Goal: Information Seeking & Learning: Learn about a topic

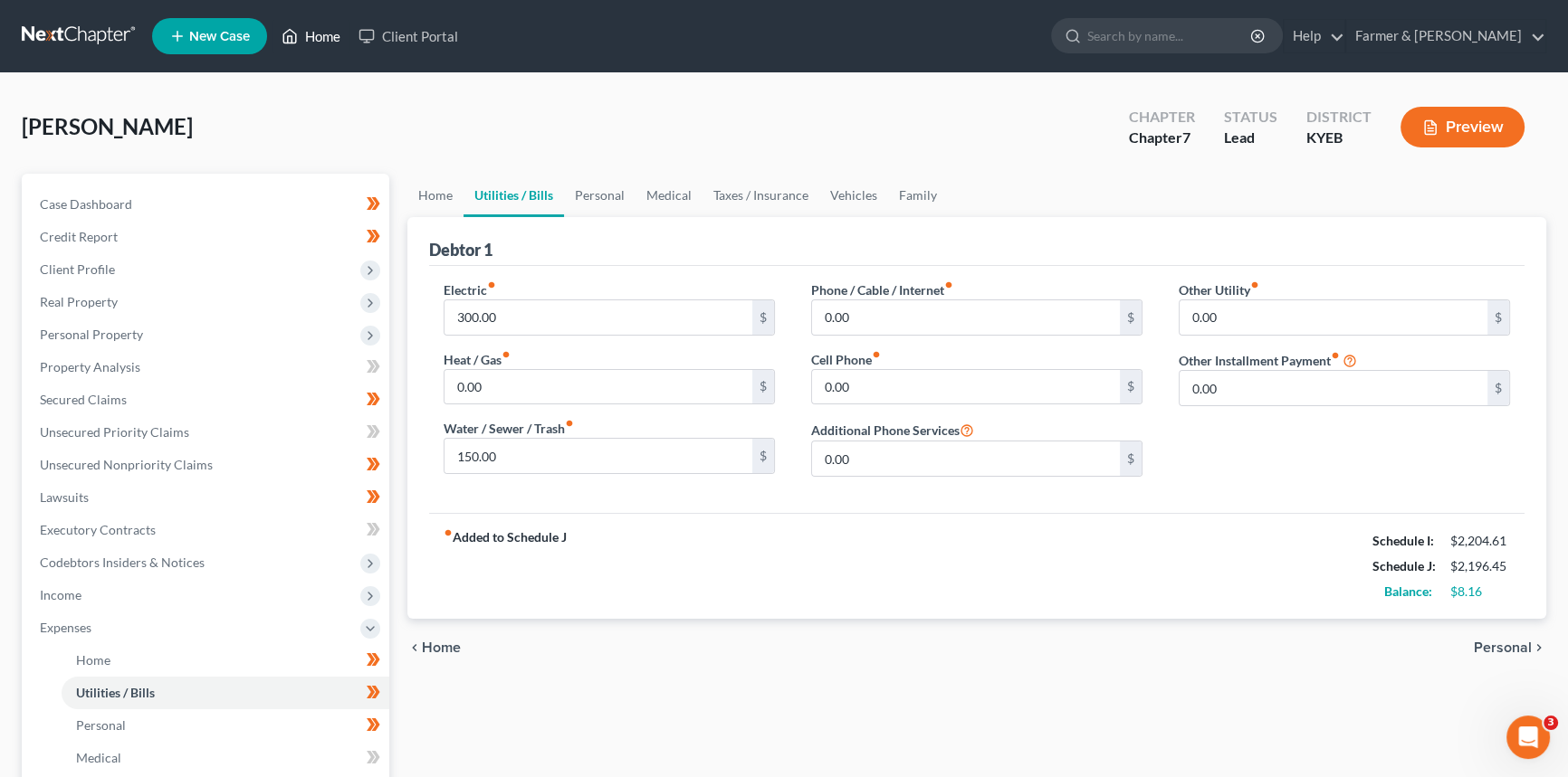
click at [315, 33] on link "Home" at bounding box center [311, 36] width 77 height 33
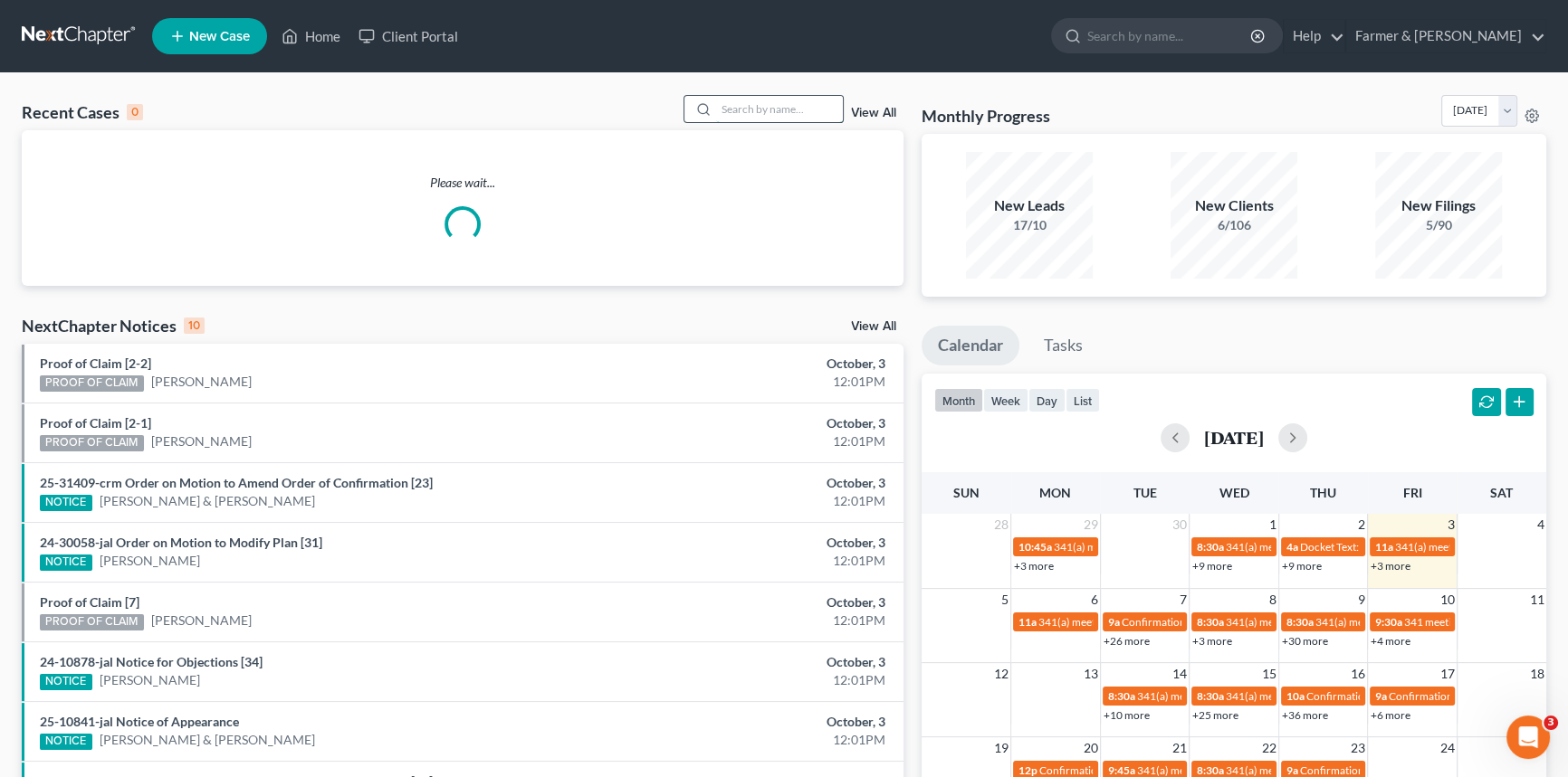
click at [725, 103] on input "search" at bounding box center [779, 109] width 127 height 26
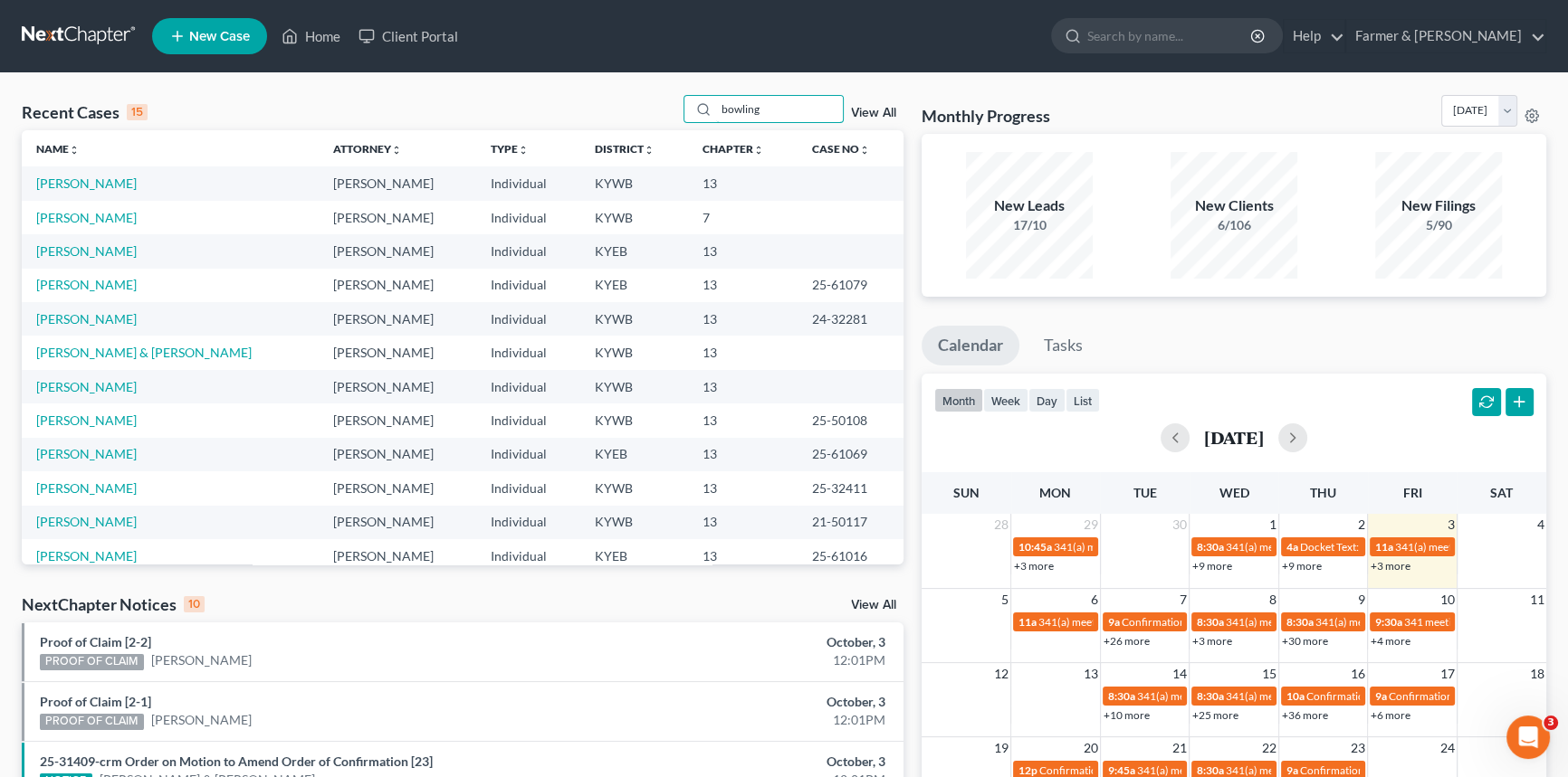
drag, startPoint x: 767, startPoint y: 108, endPoint x: 612, endPoint y: 109, distance: 155.0
click at [612, 109] on div "Recent Cases 15 bowling View All" at bounding box center [462, 113] width 882 height 36
type input "25-20288"
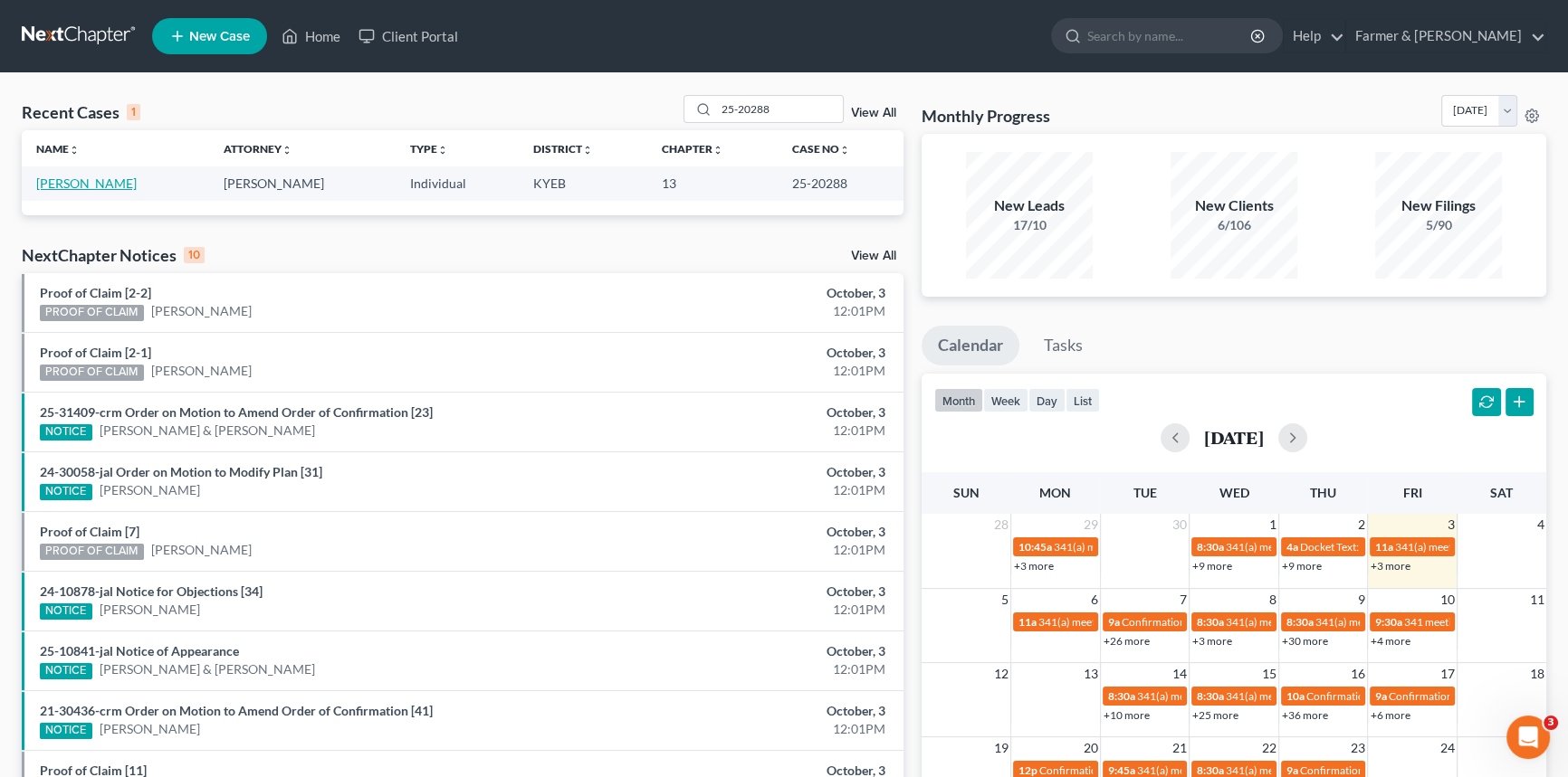
click at [74, 184] on link "[PERSON_NAME]" at bounding box center [86, 183] width 100 height 15
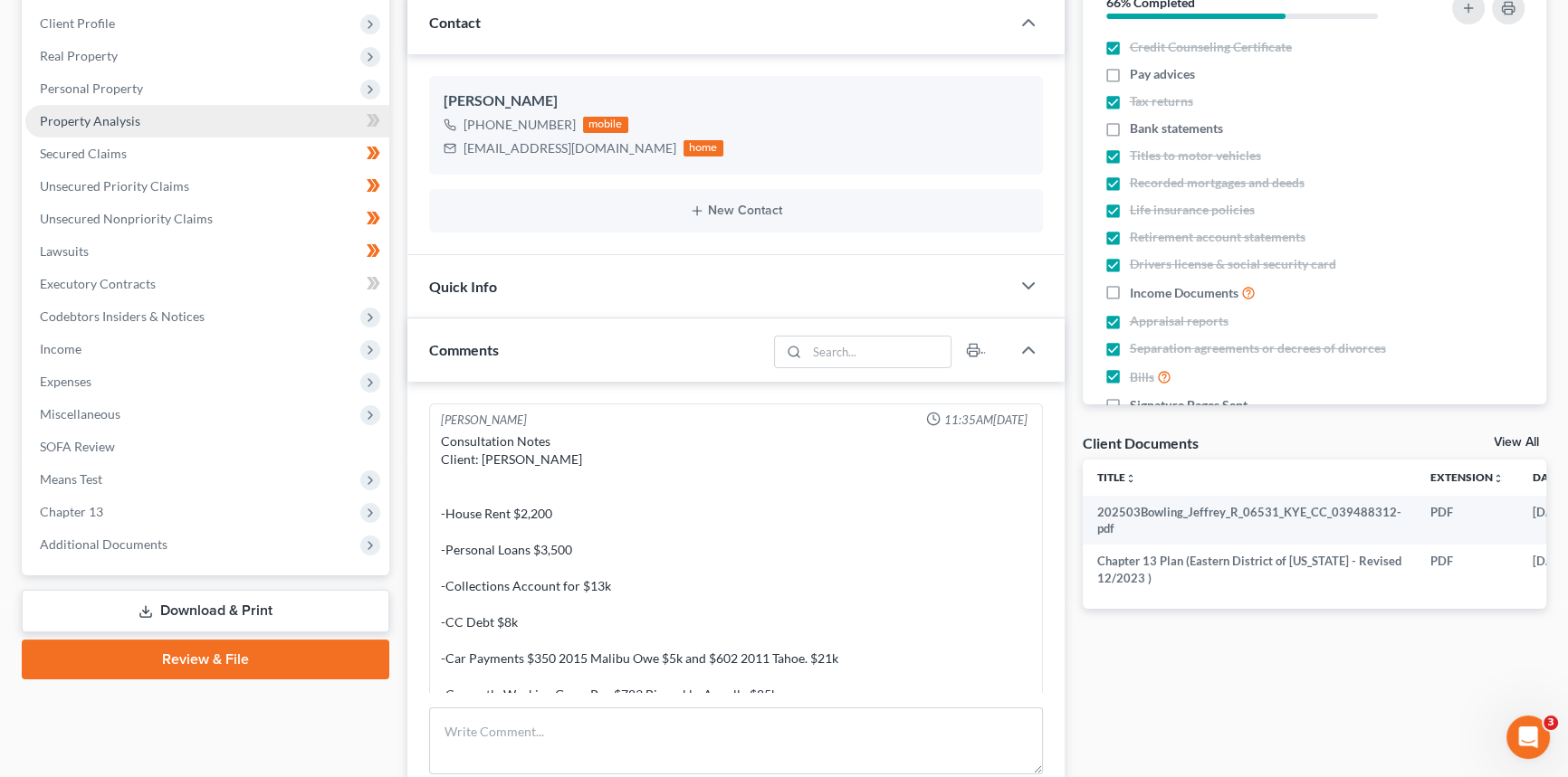
scroll to position [449, 0]
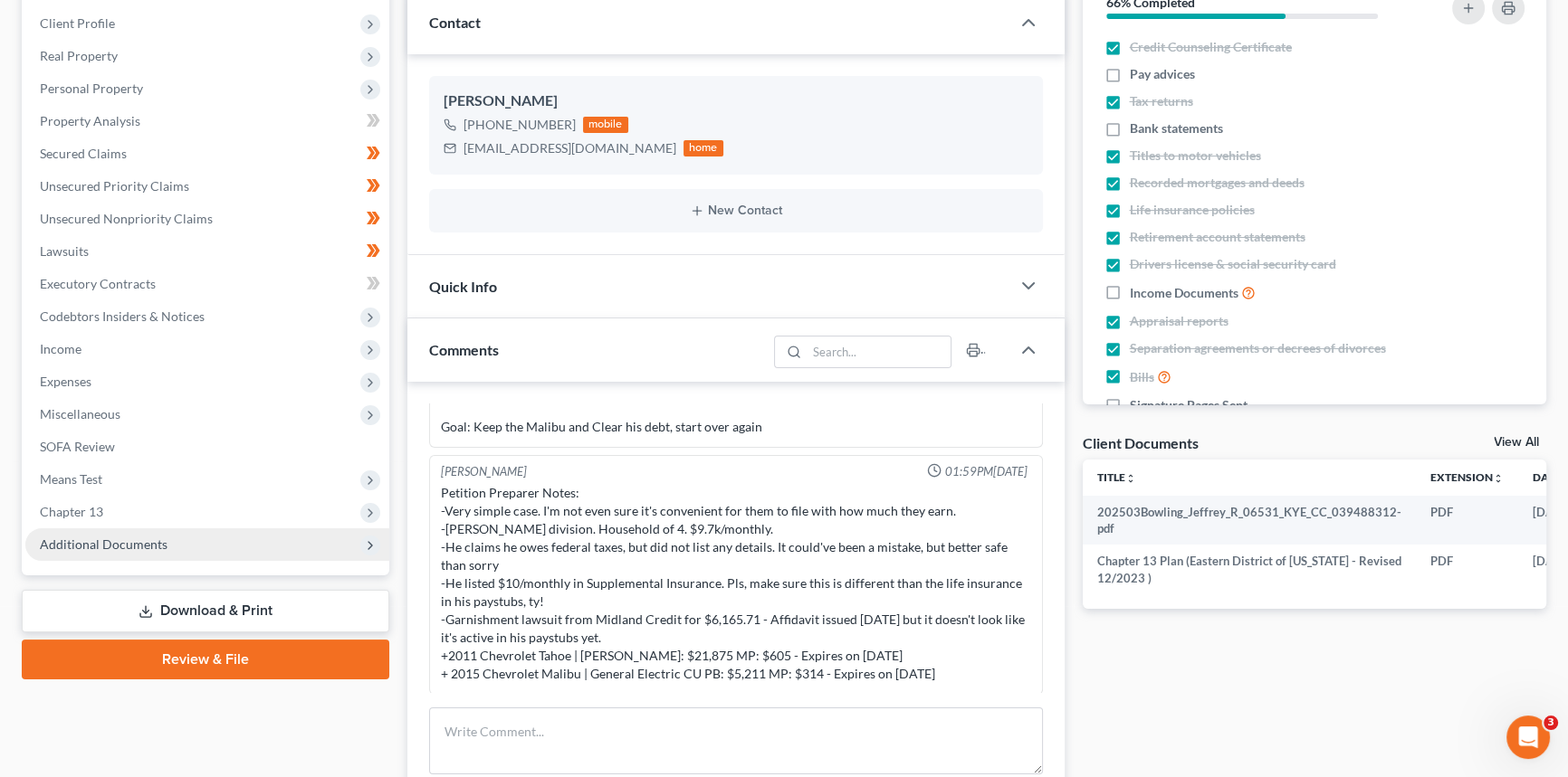
click at [125, 534] on span "Additional Documents" at bounding box center [208, 544] width 364 height 33
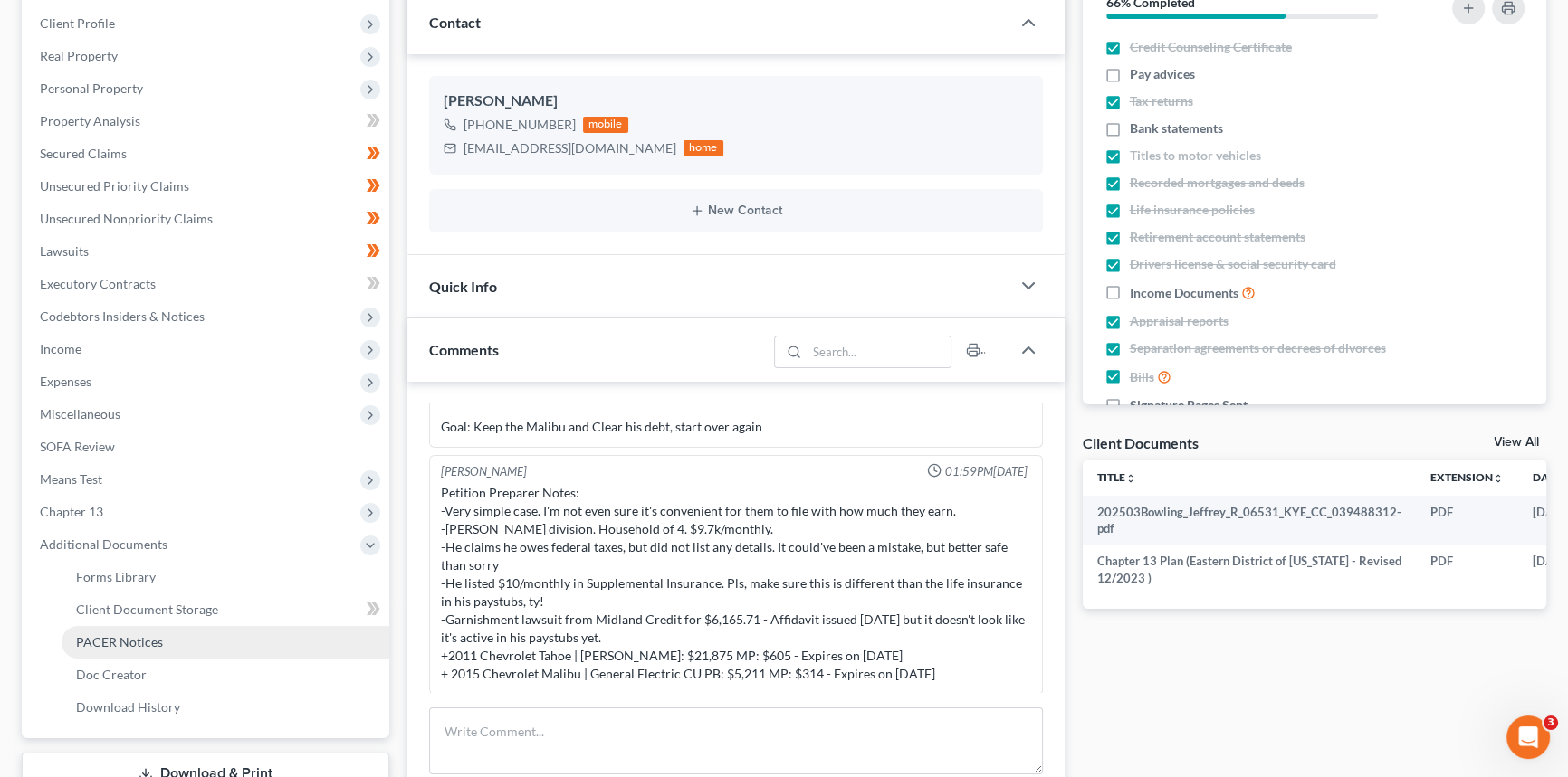
click at [132, 641] on span "PACER Notices" at bounding box center [119, 642] width 87 height 15
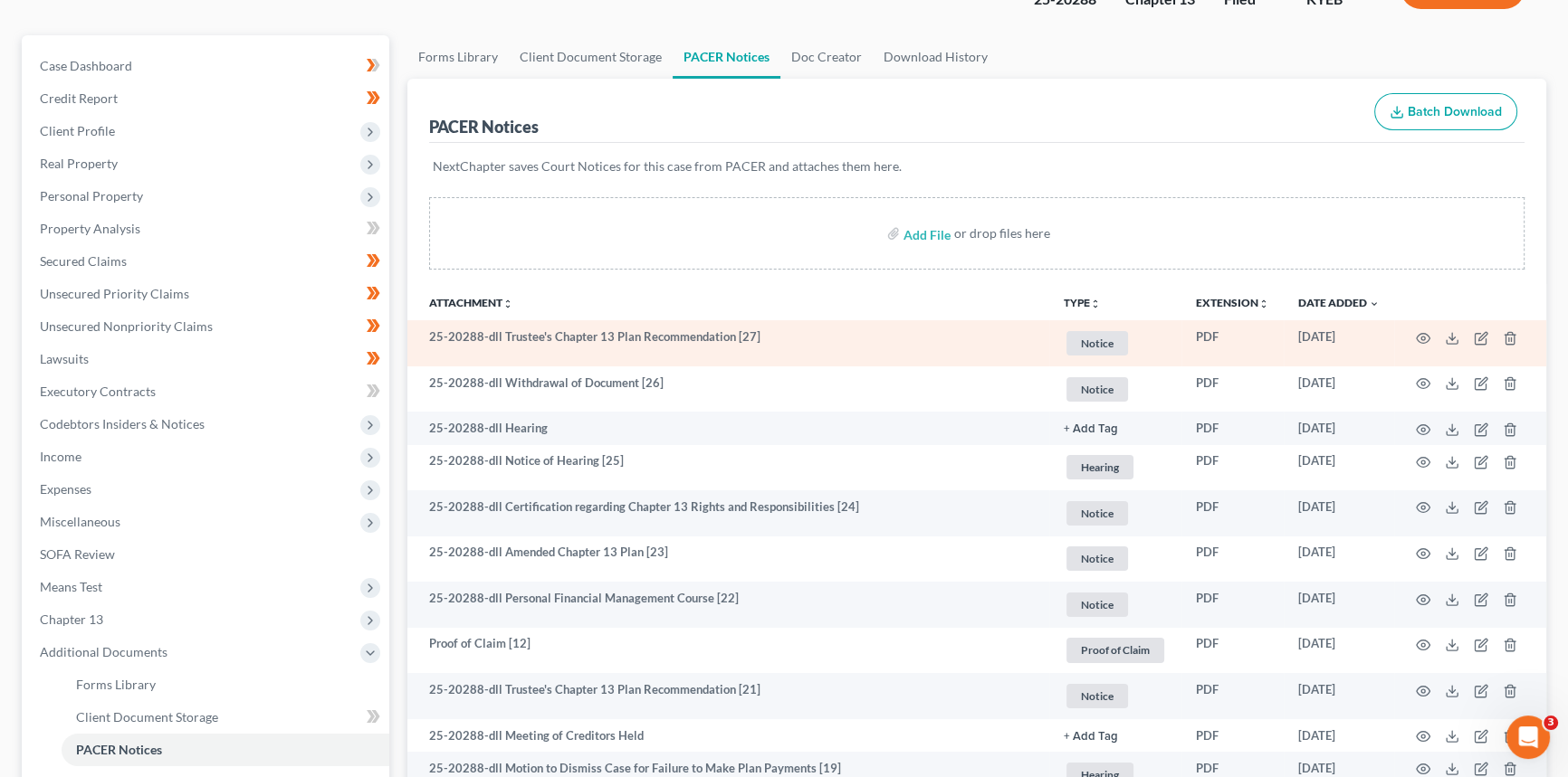
scroll to position [163, 0]
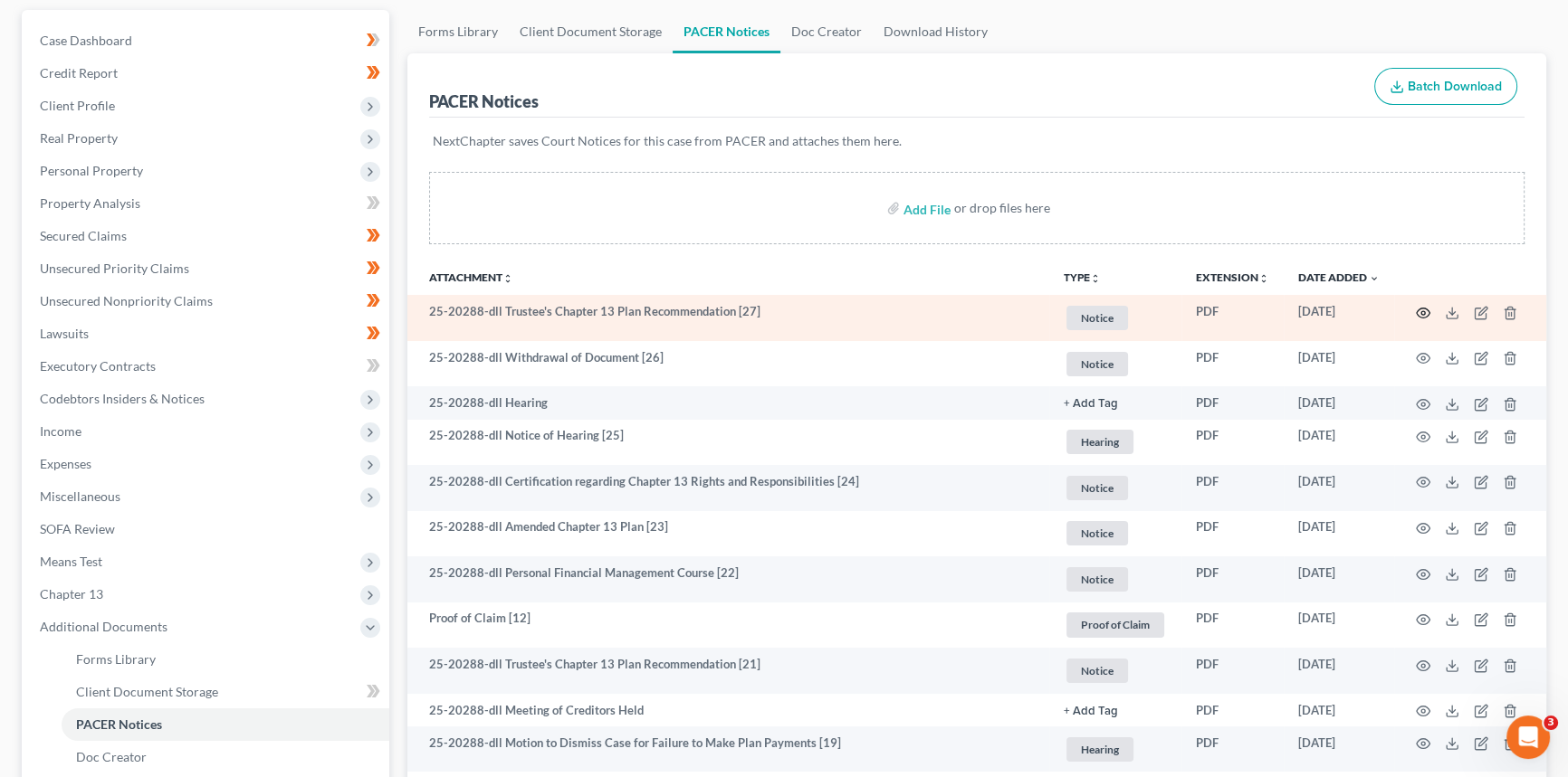
click at [1420, 308] on icon "button" at bounding box center [1422, 312] width 14 height 14
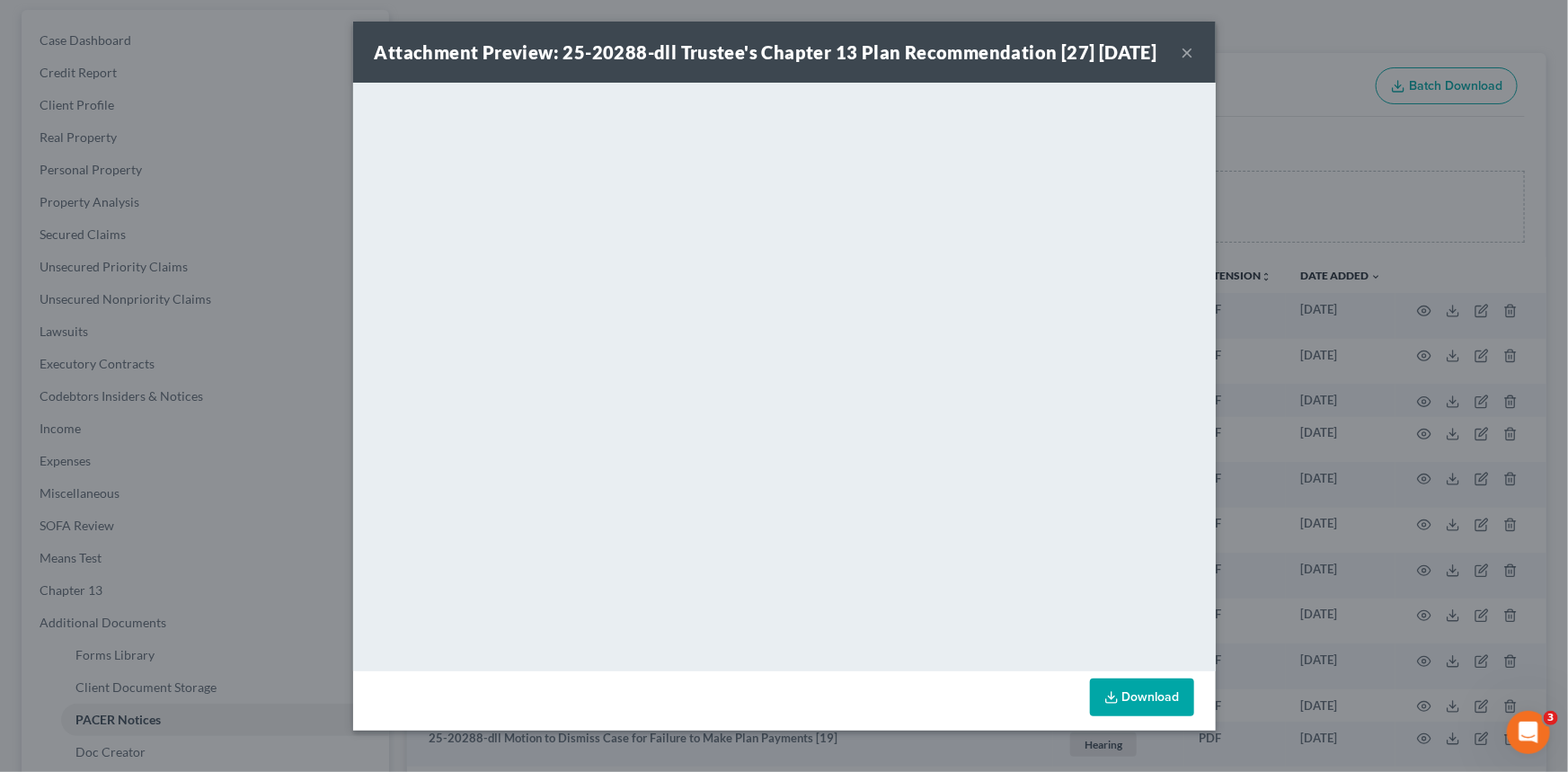
click at [1185, 62] on button "×" at bounding box center [1188, 51] width 12 height 21
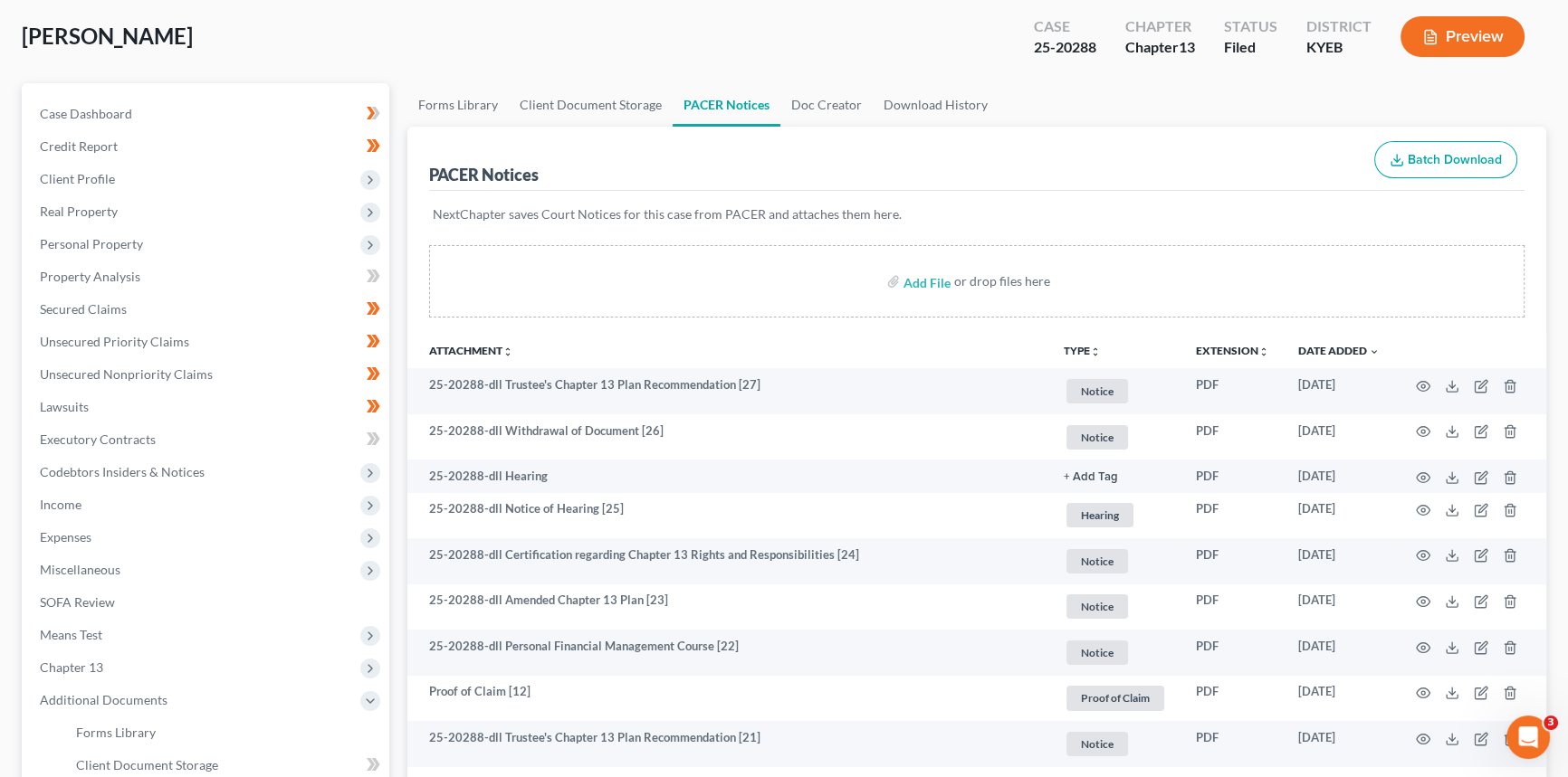
scroll to position [0, 0]
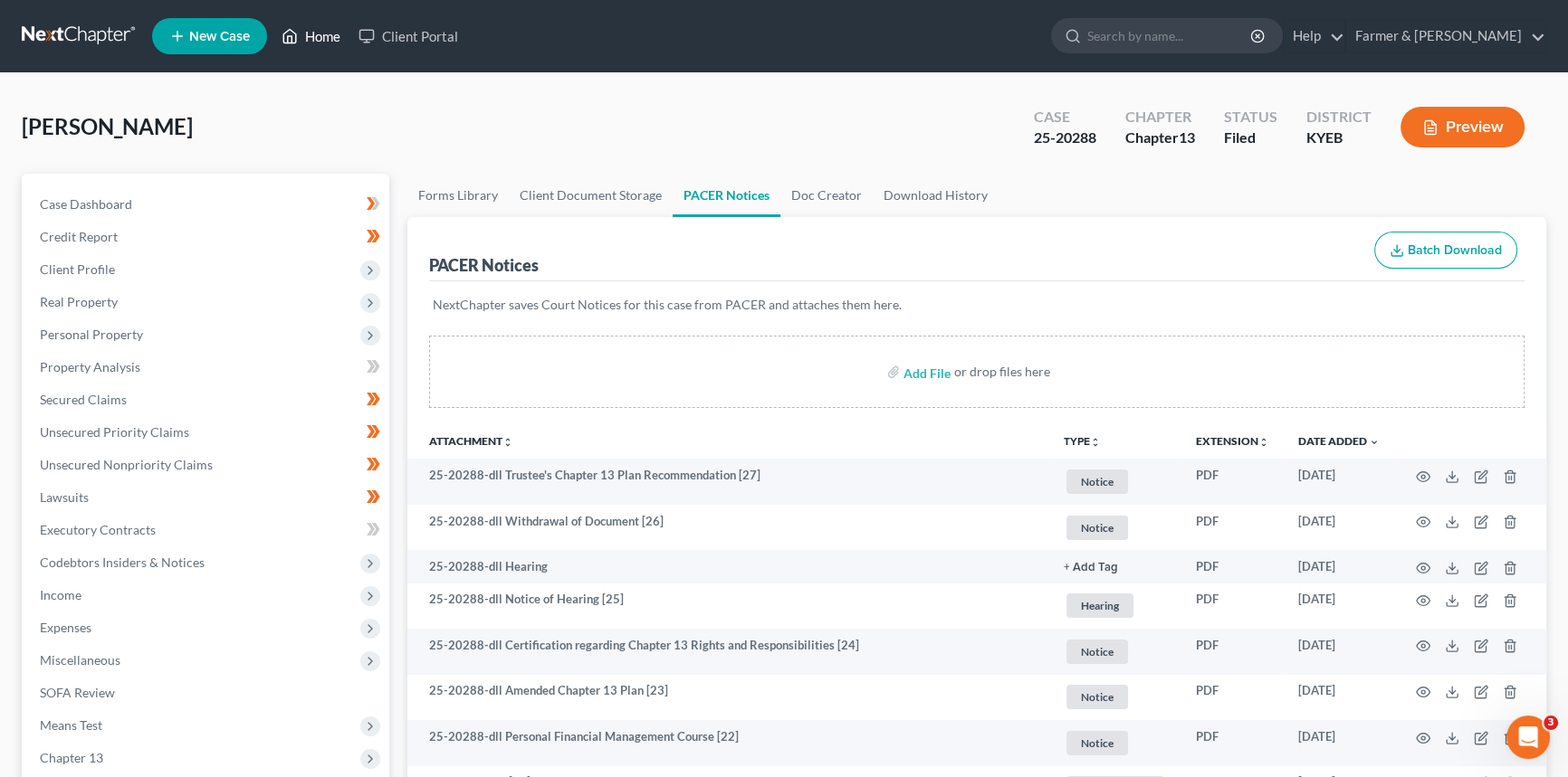
drag, startPoint x: 310, startPoint y: 35, endPoint x: 515, endPoint y: 64, distance: 207.0
click at [311, 34] on link "Home" at bounding box center [311, 36] width 77 height 33
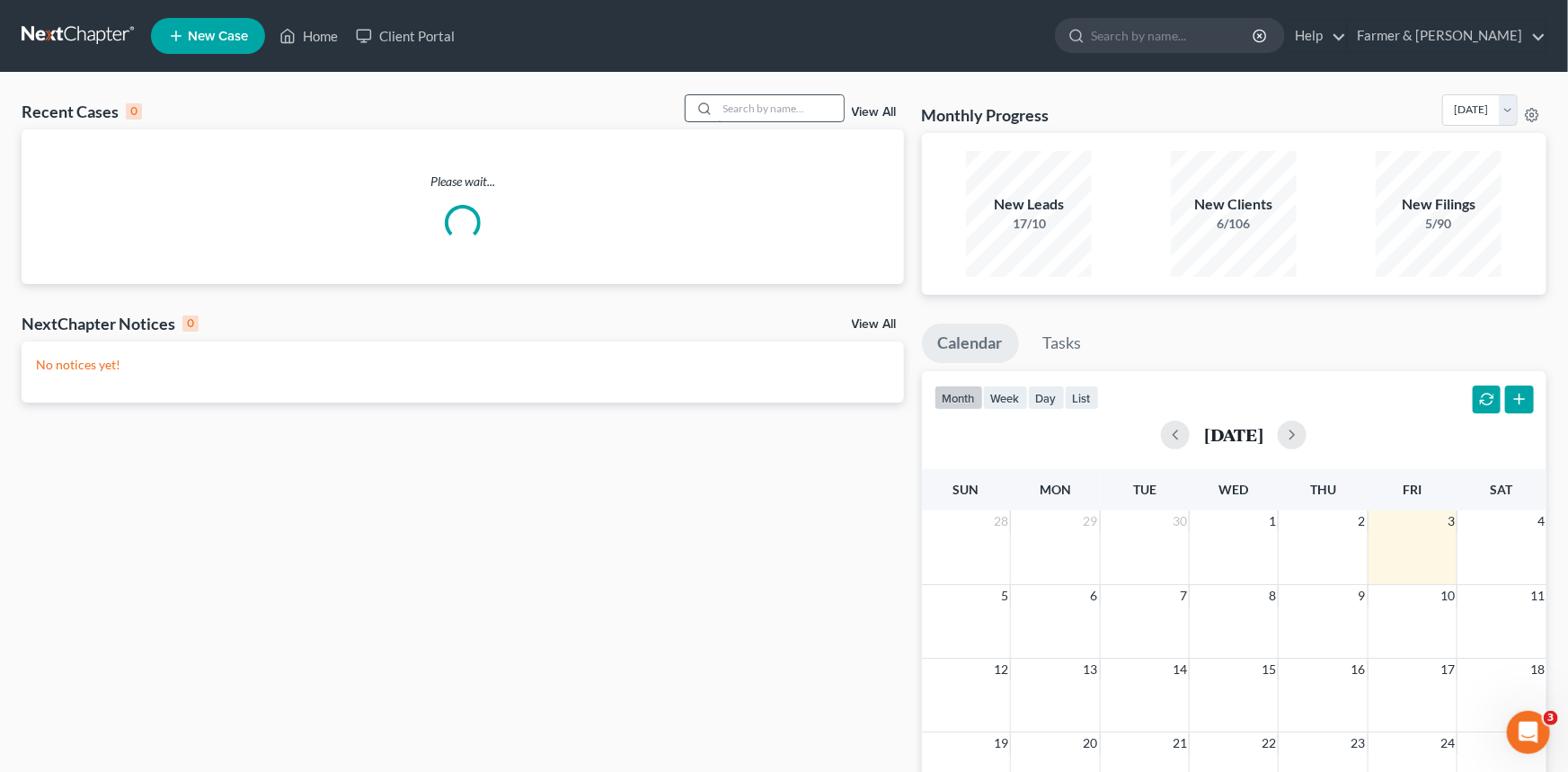
click at [753, 111] on input "search" at bounding box center [780, 108] width 126 height 26
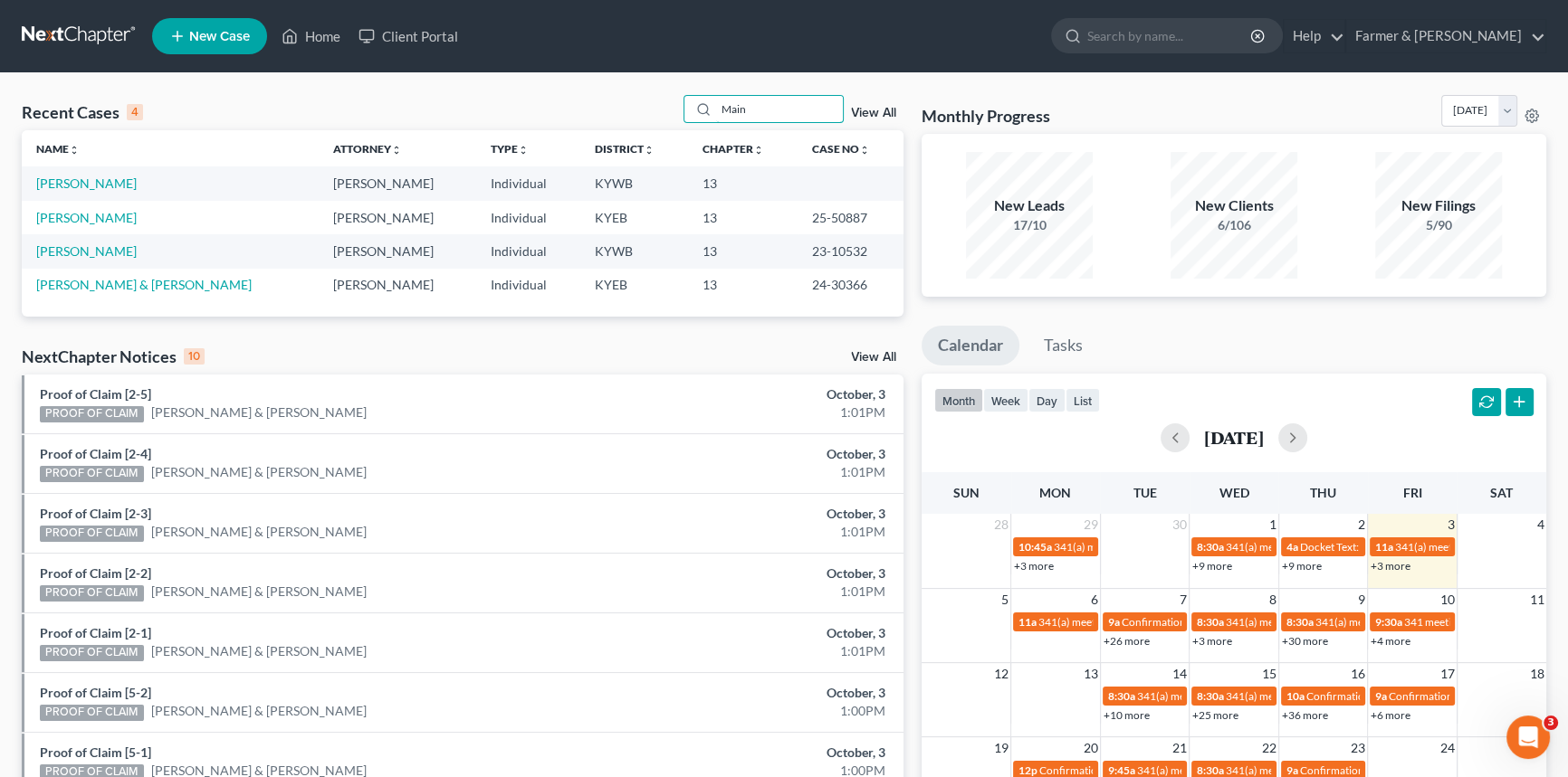
drag, startPoint x: 761, startPoint y: 106, endPoint x: 643, endPoint y: 92, distance: 118.8
click at [643, 92] on div "Recent Cases 4 Main View All Name unfold_more expand_more expand_less Attorney …" at bounding box center [784, 547] width 1568 height 948
click at [765, 118] on input "Main" at bounding box center [779, 109] width 127 height 26
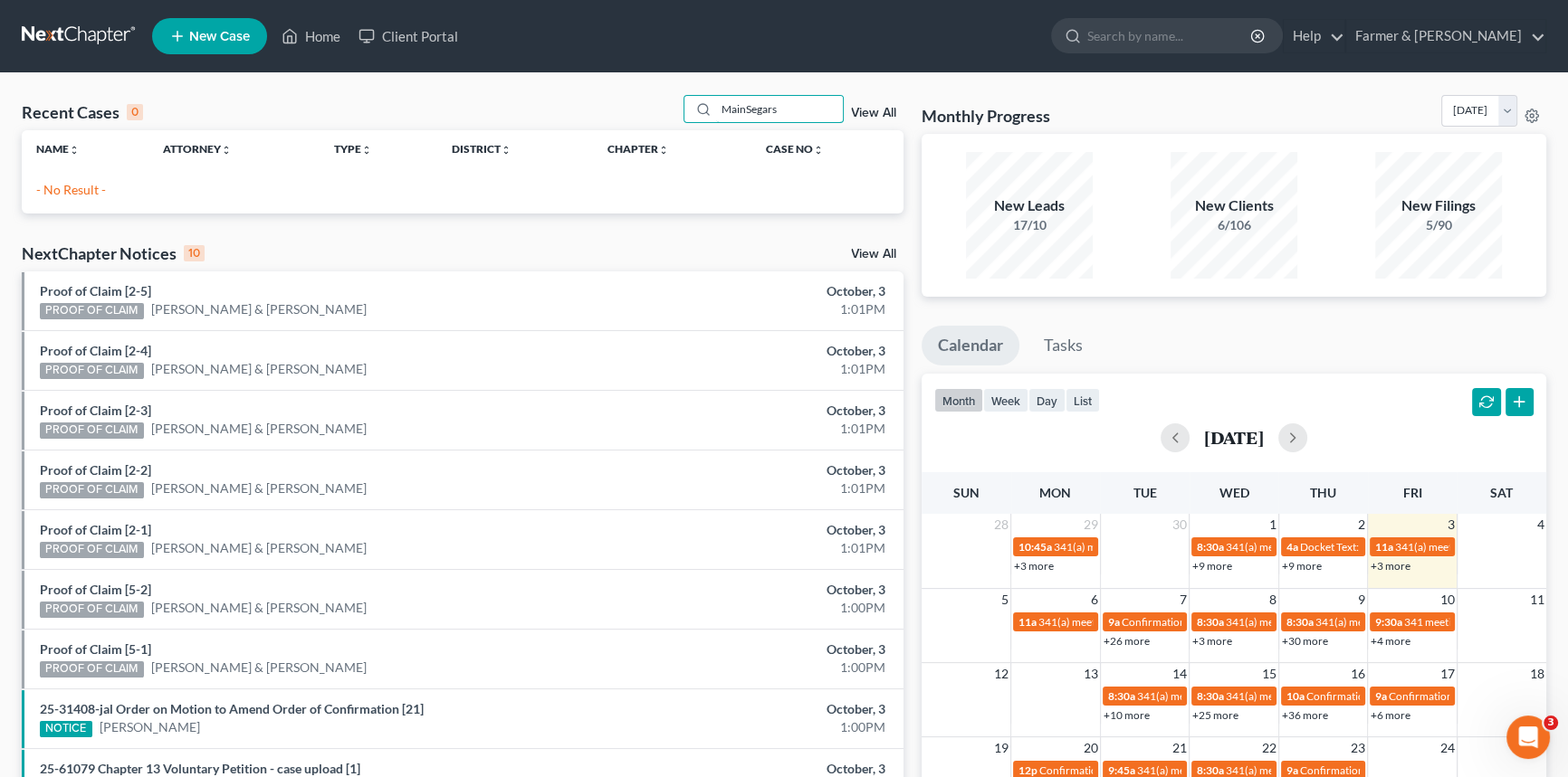
drag, startPoint x: 775, startPoint y: 112, endPoint x: 663, endPoint y: 110, distance: 112.0
click at [663, 110] on div "Recent Cases 0 MainSegars View All" at bounding box center [462, 113] width 882 height 36
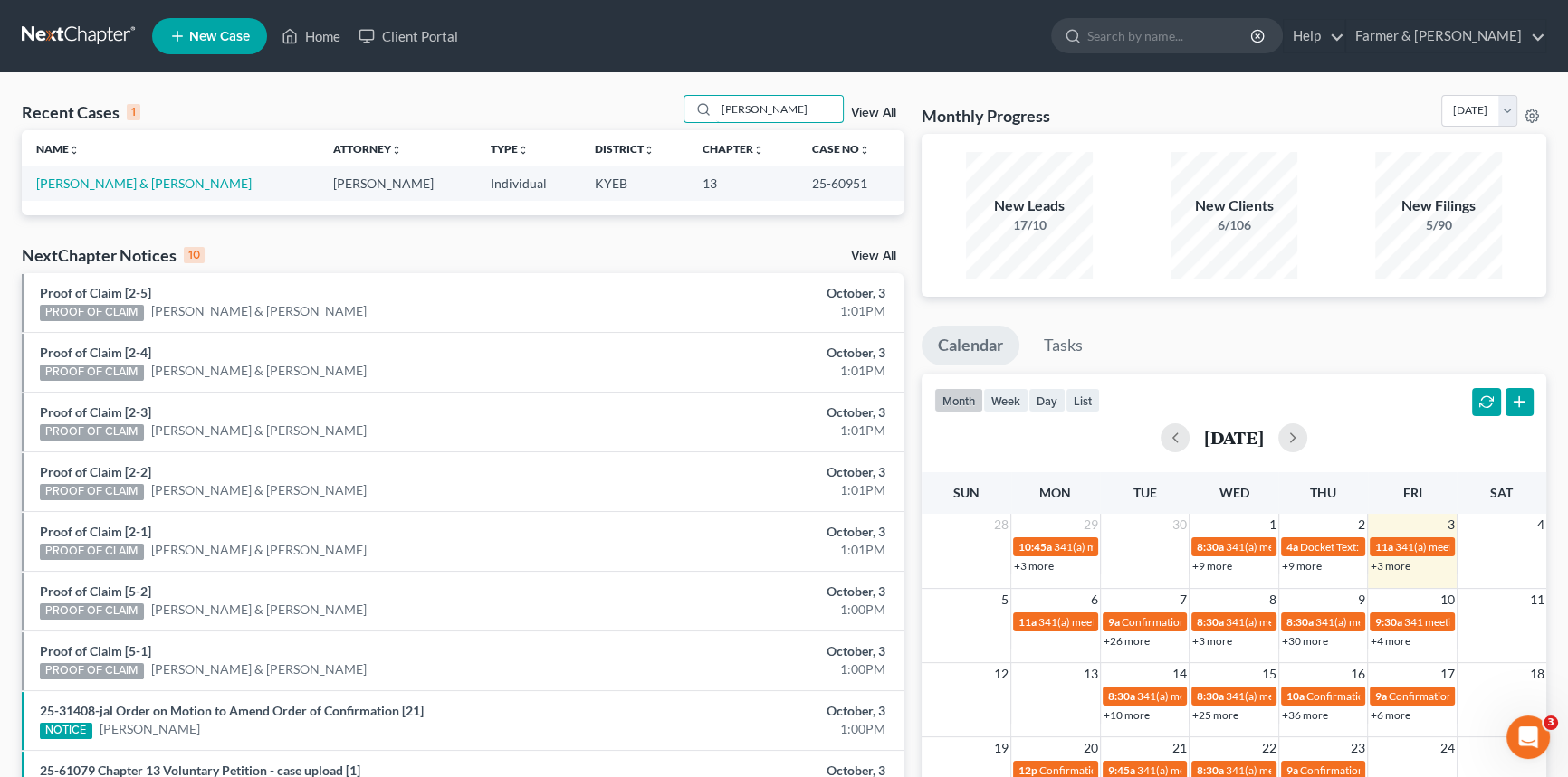
drag, startPoint x: 776, startPoint y: 105, endPoint x: 647, endPoint y: 104, distance: 129.0
click at [647, 104] on div "Recent Cases 1 [PERSON_NAME] View All" at bounding box center [462, 113] width 882 height 36
type input "[PERSON_NAME]"
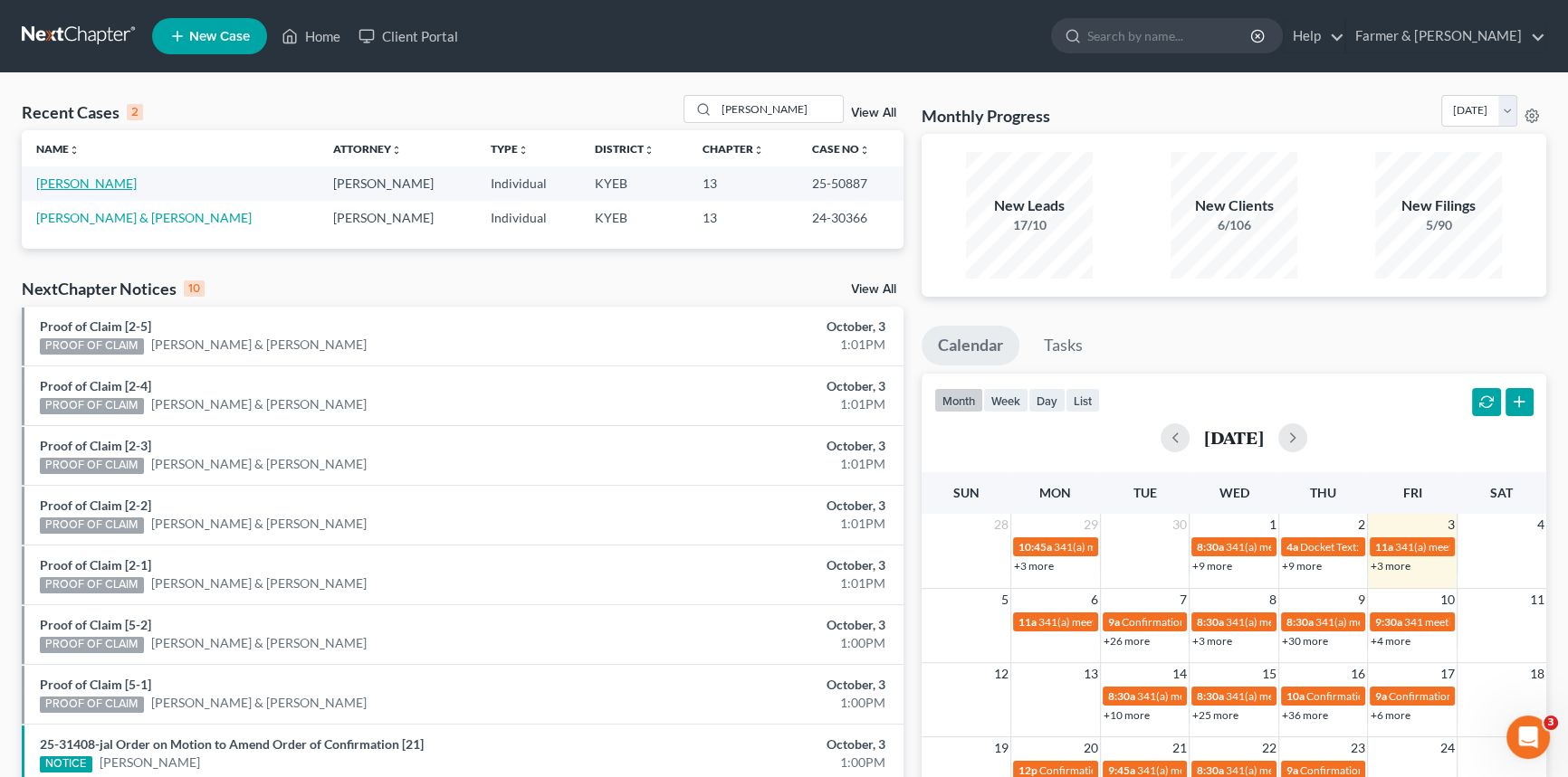
click at [80, 184] on link "[PERSON_NAME]" at bounding box center [86, 183] width 100 height 15
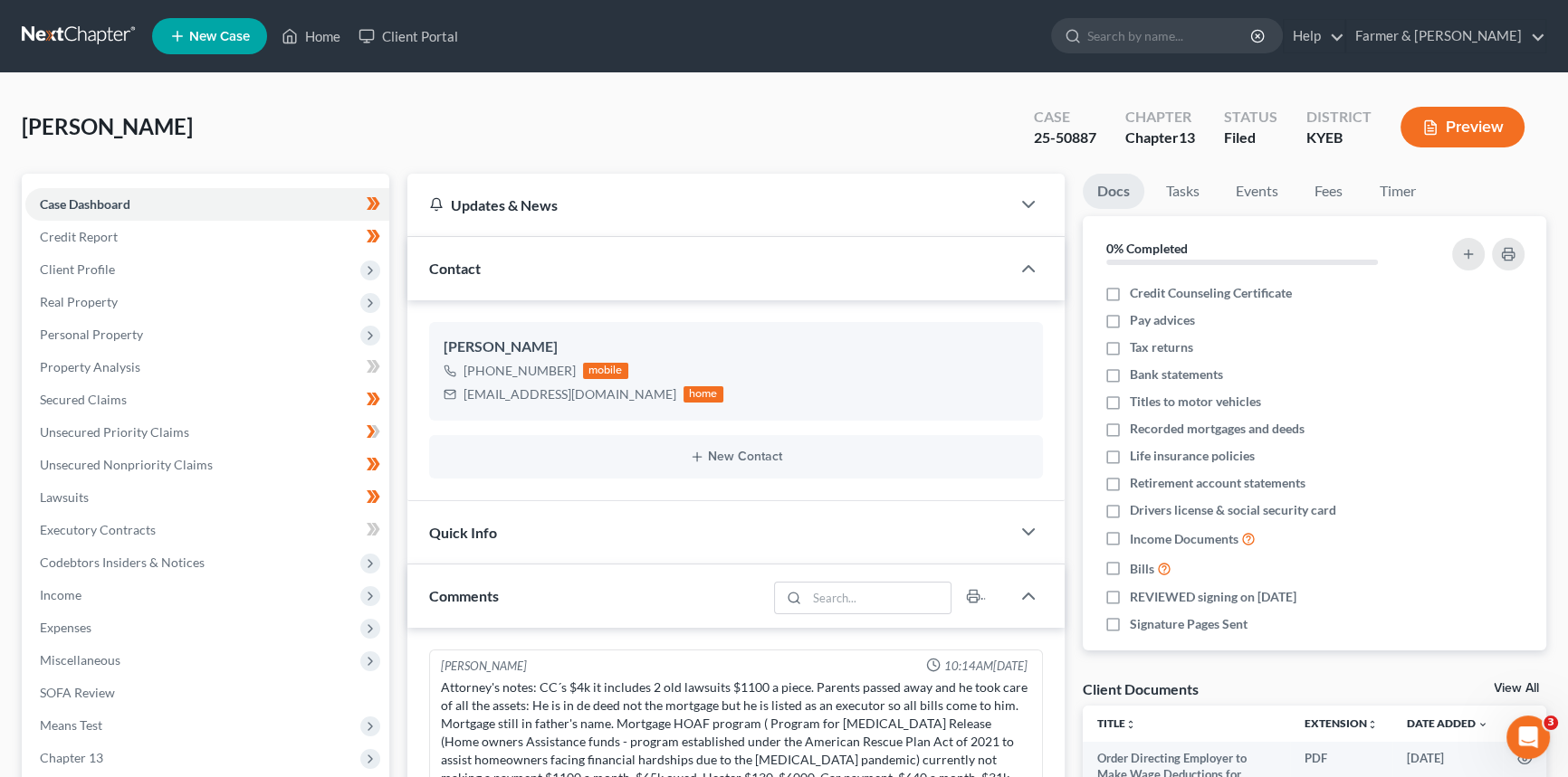
scroll to position [376, 0]
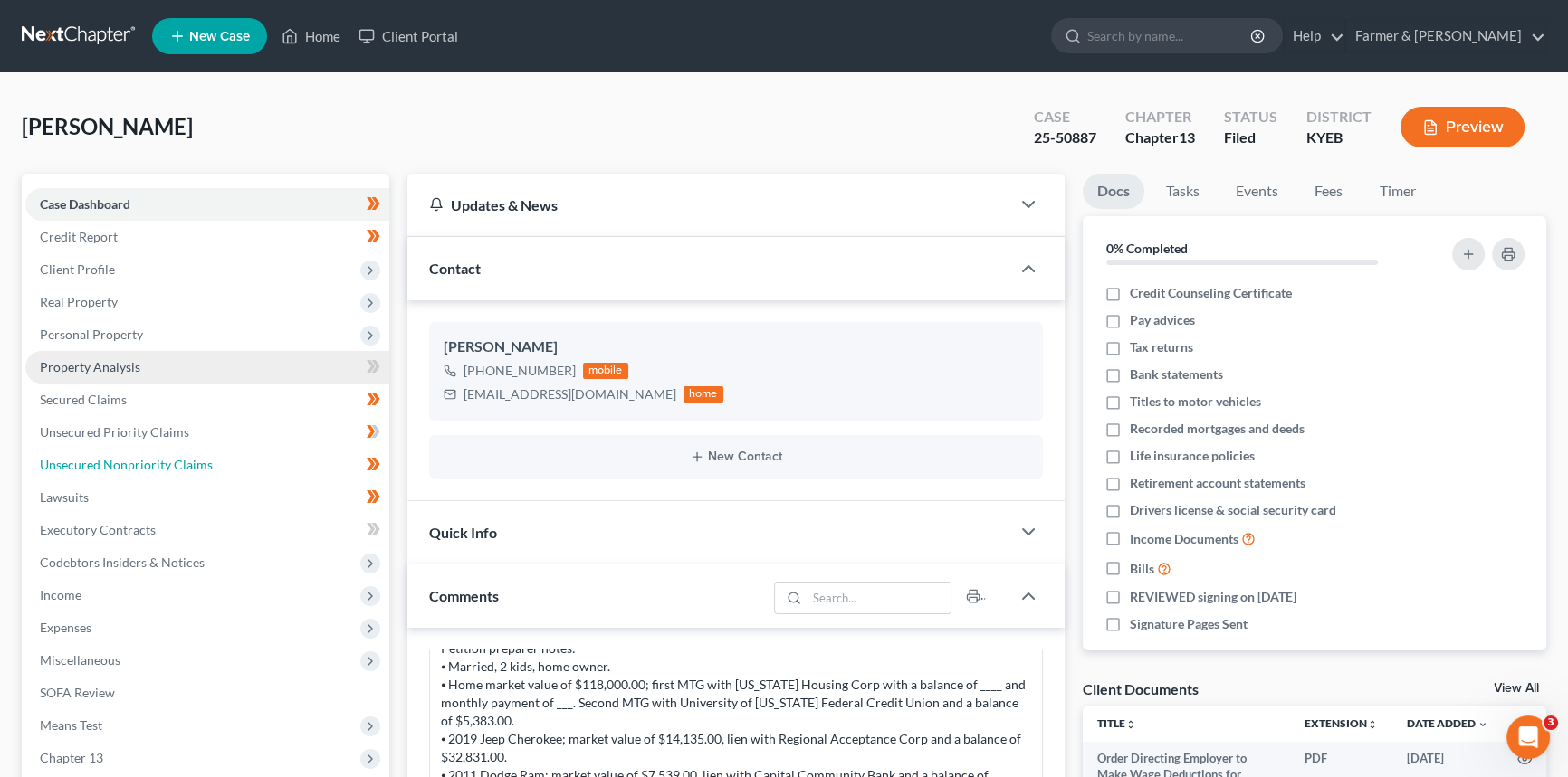
click at [133, 466] on span "Unsecured Nonpriority Claims" at bounding box center [126, 465] width 173 height 15
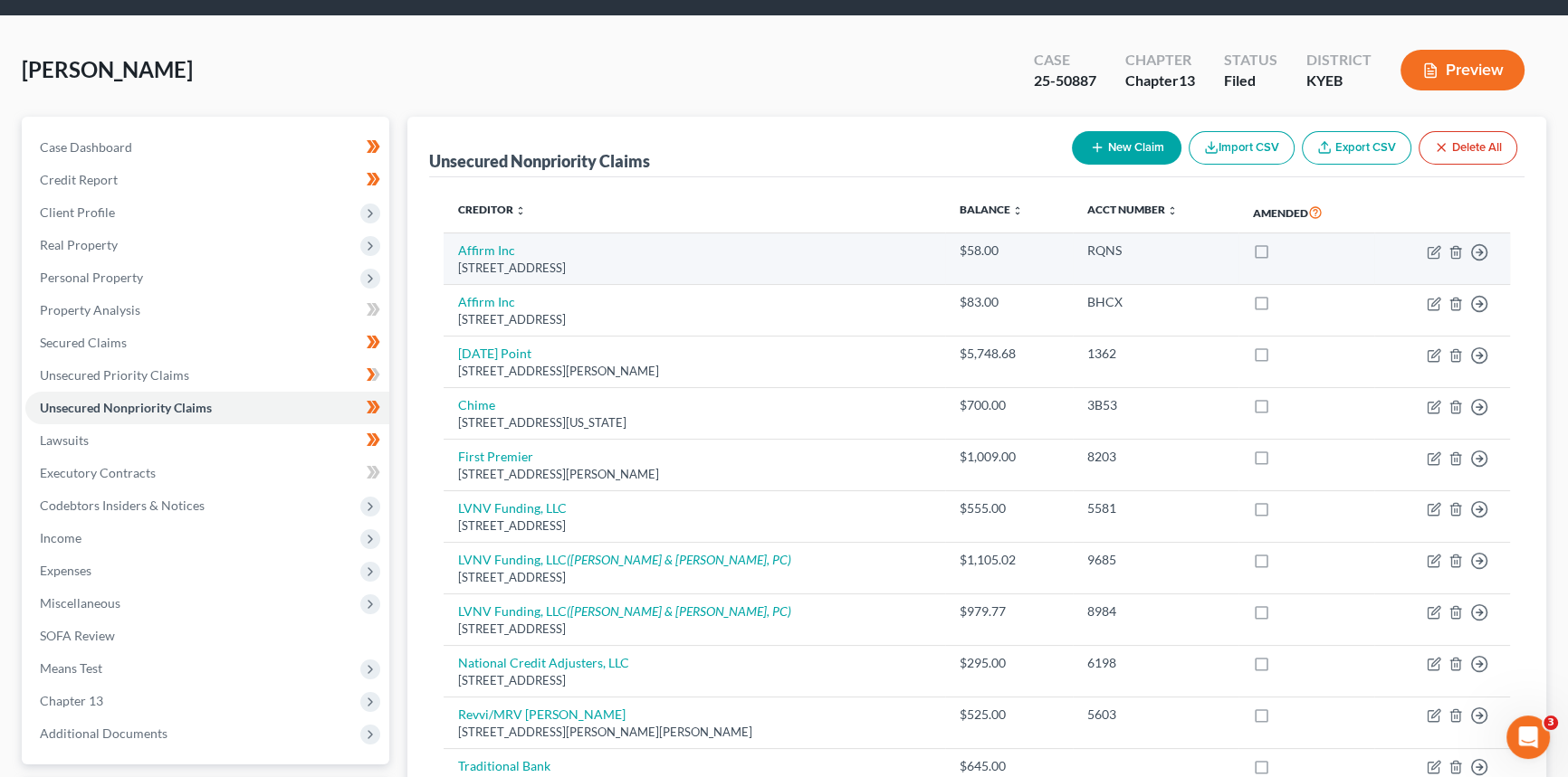
scroll to position [82, 0]
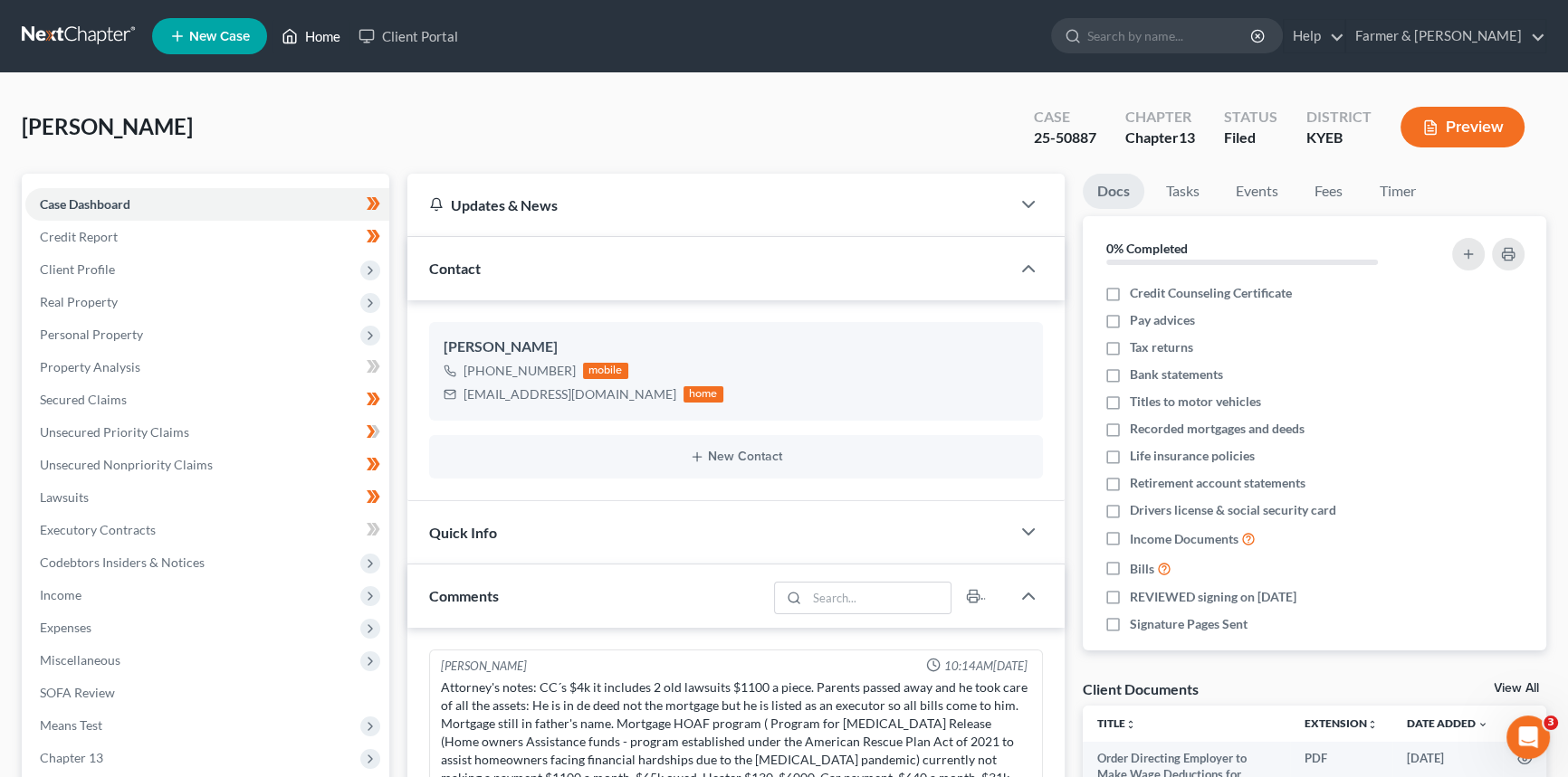
scroll to position [376, 0]
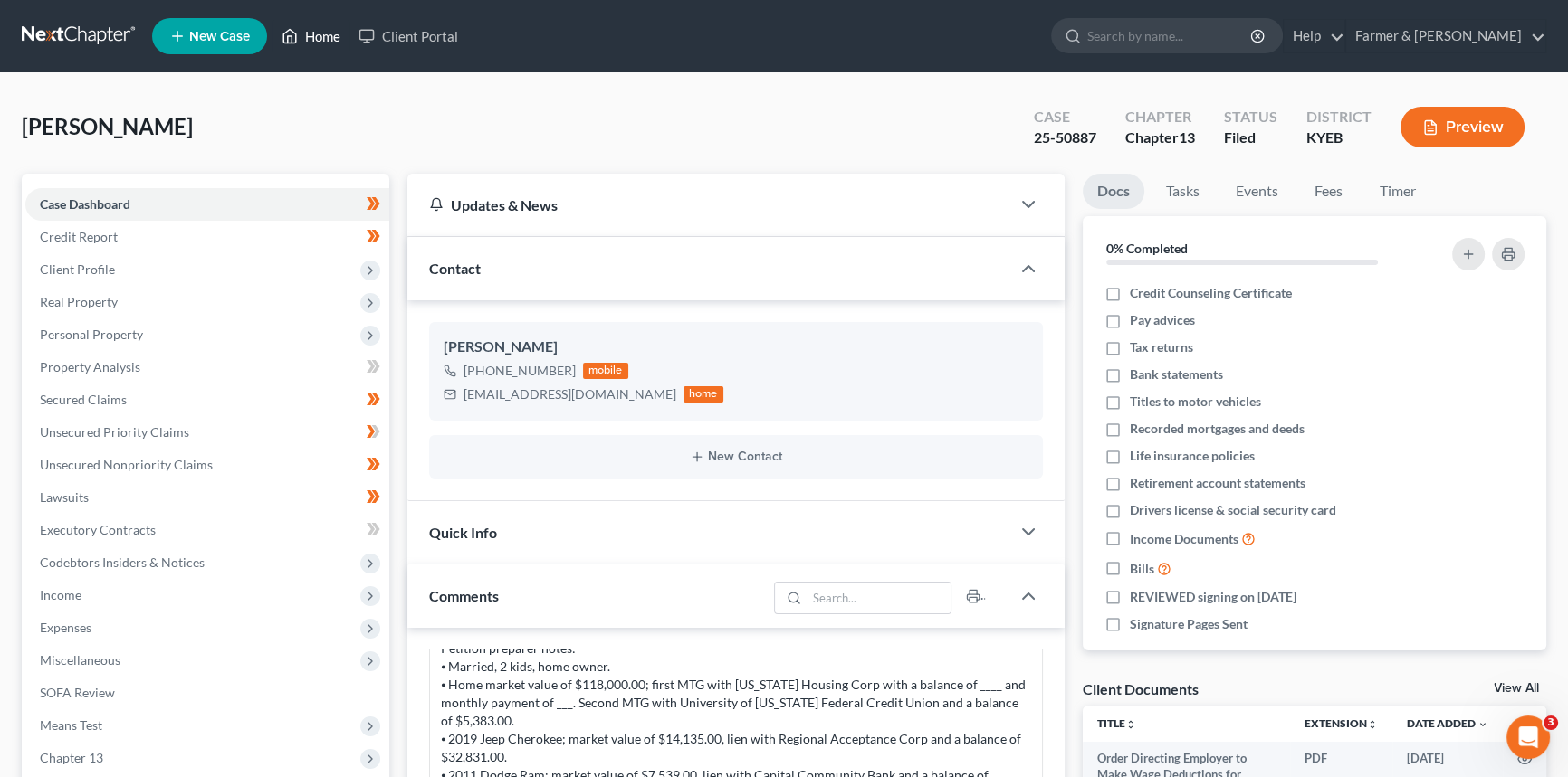
click at [328, 36] on link "Home" at bounding box center [311, 36] width 77 height 33
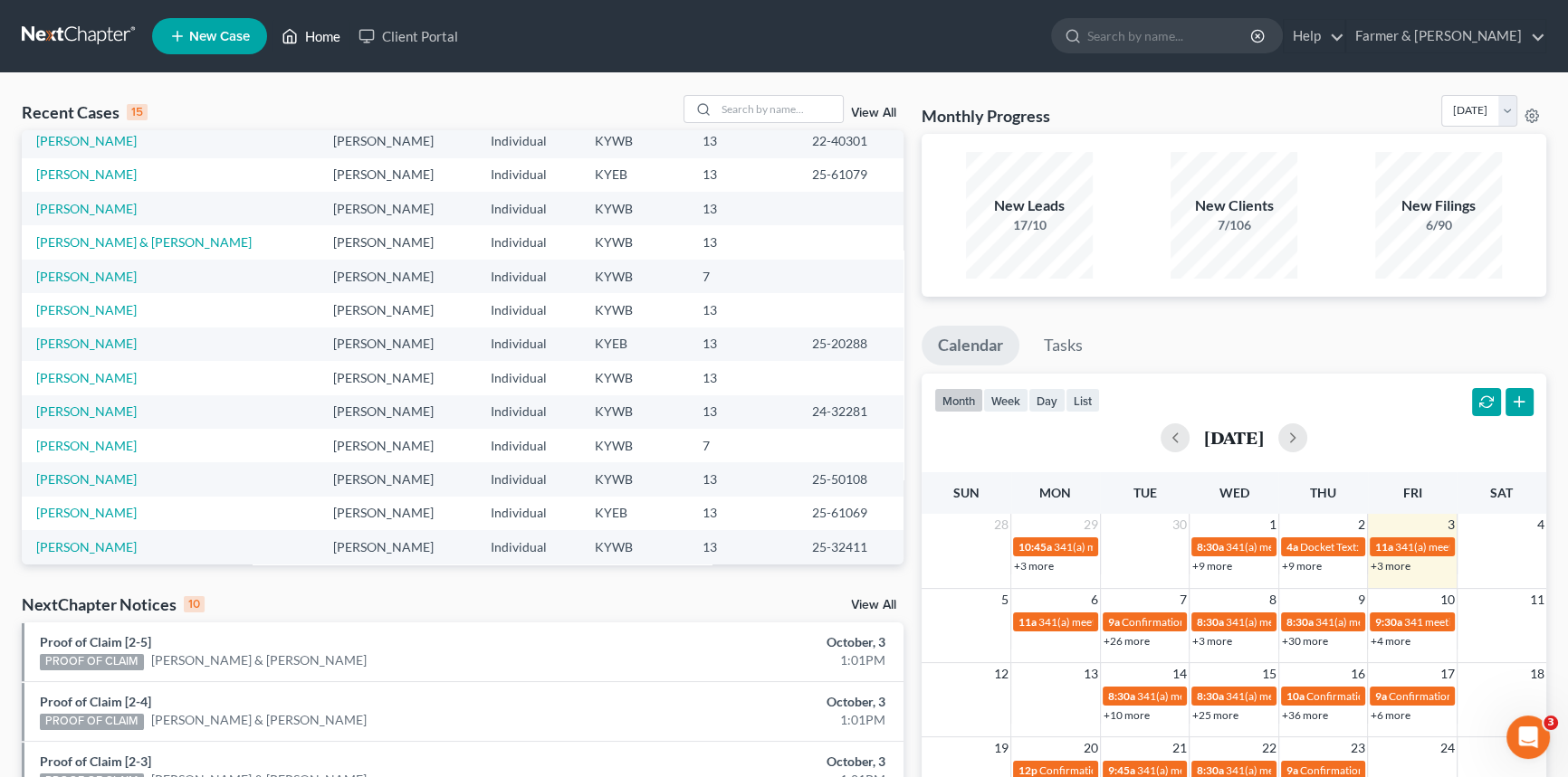
scroll to position [124, 0]
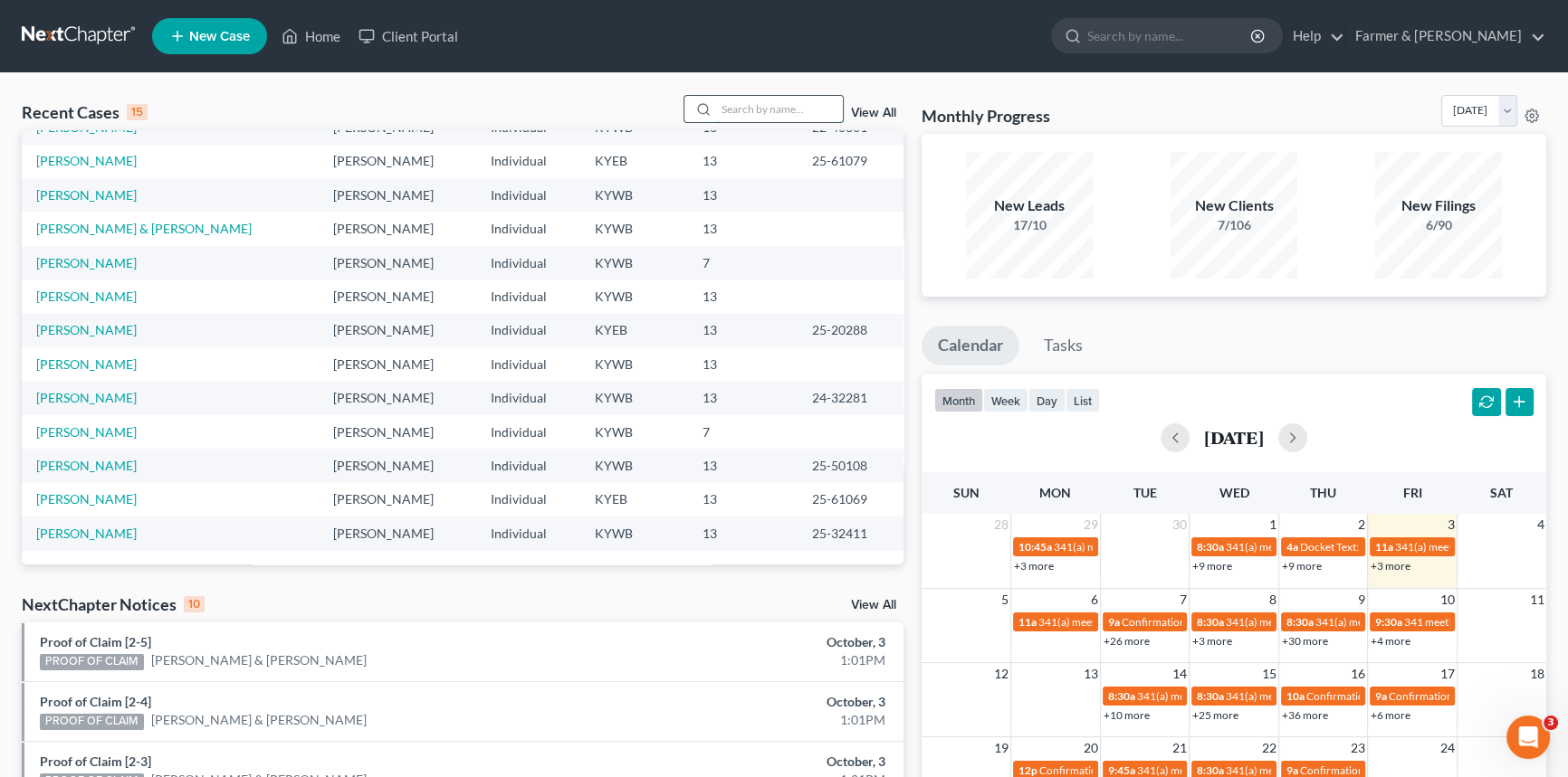
click at [755, 103] on input "search" at bounding box center [779, 109] width 127 height 26
type input "[PERSON_NAME]"
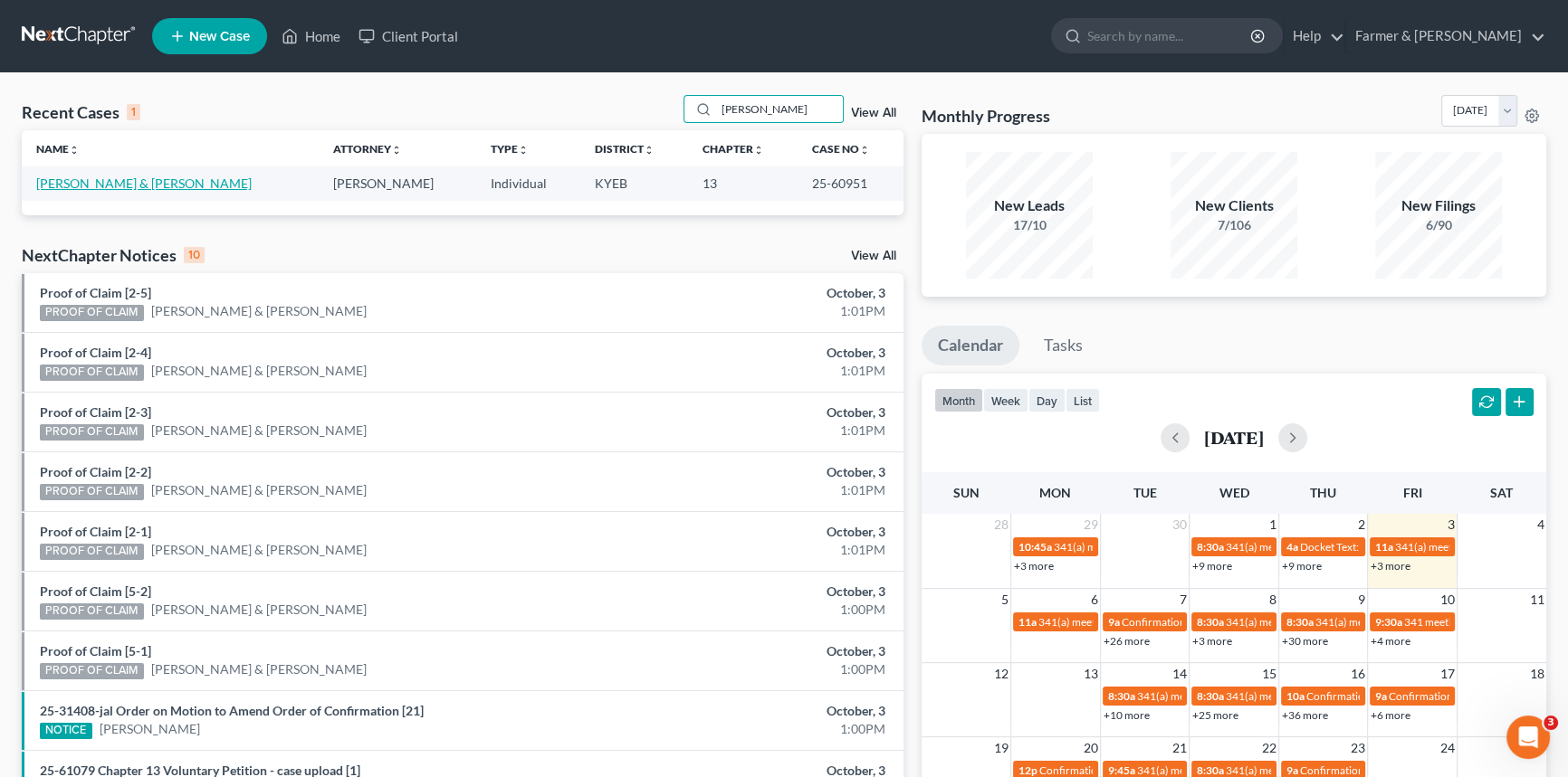
click at [126, 183] on link "[PERSON_NAME] & [PERSON_NAME]" at bounding box center [144, 183] width 215 height 15
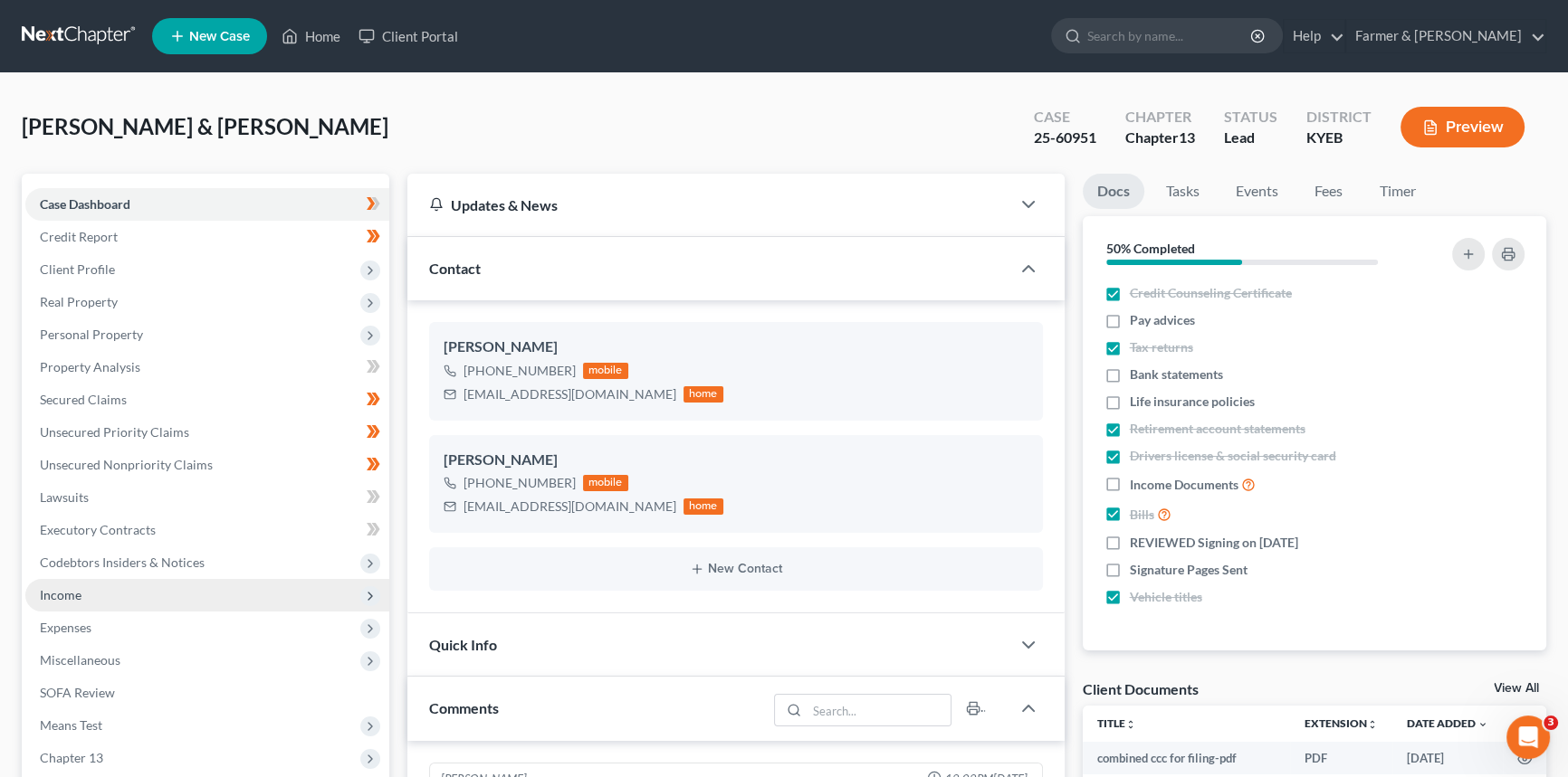
click at [93, 579] on span "Income" at bounding box center [208, 595] width 364 height 33
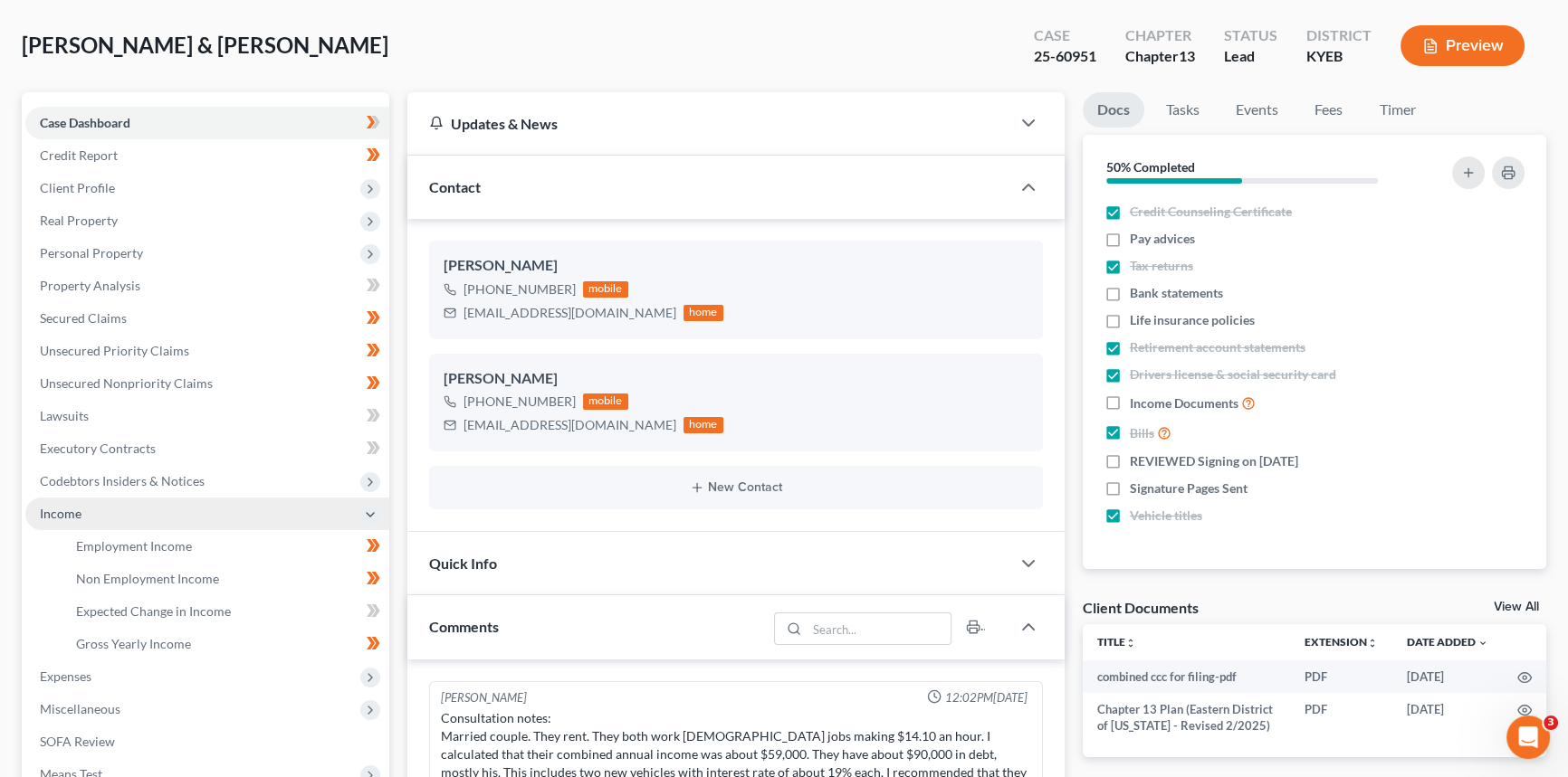
scroll to position [461, 0]
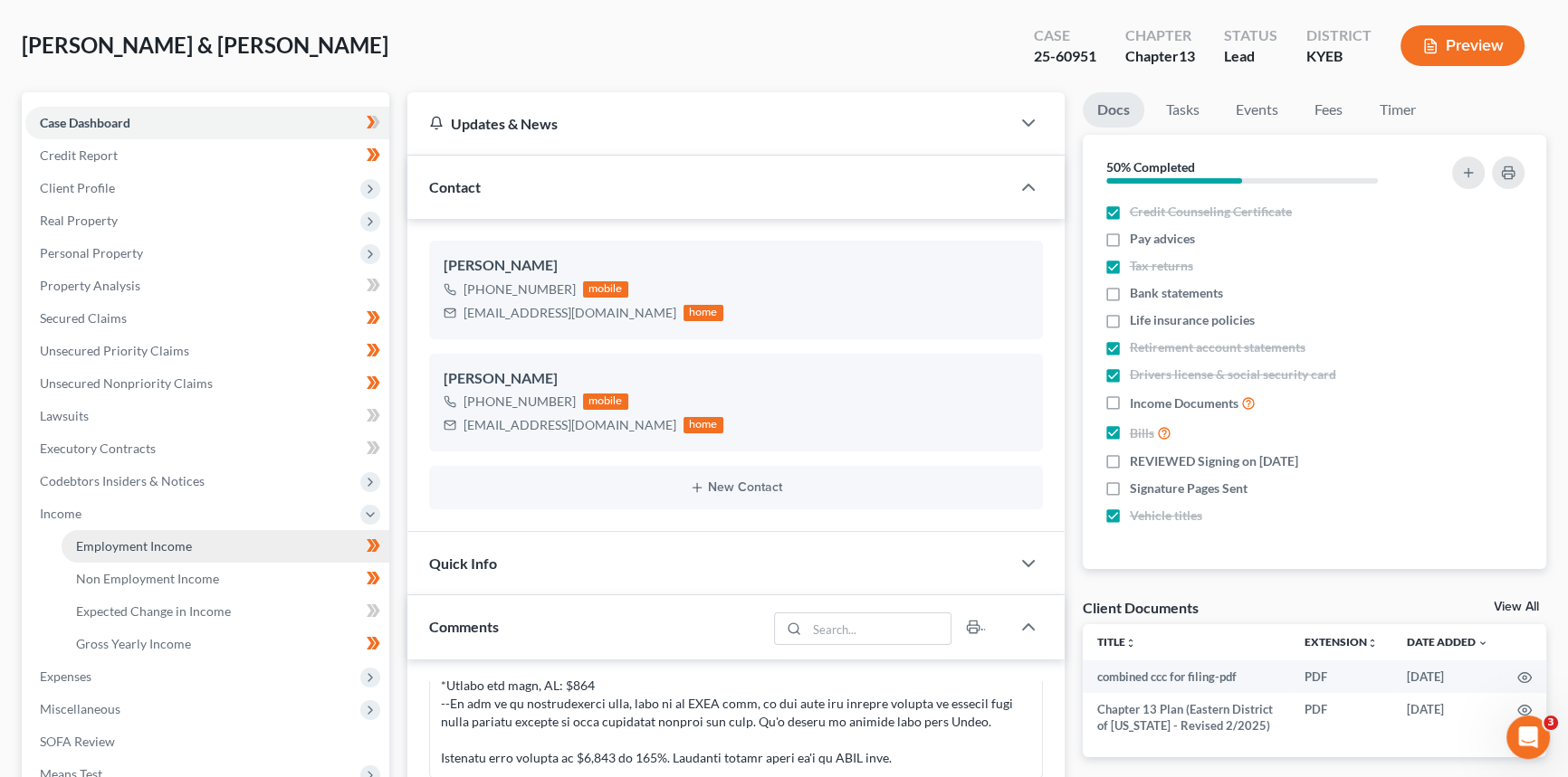
click at [108, 548] on span "Employment Income" at bounding box center [133, 546] width 115 height 15
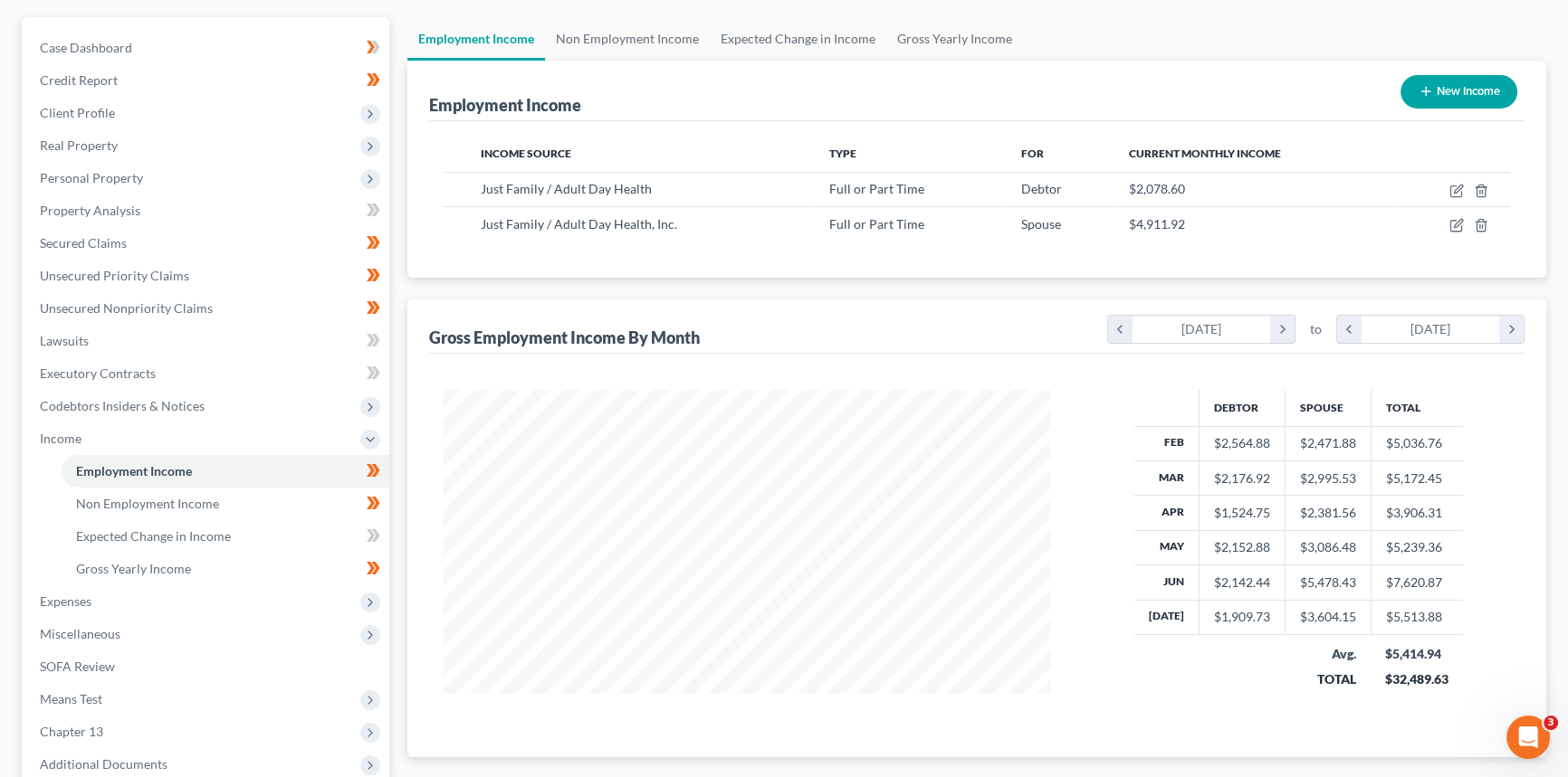
scroll to position [163, 0]
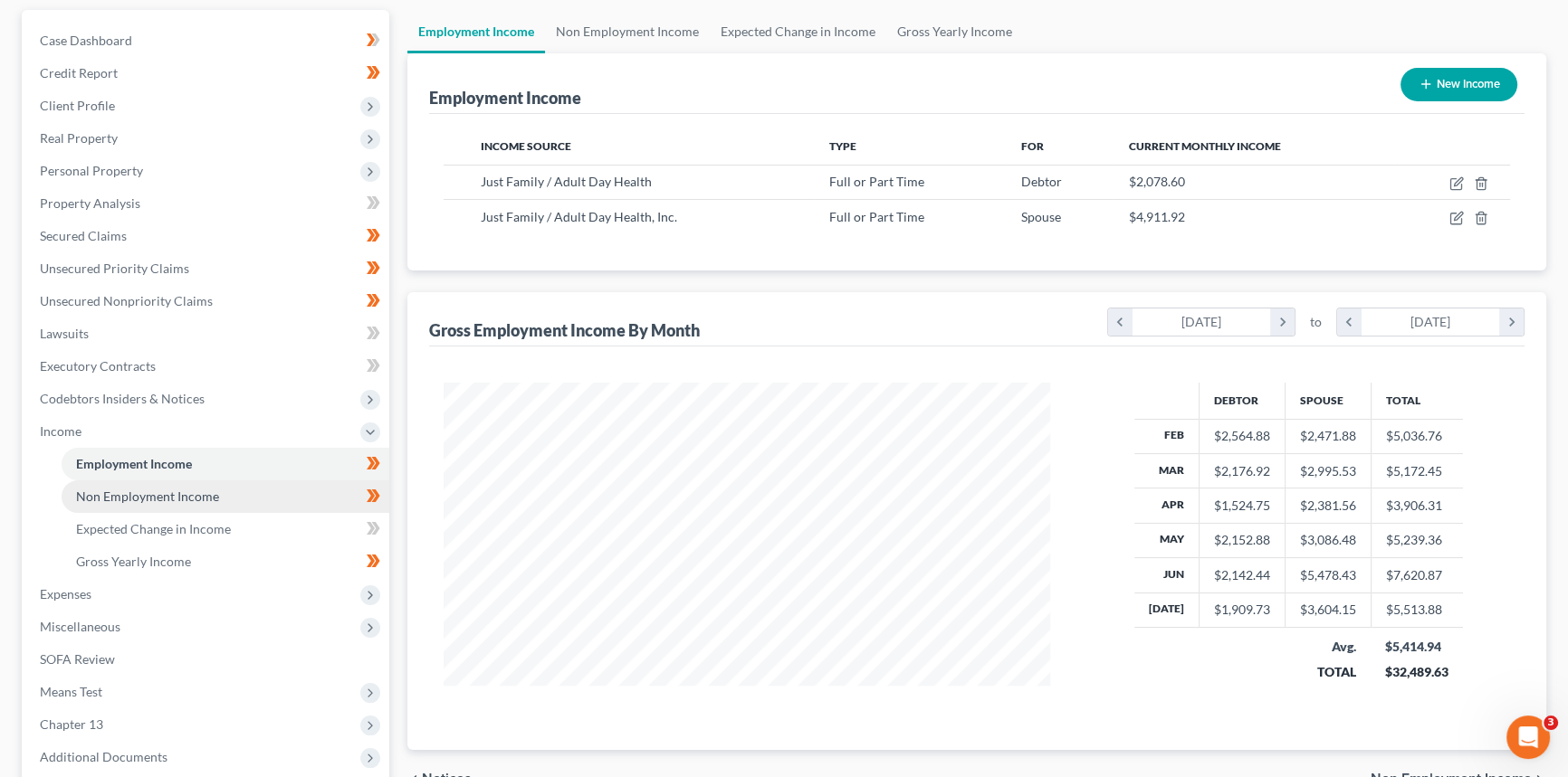
click at [156, 493] on span "Non Employment Income" at bounding box center [147, 496] width 143 height 15
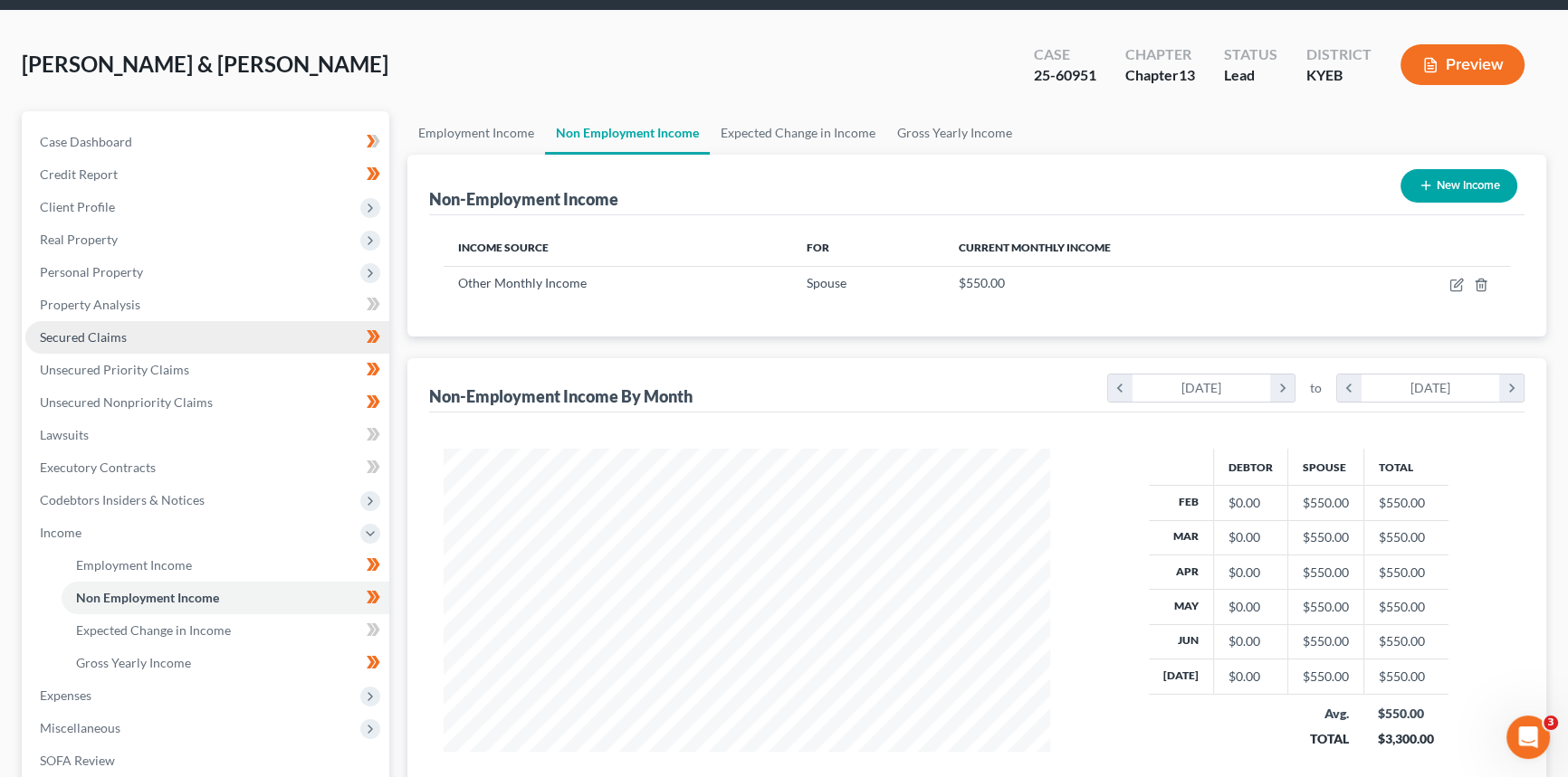
scroll to position [246, 0]
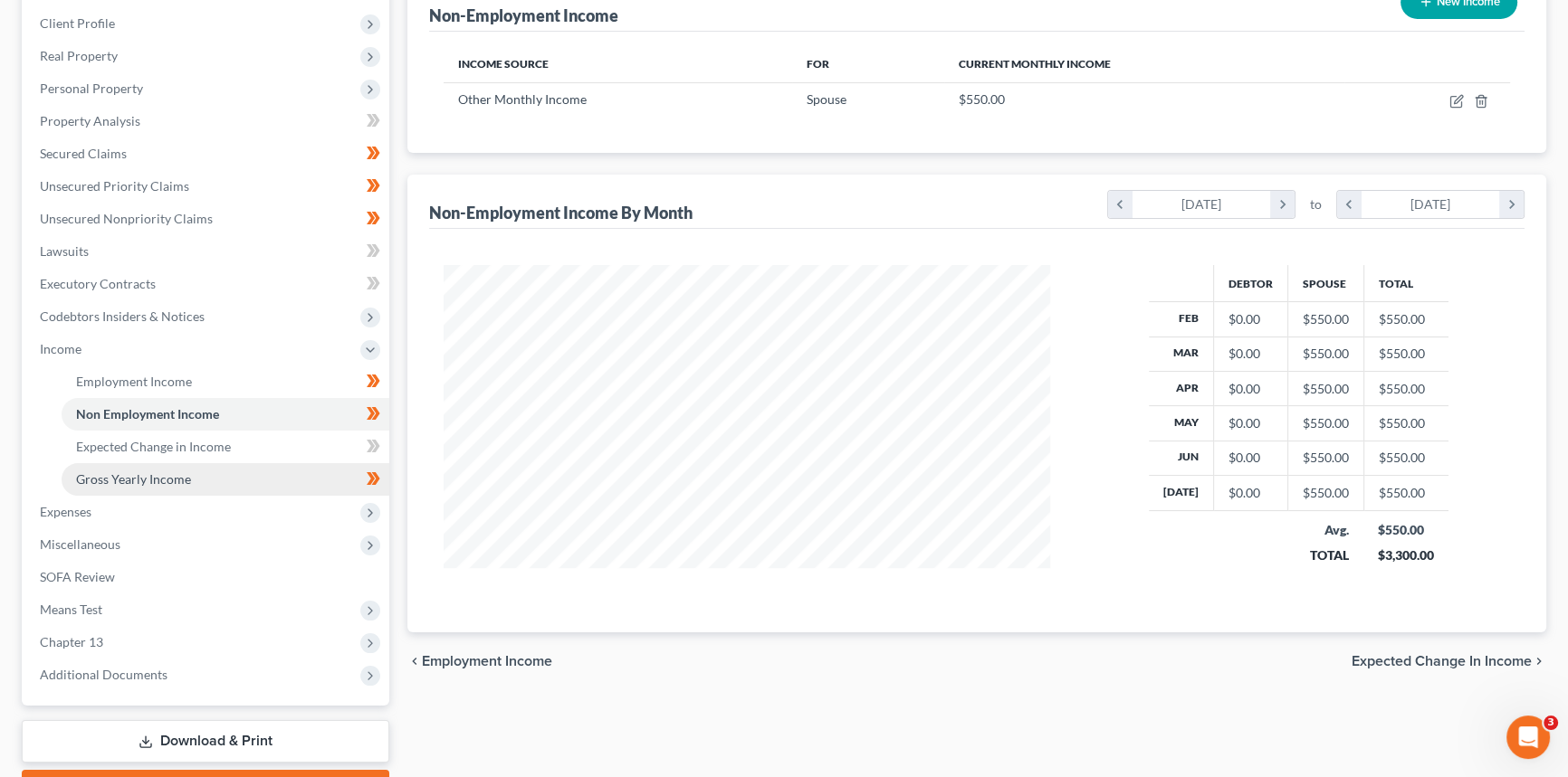
click at [156, 481] on span "Gross Yearly Income" at bounding box center [133, 479] width 115 height 15
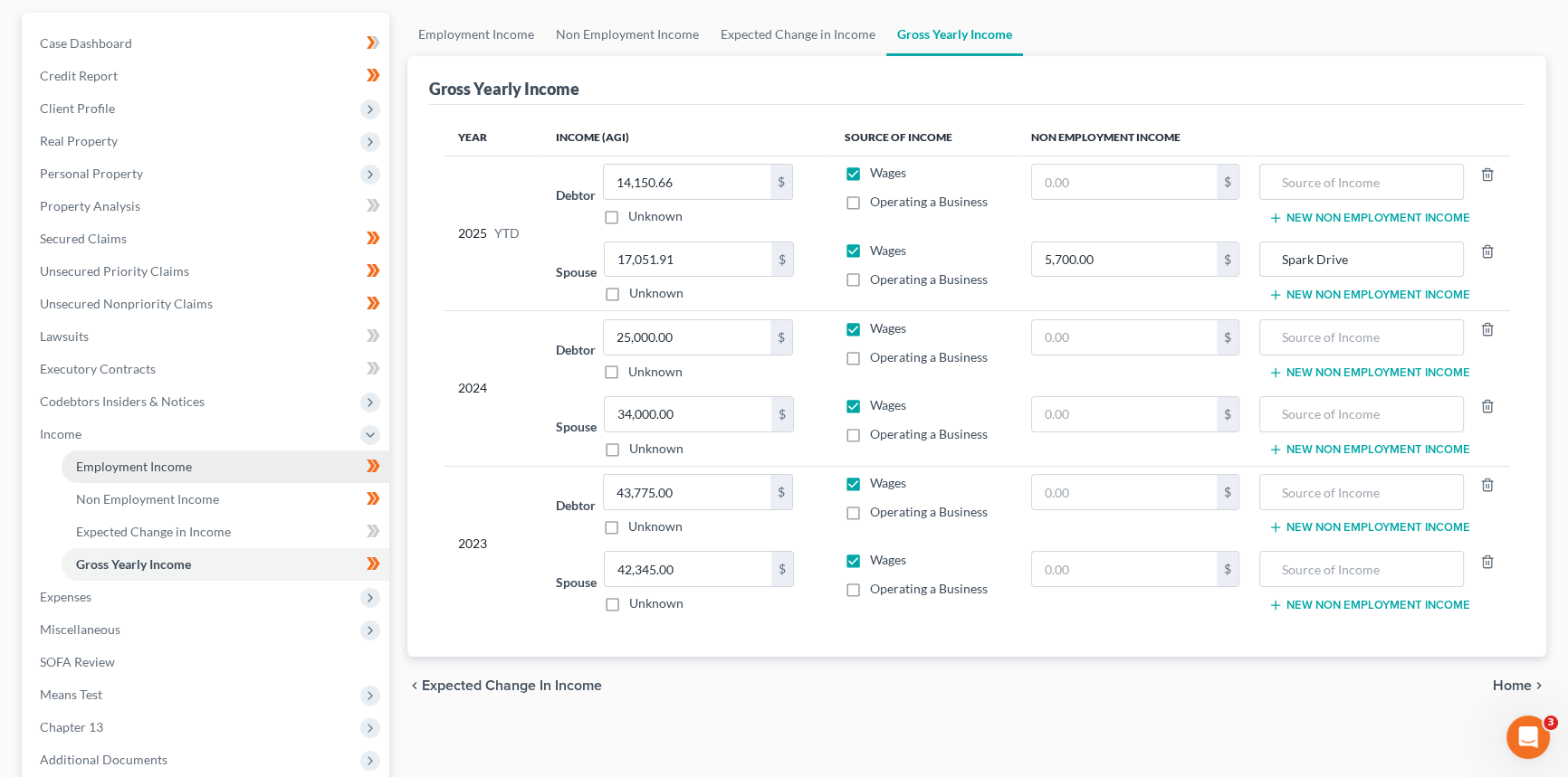
scroll to position [246, 0]
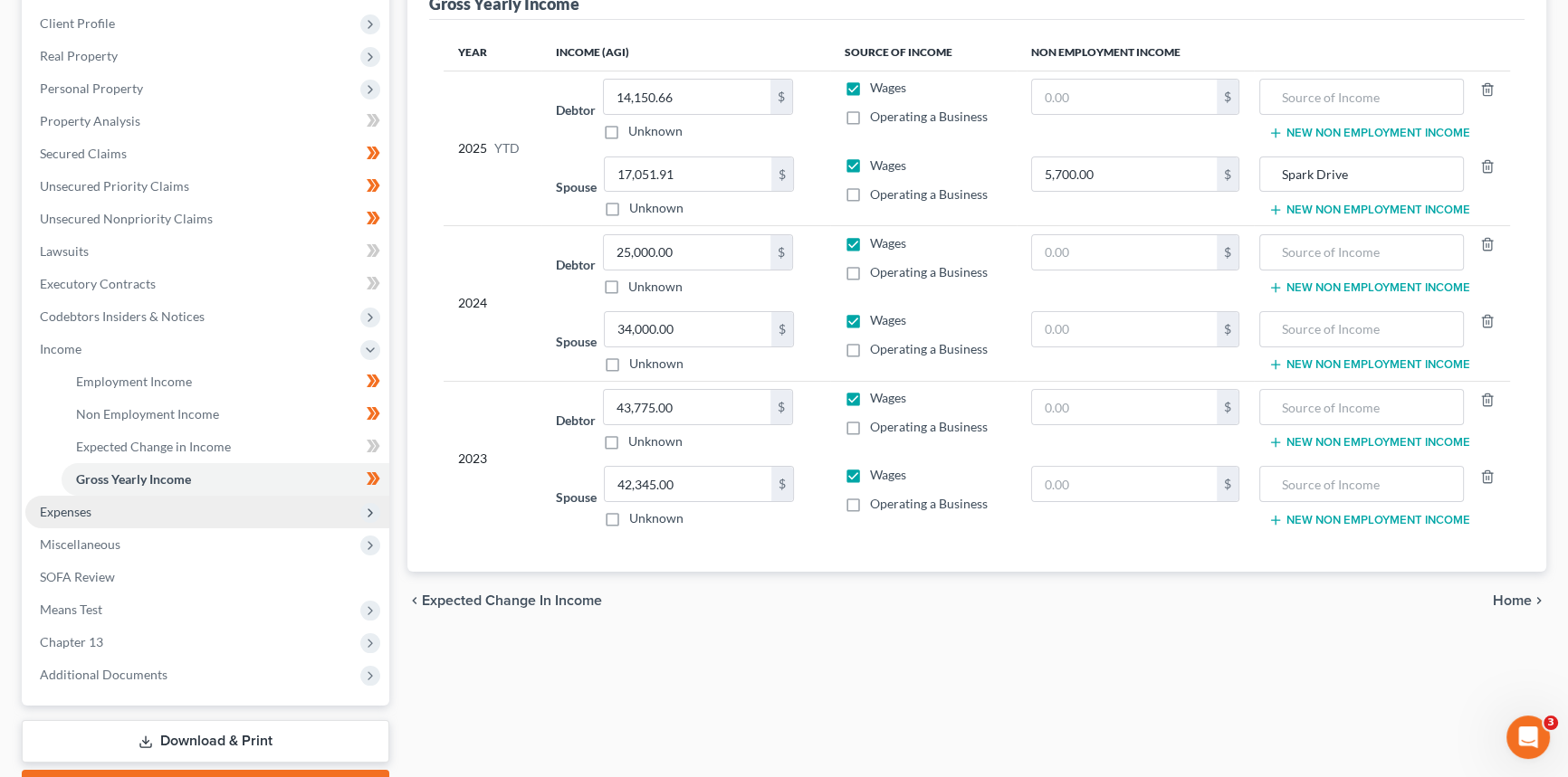
click at [88, 507] on span "Expenses" at bounding box center [65, 511] width 52 height 15
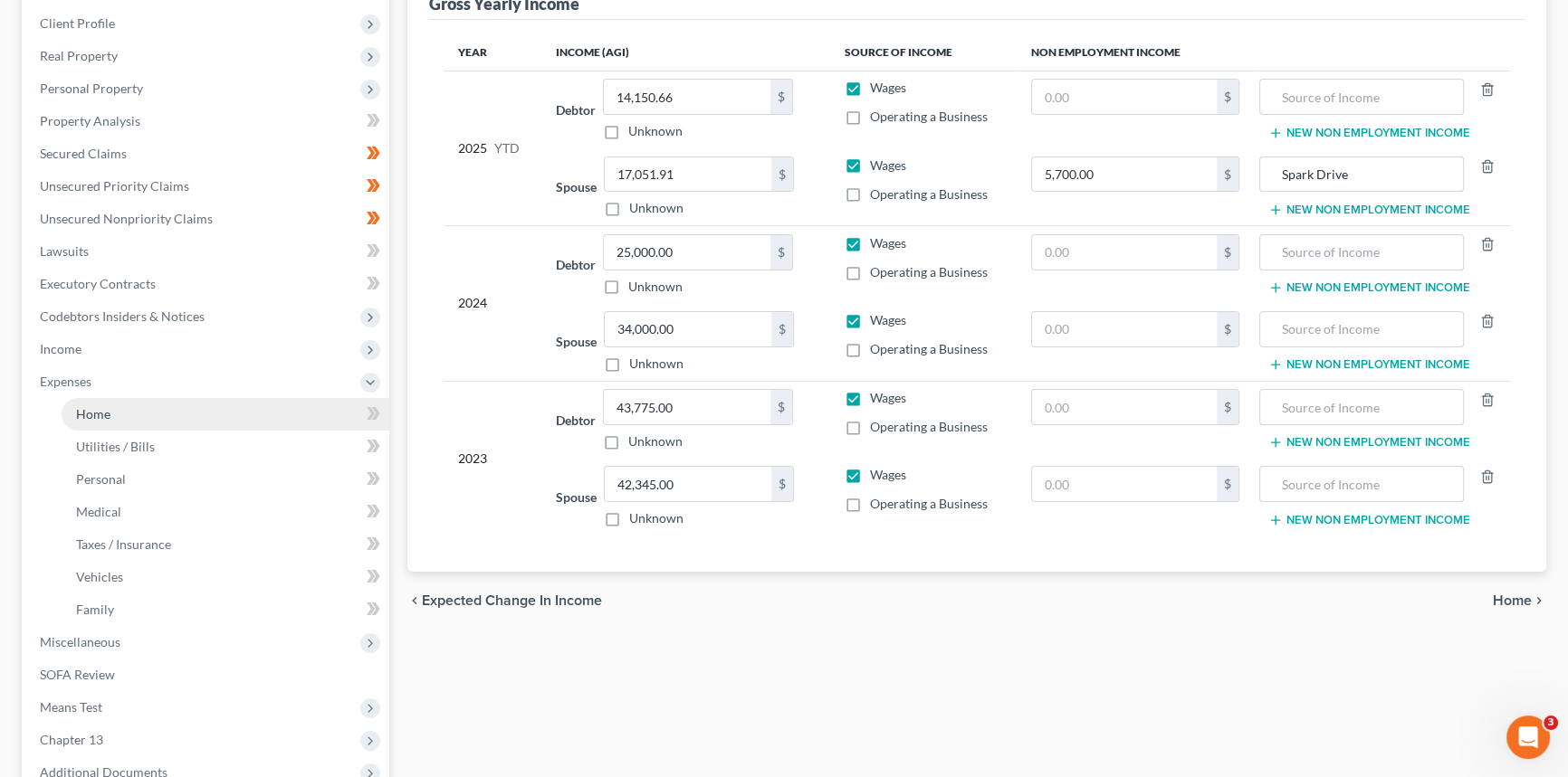
click at [134, 404] on link "Home" at bounding box center [225, 414] width 328 height 33
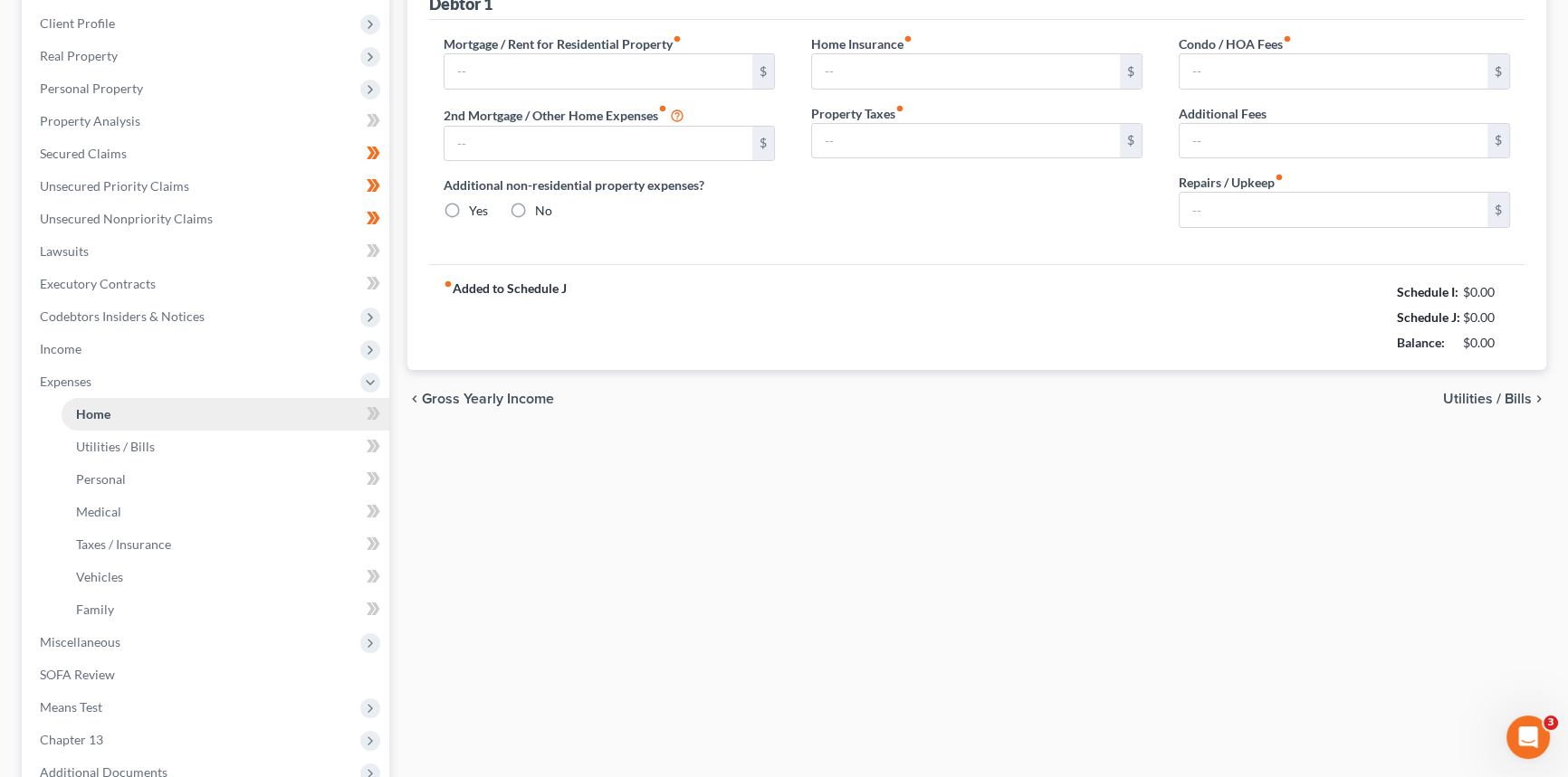
scroll to position [57, 0]
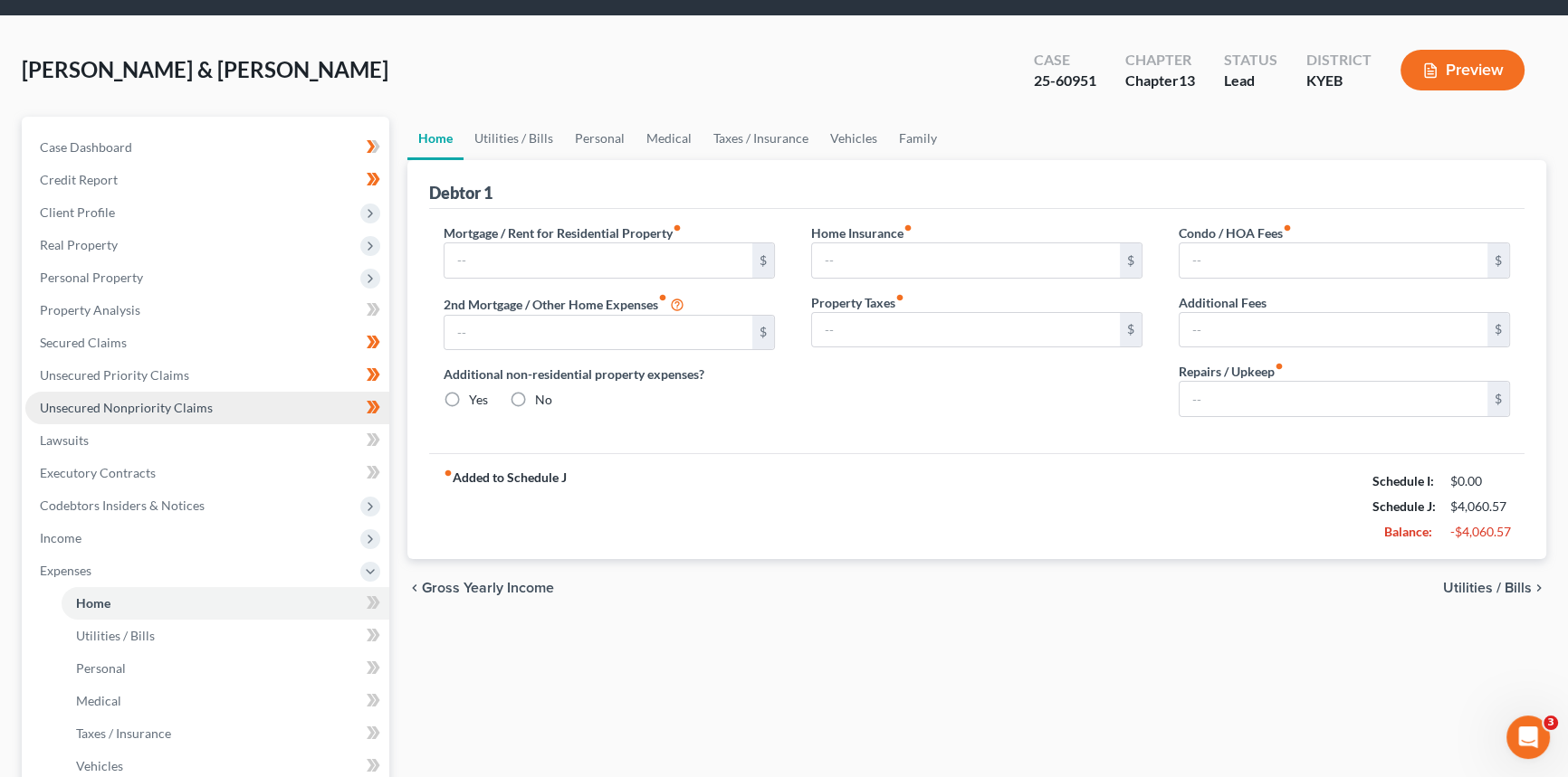
type input "575.00"
type input "0.00"
radio input "true"
type input "0.00"
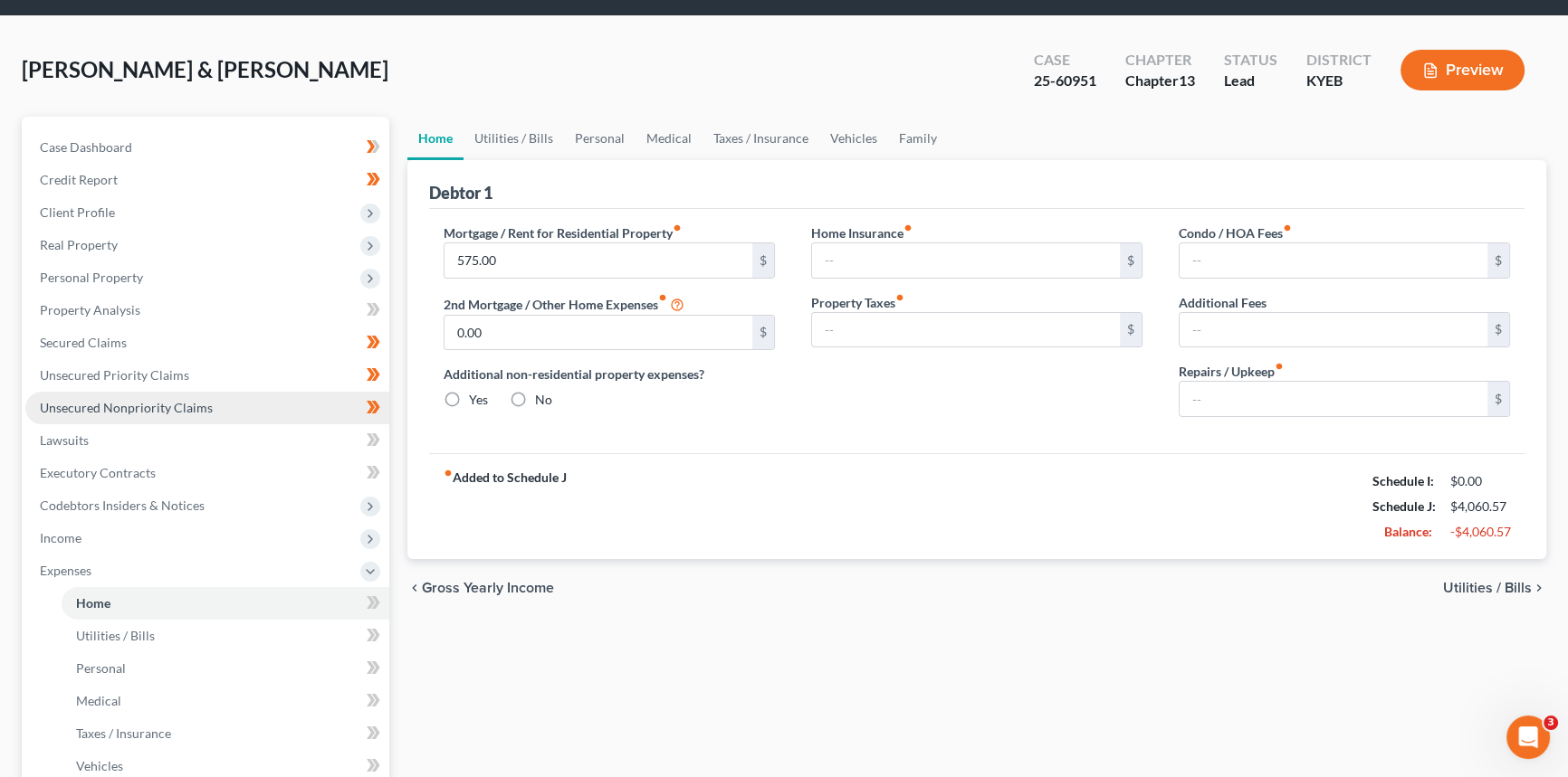
type input "0.00"
type input "100.00"
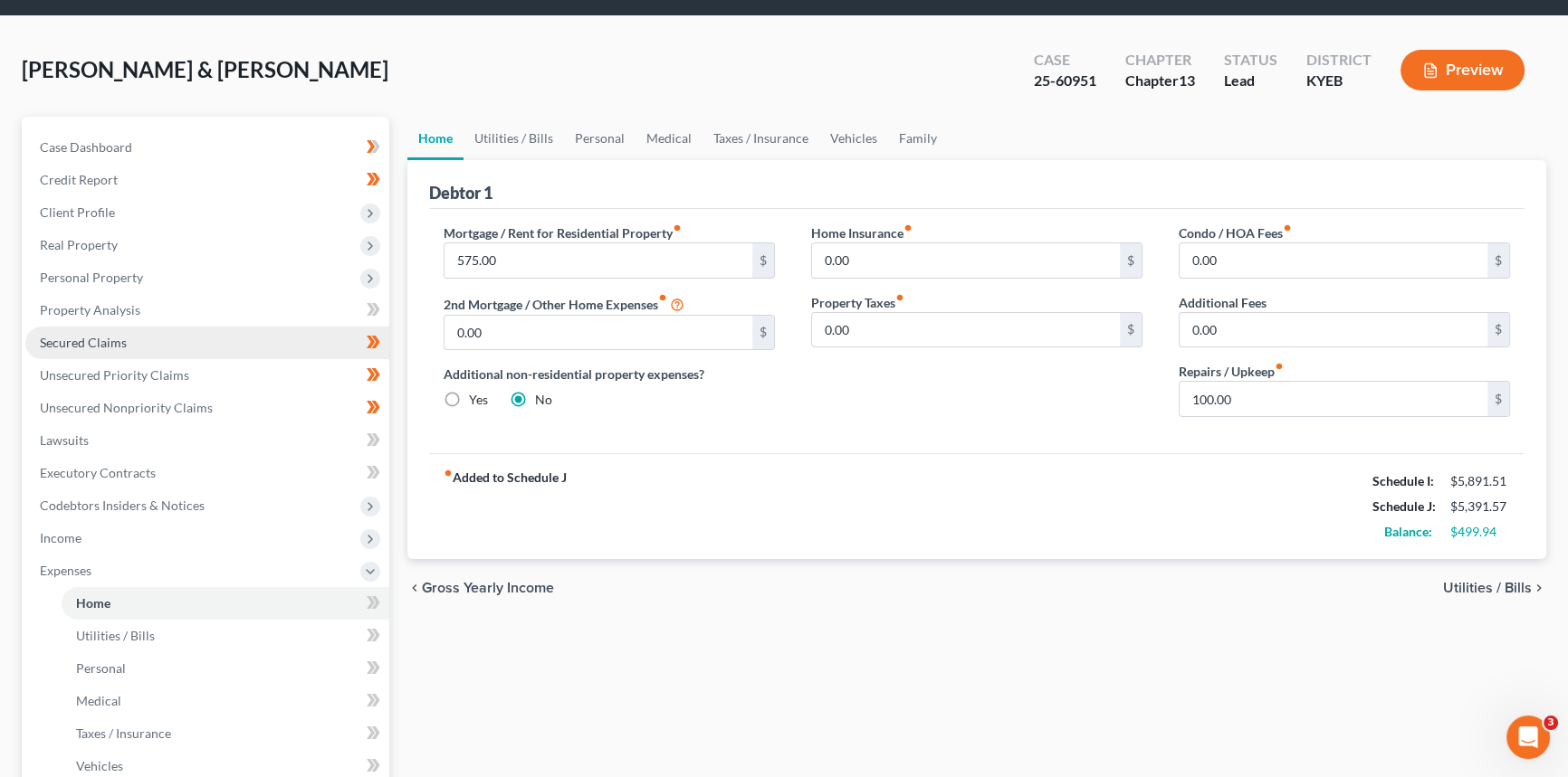
scroll to position [0, 0]
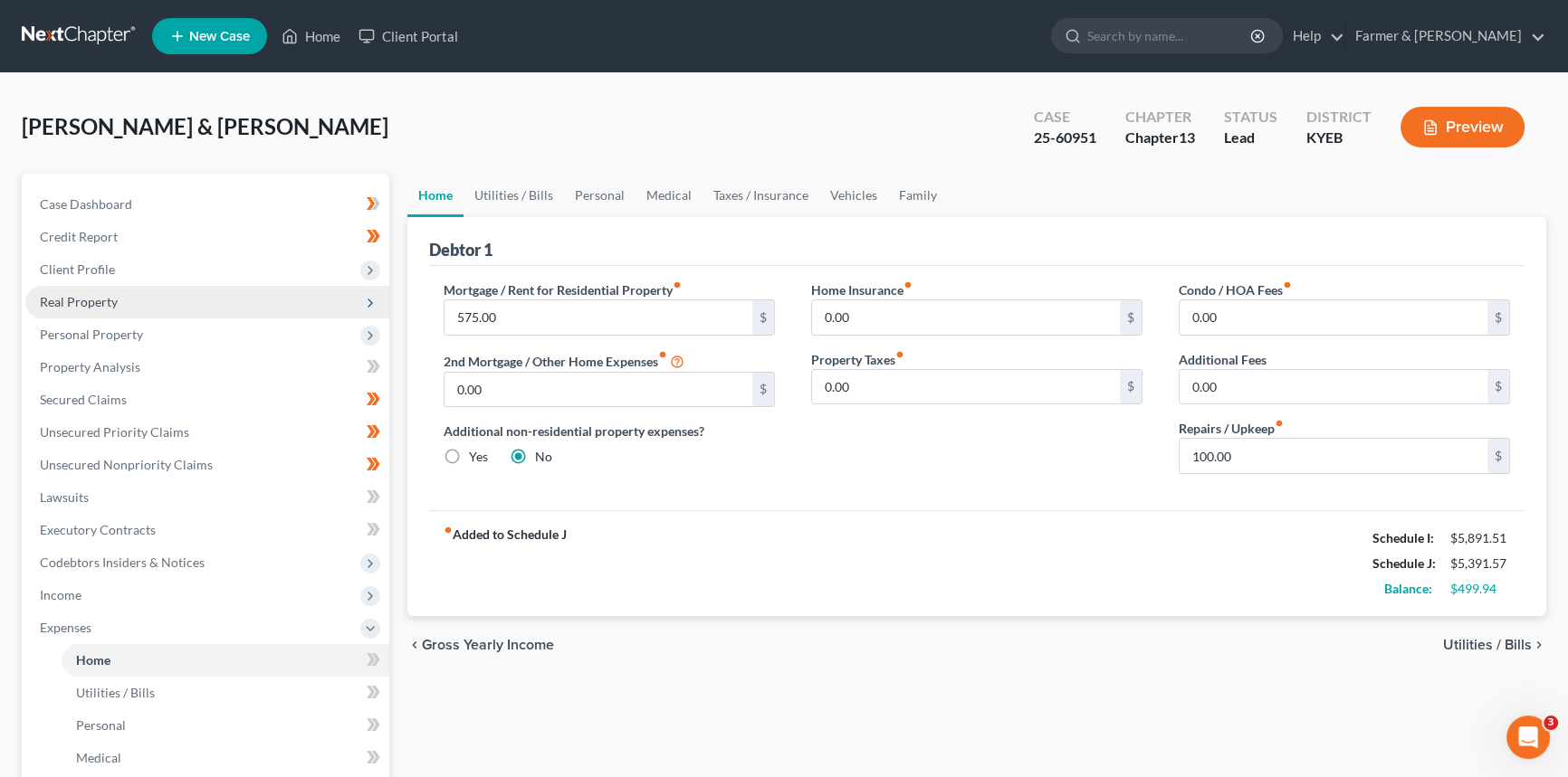
click at [211, 310] on span "Real Property" at bounding box center [208, 302] width 364 height 33
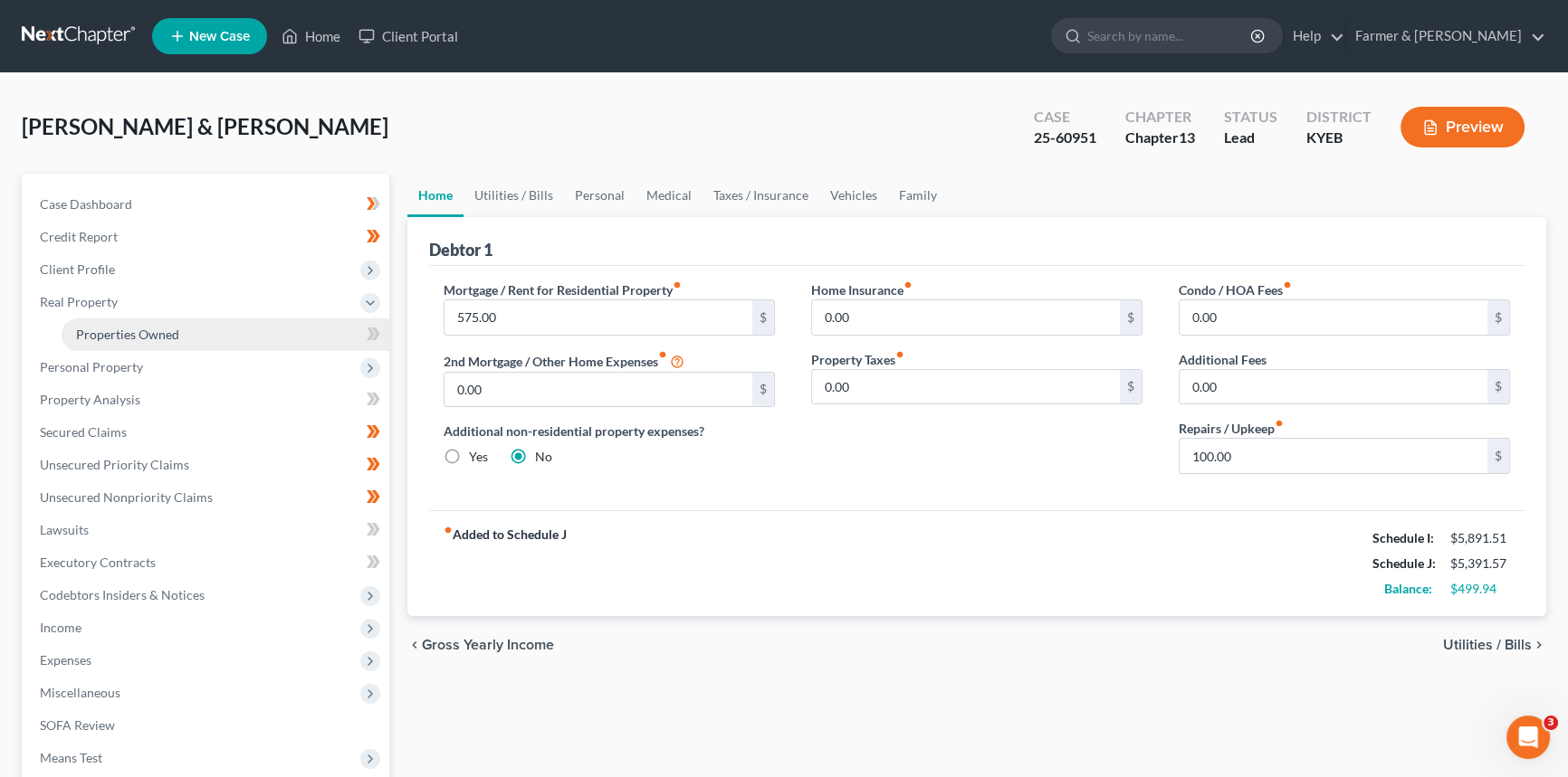
click at [194, 343] on link "Properties Owned" at bounding box center [225, 334] width 328 height 33
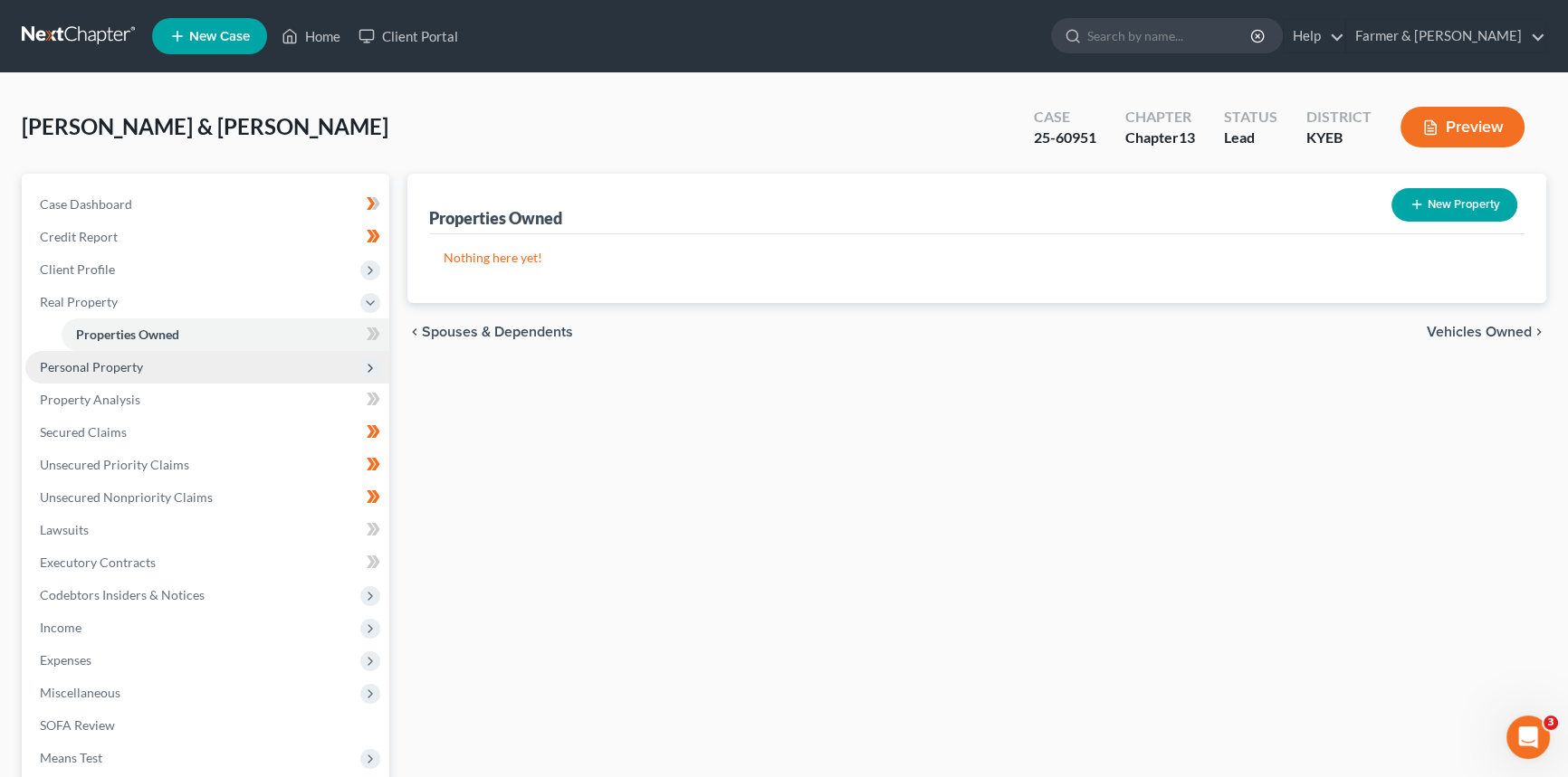
click at [158, 367] on span "Personal Property" at bounding box center [208, 367] width 364 height 33
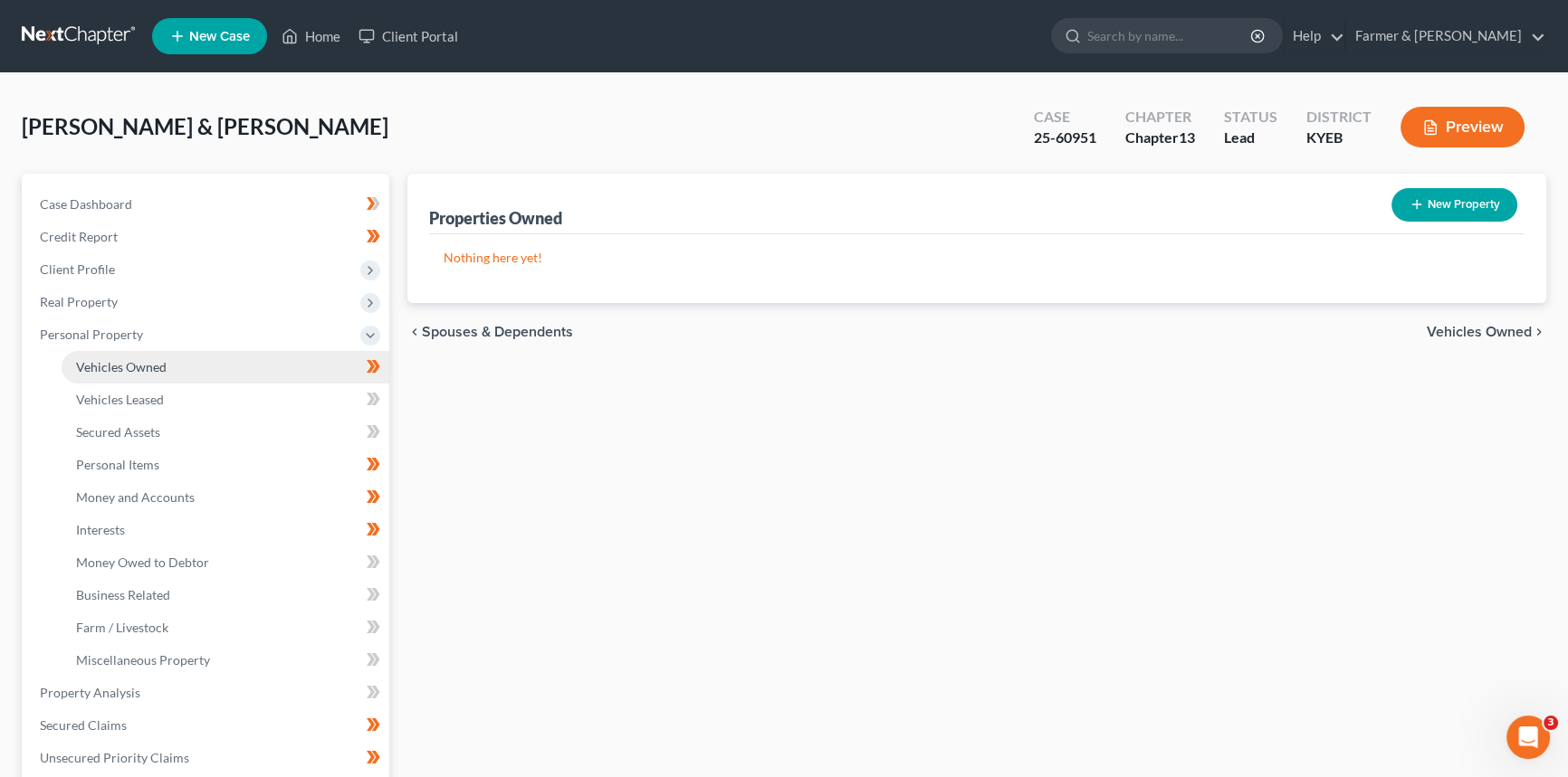
click at [158, 366] on span "Vehicles Owned" at bounding box center [121, 367] width 90 height 15
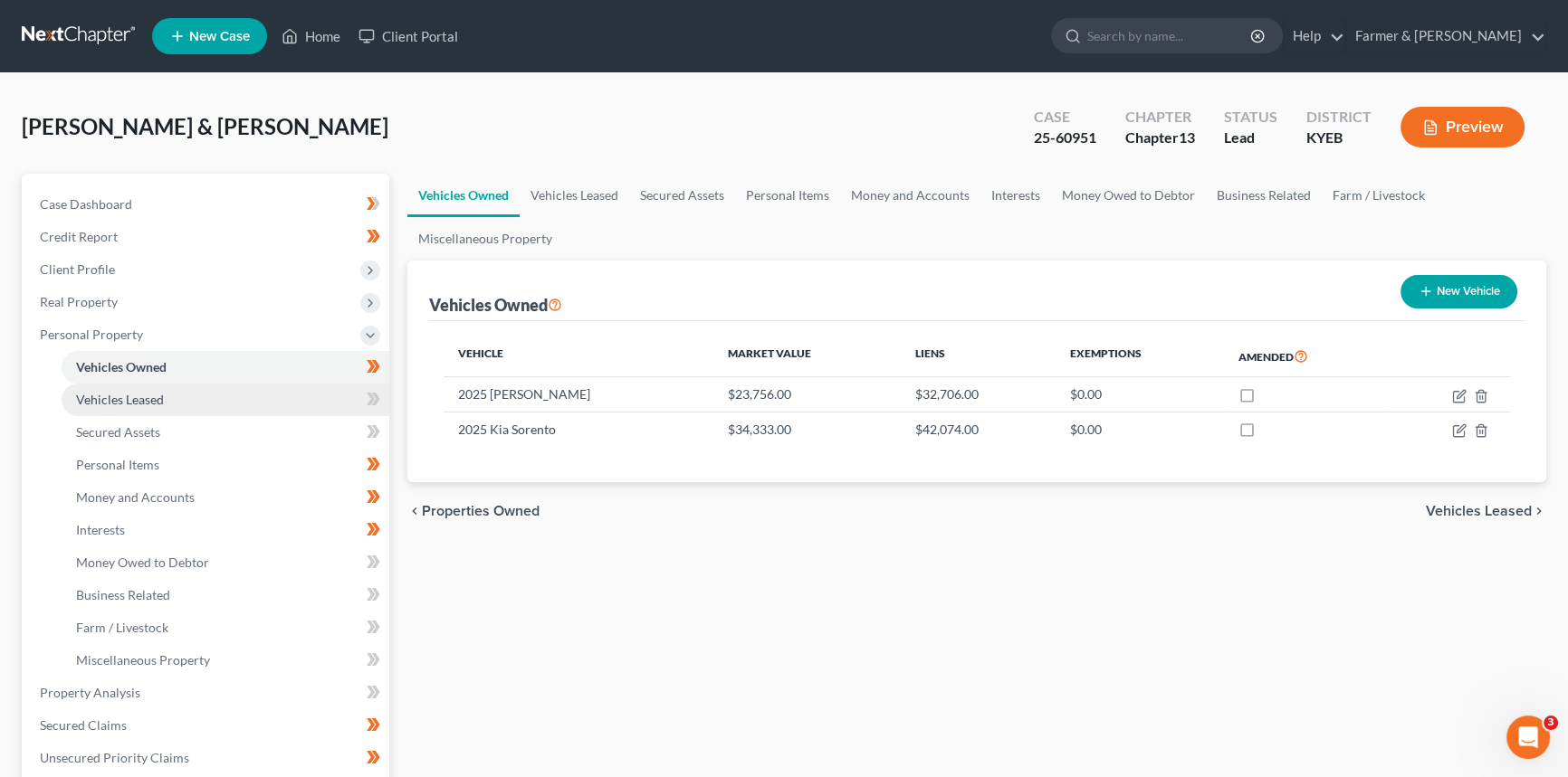
click at [150, 402] on span "Vehicles Leased" at bounding box center [120, 399] width 88 height 15
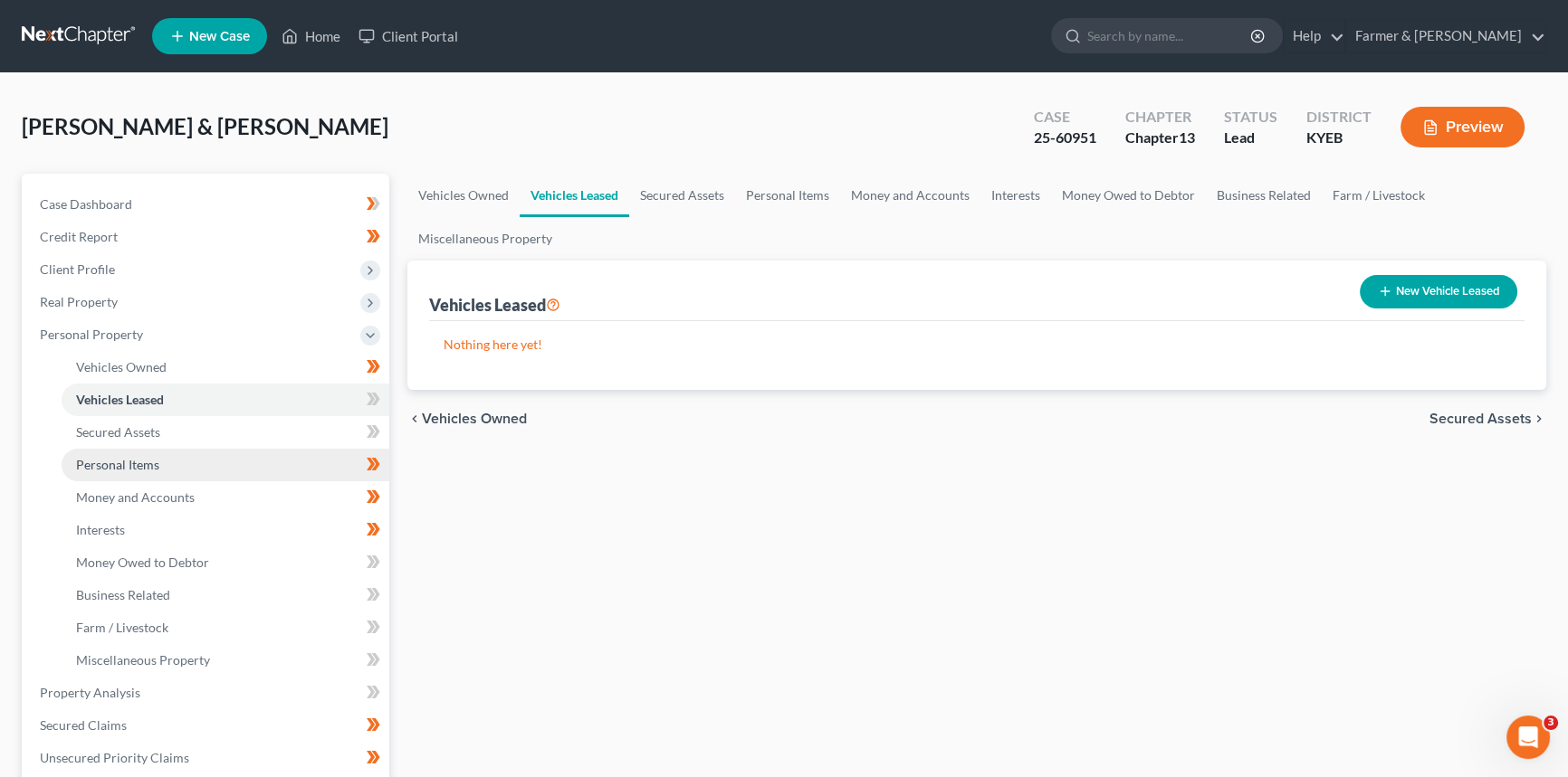
click at [148, 461] on span "Personal Items" at bounding box center [117, 465] width 84 height 15
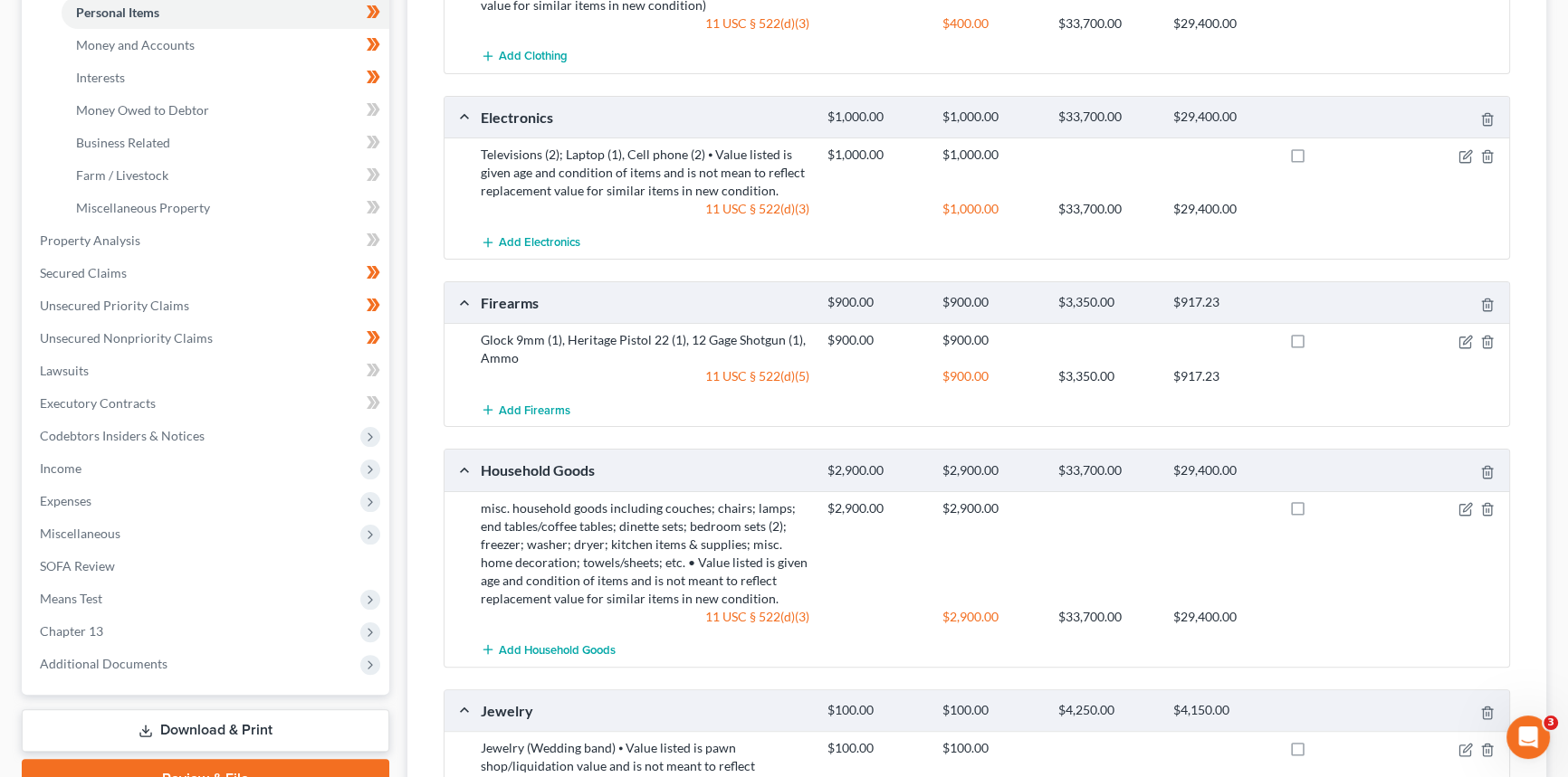
scroll to position [658, 0]
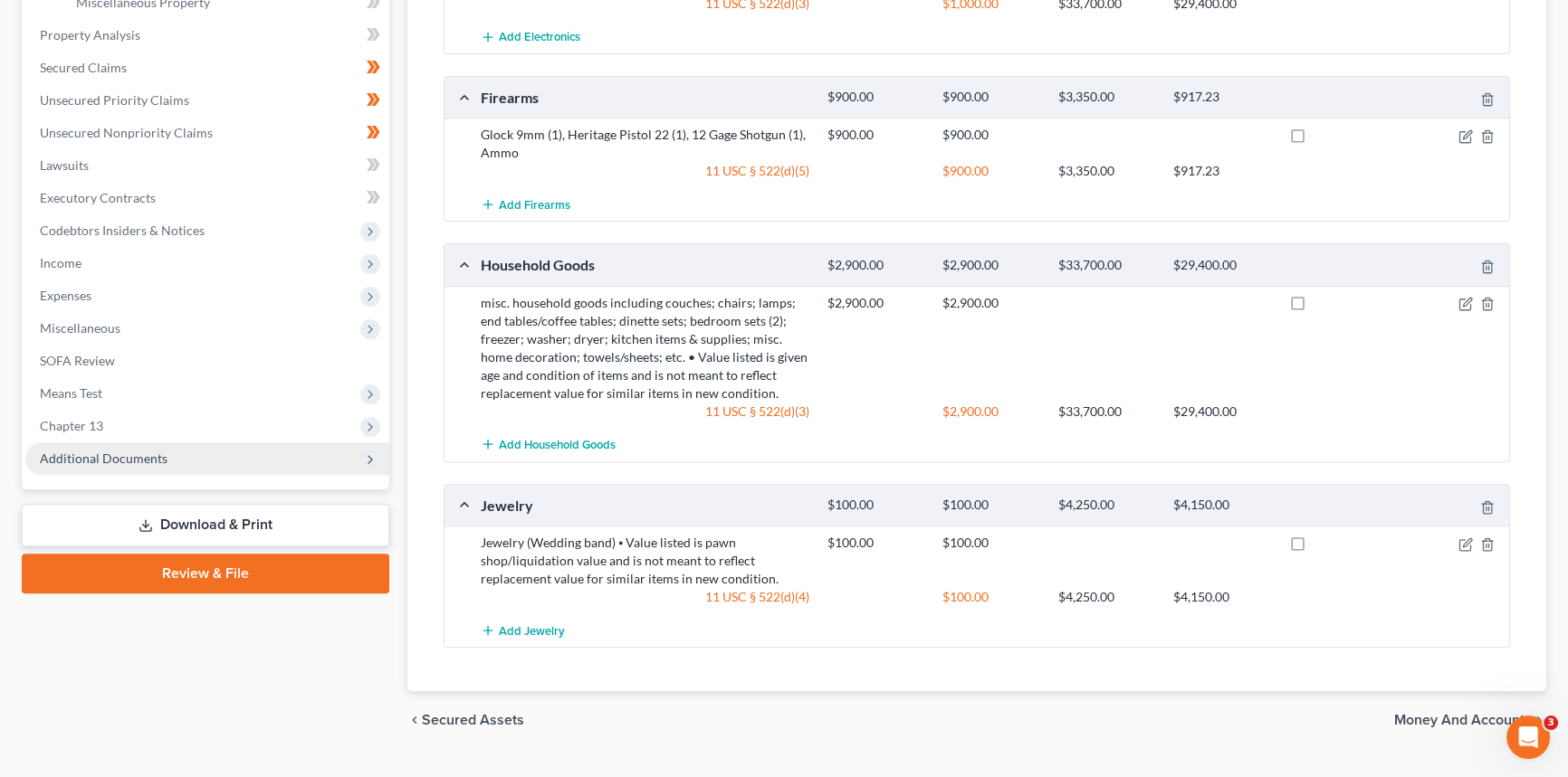
click at [115, 451] on span "Additional Documents" at bounding box center [103, 458] width 128 height 15
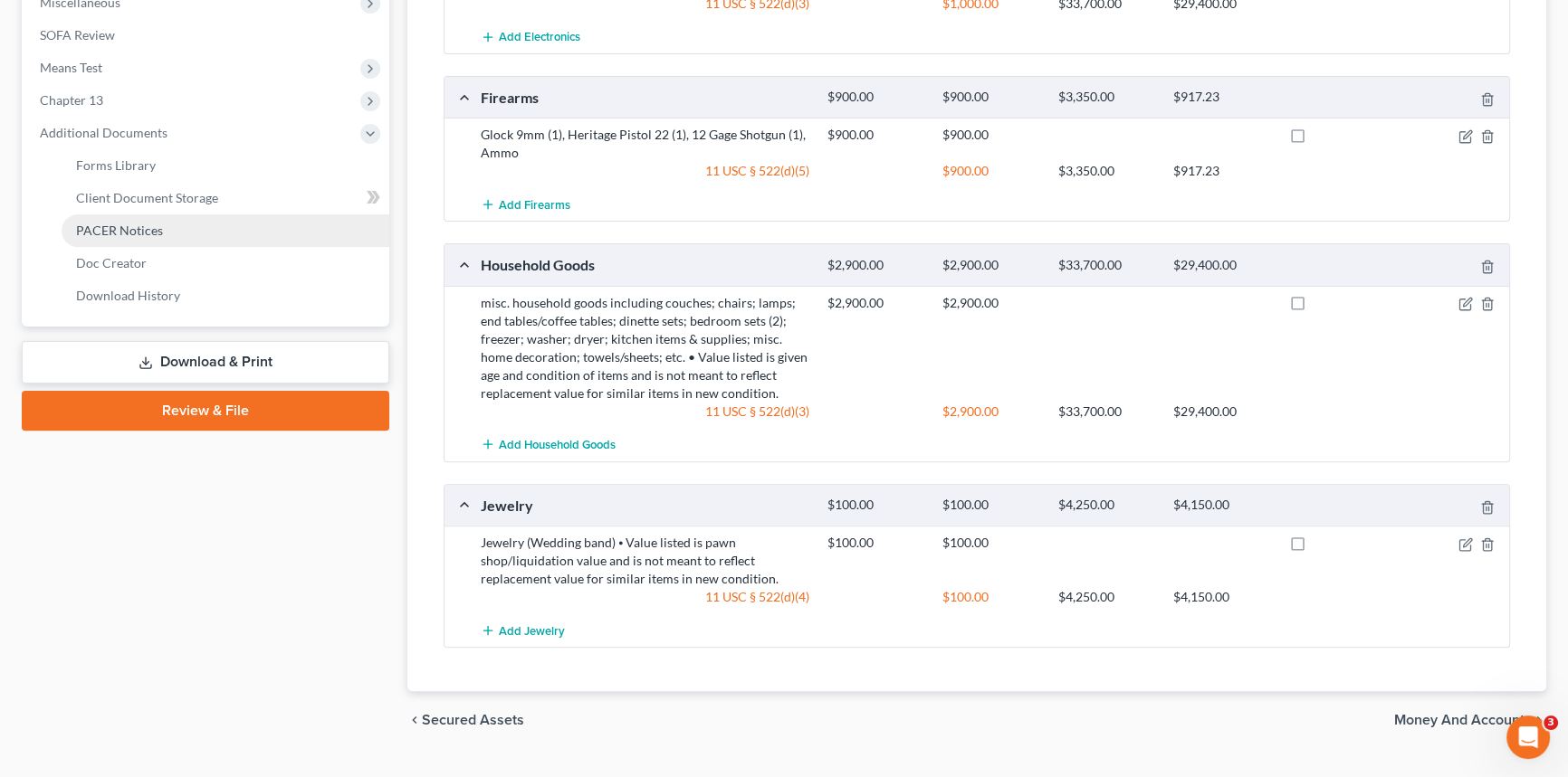
click at [138, 233] on span "PACER Notices" at bounding box center [119, 230] width 87 height 15
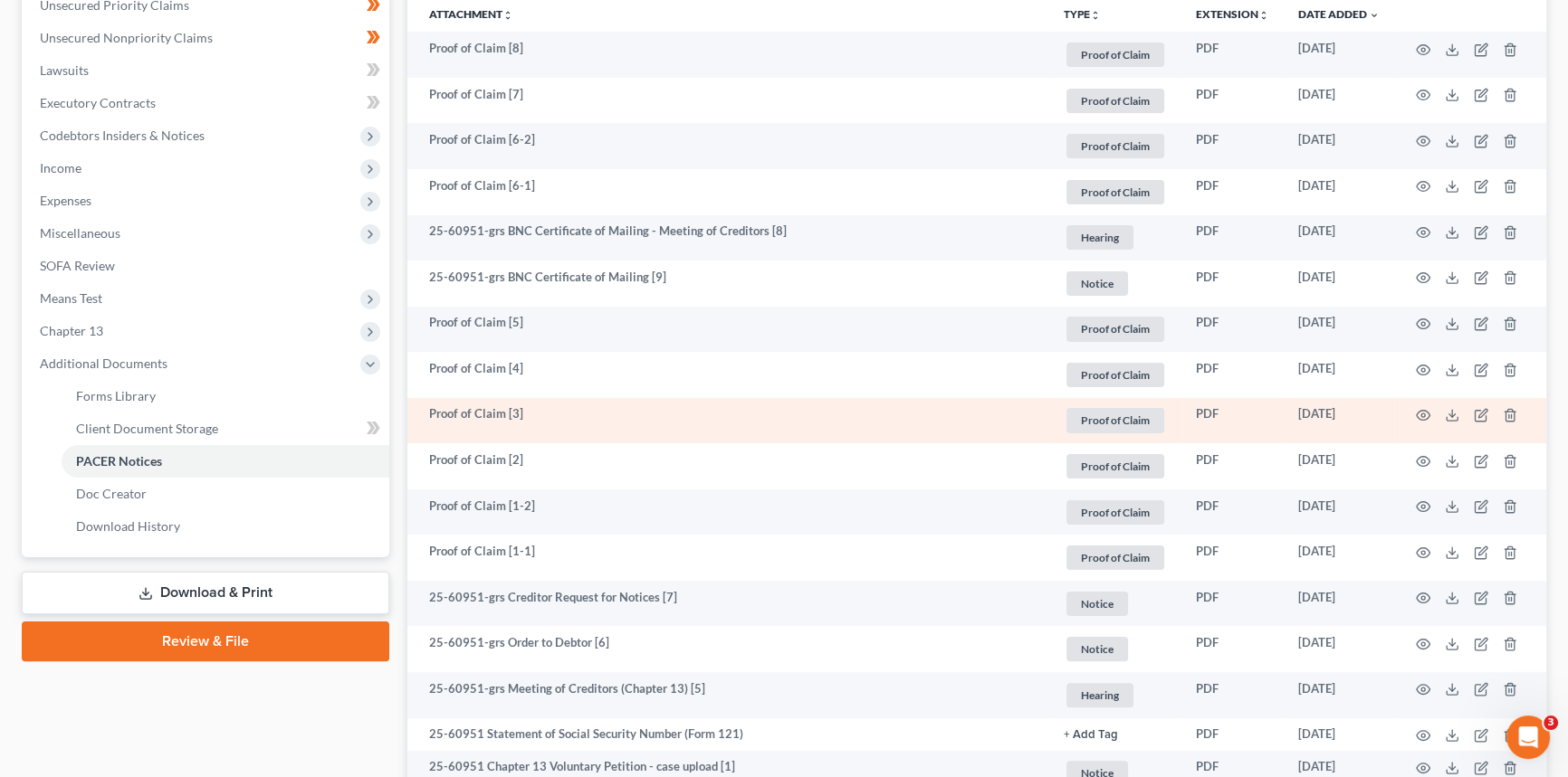
scroll to position [411, 0]
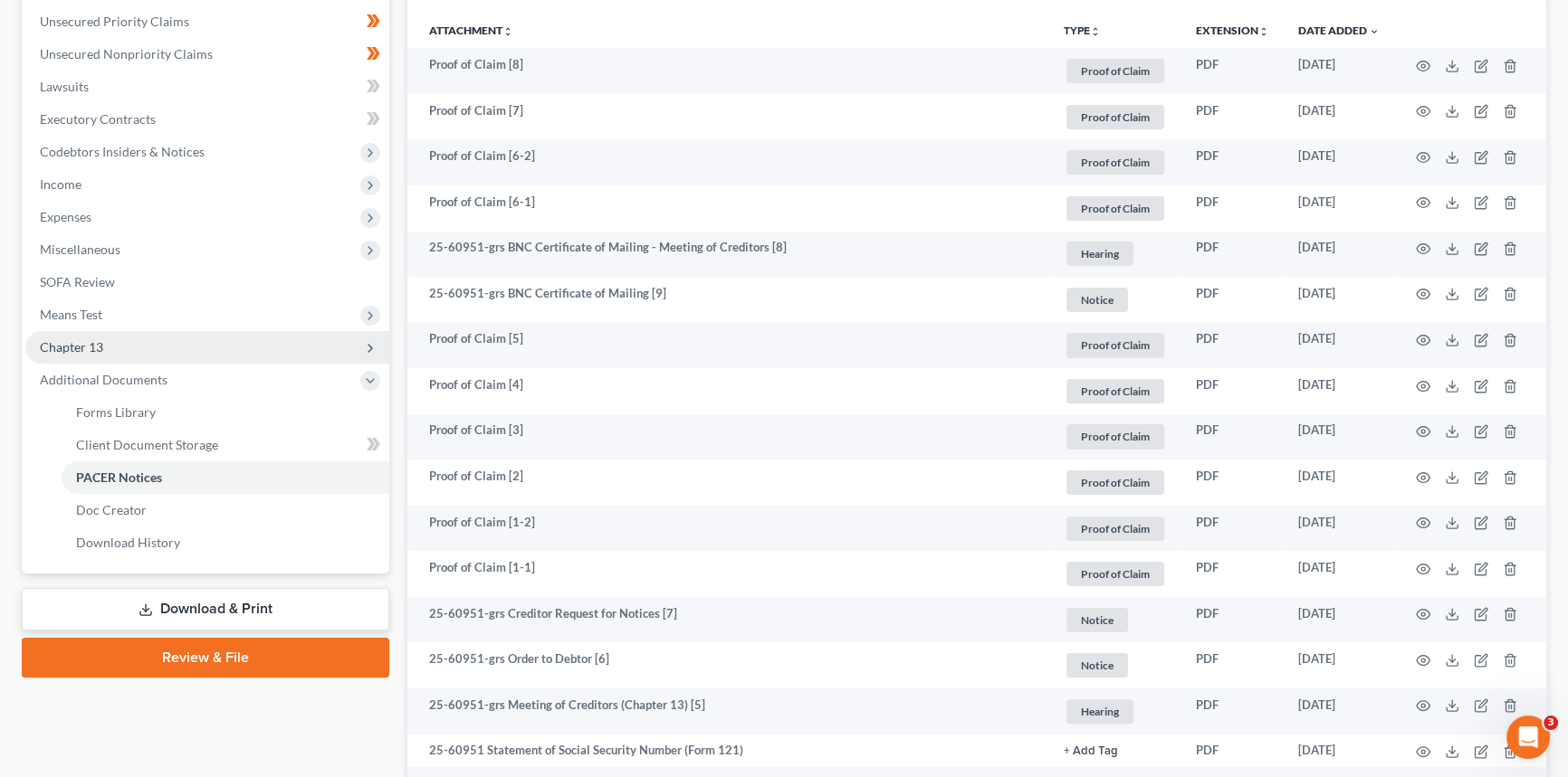
click at [100, 348] on span "Chapter 13" at bounding box center [70, 347] width 63 height 15
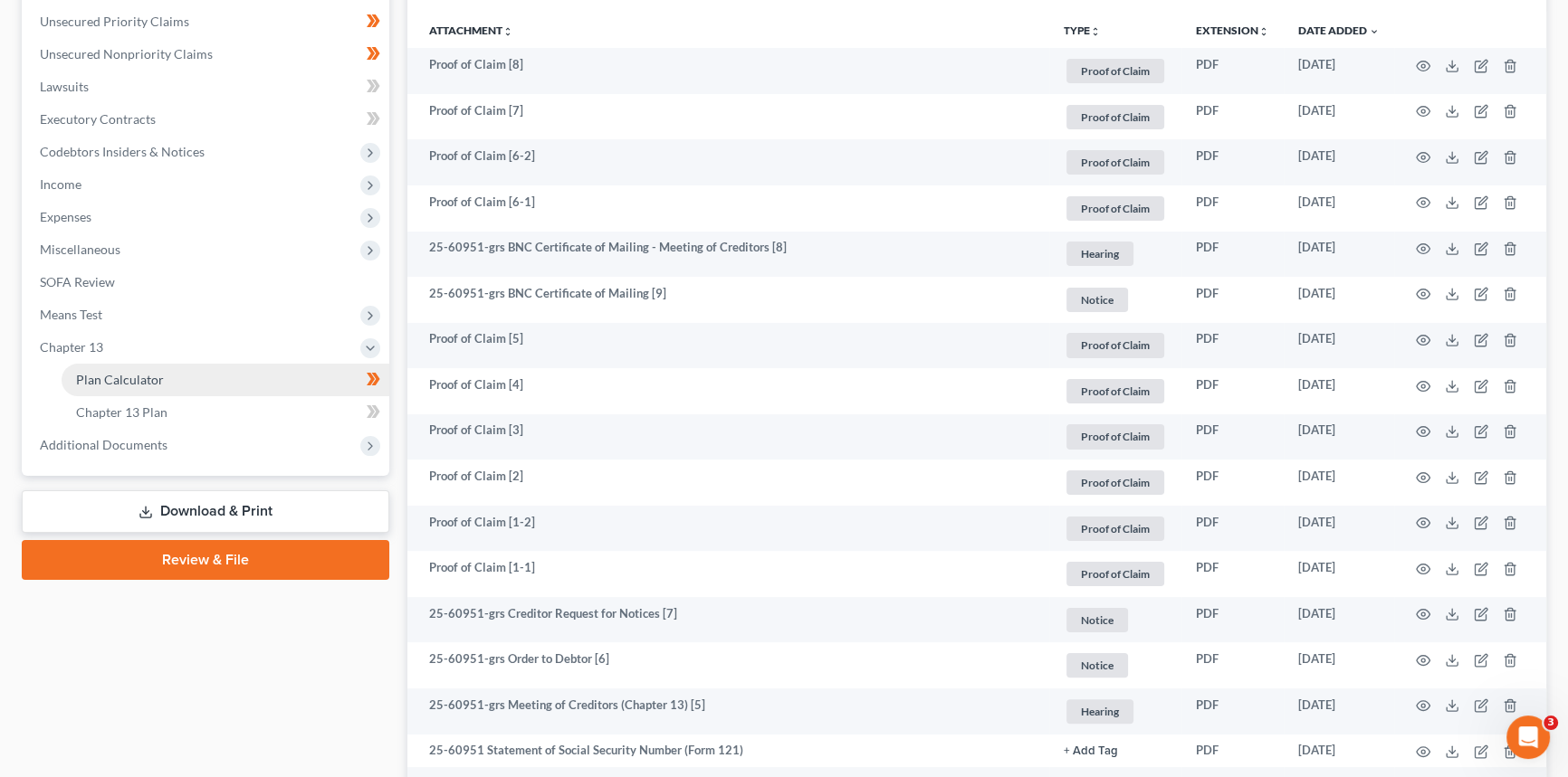
click at [127, 378] on span "Plan Calculator" at bounding box center [120, 379] width 88 height 15
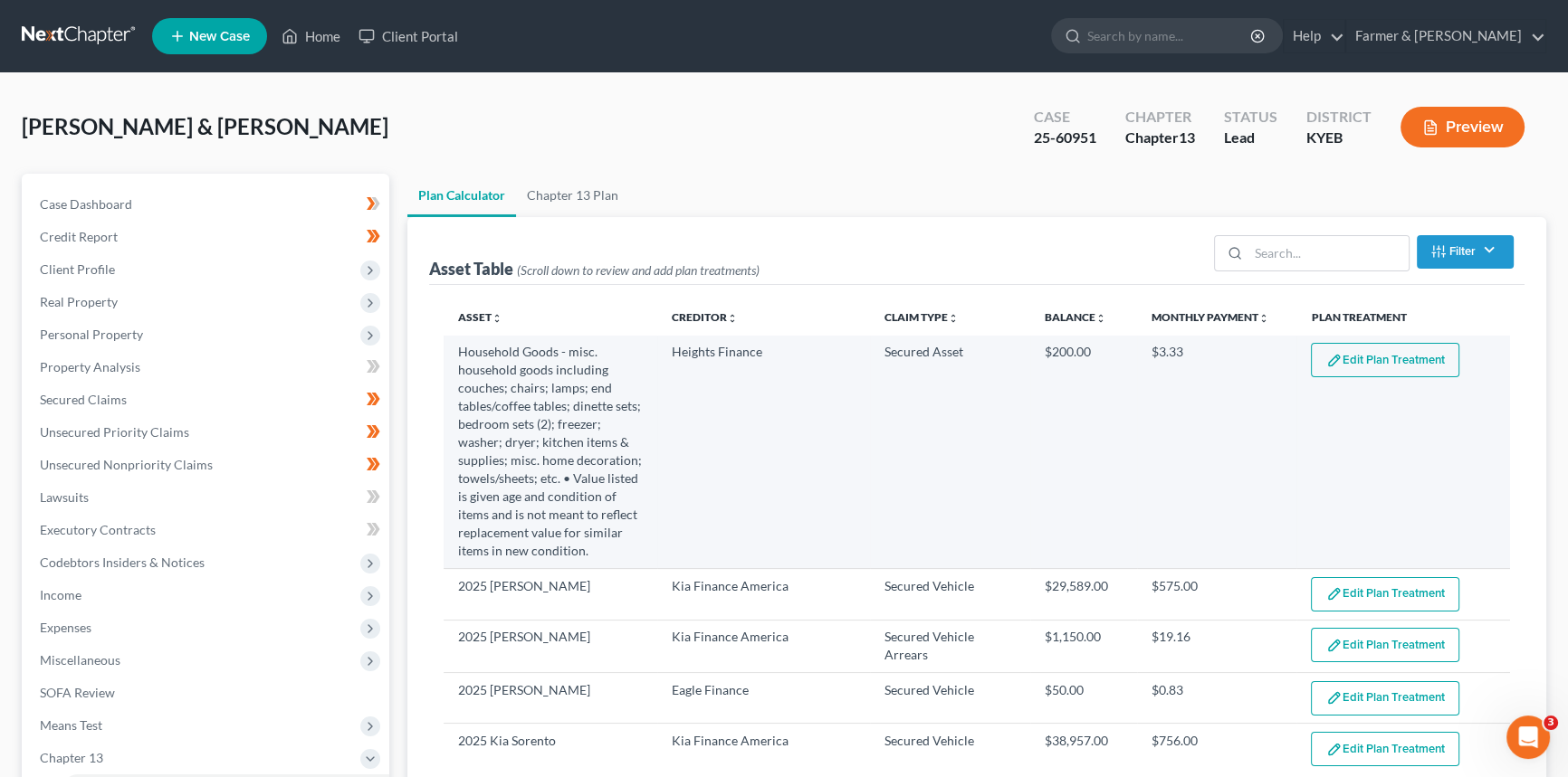
select select "59"
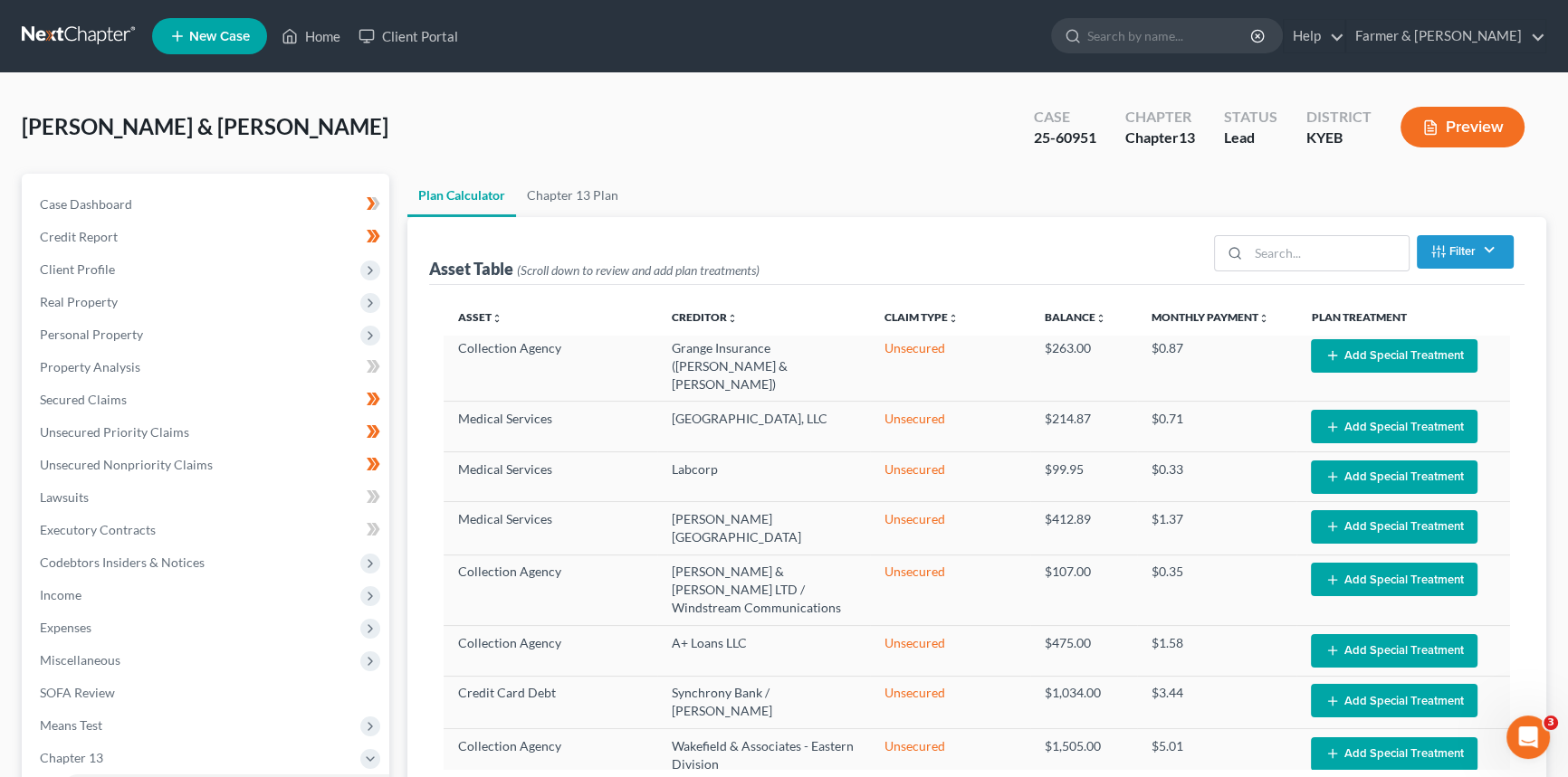
scroll to position [905, 0]
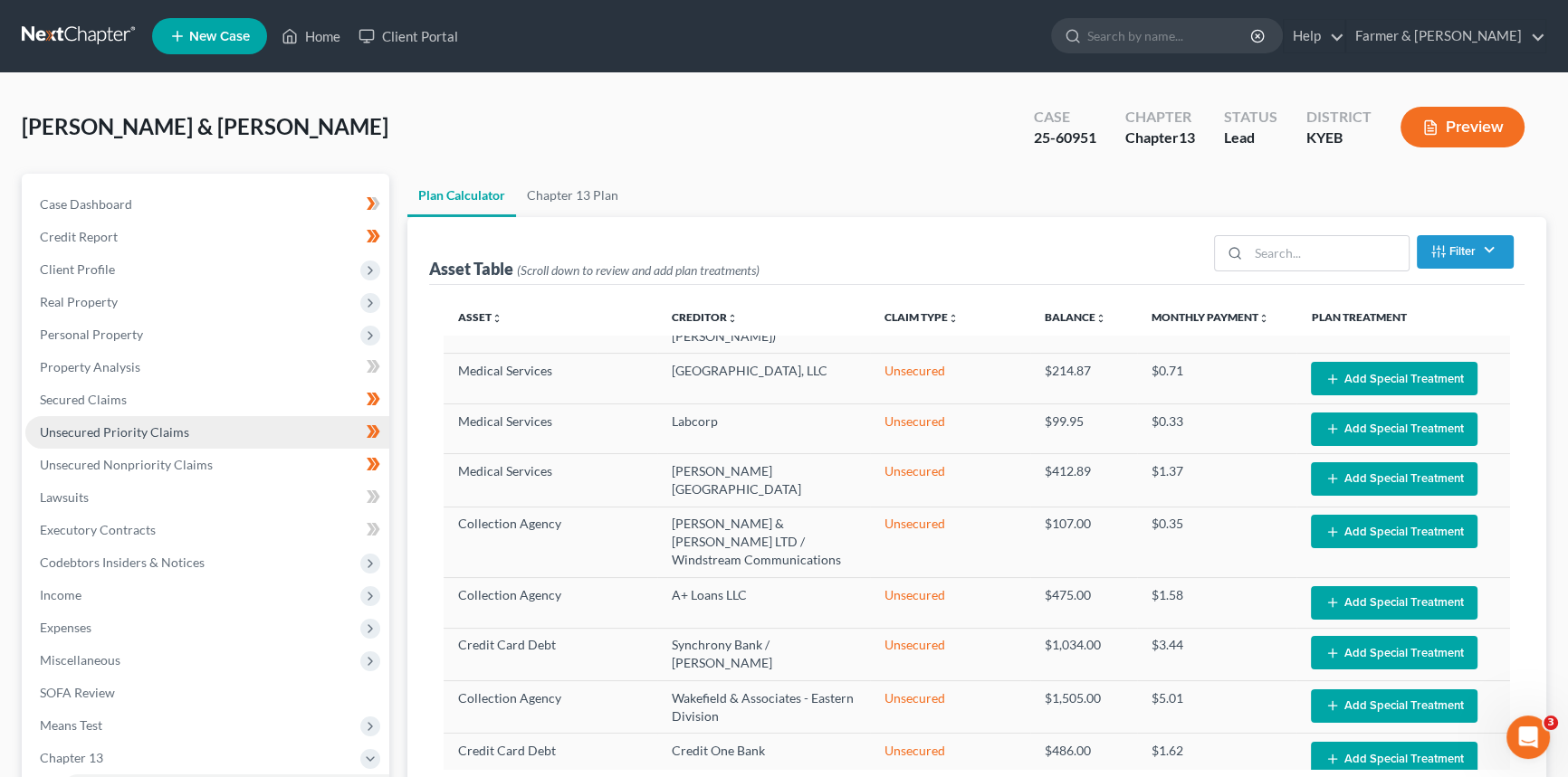
click at [126, 434] on span "Unsecured Priority Claims" at bounding box center [114, 432] width 149 height 15
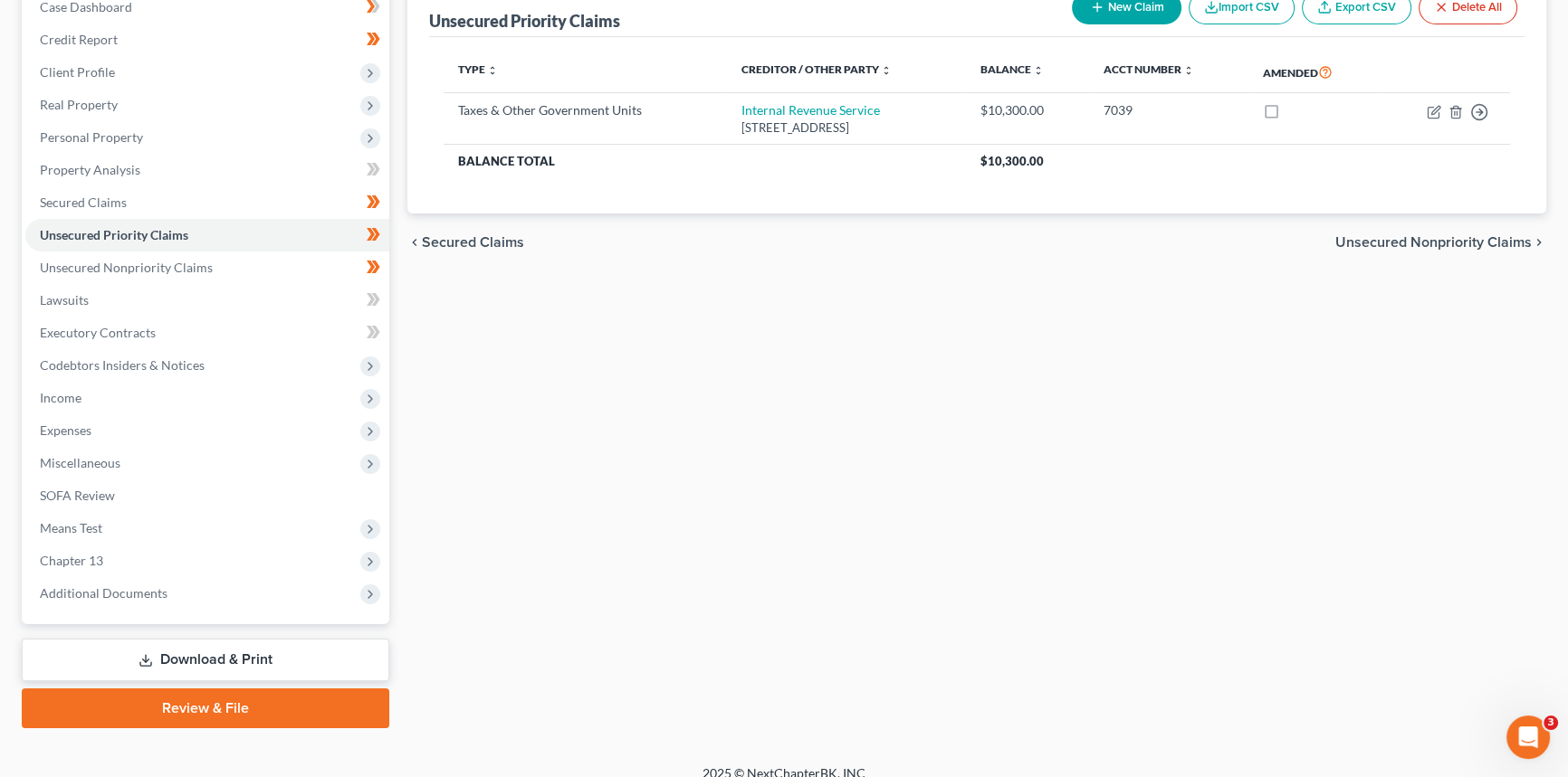
scroll to position [214, 0]
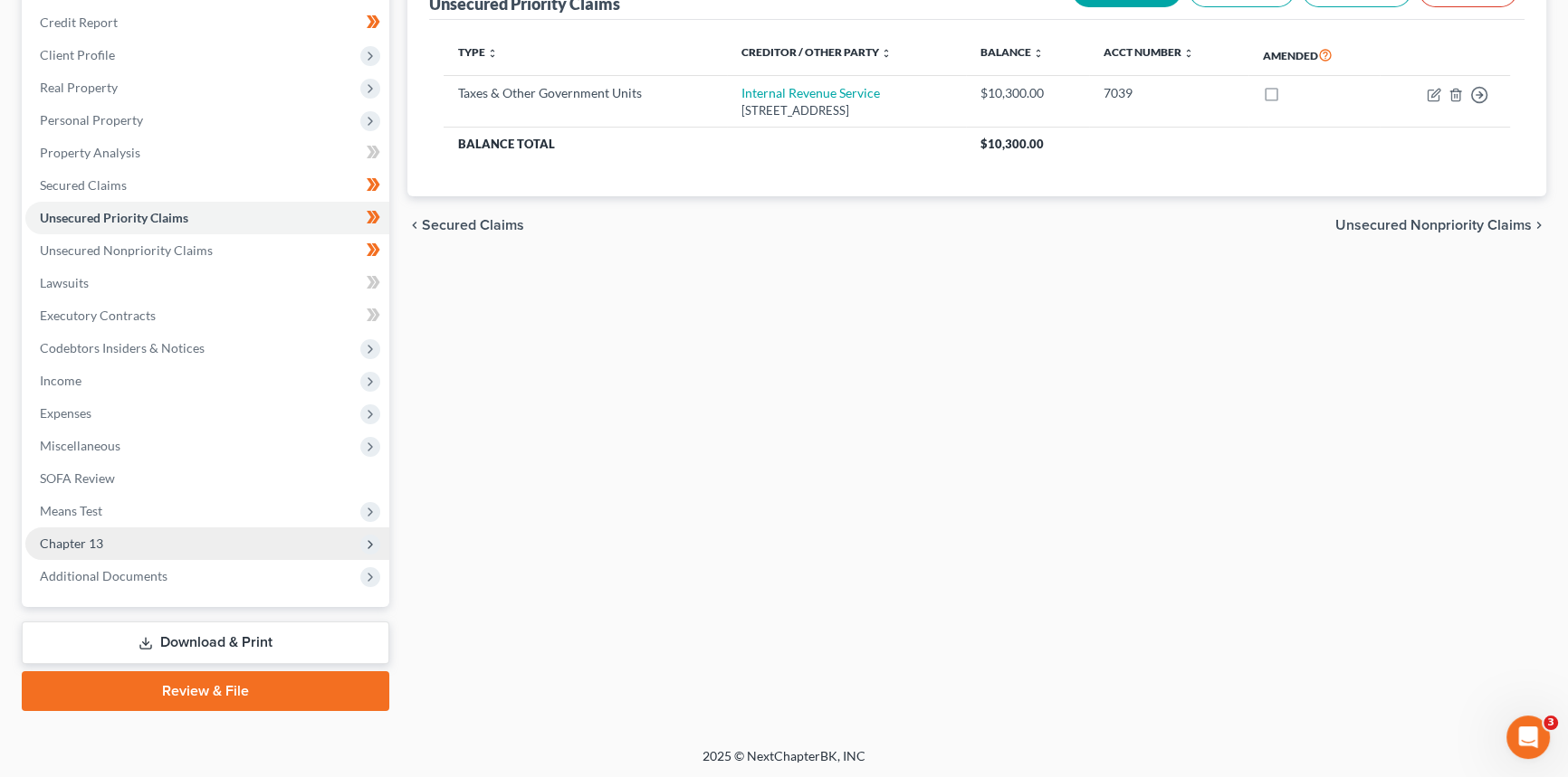
drag, startPoint x: 97, startPoint y: 540, endPoint x: 97, endPoint y: 556, distance: 16.0
click at [97, 540] on span "Chapter 13" at bounding box center [70, 543] width 63 height 15
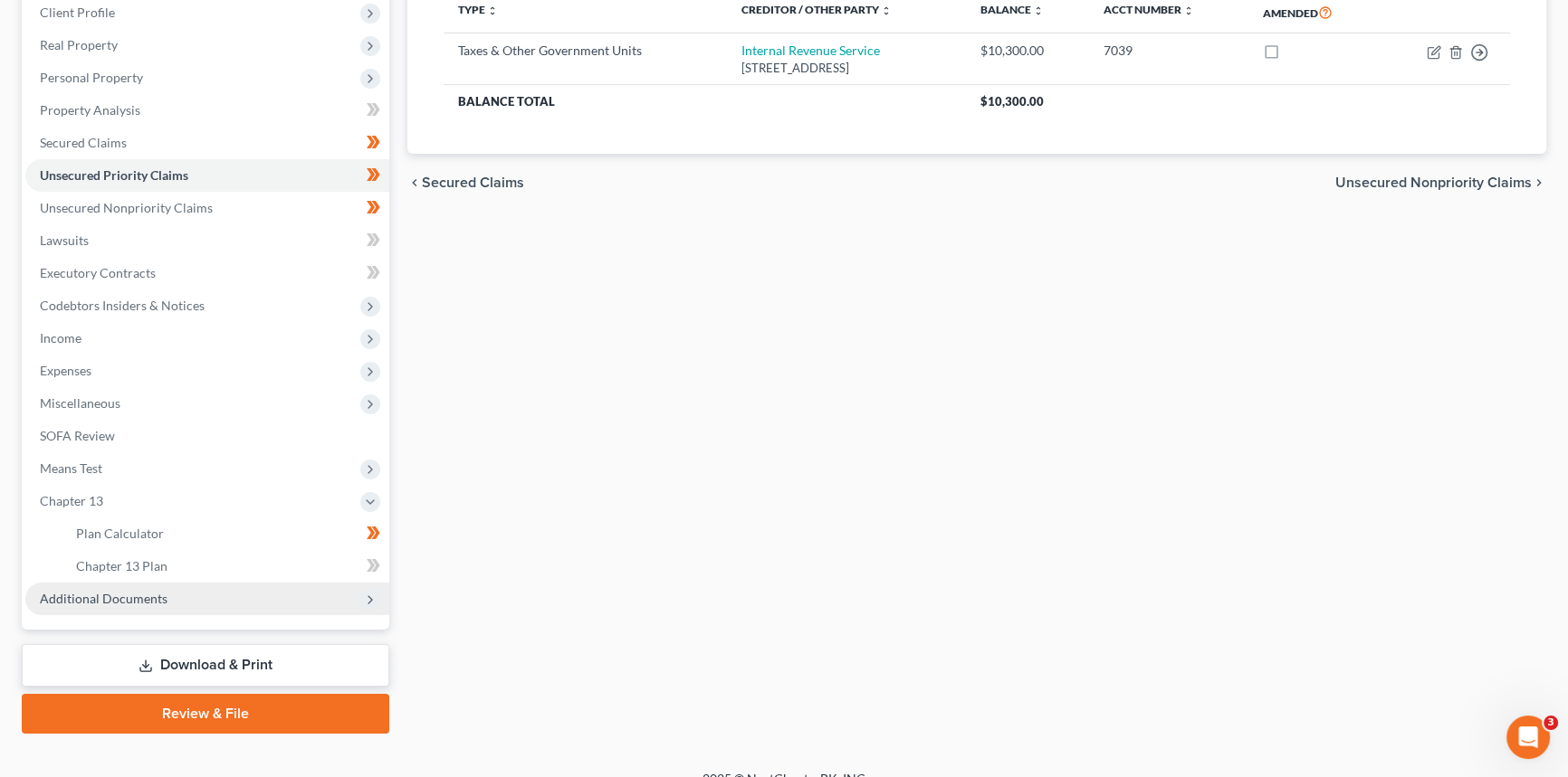
scroll to position [281, 0]
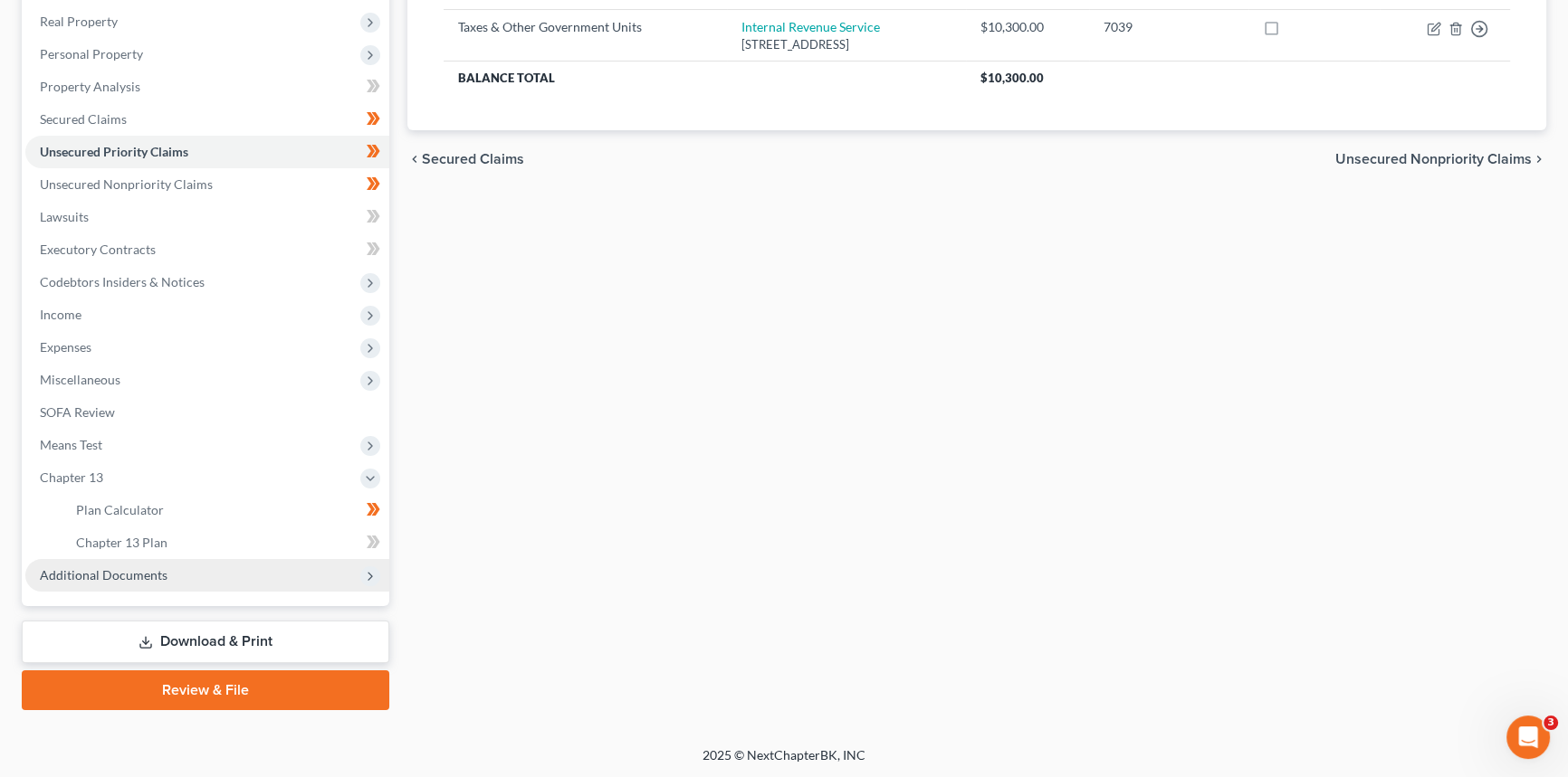
click at [86, 571] on span "Additional Documents" at bounding box center [103, 574] width 128 height 15
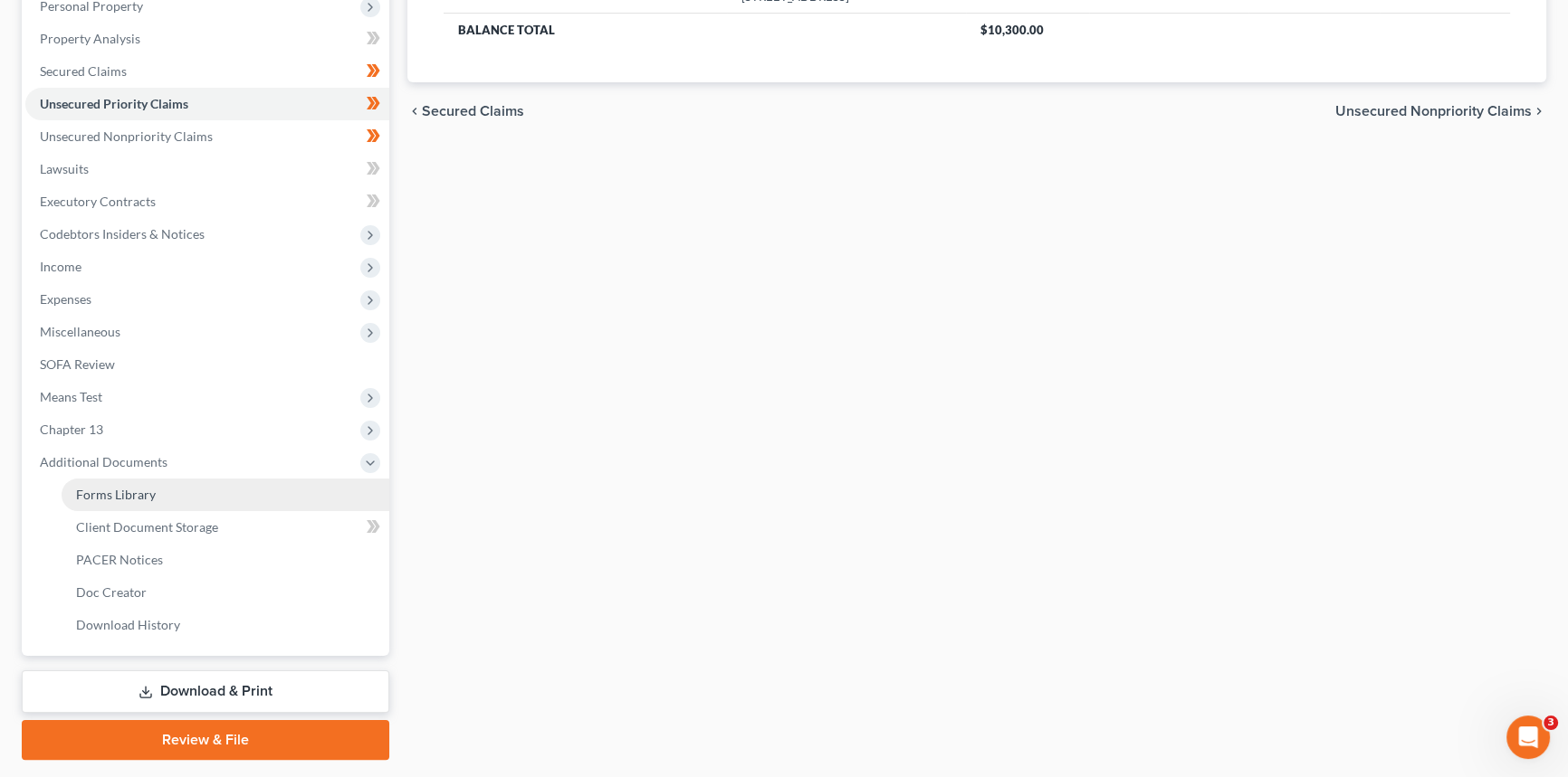
scroll to position [377, 0]
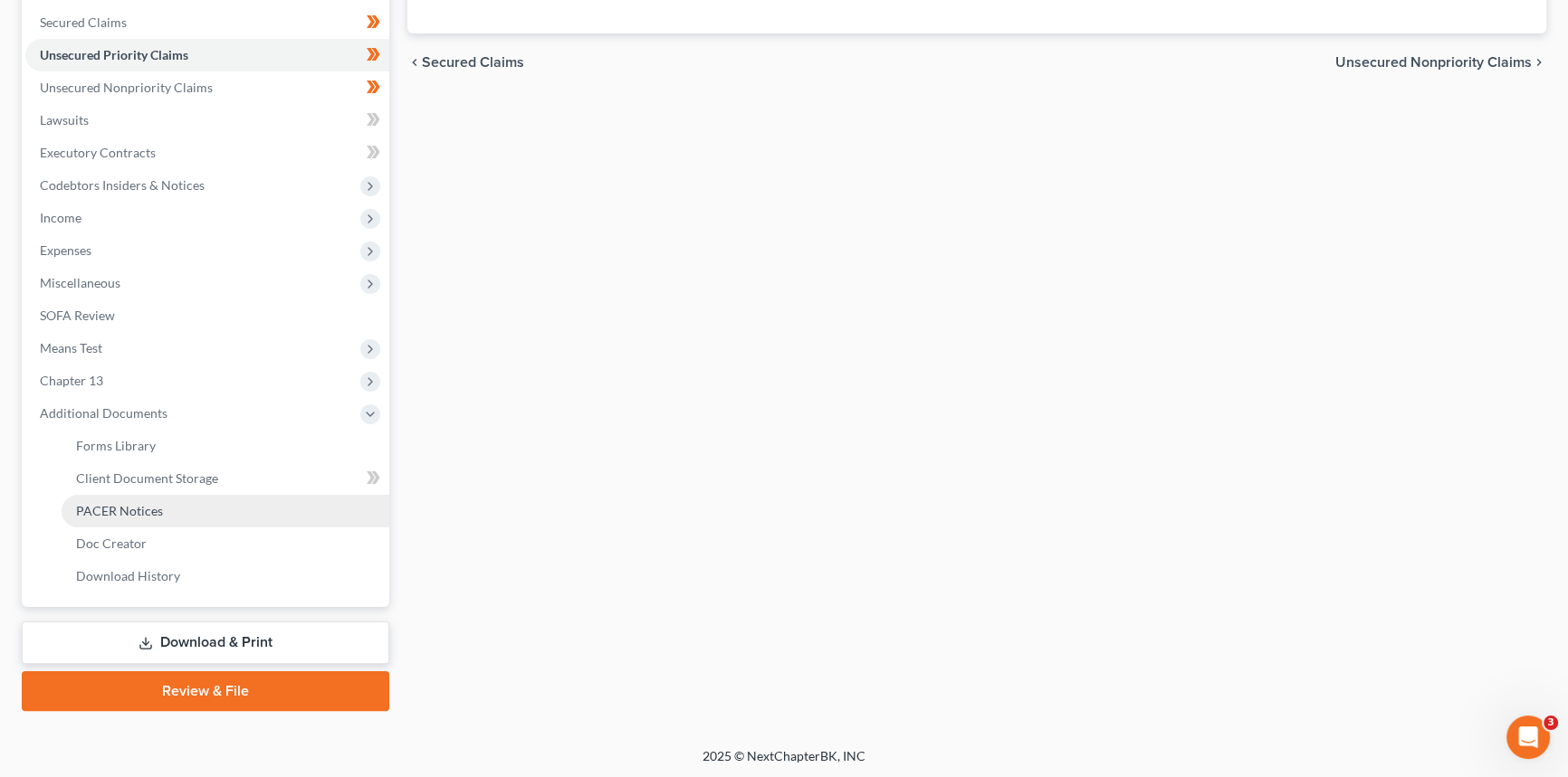
click at [107, 507] on span "PACER Notices" at bounding box center [119, 510] width 87 height 15
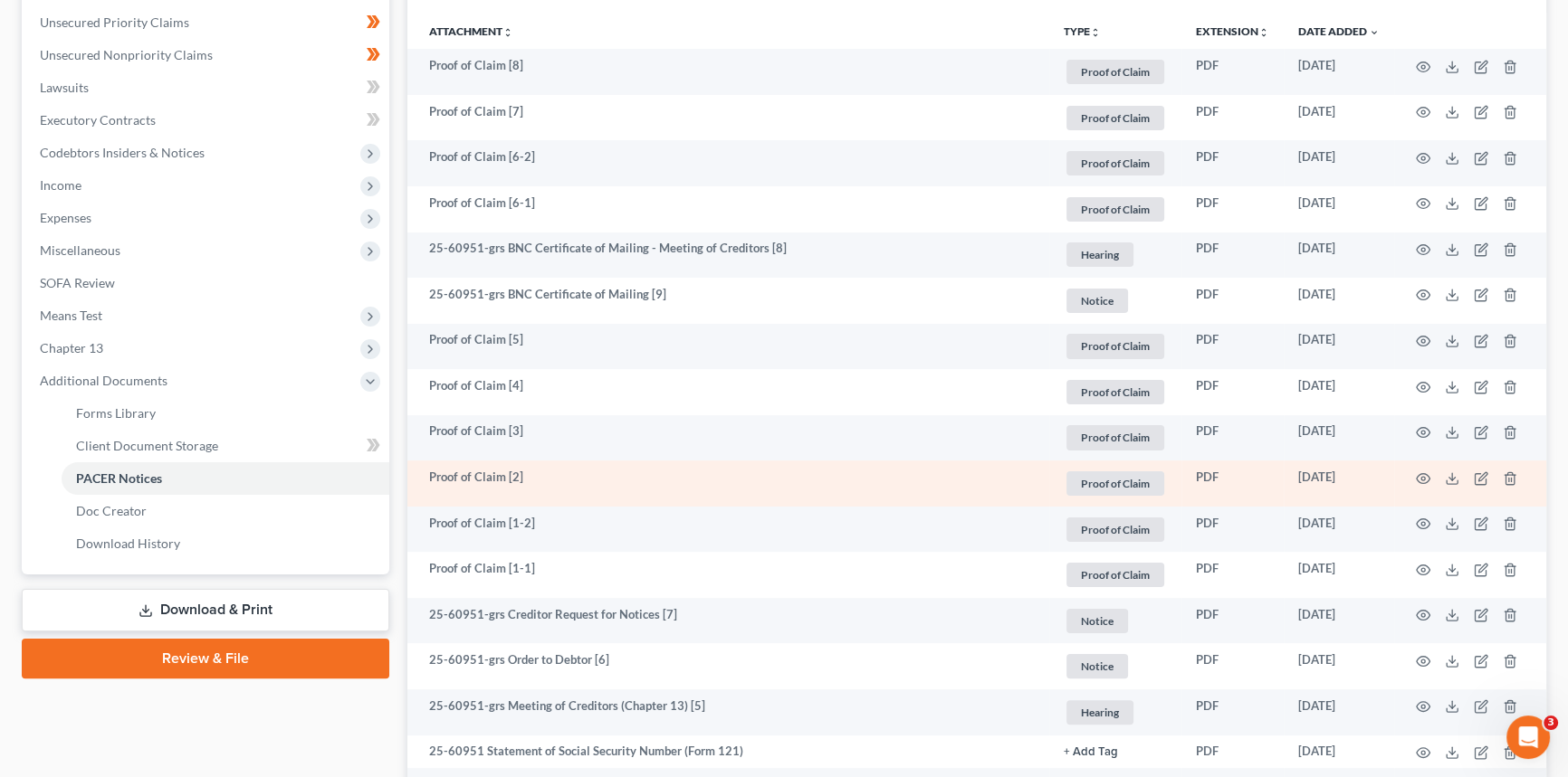
scroll to position [411, 0]
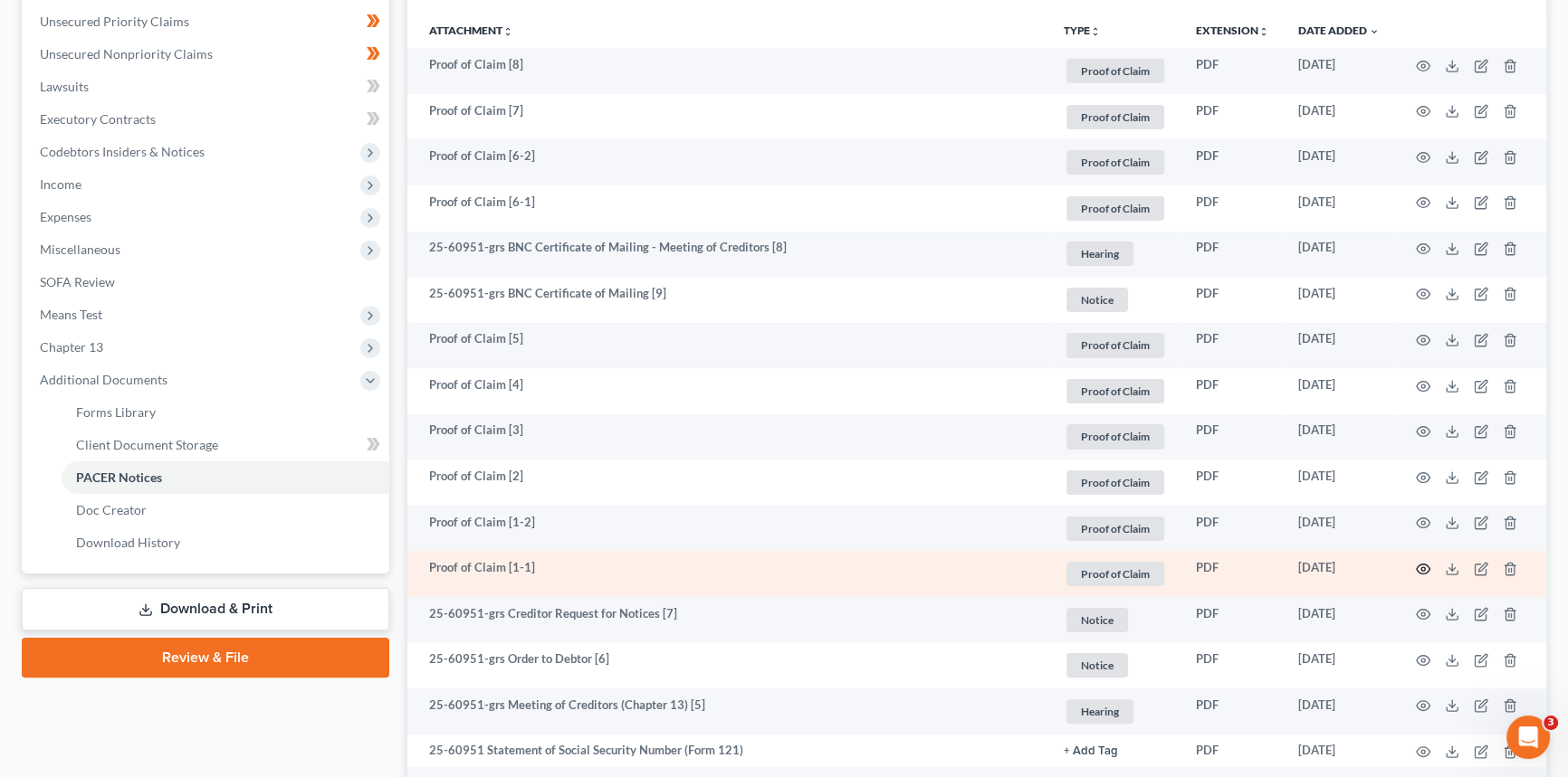
click at [1422, 568] on icon "button" at bounding box center [1422, 569] width 14 height 14
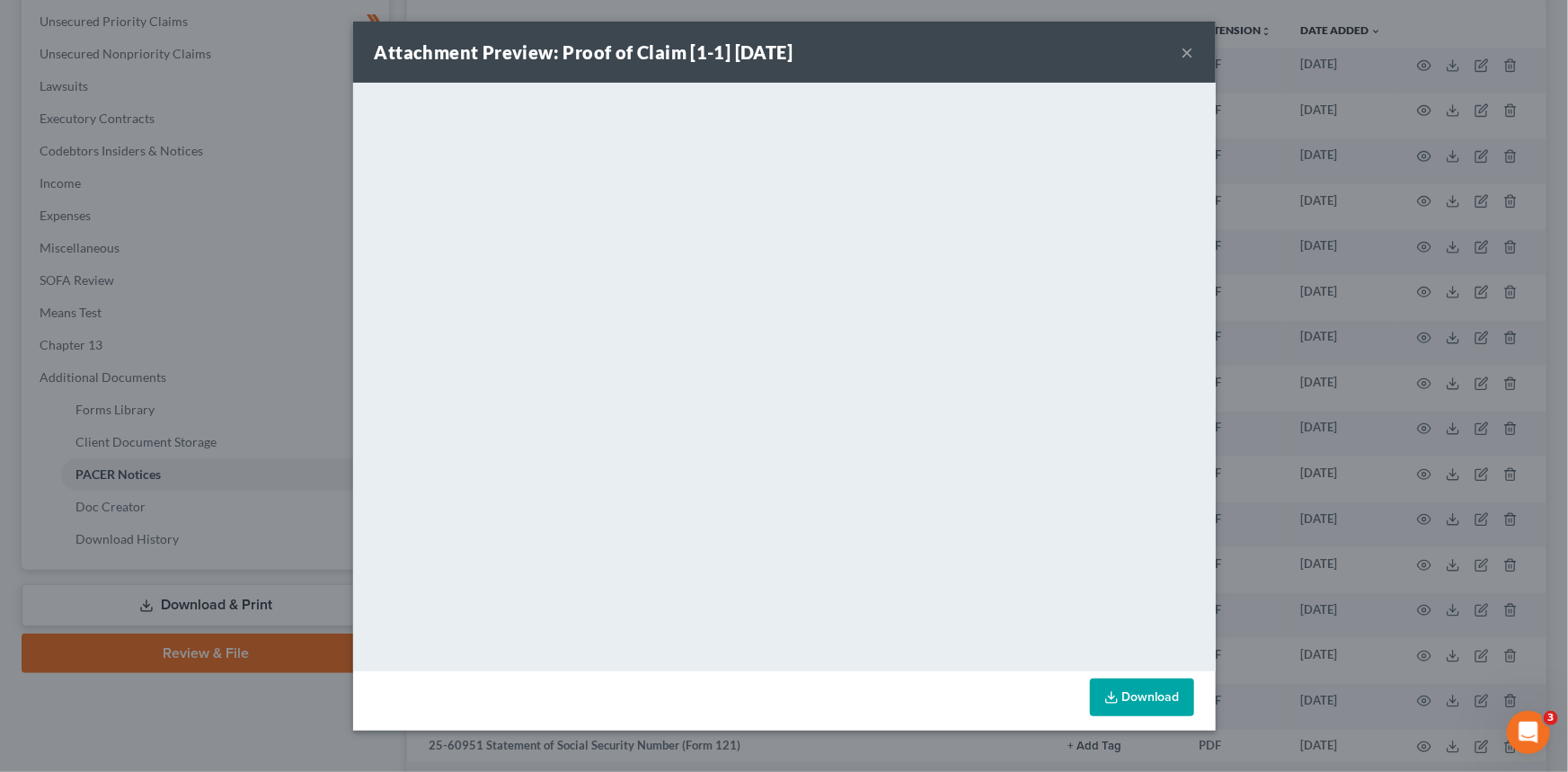
click at [1187, 48] on button "×" at bounding box center [1188, 51] width 12 height 21
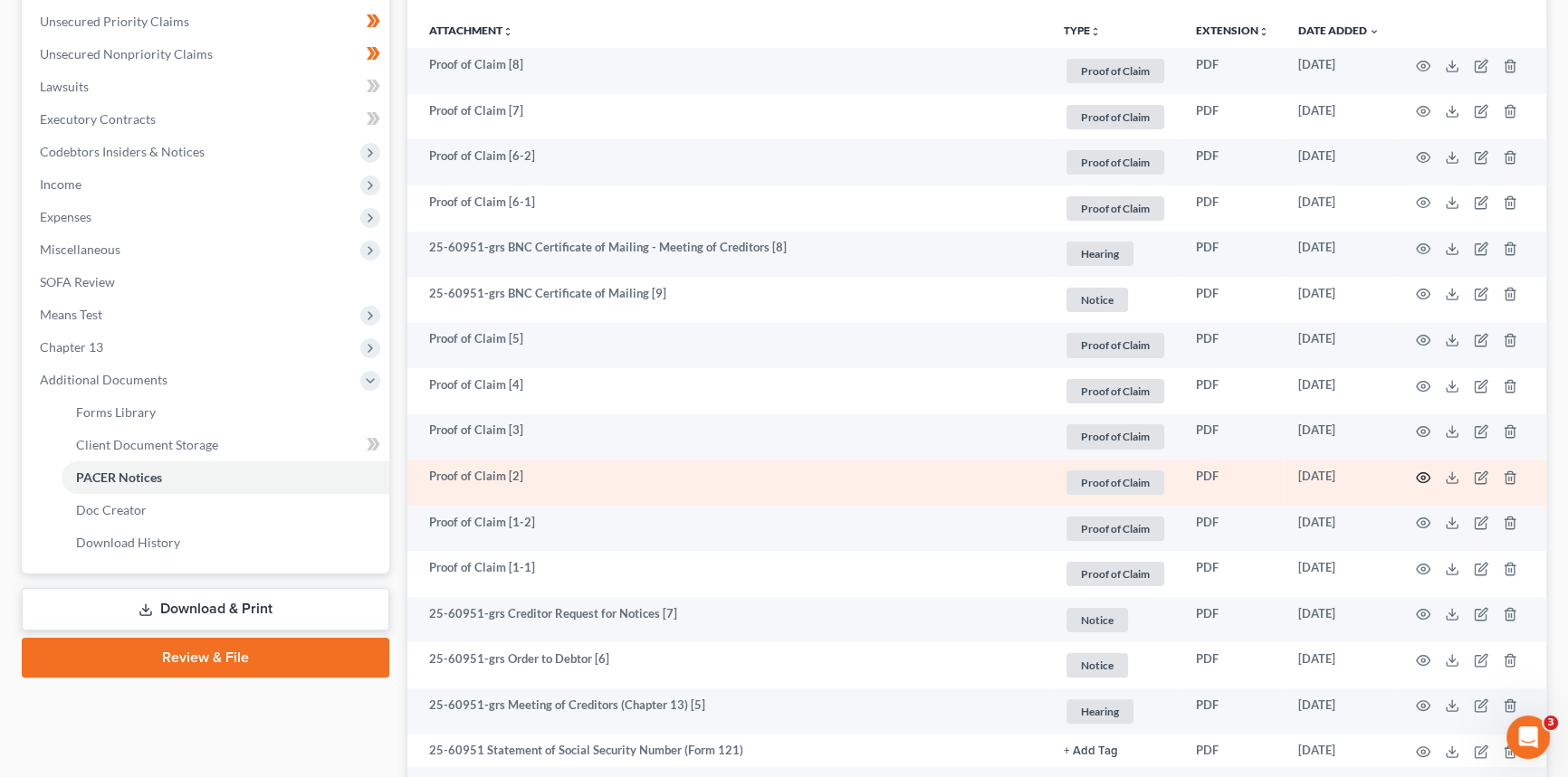
click at [1418, 473] on icon "button" at bounding box center [1422, 477] width 14 height 14
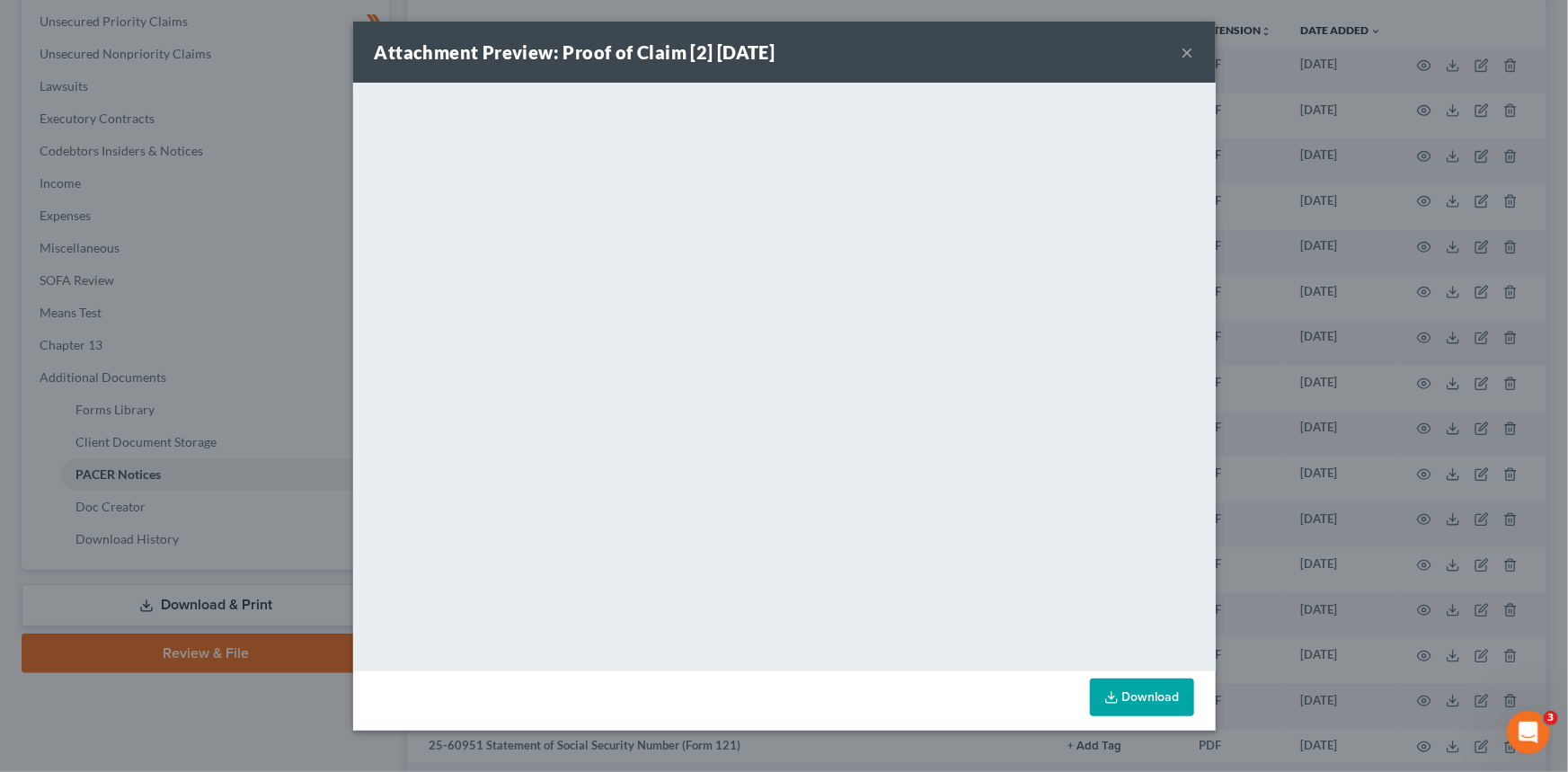
click at [1188, 53] on button "×" at bounding box center [1188, 51] width 12 height 21
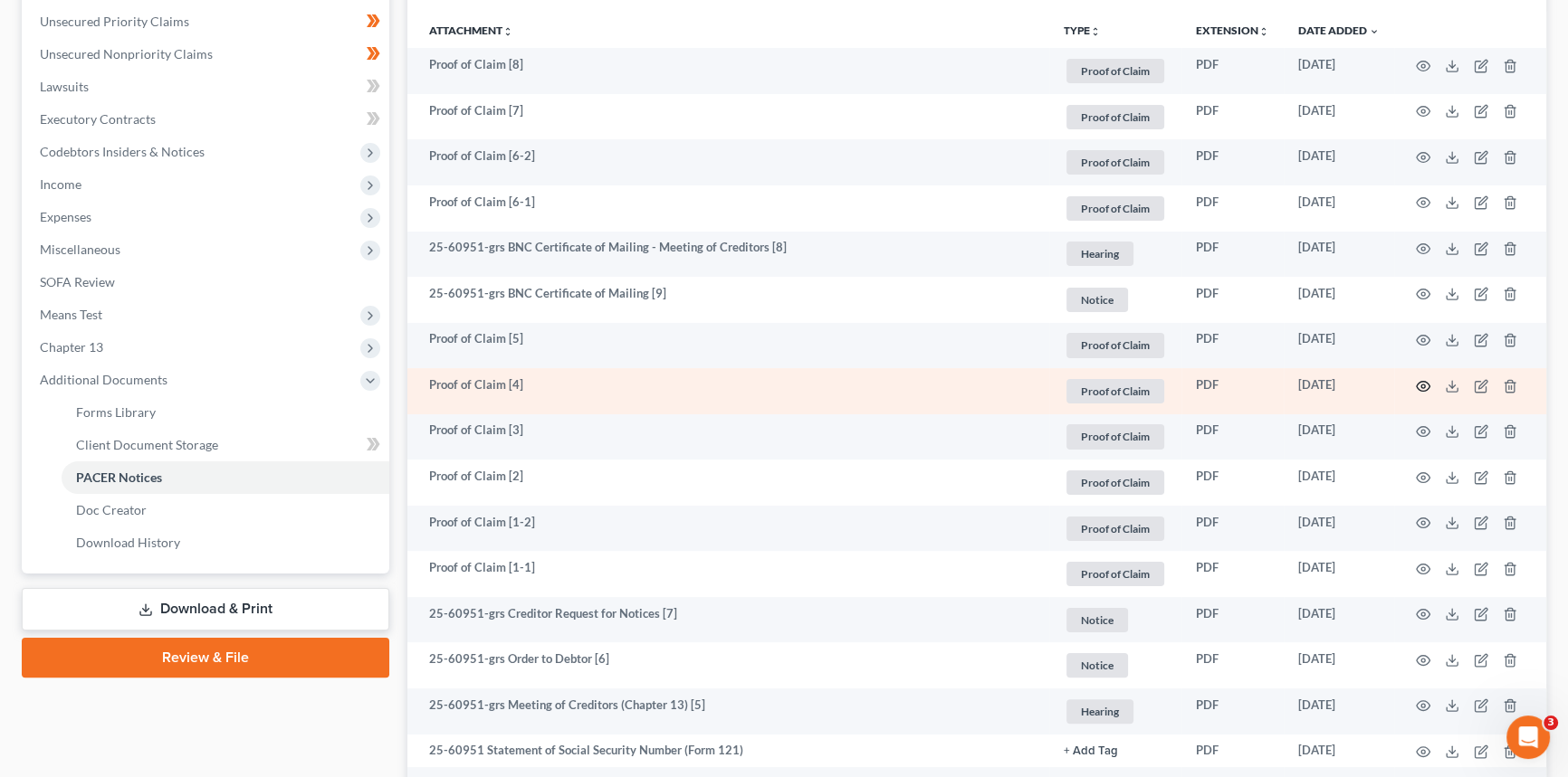
click at [1419, 381] on icon "button" at bounding box center [1423, 386] width 13 height 10
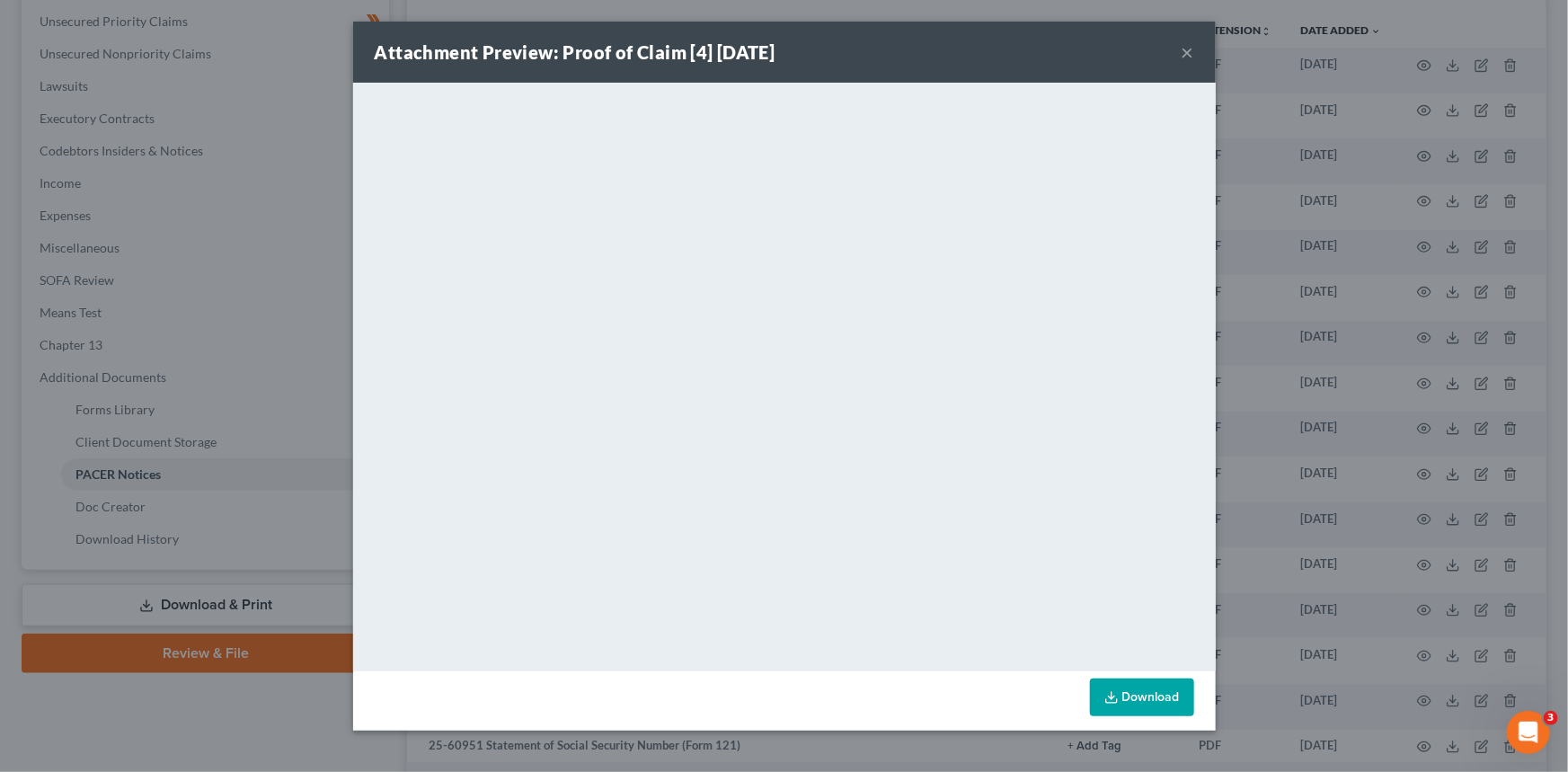
click at [1188, 53] on button "×" at bounding box center [1188, 51] width 12 height 21
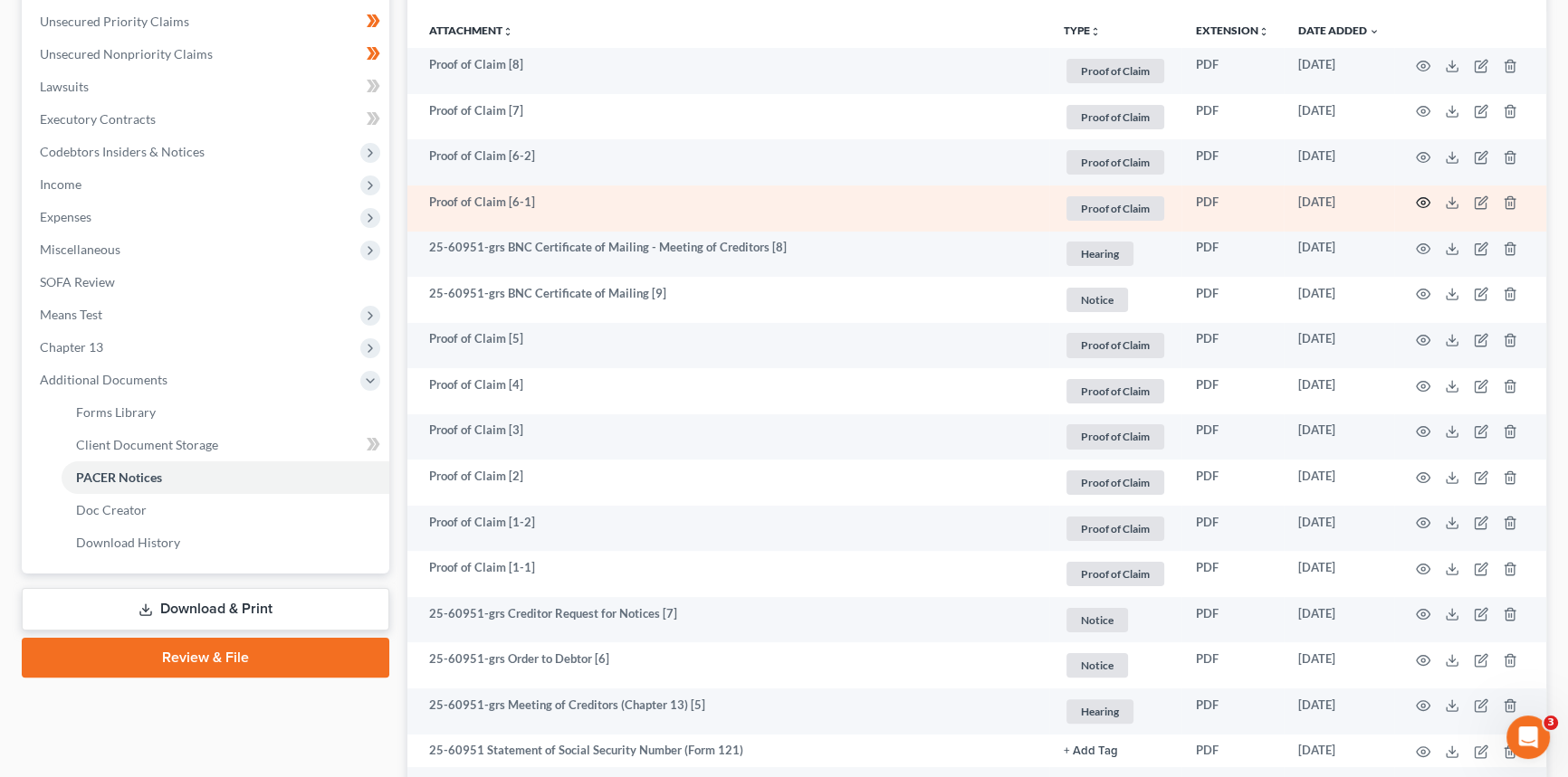
click at [1425, 197] on icon "button" at bounding box center [1422, 202] width 14 height 14
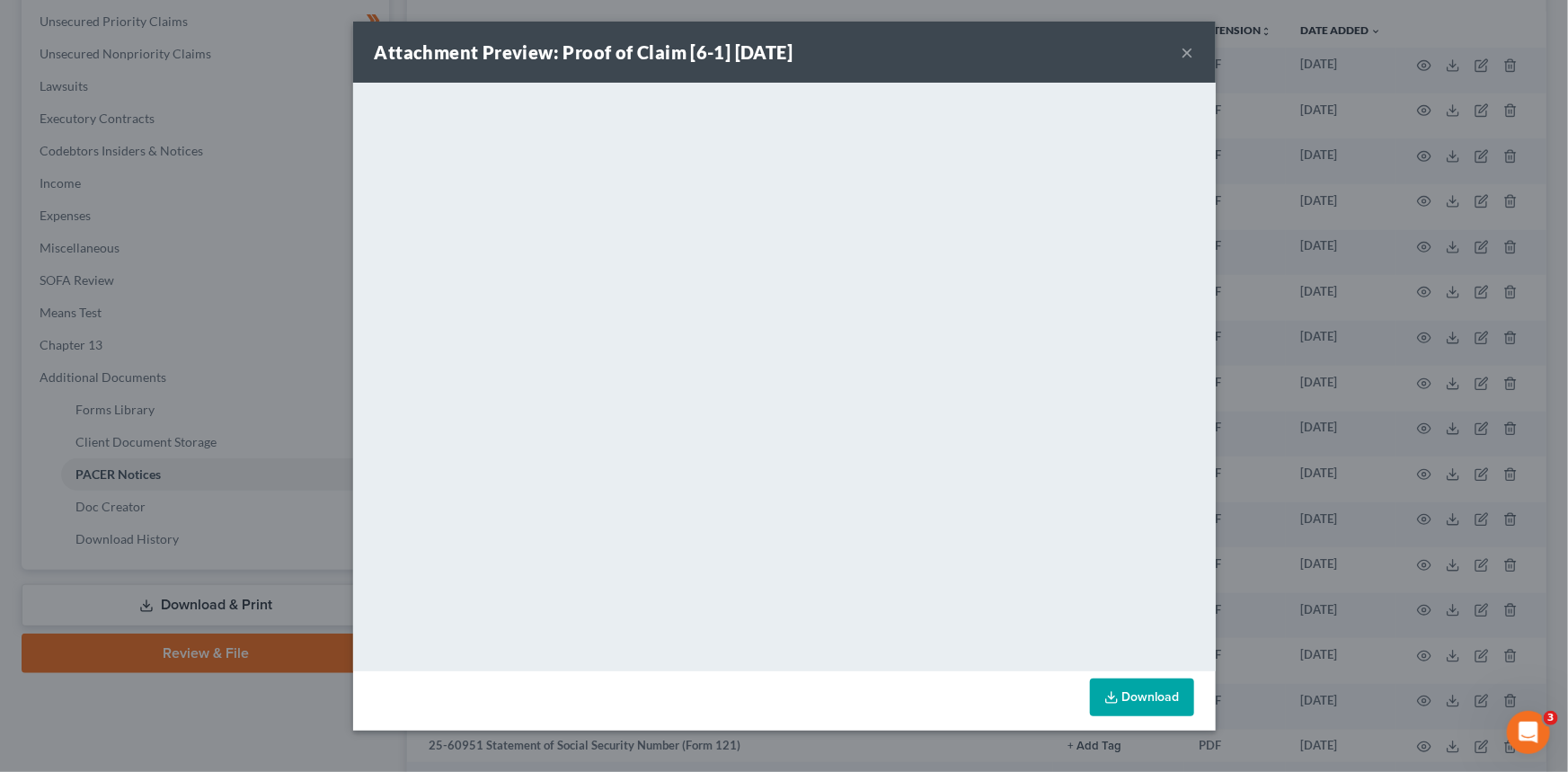
click at [1190, 52] on button "×" at bounding box center [1188, 51] width 12 height 21
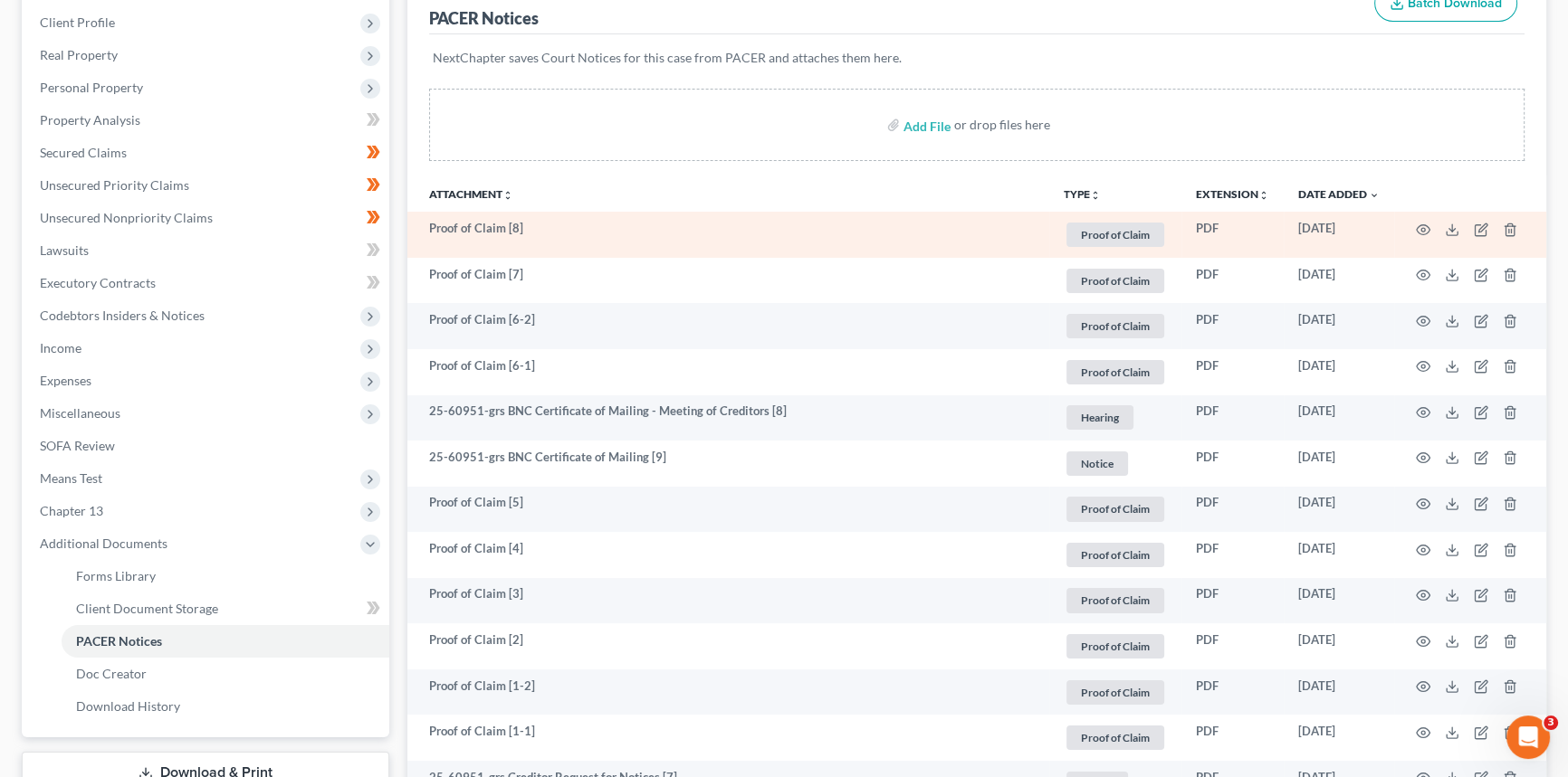
scroll to position [246, 0]
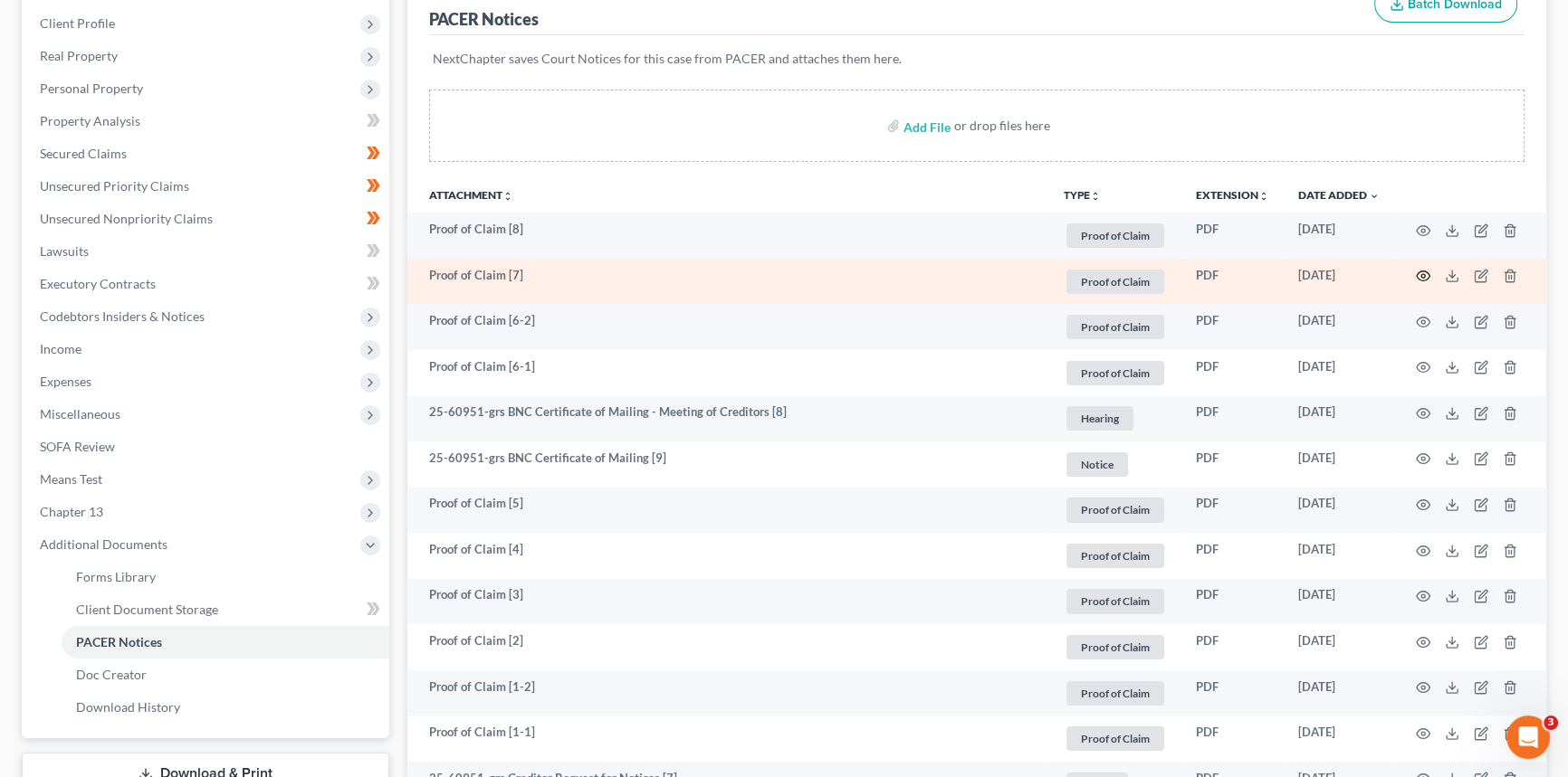
click at [1422, 270] on icon "button" at bounding box center [1422, 275] width 14 height 14
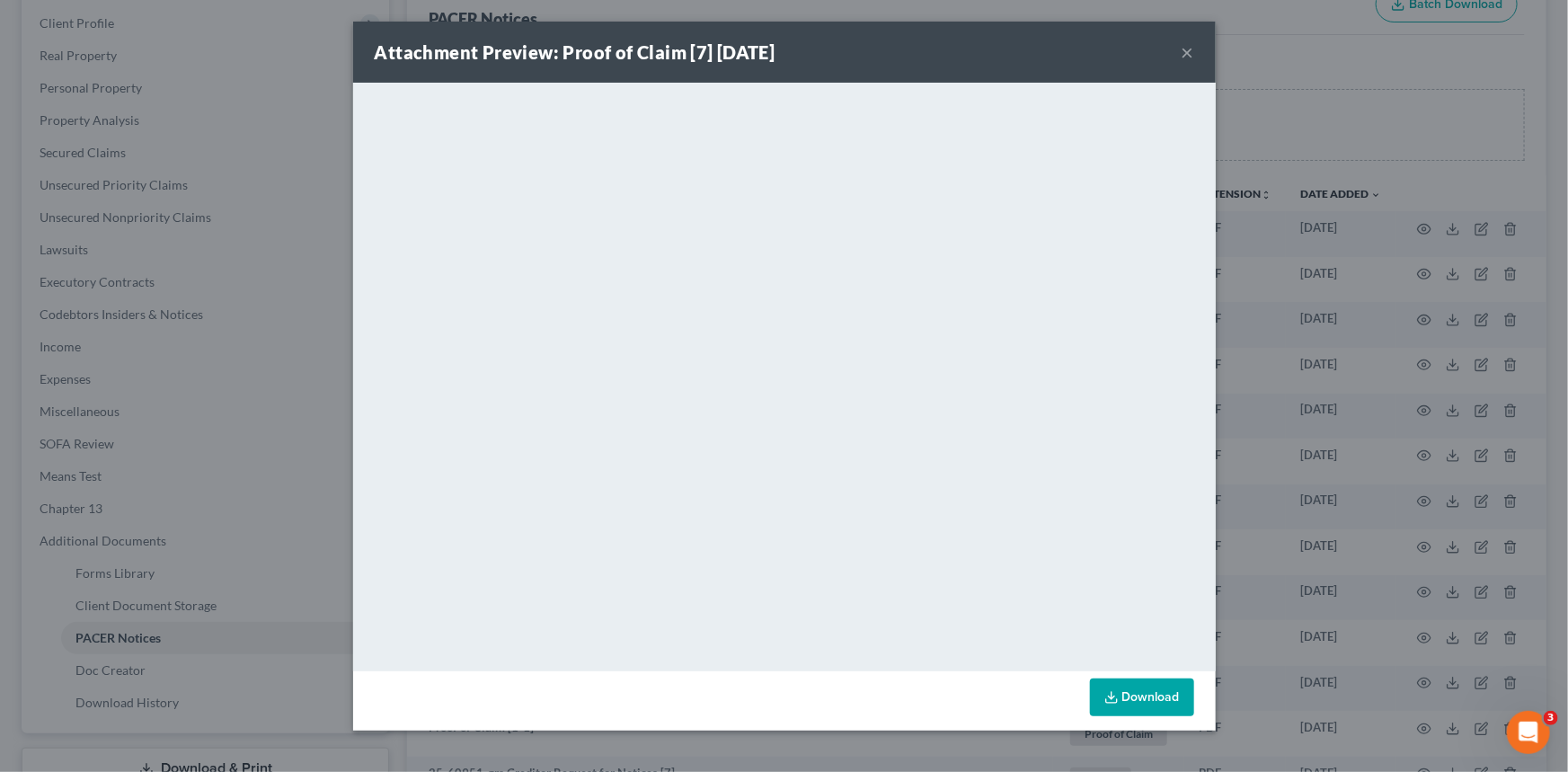
drag, startPoint x: 888, startPoint y: 51, endPoint x: 859, endPoint y: 72, distance: 35.8
click at [859, 72] on div "Attachment Preview: Proof of Claim [7] [DATE] ×" at bounding box center [784, 52] width 862 height 62
click at [1190, 49] on button "×" at bounding box center [1188, 51] width 12 height 21
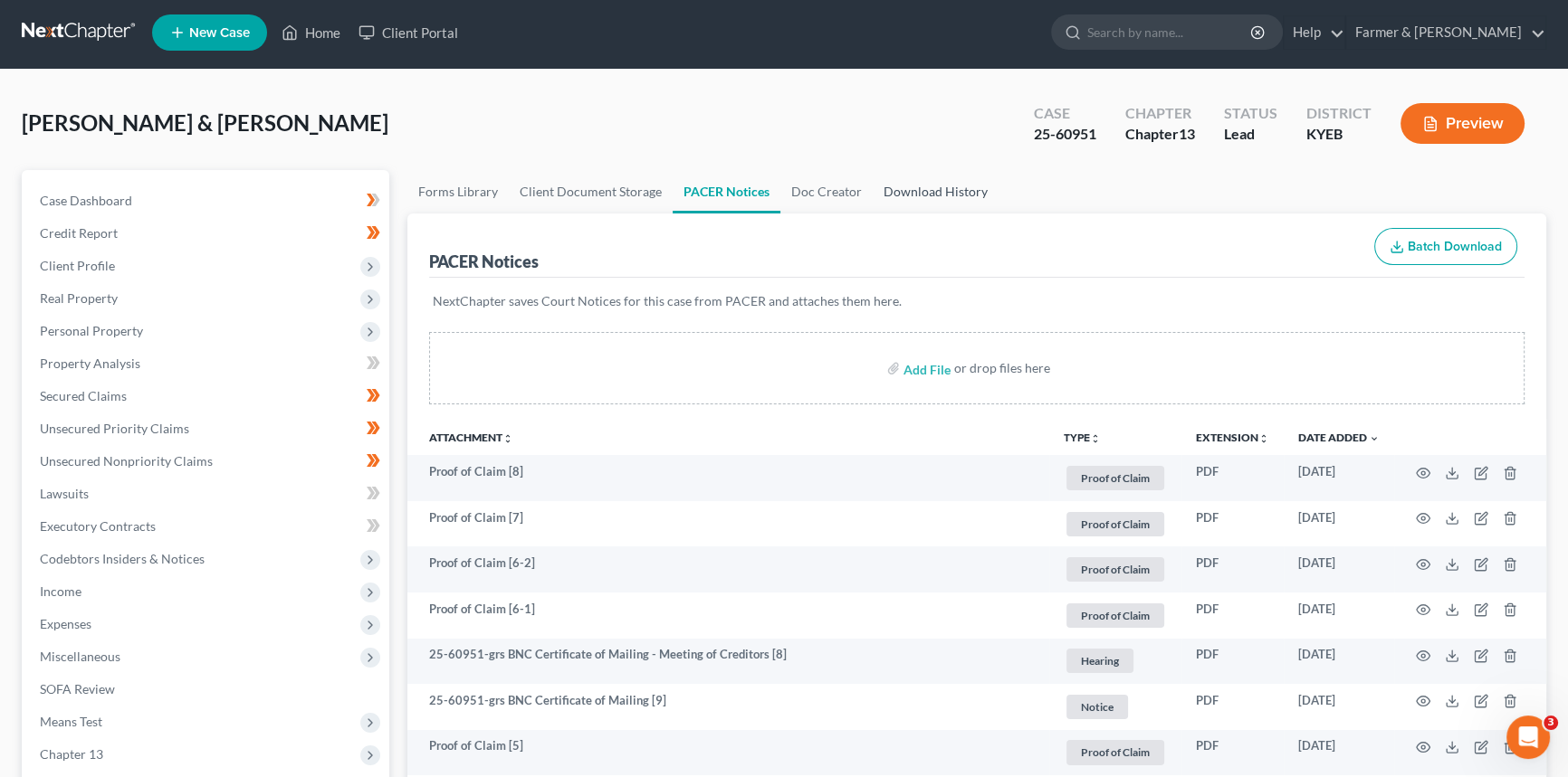
scroll to position [0, 0]
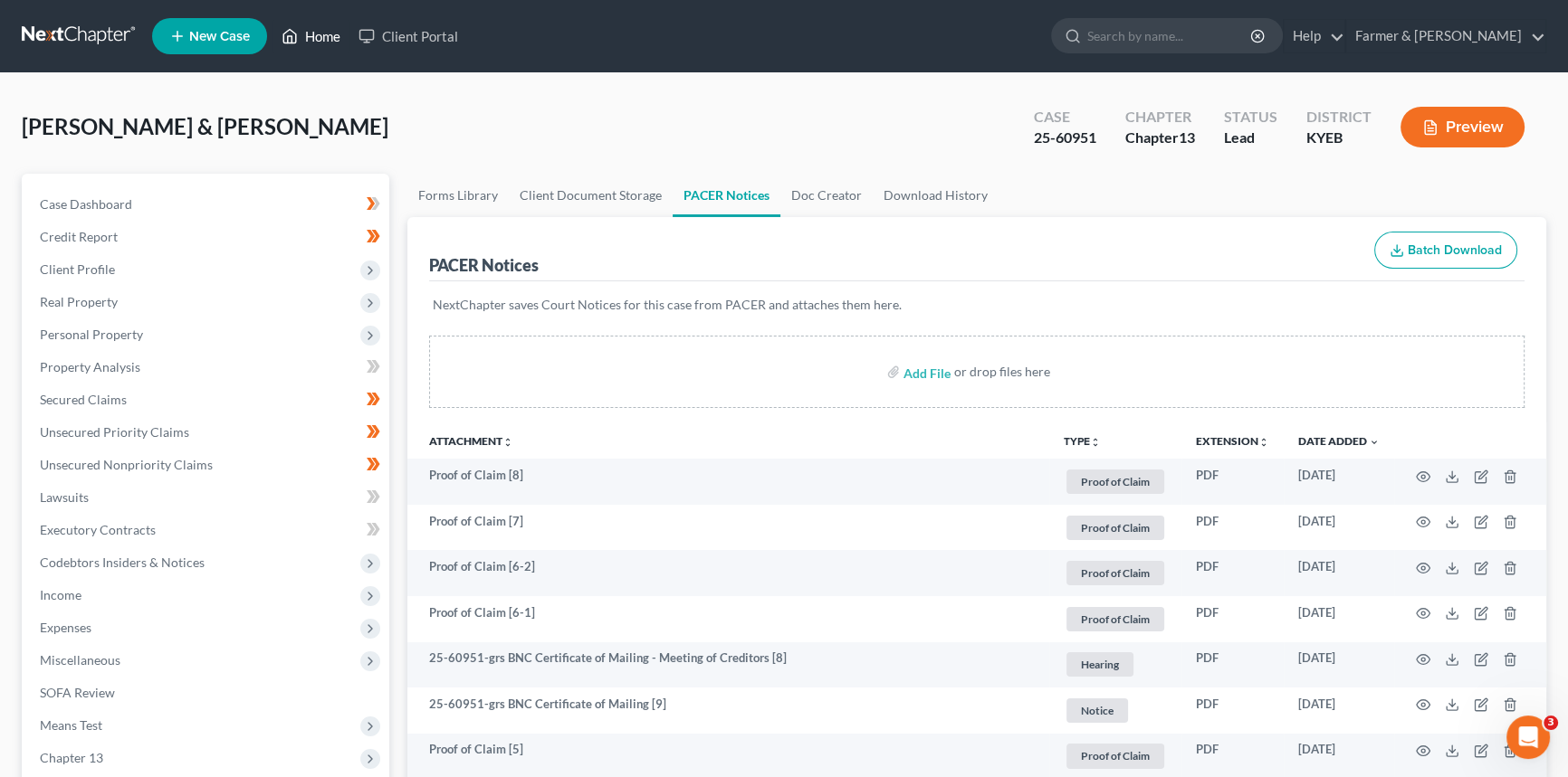
click at [305, 37] on link "Home" at bounding box center [311, 36] width 77 height 33
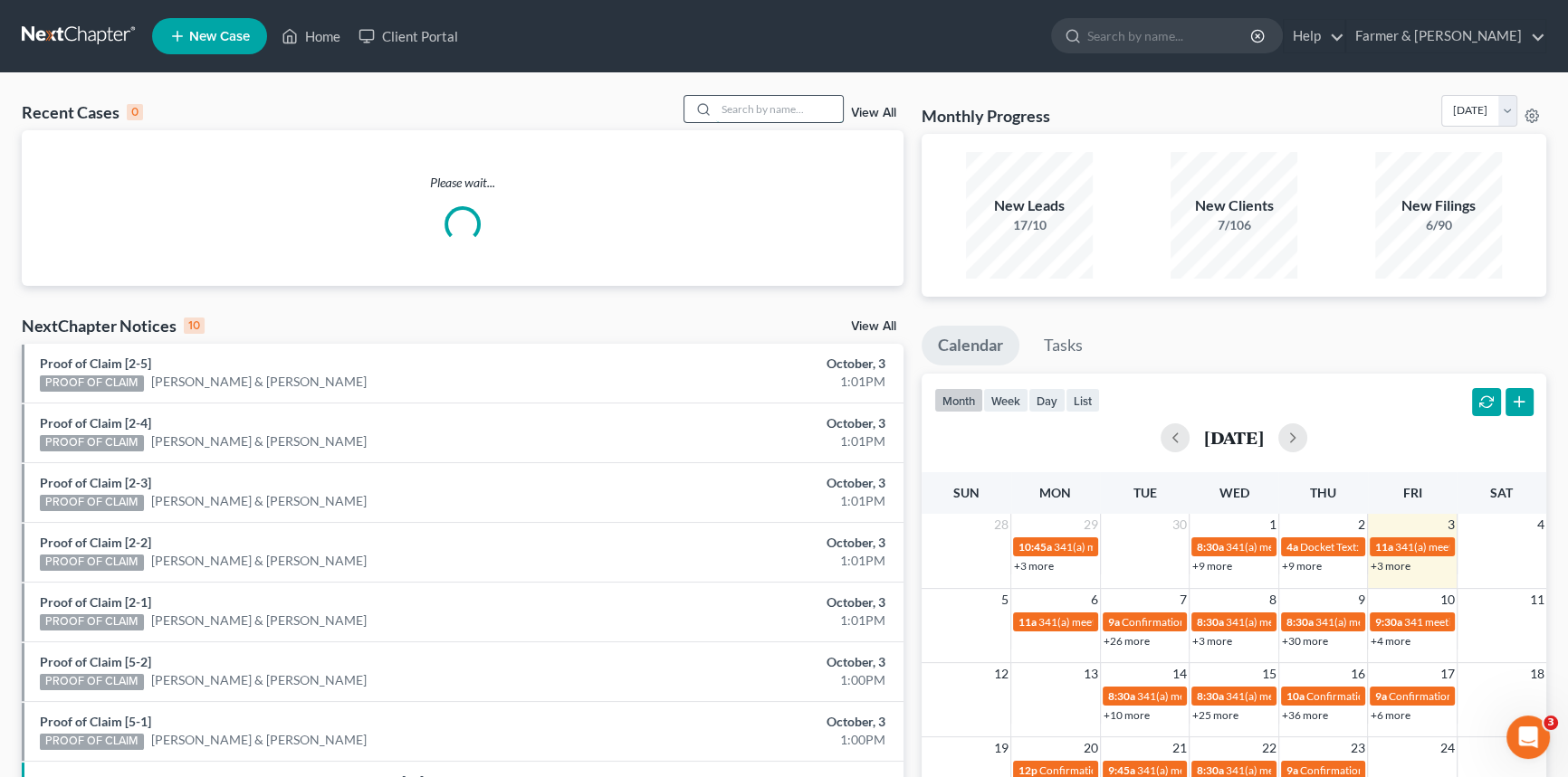
click at [733, 118] on input "search" at bounding box center [779, 109] width 127 height 26
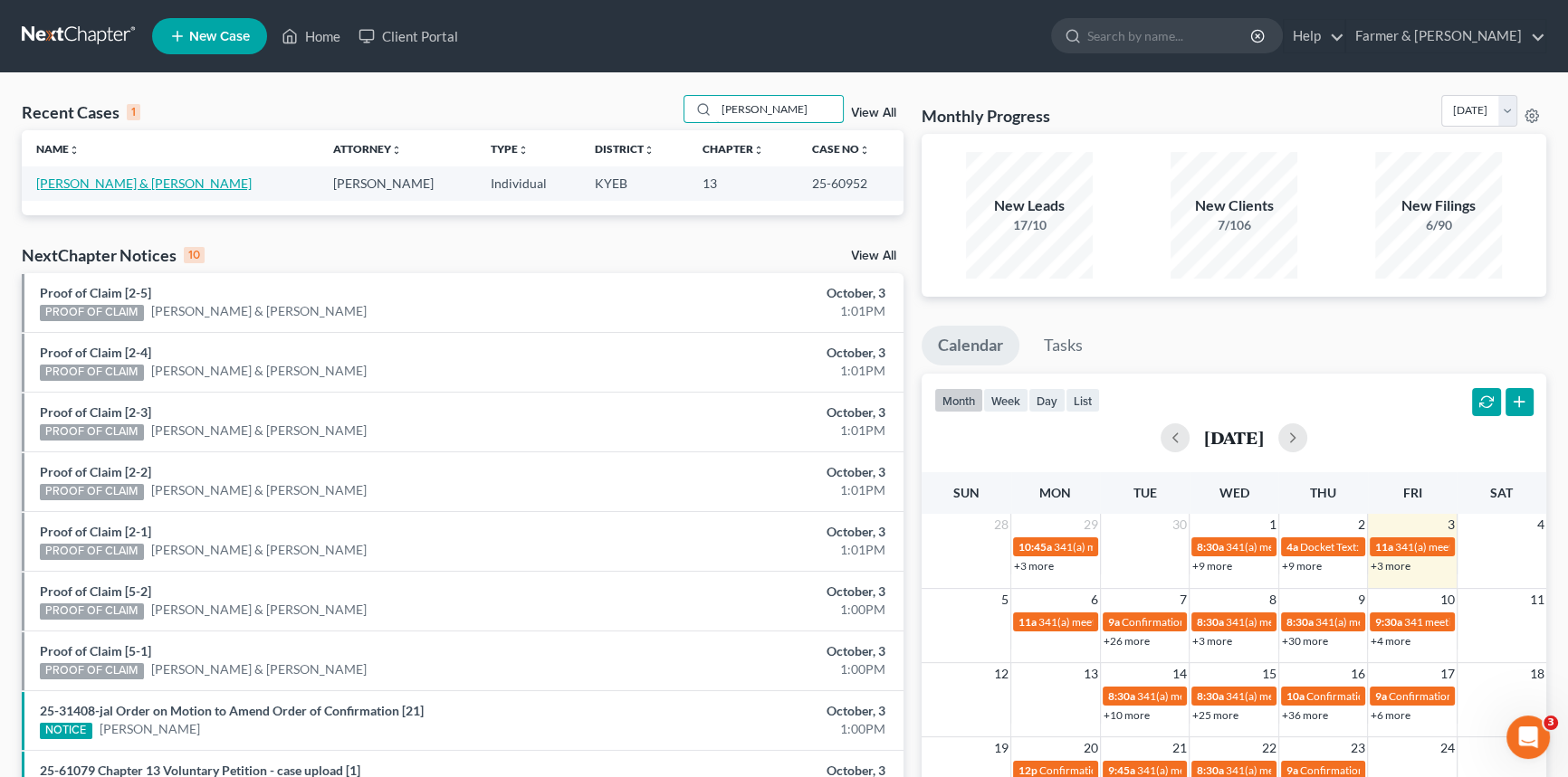
type input "[PERSON_NAME]"
click at [88, 182] on link "[PERSON_NAME] & [PERSON_NAME]" at bounding box center [144, 183] width 215 height 15
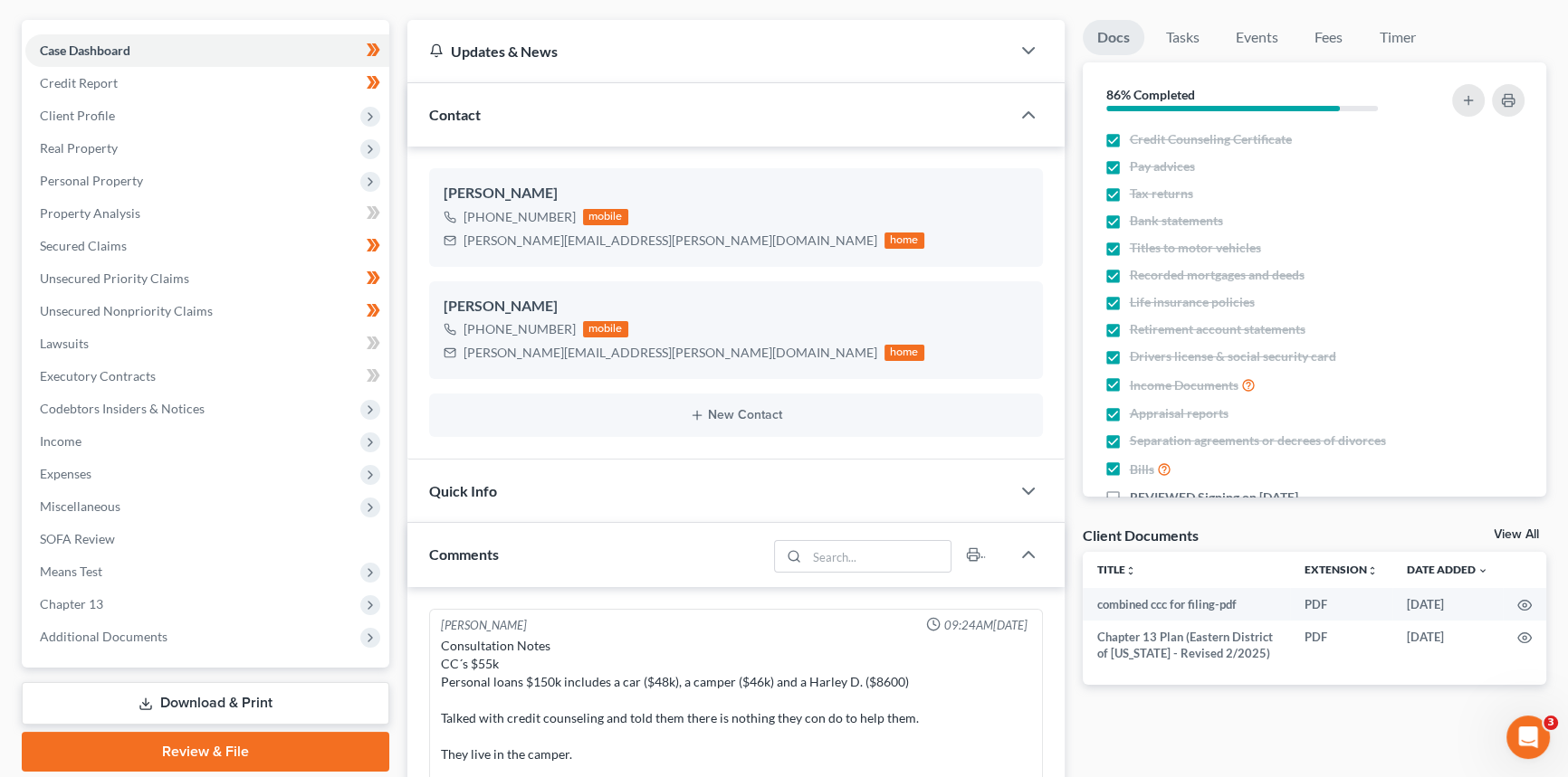
scroll to position [163, 0]
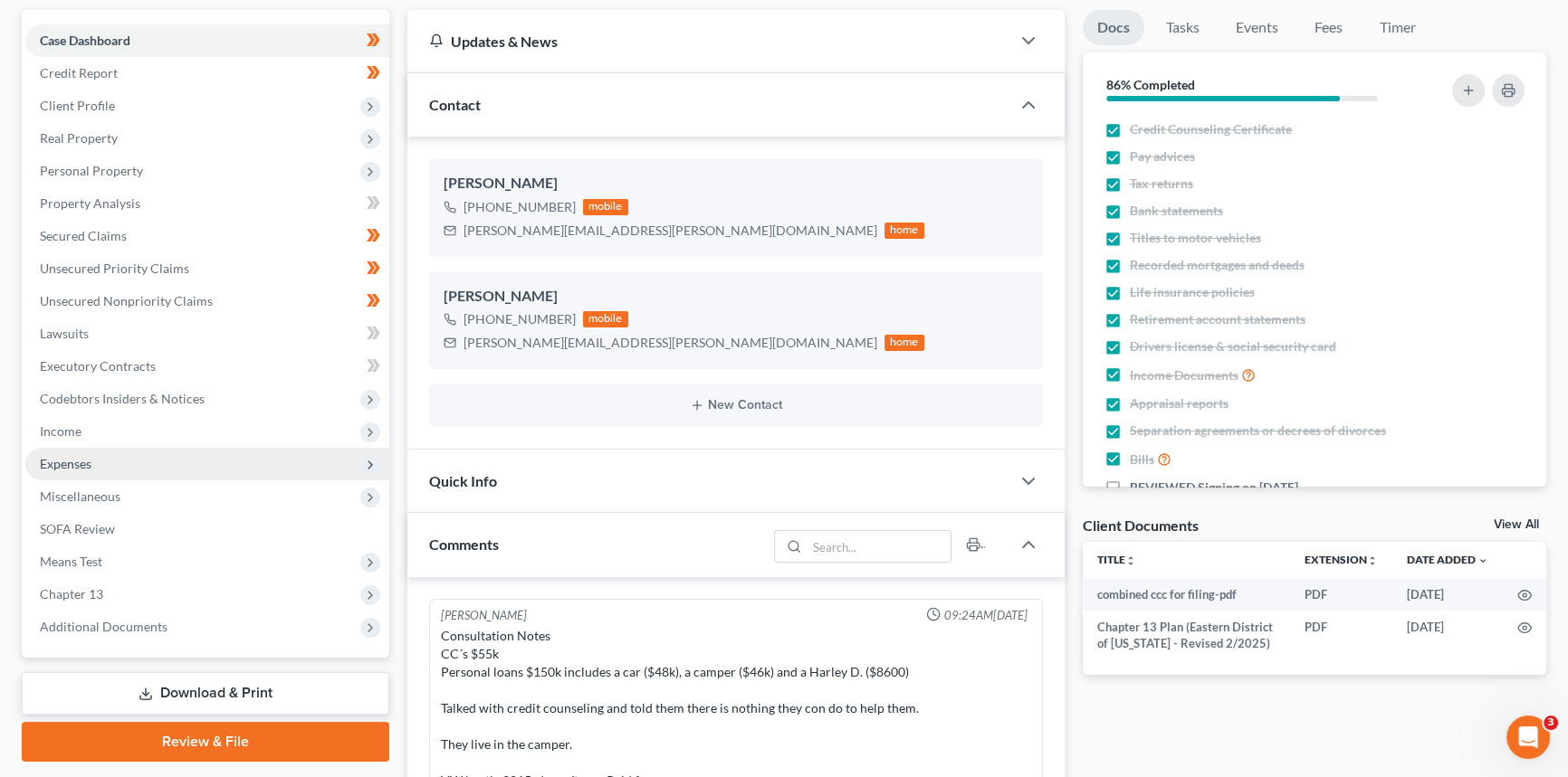
drag, startPoint x: 121, startPoint y: 633, endPoint x: 128, endPoint y: 456, distance: 177.1
click at [121, 633] on span "Additional Documents" at bounding box center [208, 627] width 364 height 33
click at [128, 456] on span "Expenses" at bounding box center [208, 464] width 364 height 33
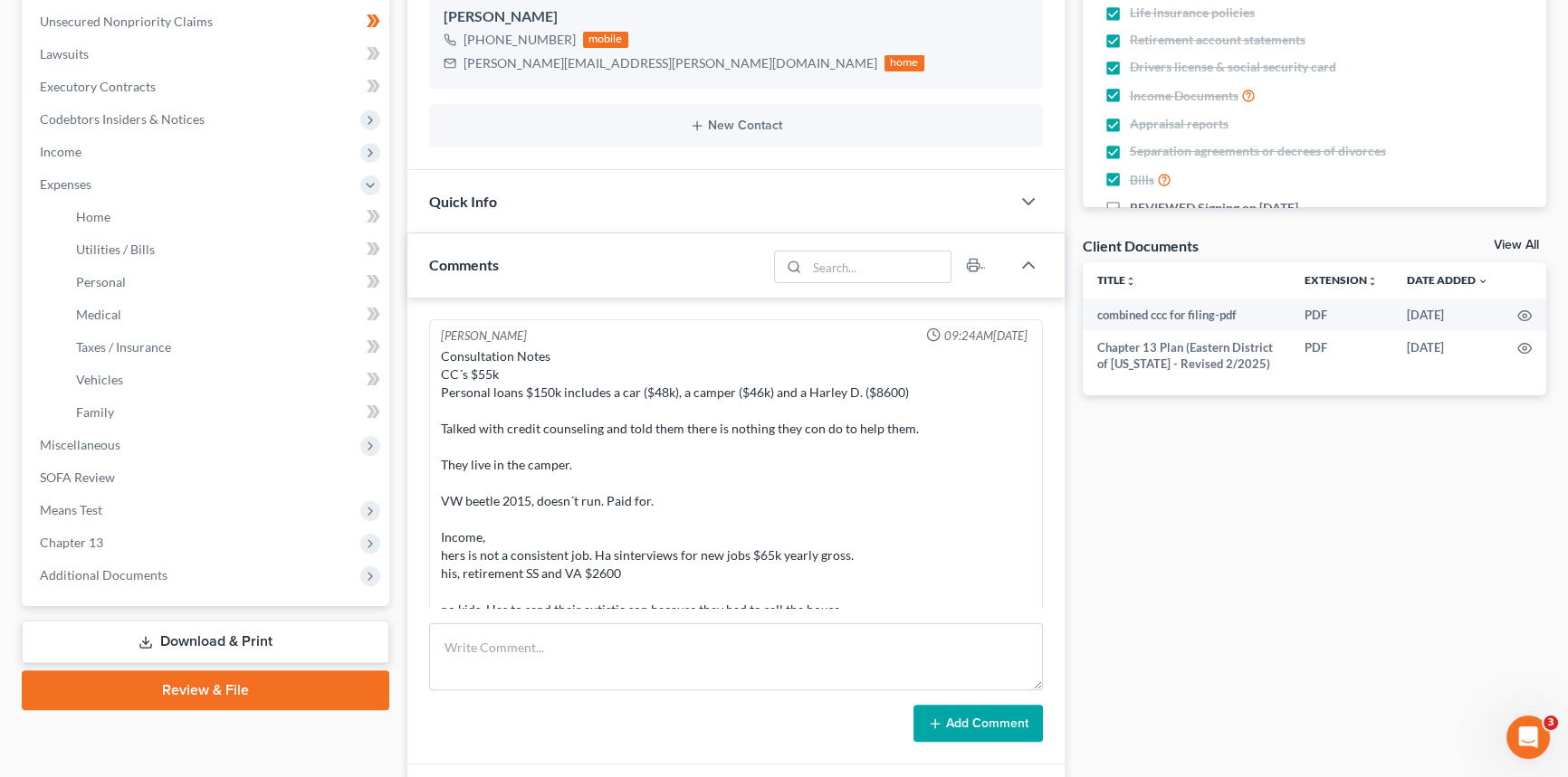
scroll to position [575, 0]
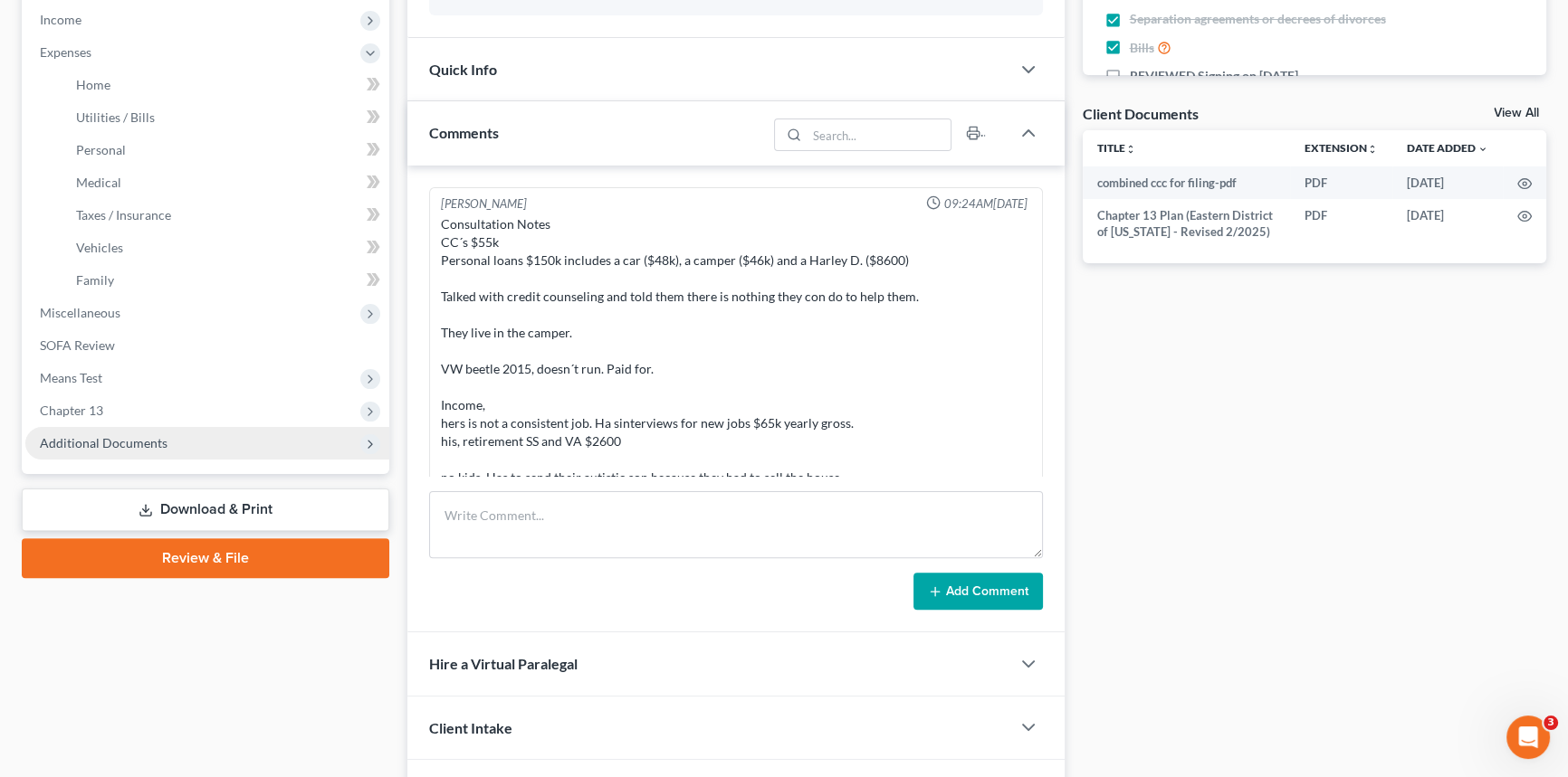
click at [101, 439] on span "Additional Documents" at bounding box center [103, 443] width 128 height 15
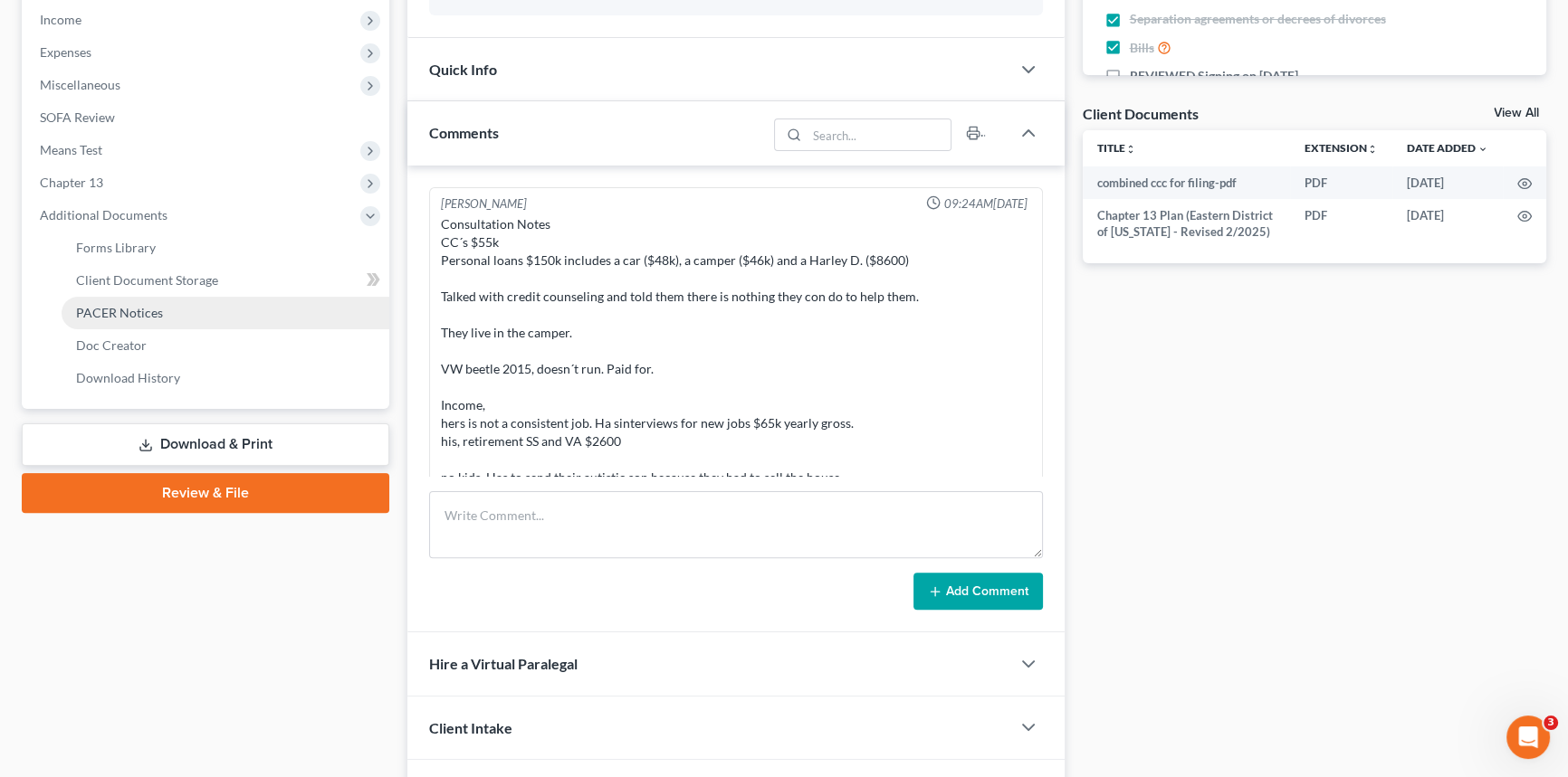
click at [156, 313] on span "PACER Notices" at bounding box center [119, 312] width 87 height 15
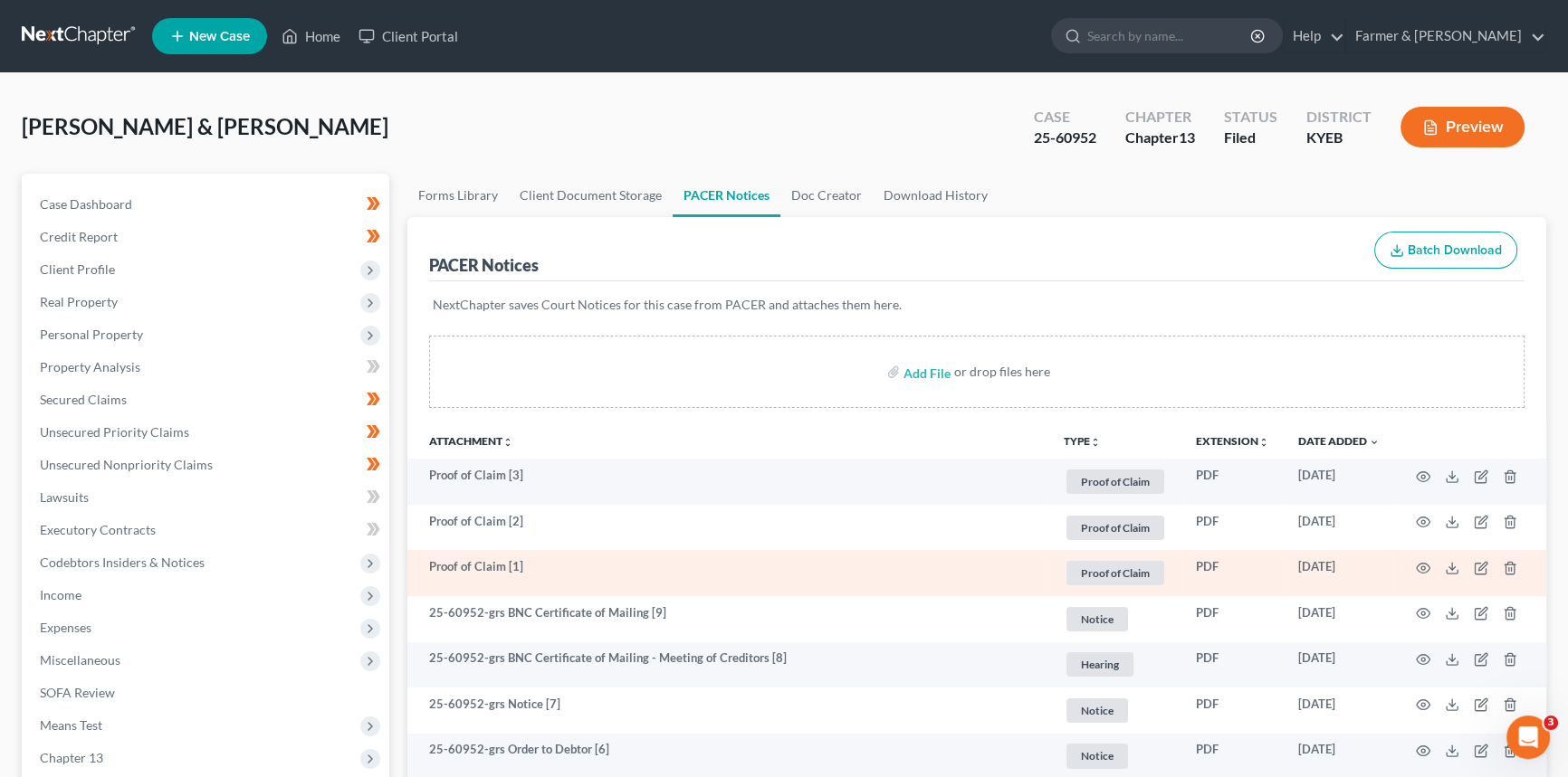
scroll to position [328, 0]
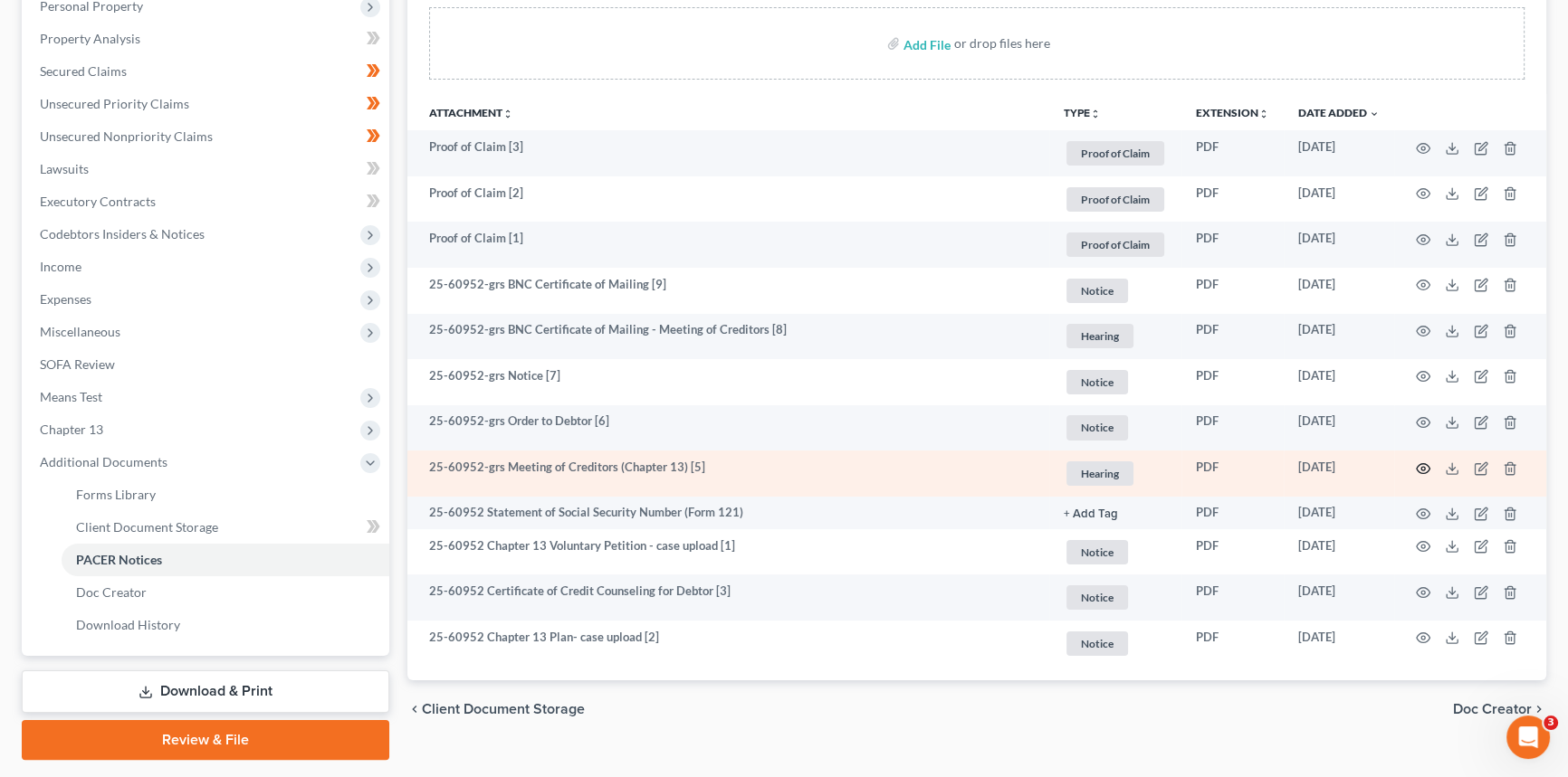
click at [1424, 465] on icon "button" at bounding box center [1422, 468] width 14 height 14
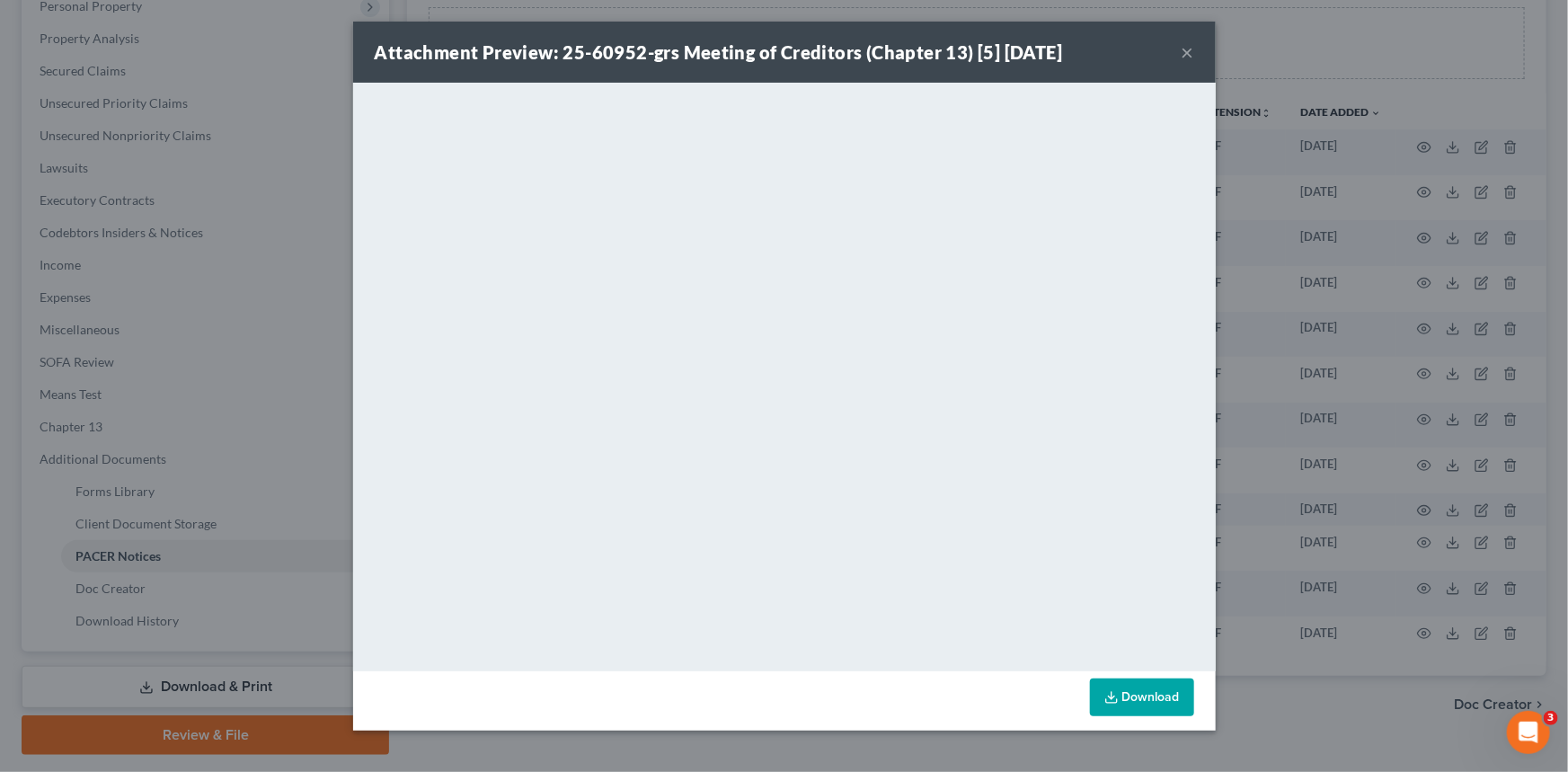
click at [1189, 53] on button "×" at bounding box center [1188, 51] width 12 height 21
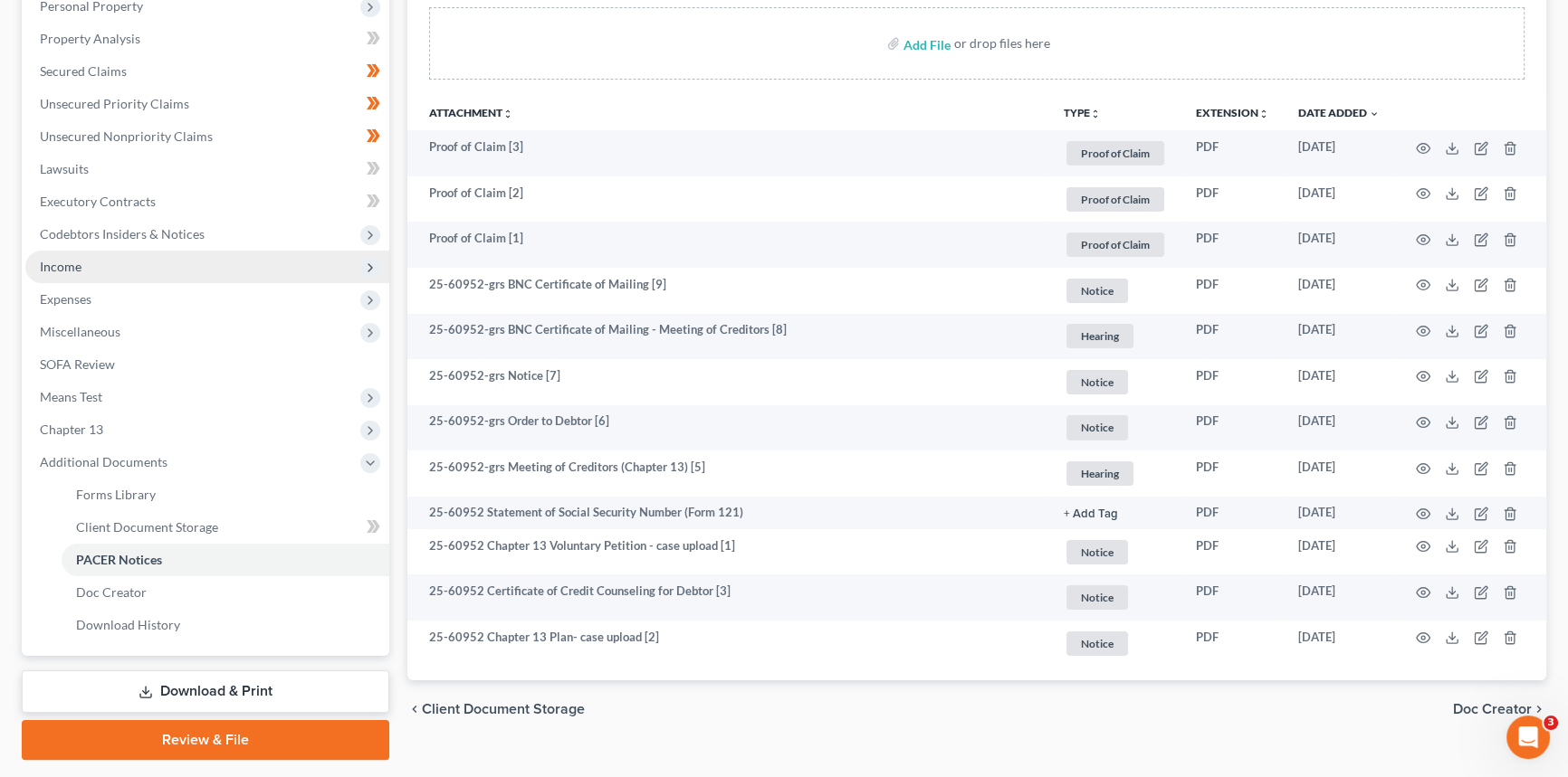
click at [105, 273] on span "Income" at bounding box center [208, 267] width 364 height 33
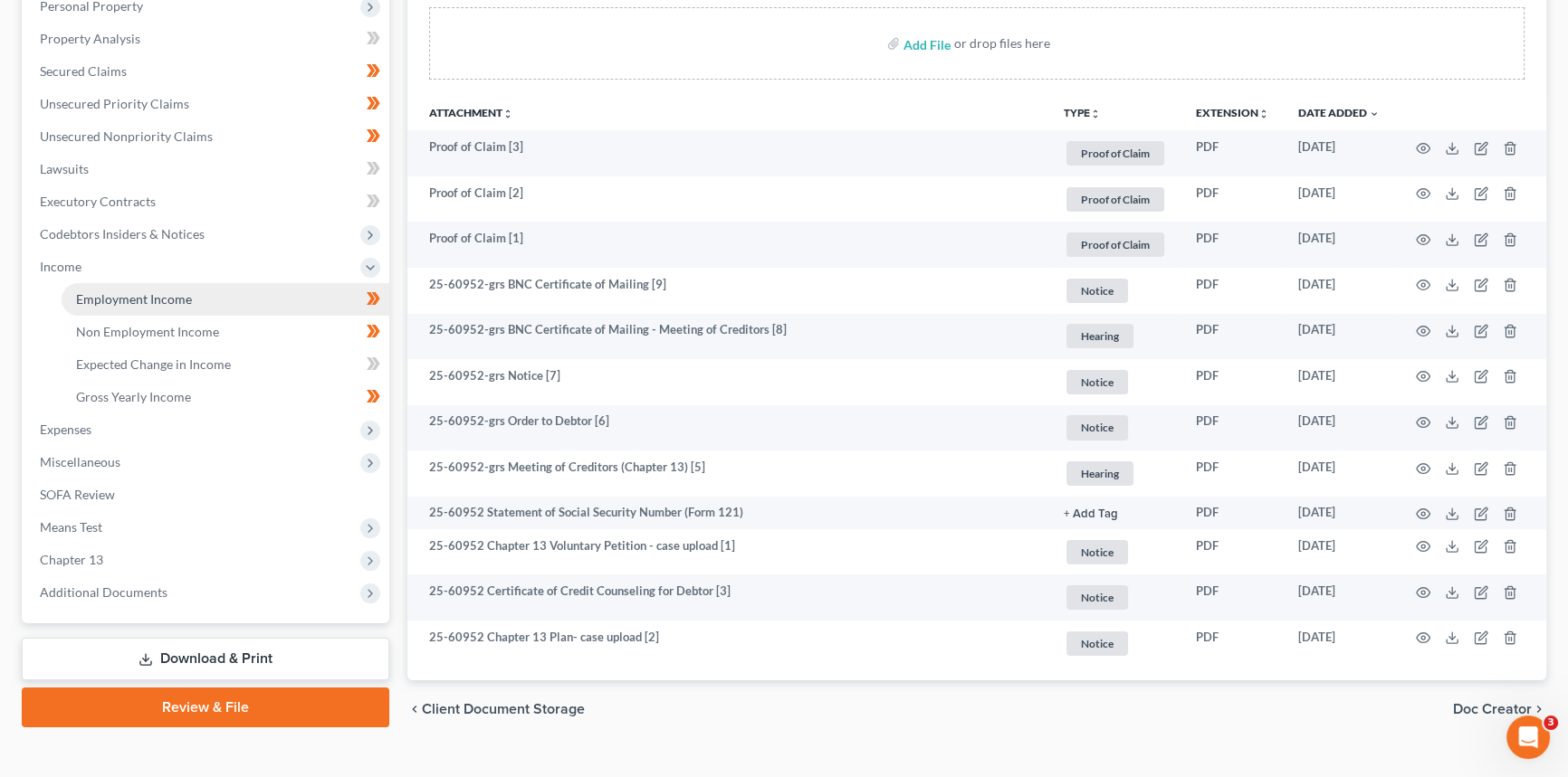
click at [240, 303] on link "Employment Income" at bounding box center [225, 299] width 328 height 33
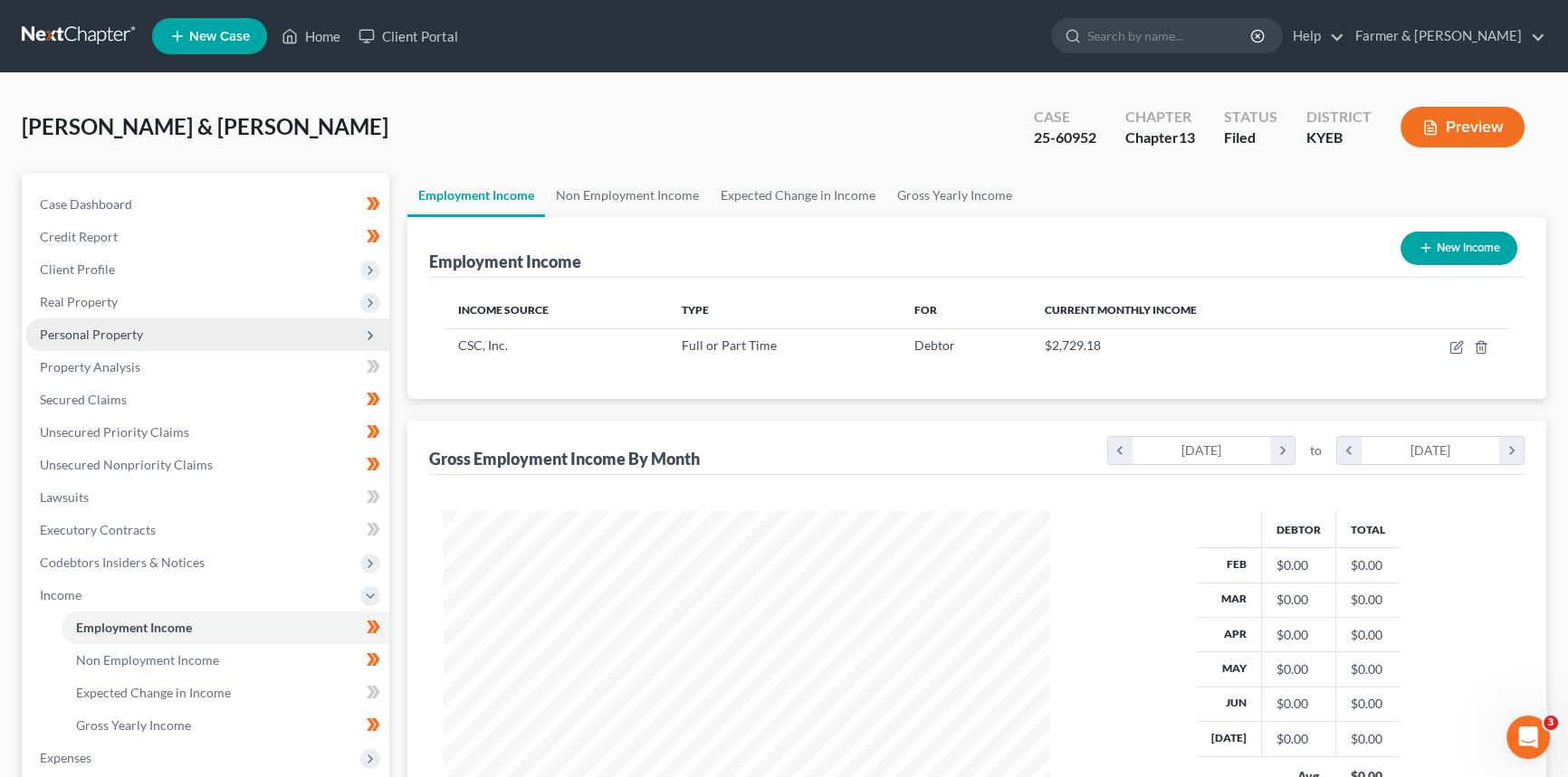
scroll to position [324, 642]
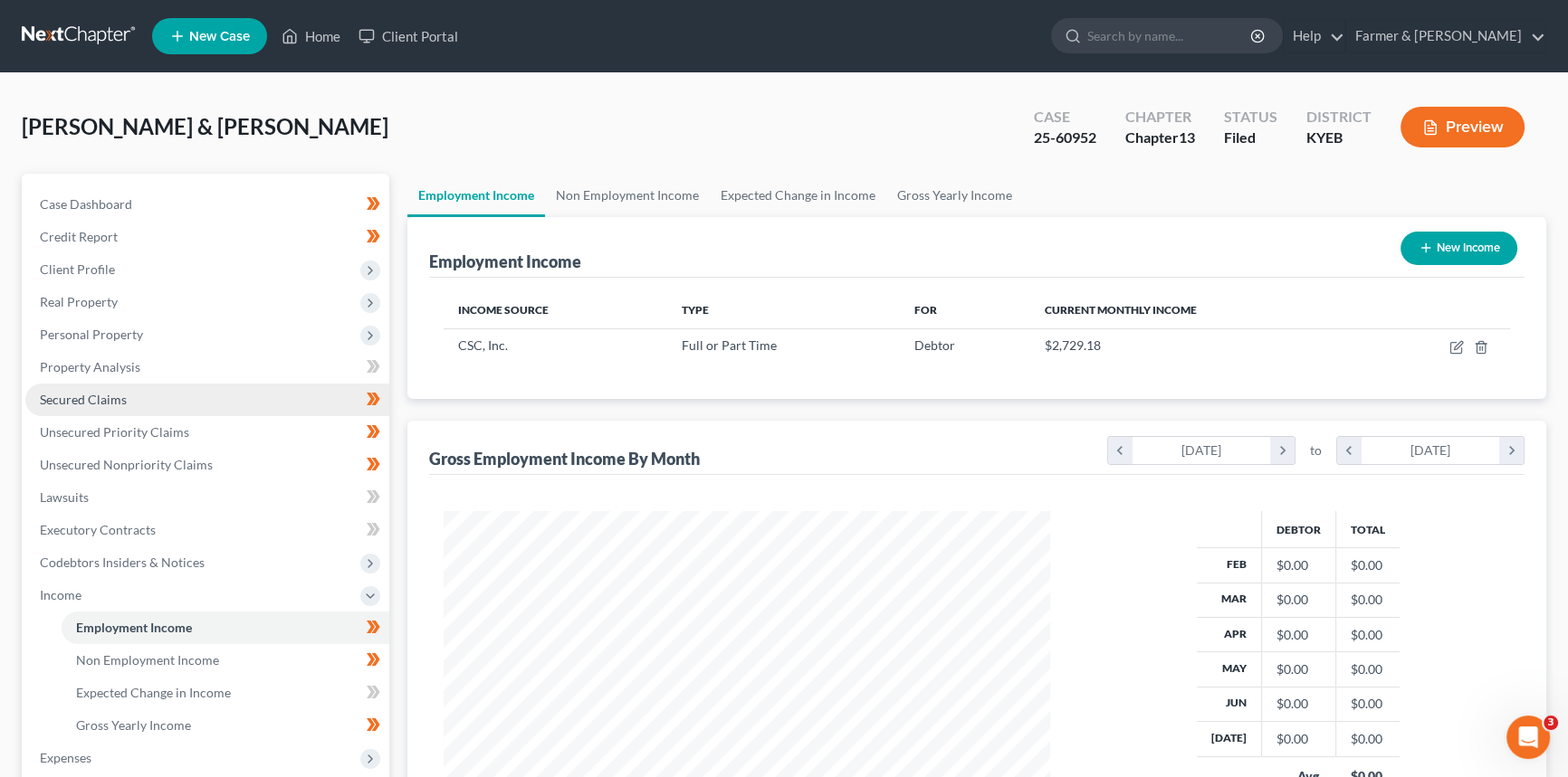
click at [120, 405] on span "Secured Claims" at bounding box center [83, 399] width 87 height 15
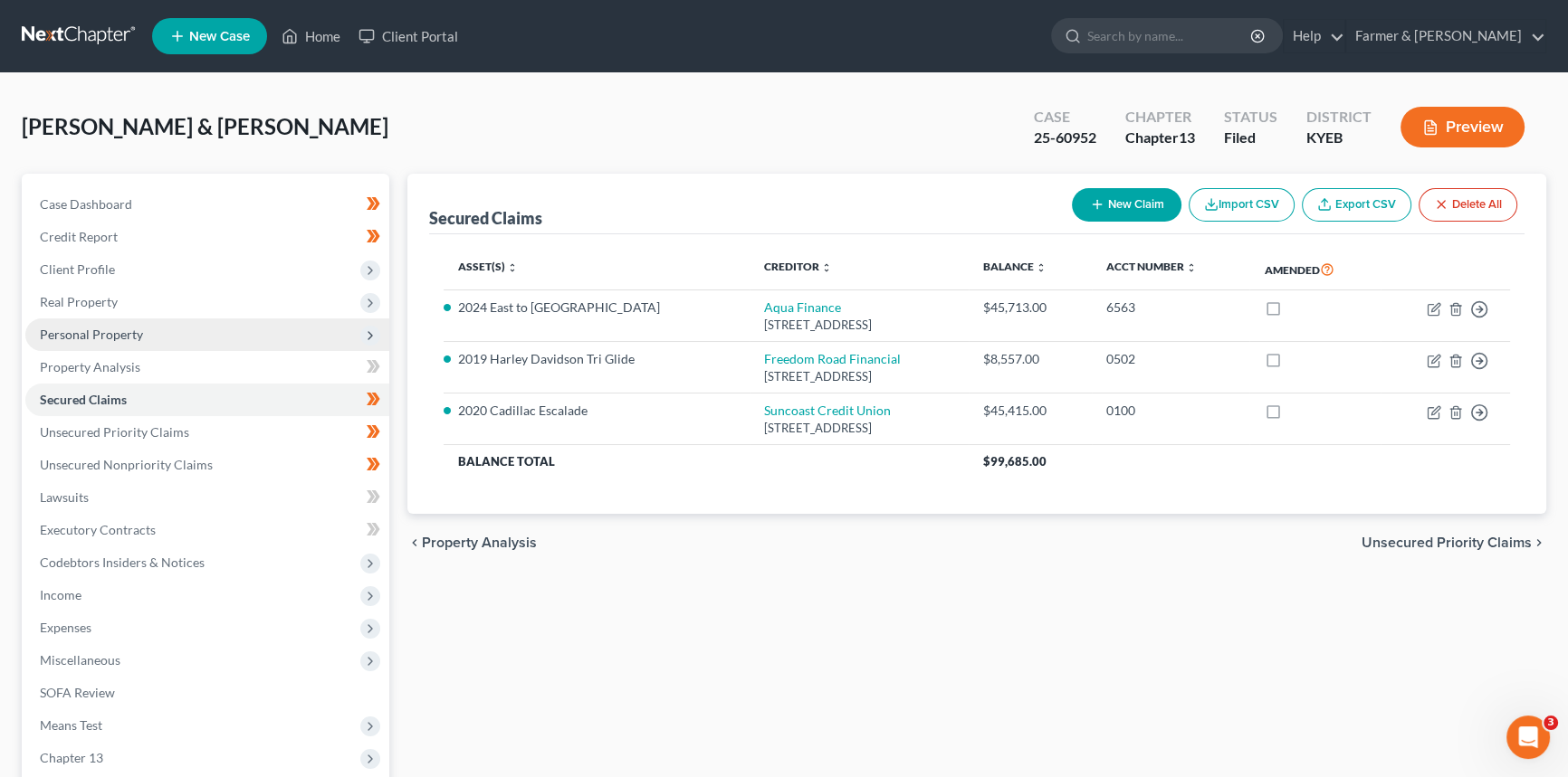
click at [103, 331] on span "Personal Property" at bounding box center [91, 334] width 103 height 15
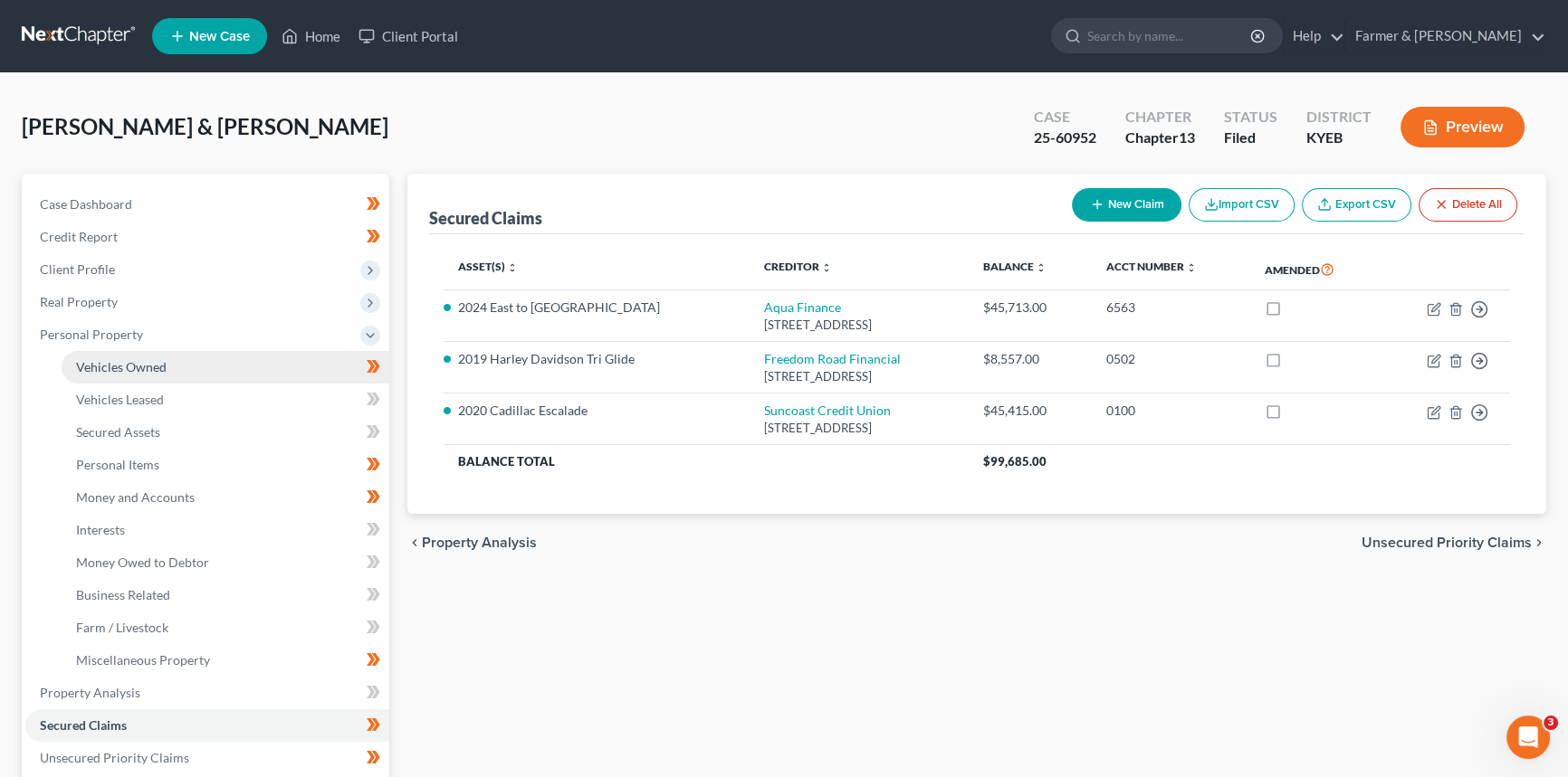
click at [167, 380] on link "Vehicles Owned" at bounding box center [225, 367] width 328 height 33
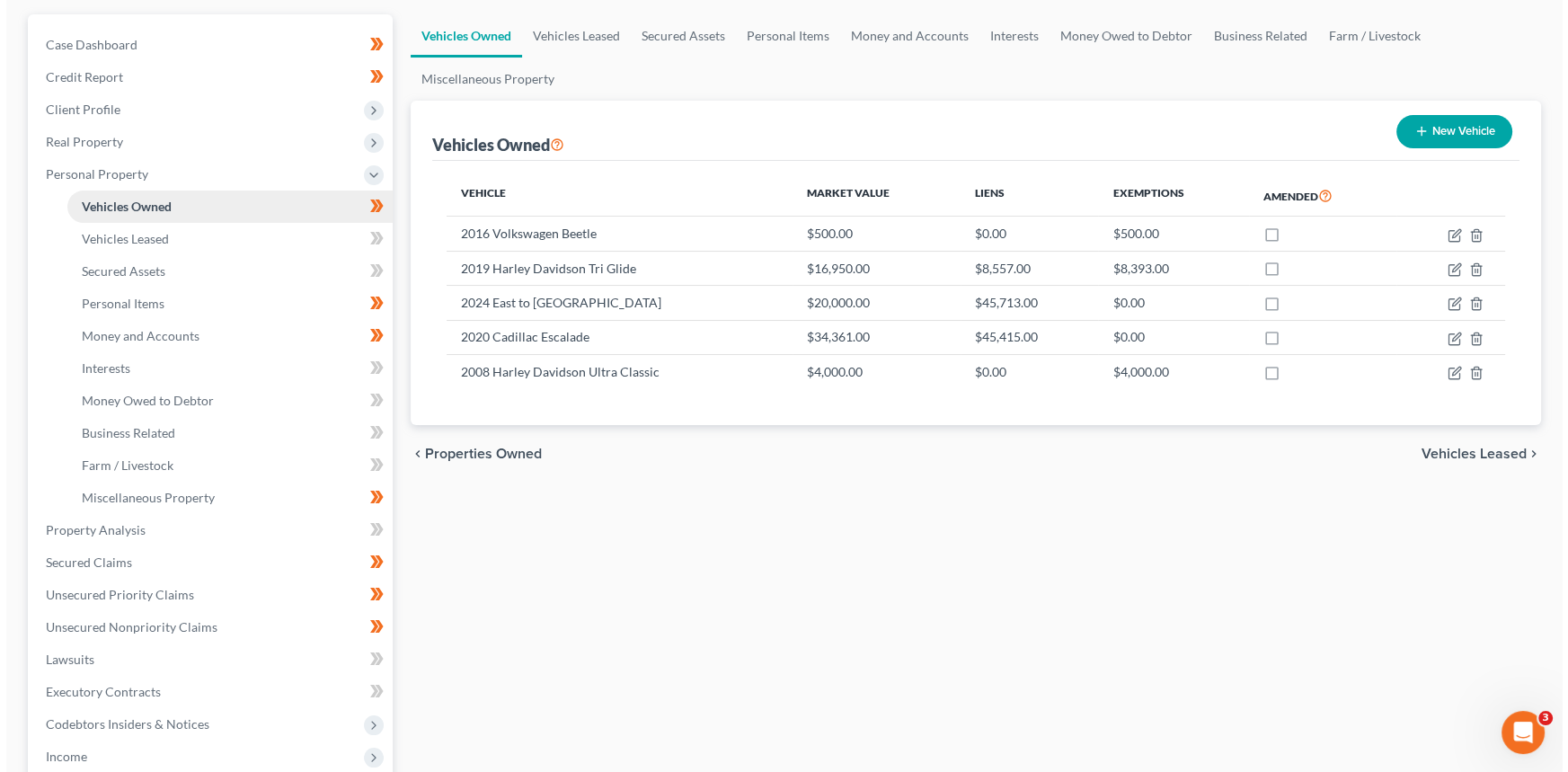
scroll to position [162, 0]
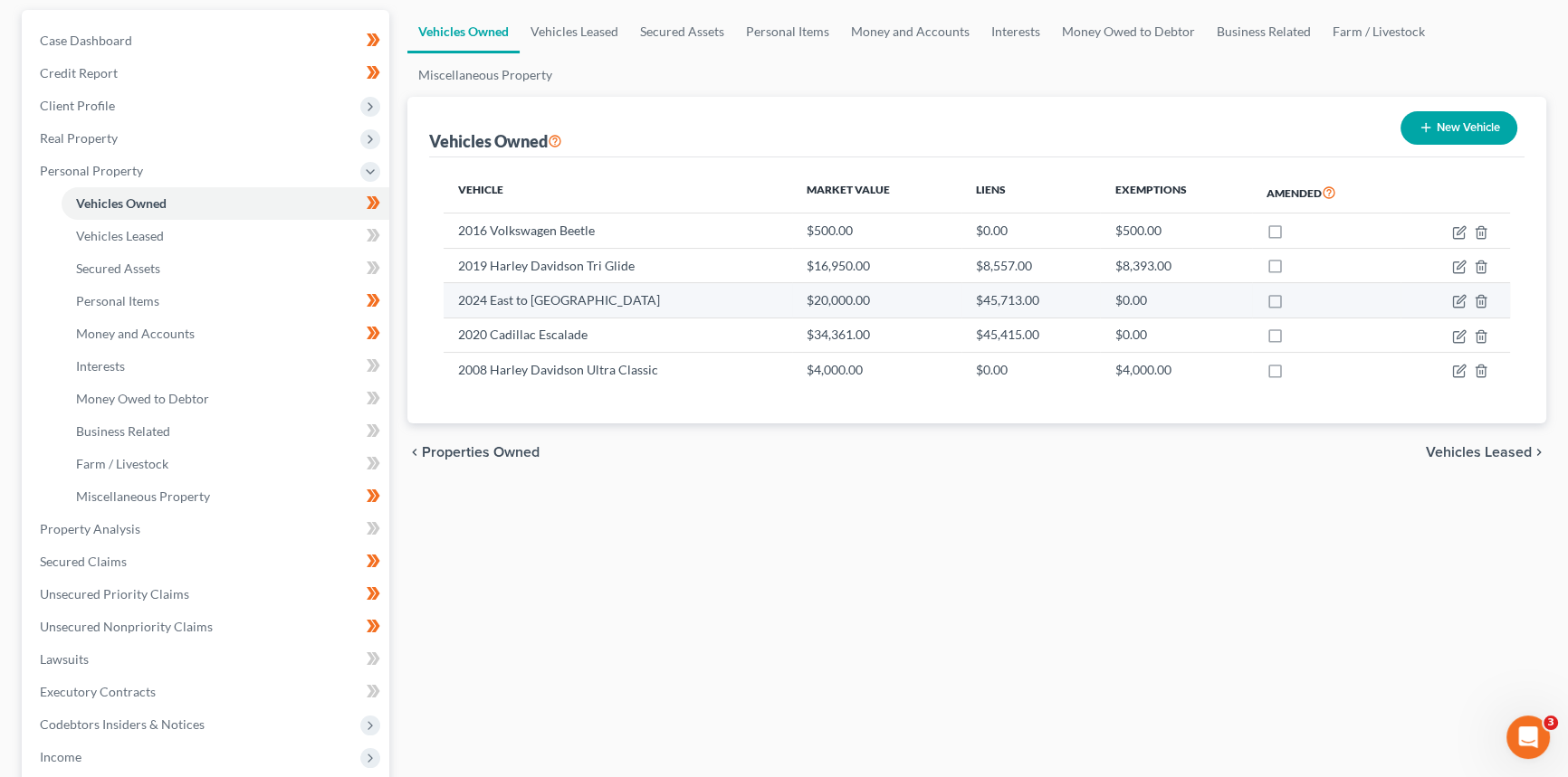
click at [530, 298] on td "2024 East to [GEOGRAPHIC_DATA]" at bounding box center [617, 300] width 348 height 35
click at [1456, 297] on icon "button" at bounding box center [1458, 302] width 11 height 11
select select "7"
select select "2"
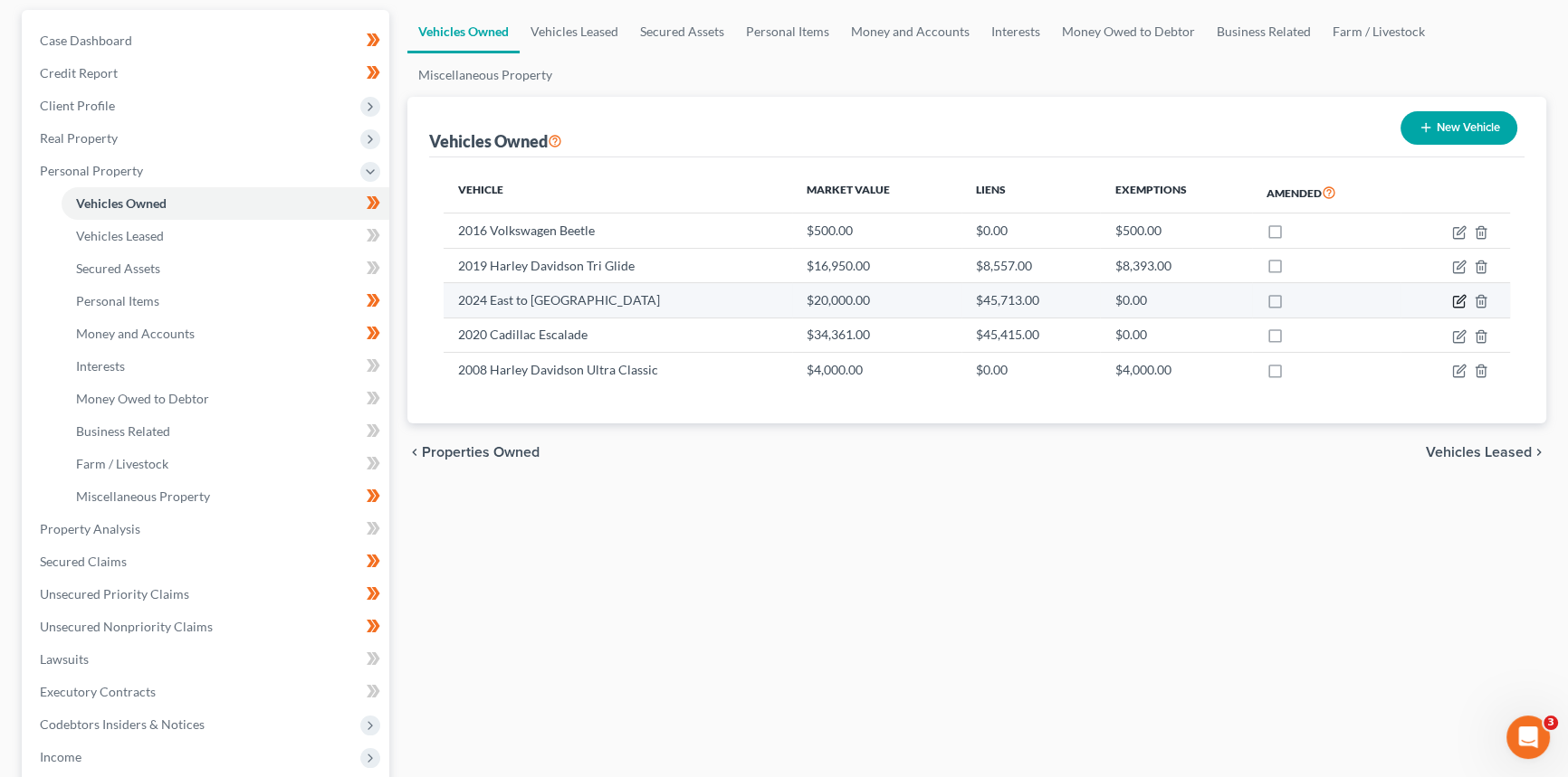
select select "2"
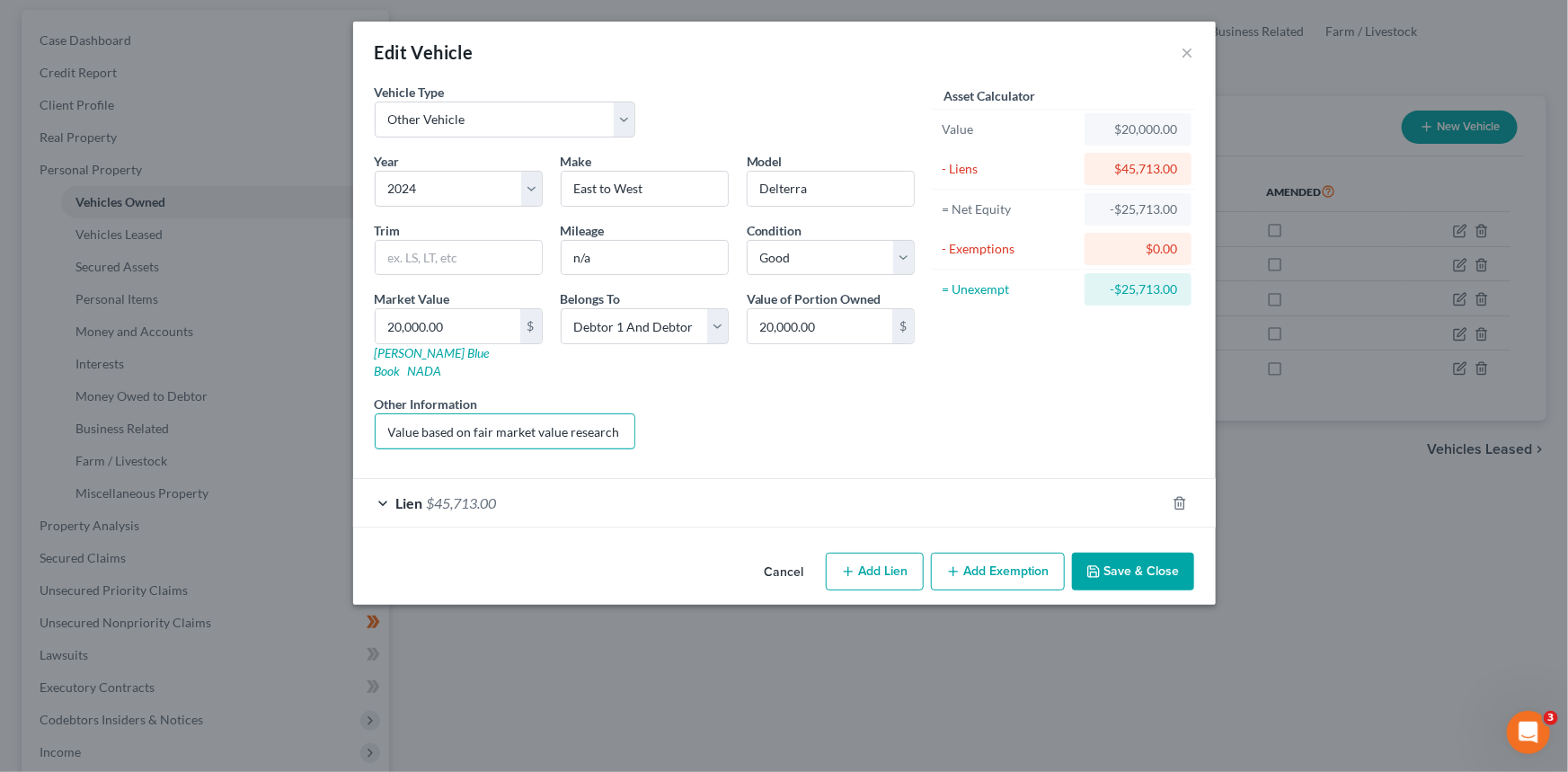
scroll to position [0, 235]
drag, startPoint x: 384, startPoint y: 414, endPoint x: 1158, endPoint y: 519, distance: 781.1
click at [856, 445] on form "Vehicle Type Select Automobile Truck Trailer Watercraft Aircraft Motor Home Atv…" at bounding box center [784, 305] width 819 height 445
click at [887, 434] on div "Year Select 2026 2025 2024 2023 2022 2021 2020 2019 2018 2017 2016 2015 2014 20…" at bounding box center [644, 308] width 558 height 312
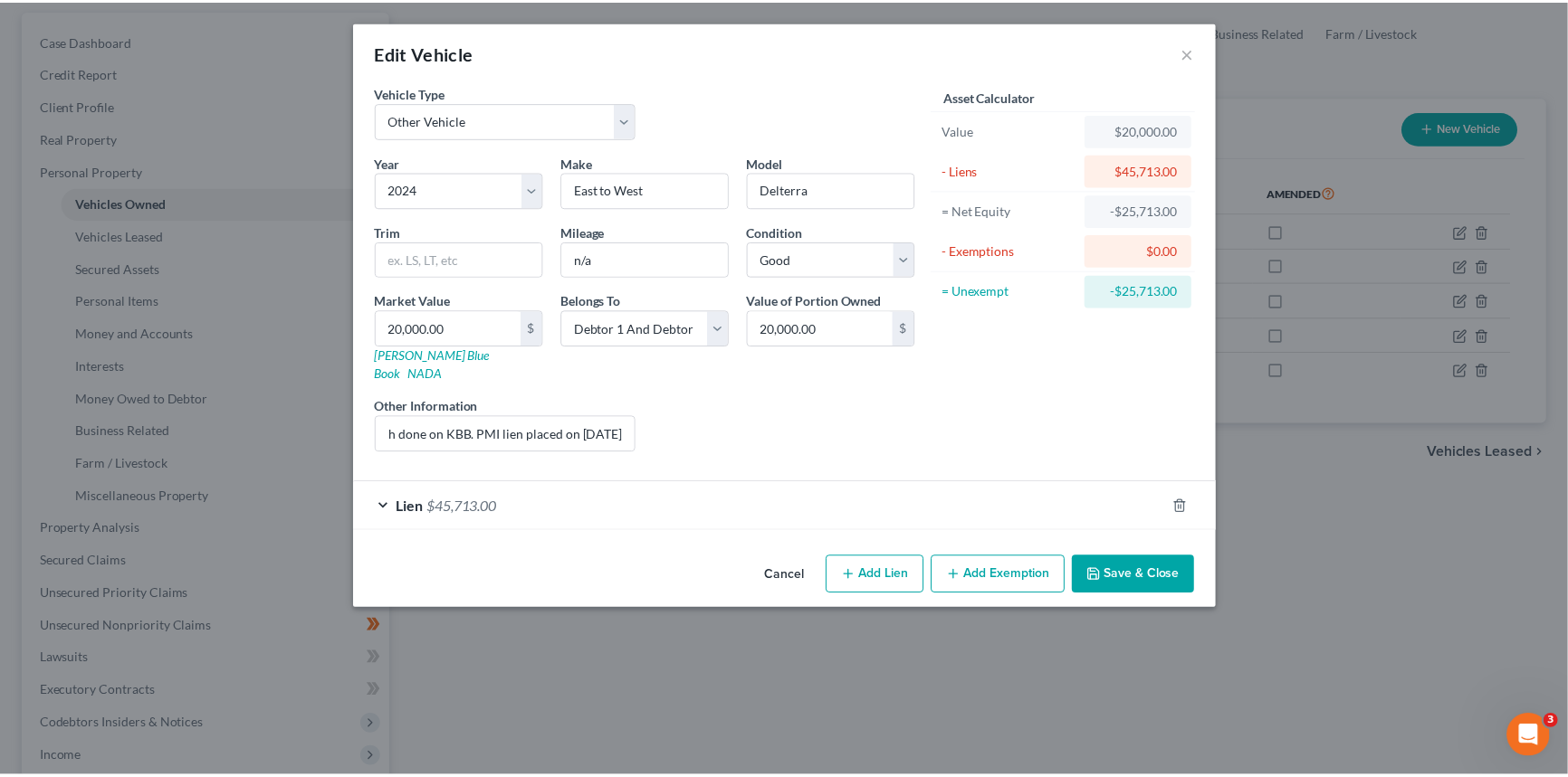
scroll to position [0, 0]
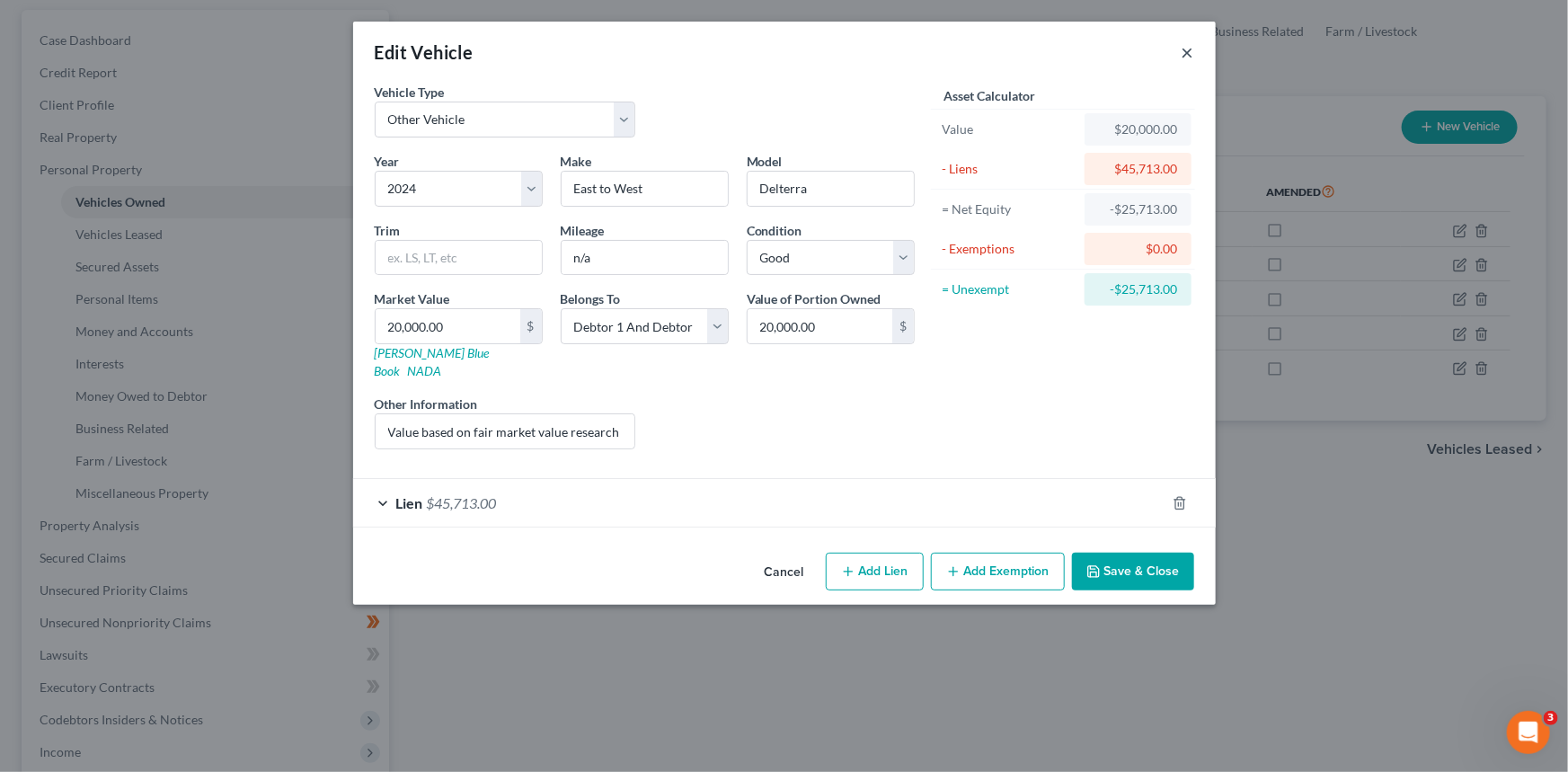
click at [1187, 53] on button "×" at bounding box center [1188, 51] width 12 height 21
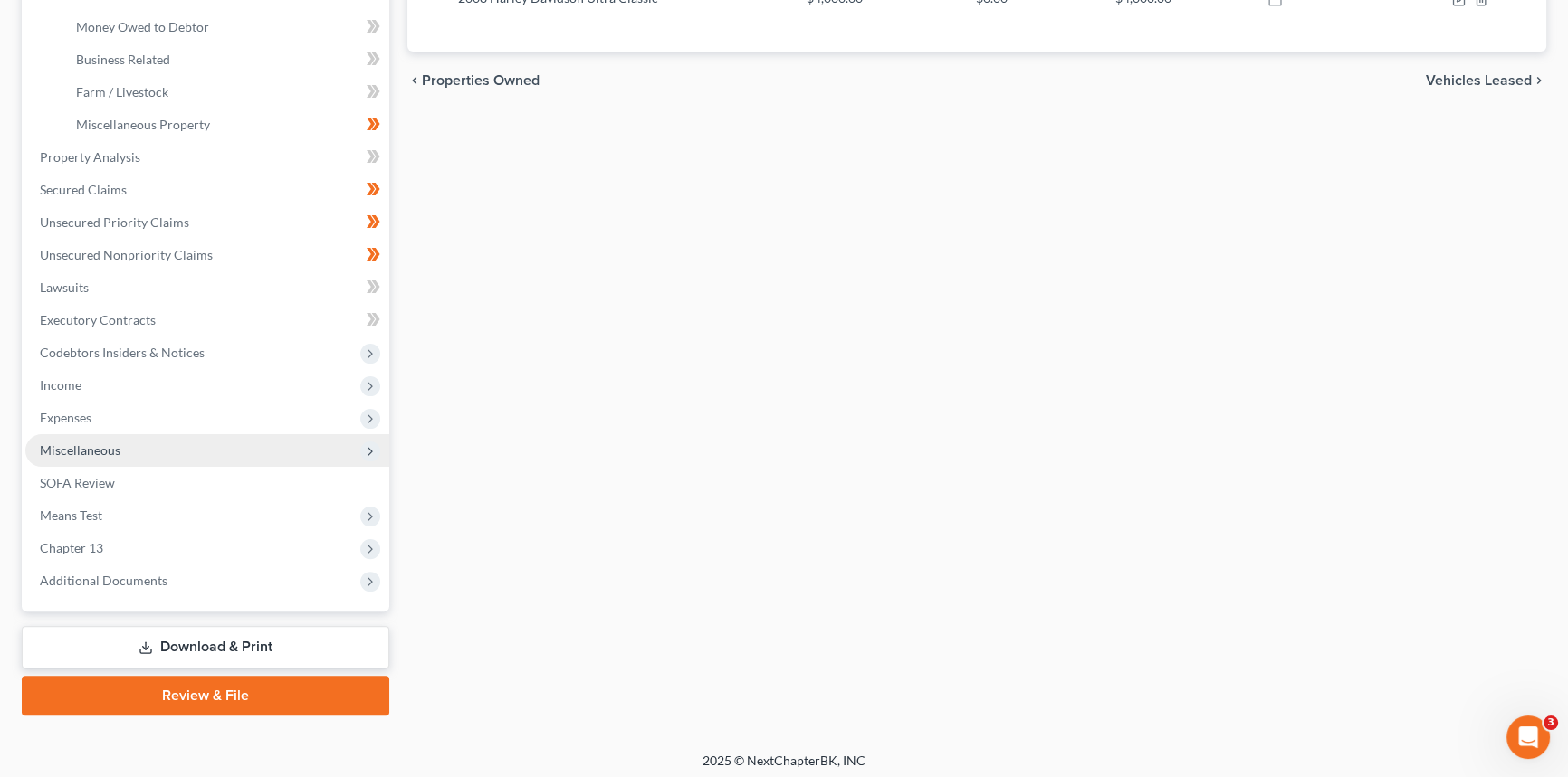
scroll to position [541, 0]
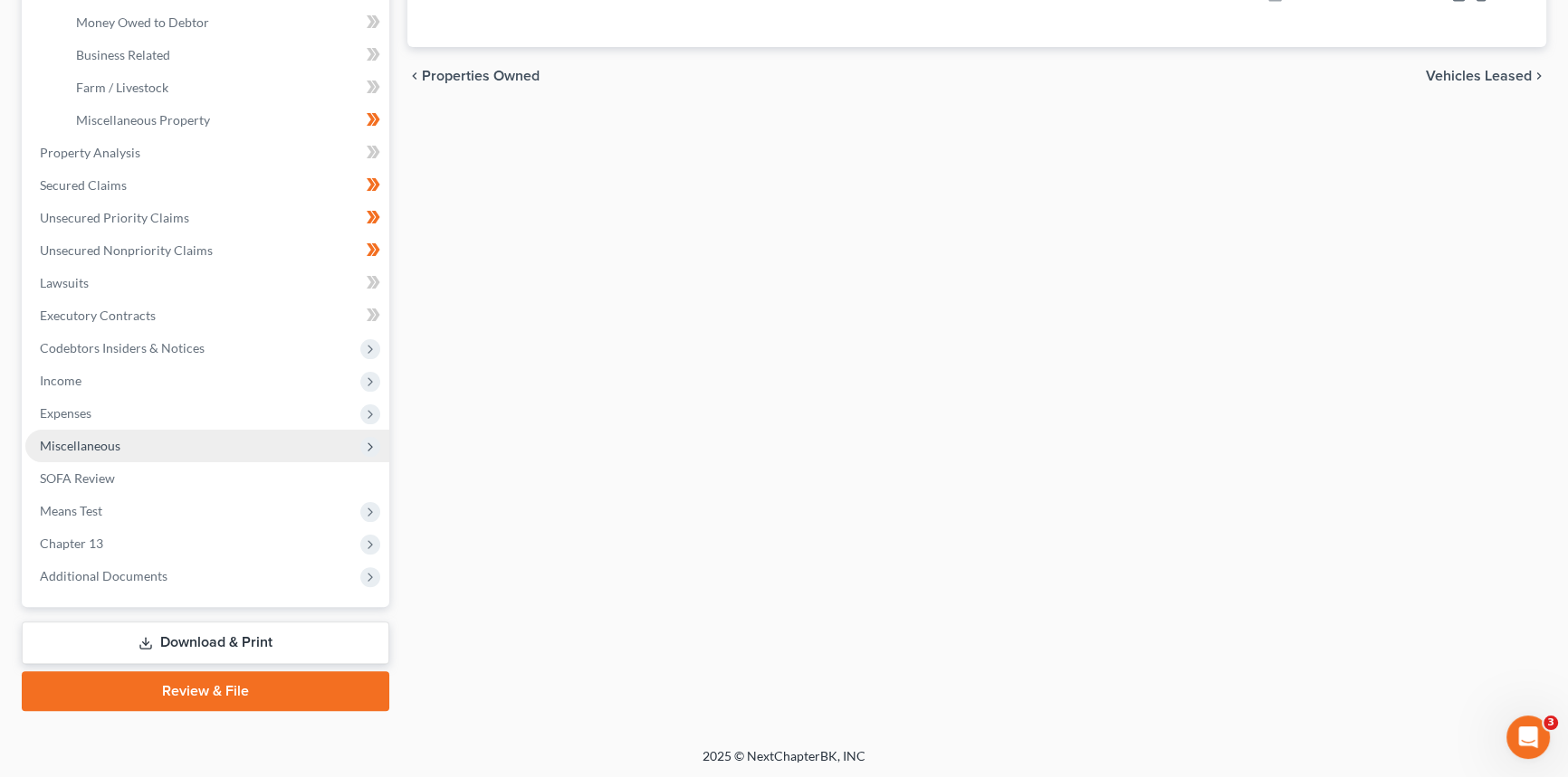
drag, startPoint x: 72, startPoint y: 576, endPoint x: 83, endPoint y: 427, distance: 149.4
click at [72, 576] on span "Additional Documents" at bounding box center [103, 575] width 128 height 15
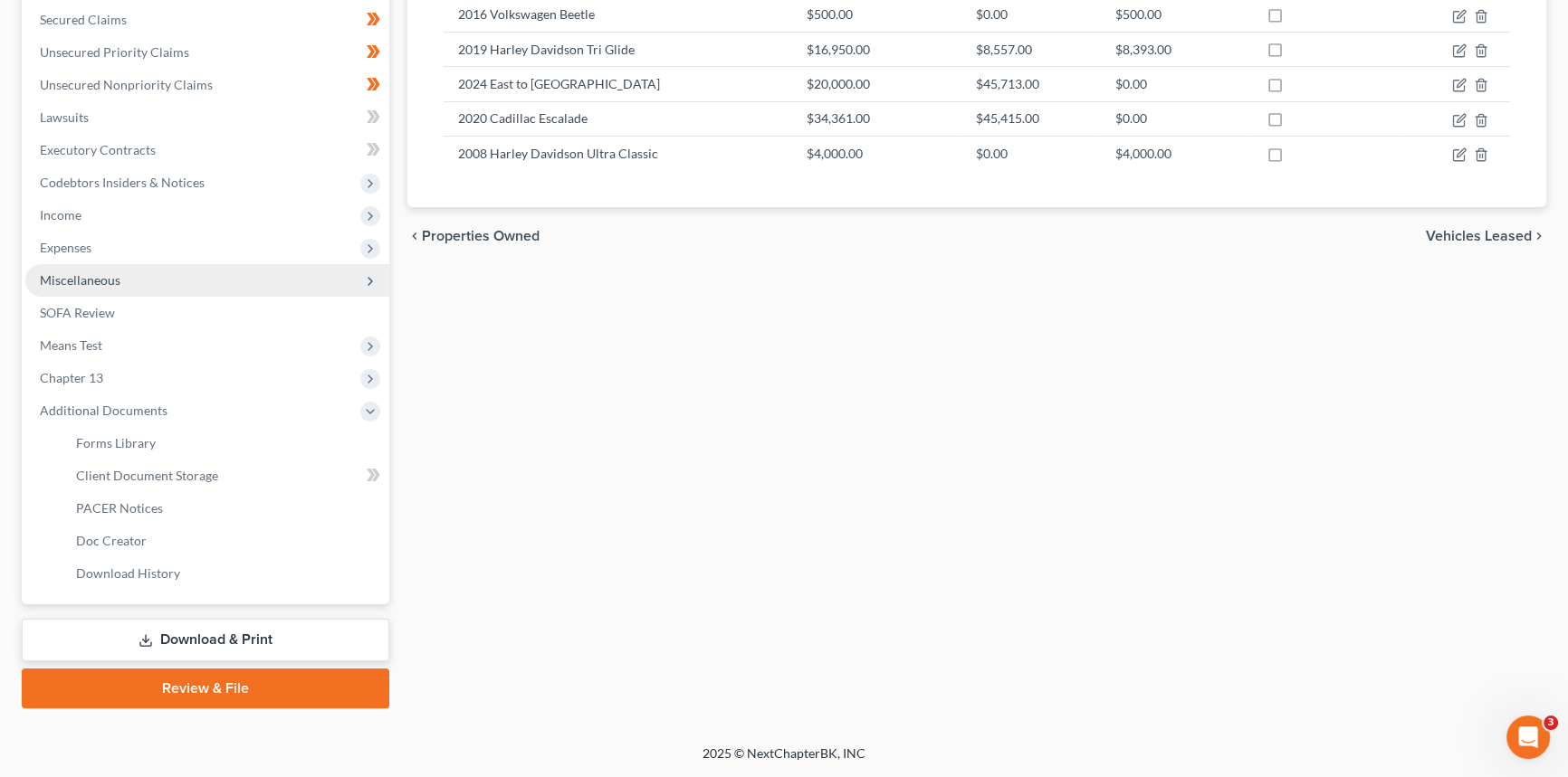
scroll to position [377, 0]
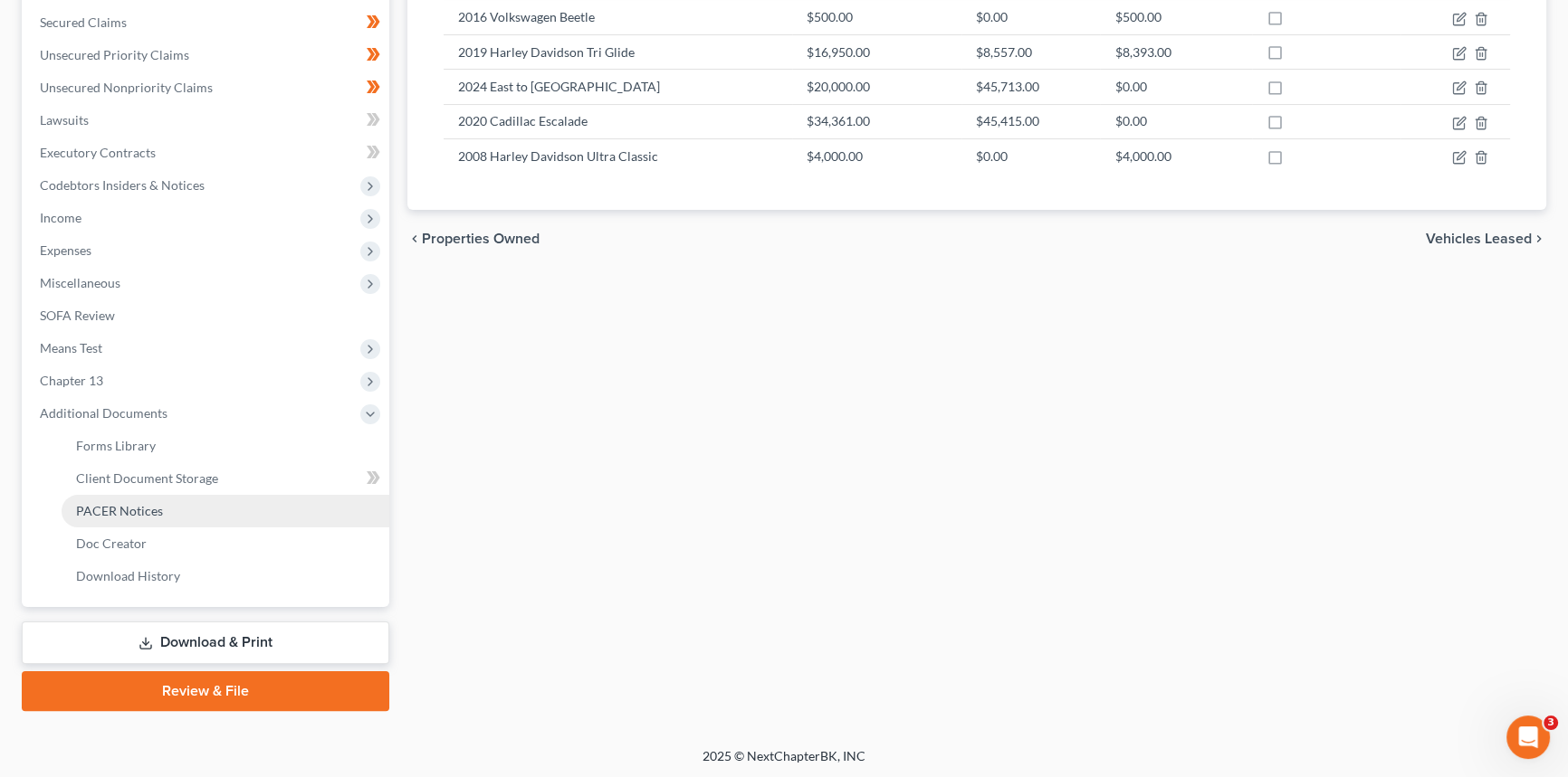
click at [114, 504] on span "PACER Notices" at bounding box center [119, 510] width 87 height 15
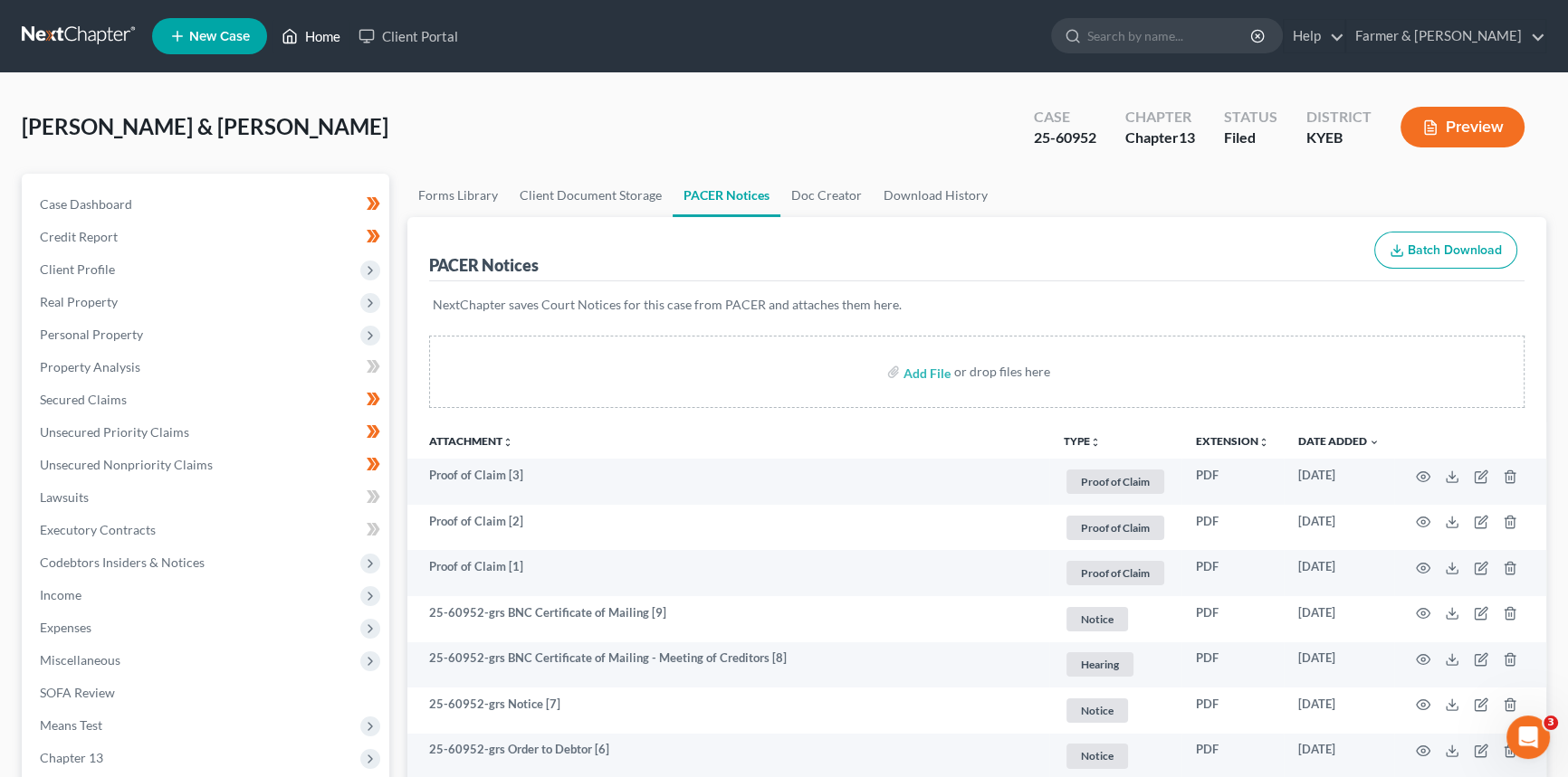
click at [330, 32] on link "Home" at bounding box center [311, 36] width 77 height 33
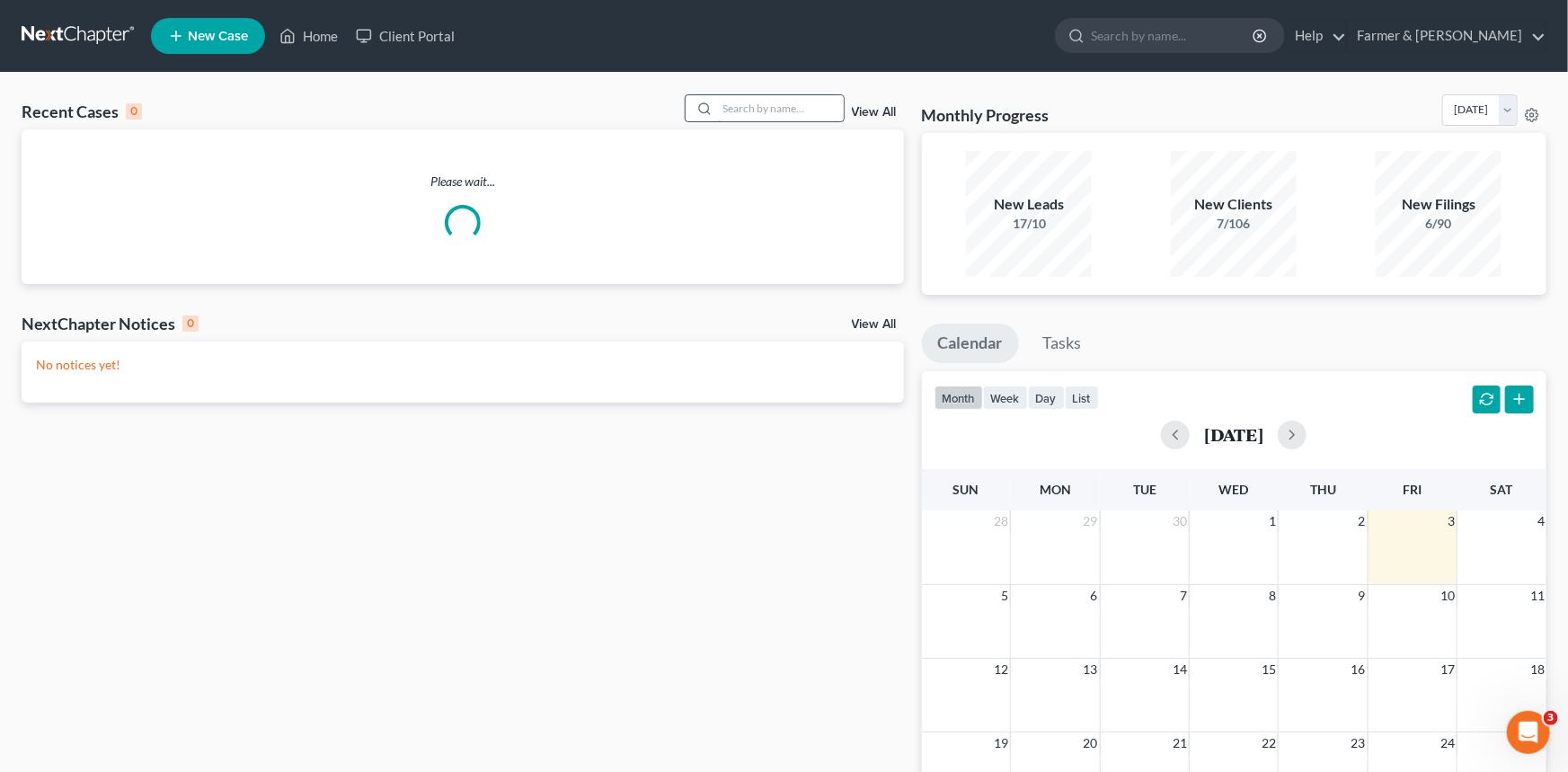
click at [771, 113] on input "search" at bounding box center [780, 108] width 126 height 26
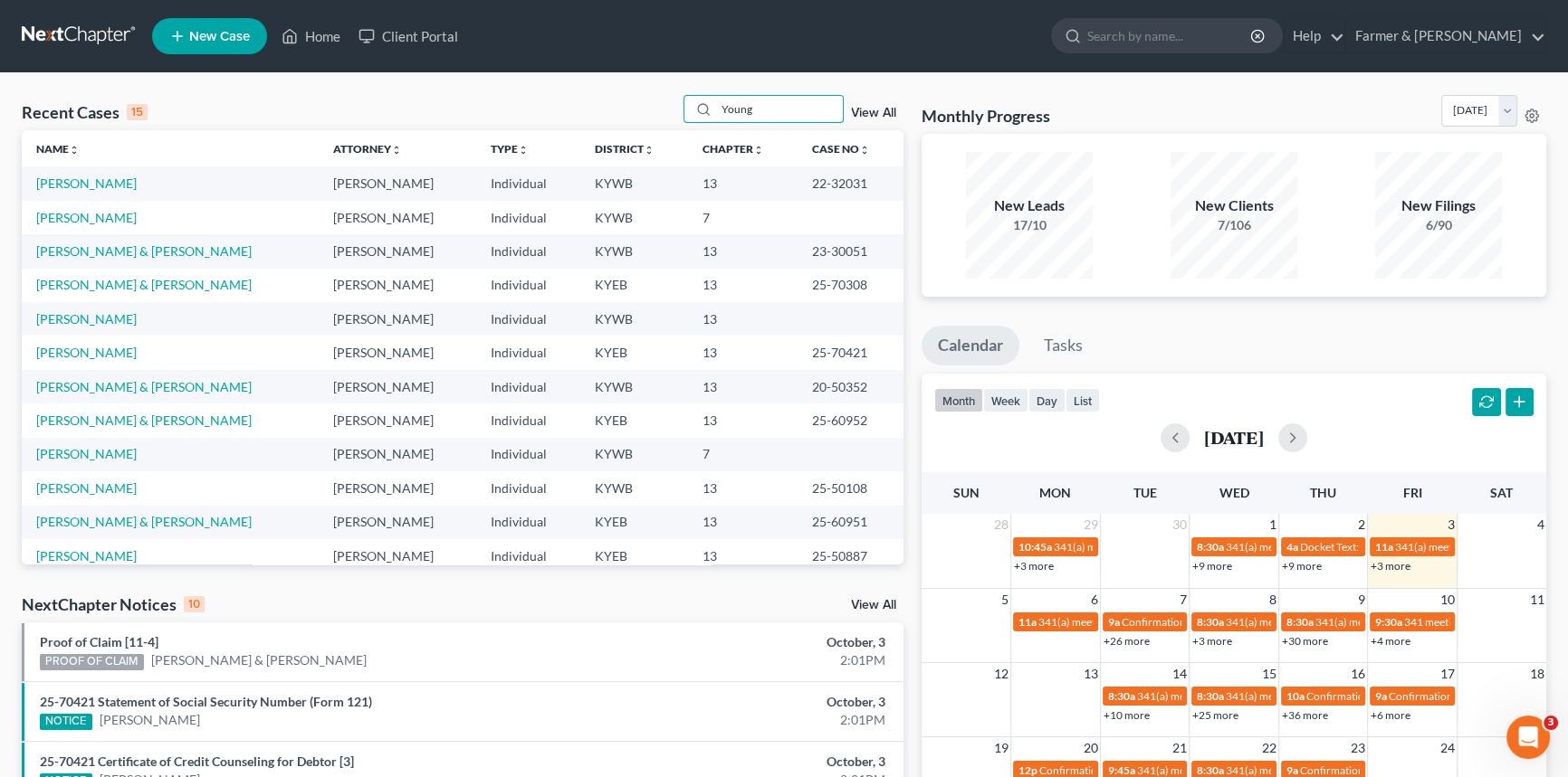
drag, startPoint x: 759, startPoint y: 111, endPoint x: 644, endPoint y: 113, distance: 115.0
click at [644, 112] on div "Recent Cases 15 Young View All" at bounding box center [462, 113] width 882 height 36
type input "Young"
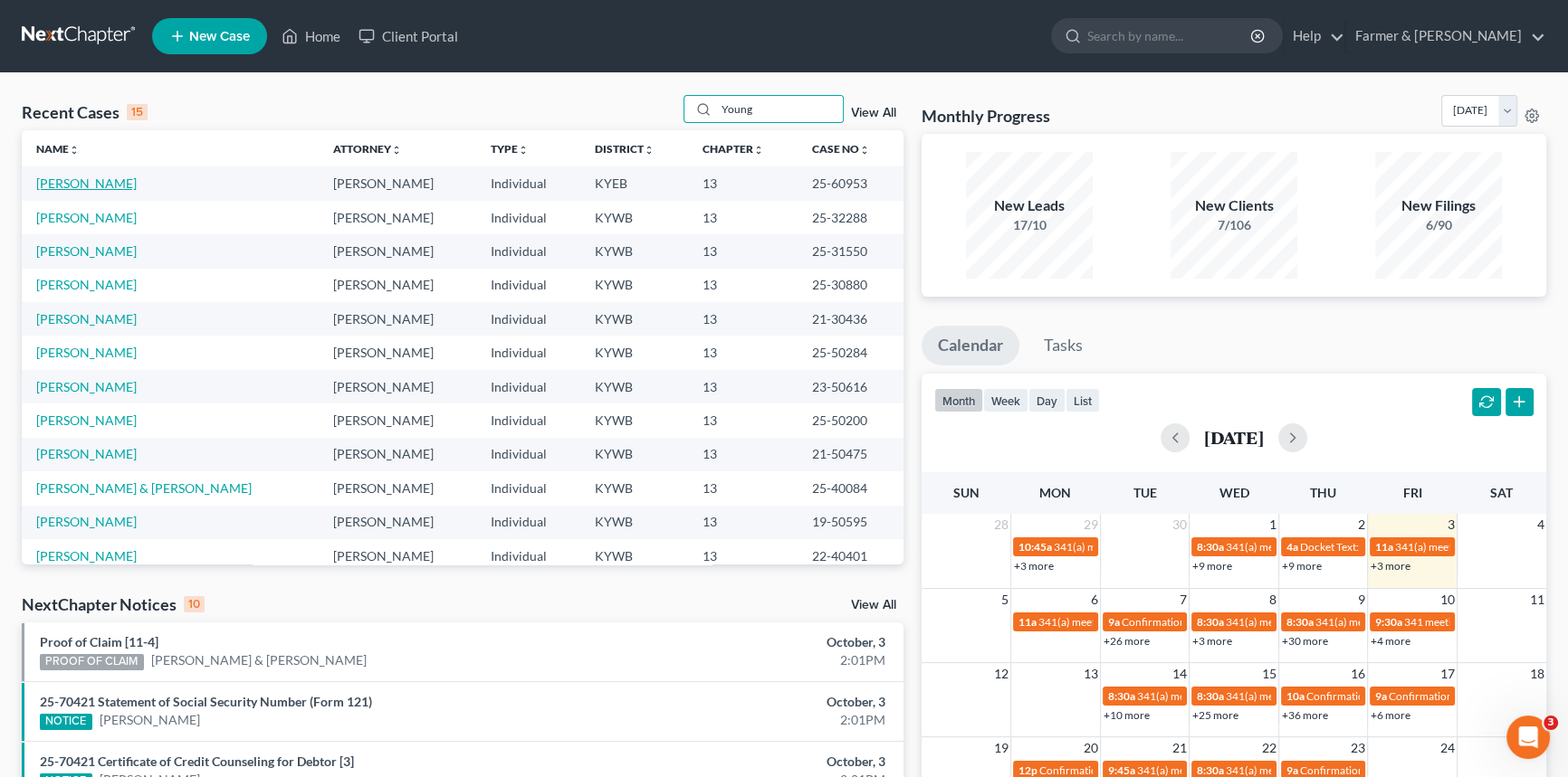
click at [66, 181] on link "[PERSON_NAME]" at bounding box center [86, 183] width 100 height 15
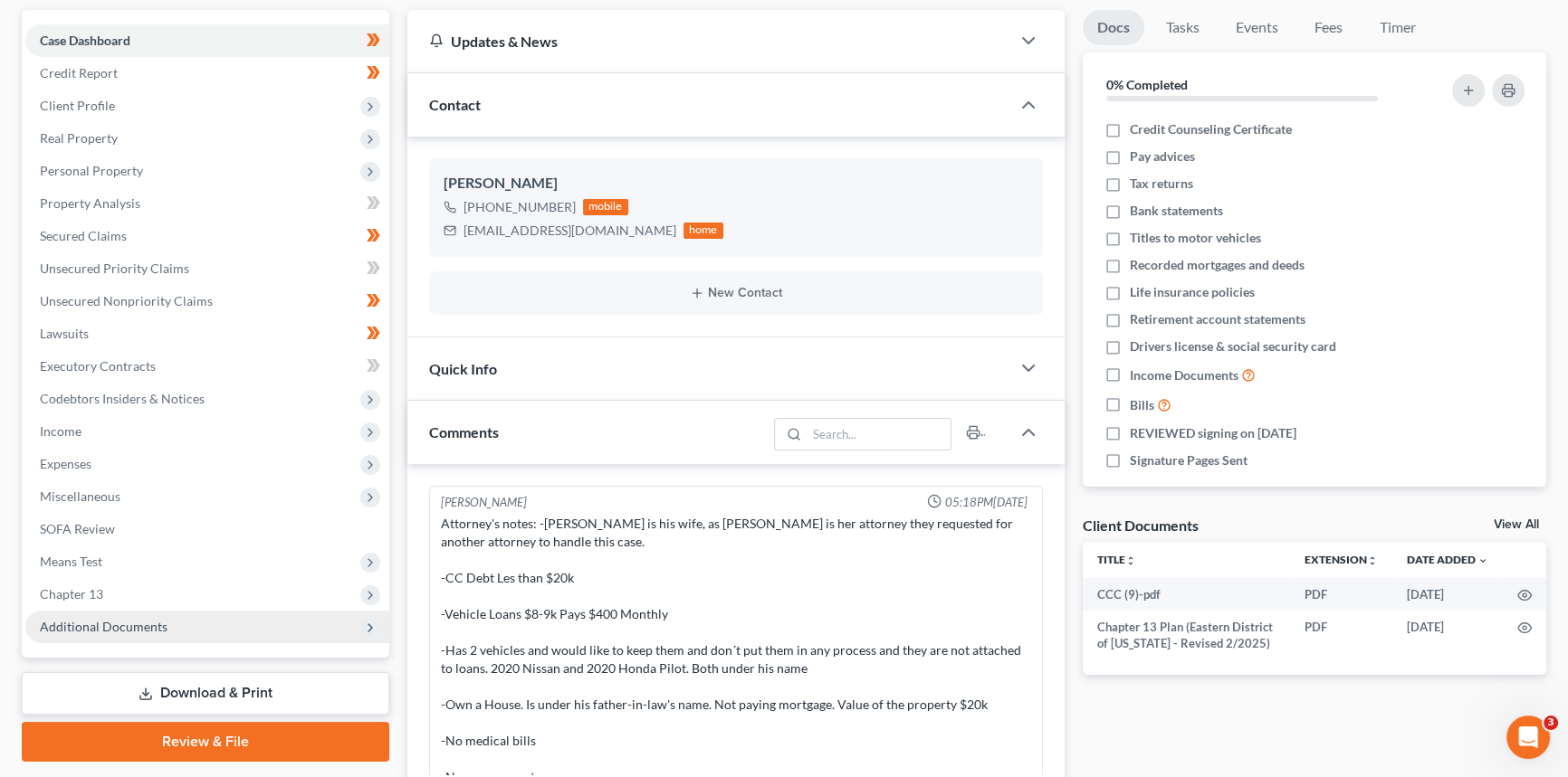
scroll to position [931, 0]
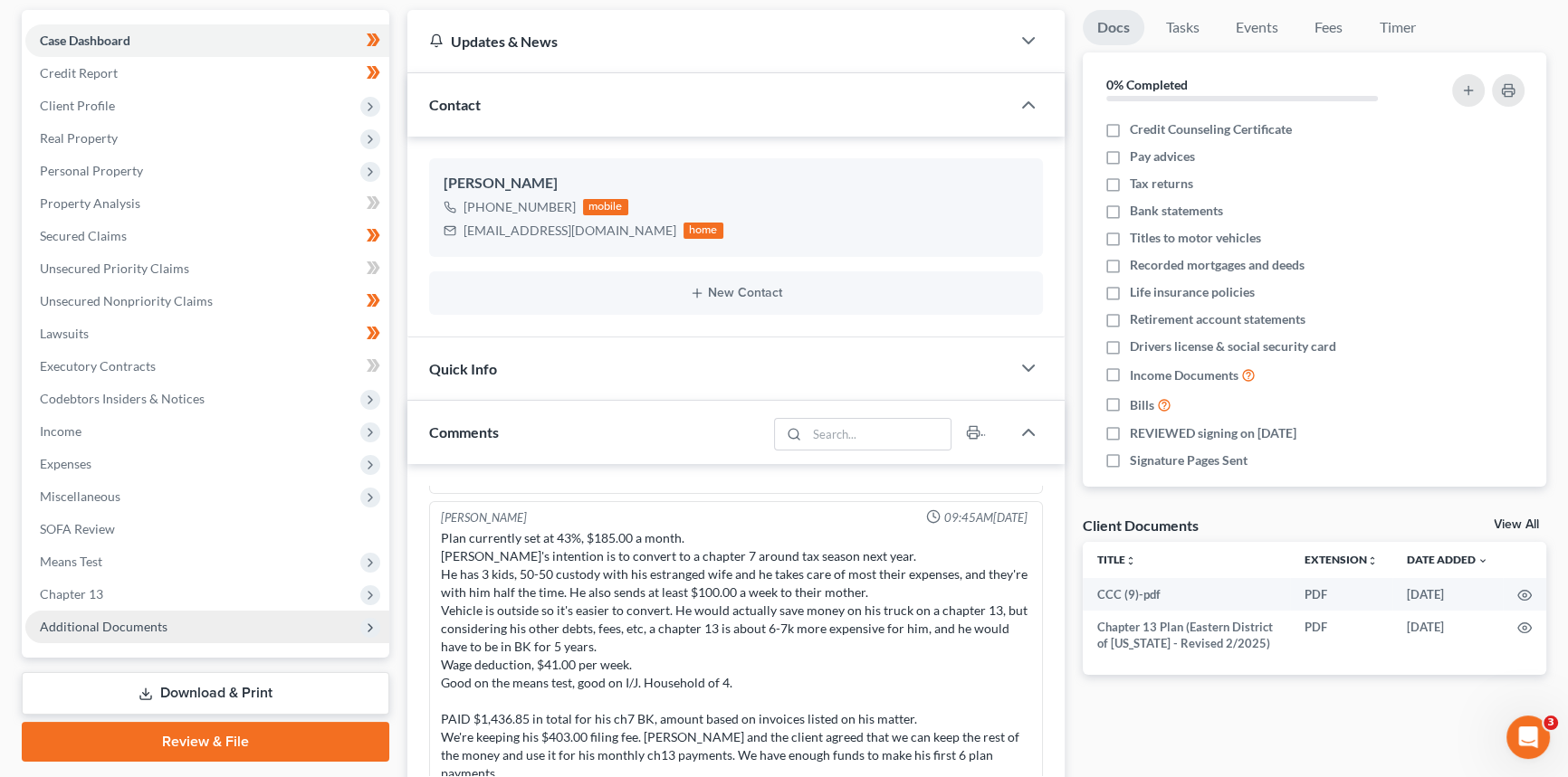
click at [154, 624] on span "Additional Documents" at bounding box center [103, 626] width 128 height 15
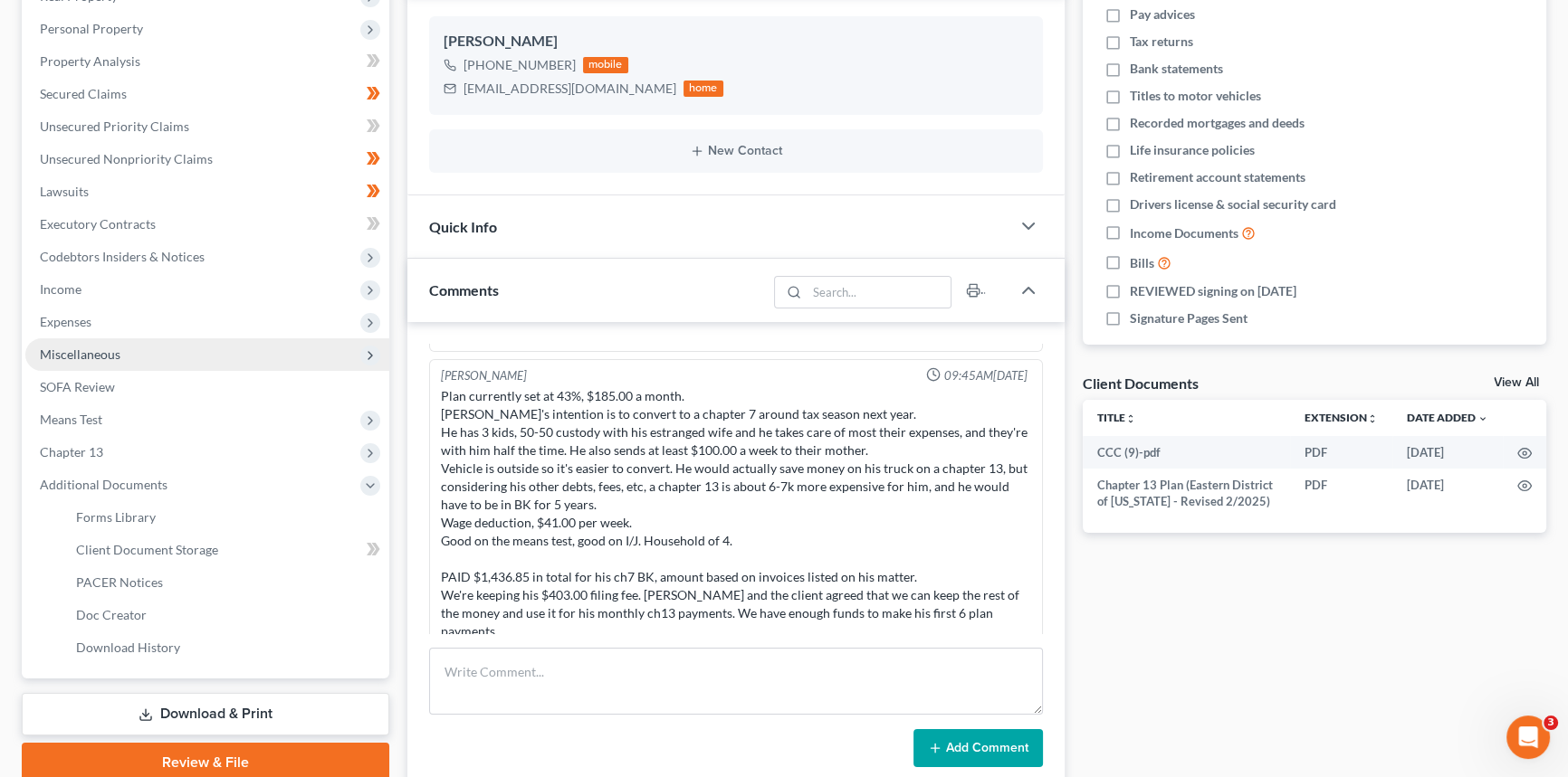
scroll to position [328, 0]
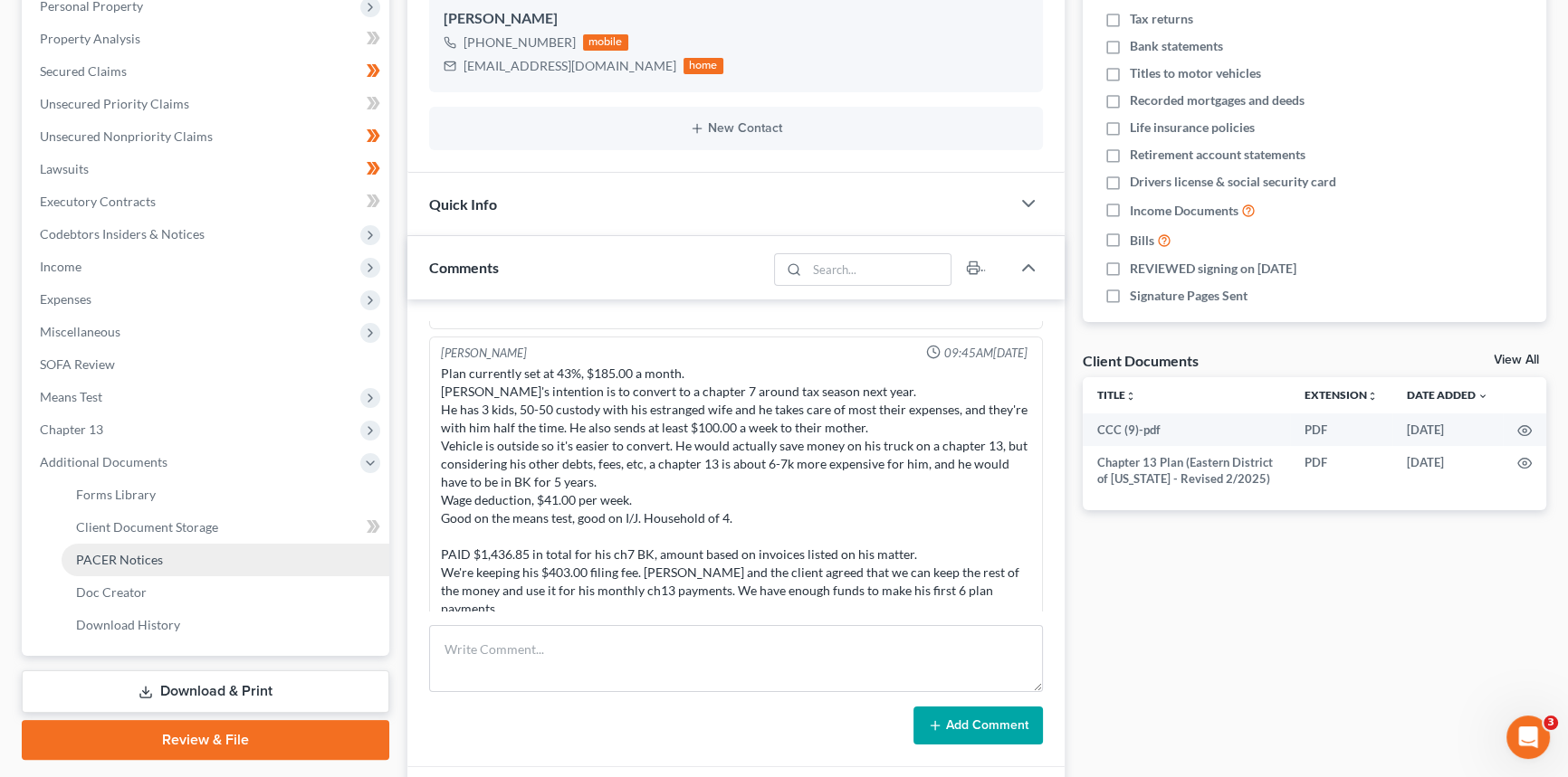
click at [126, 553] on span "PACER Notices" at bounding box center [119, 559] width 87 height 15
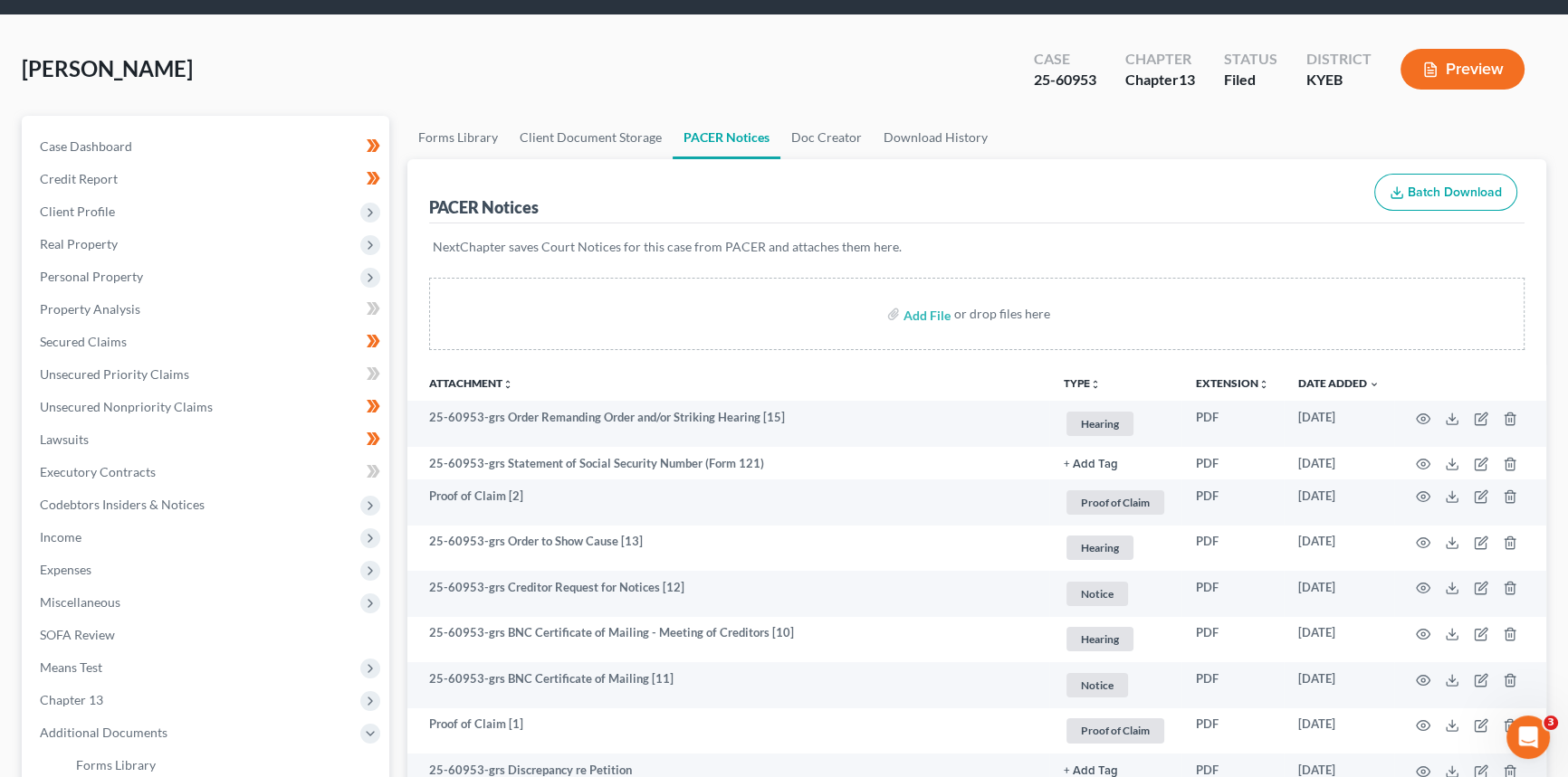
scroll to position [163, 0]
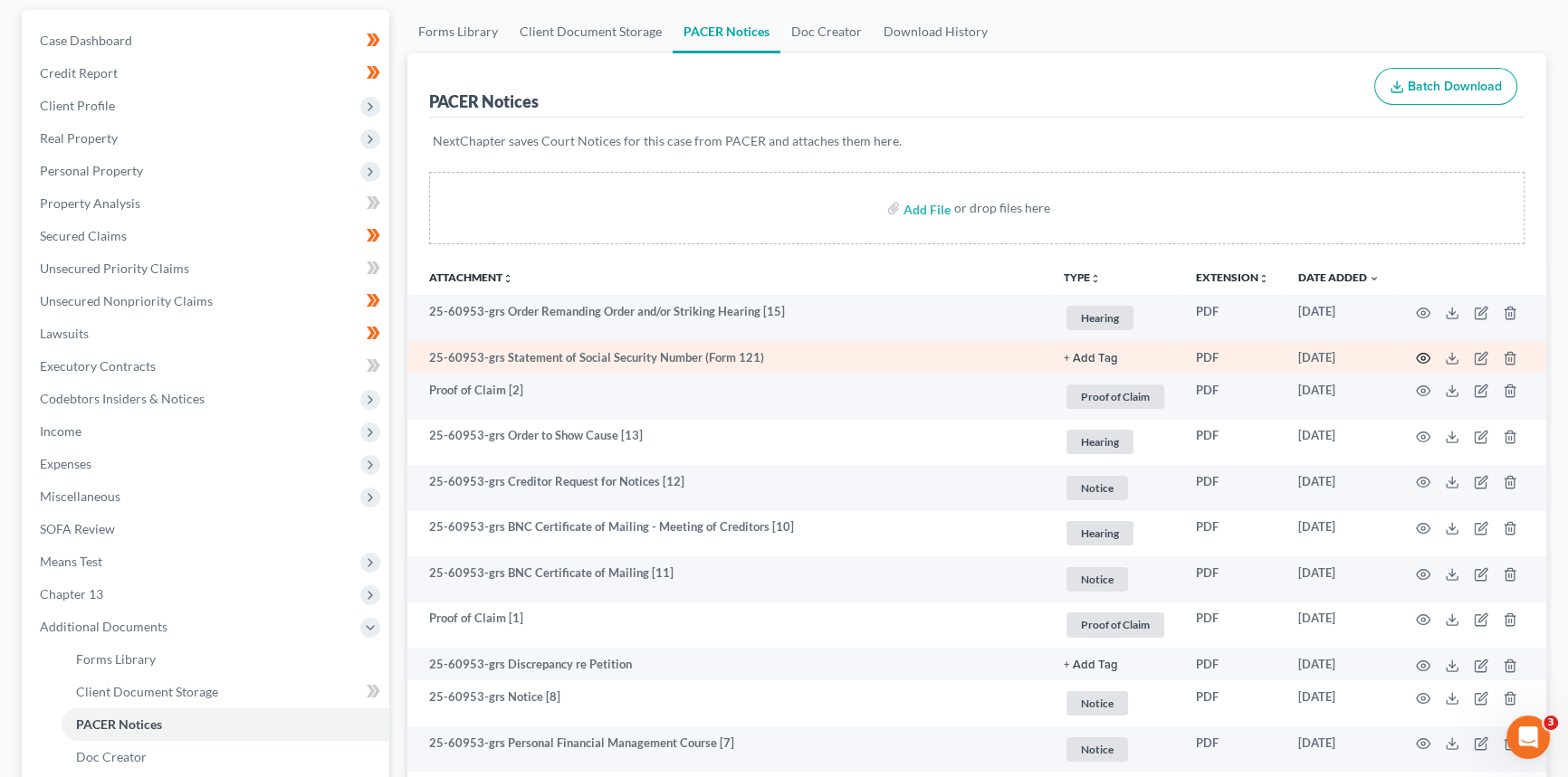
click at [1421, 354] on icon "button" at bounding box center [1422, 358] width 14 height 14
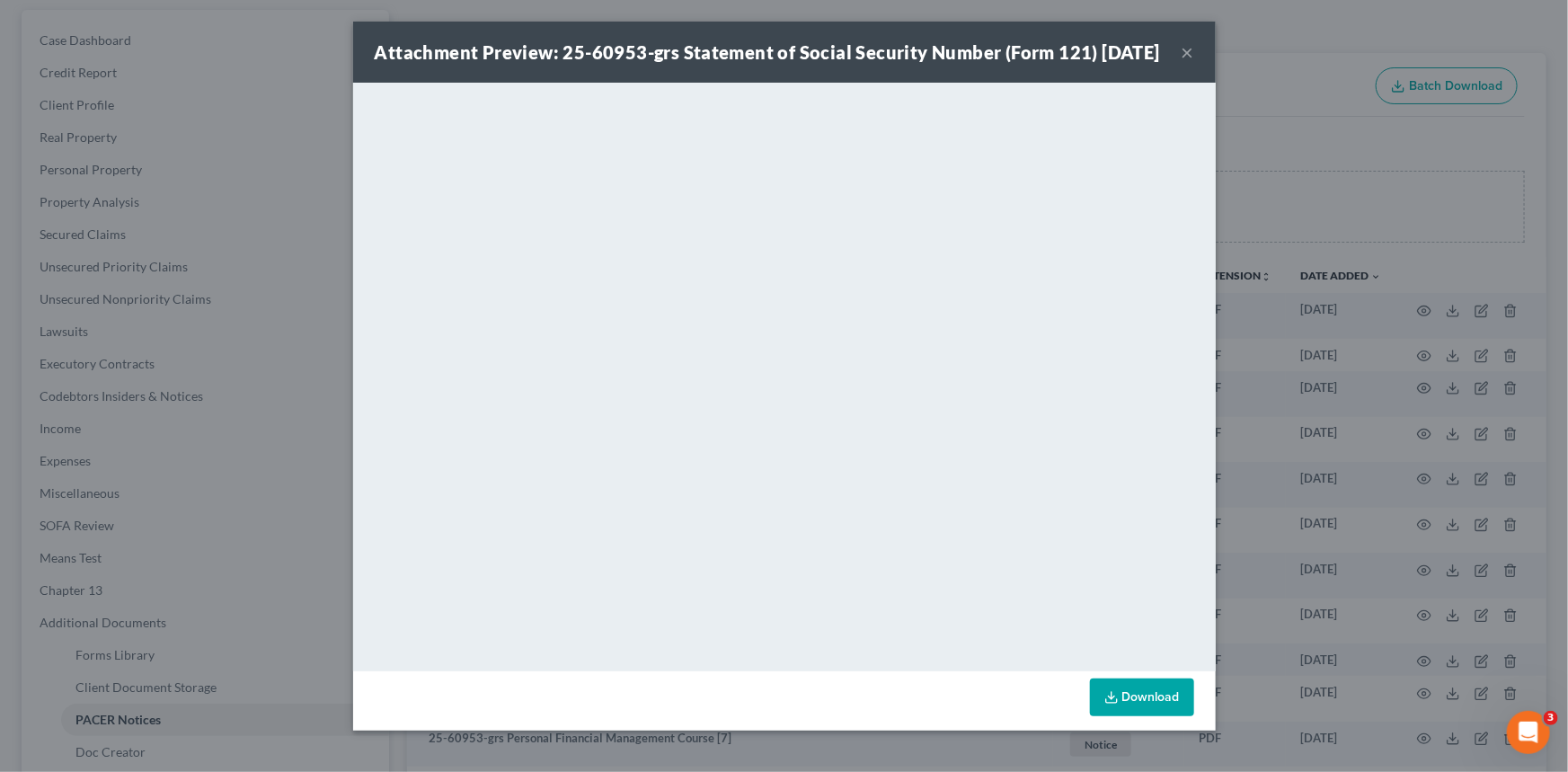
click at [1182, 62] on button "×" at bounding box center [1188, 51] width 12 height 21
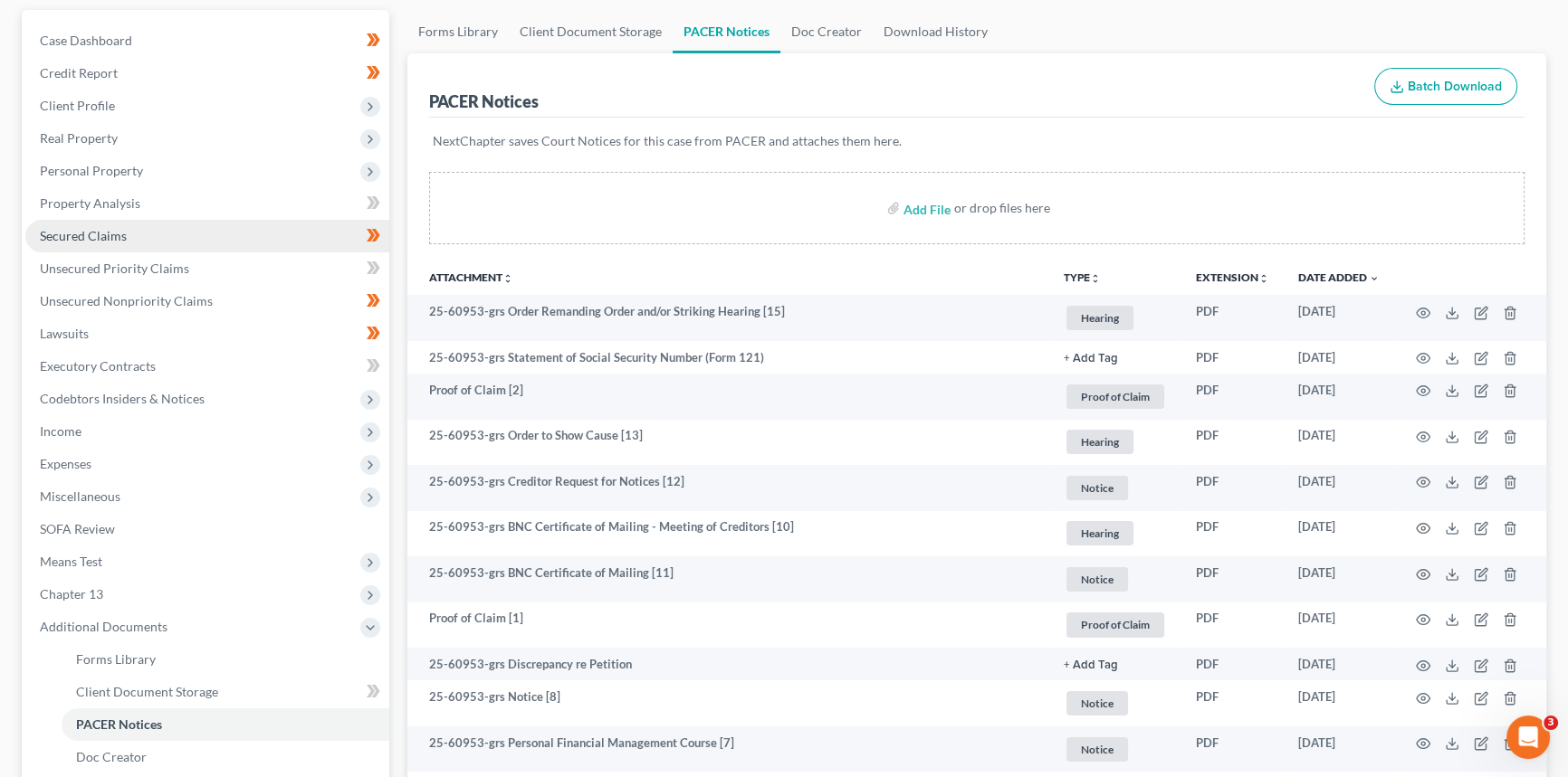
click at [179, 241] on link "Secured Claims" at bounding box center [208, 236] width 364 height 33
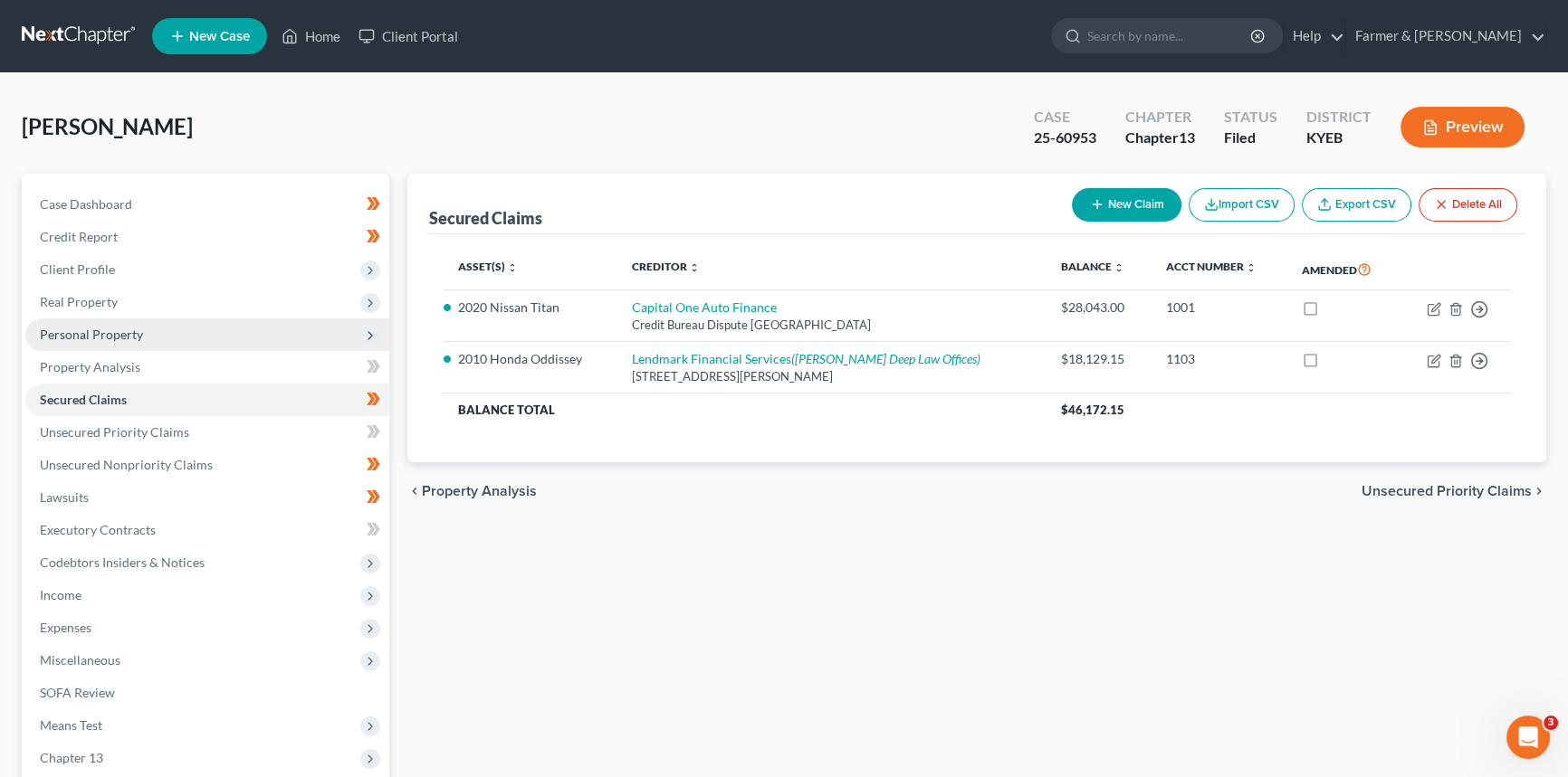
click at [135, 332] on span "Personal Property" at bounding box center [91, 334] width 103 height 15
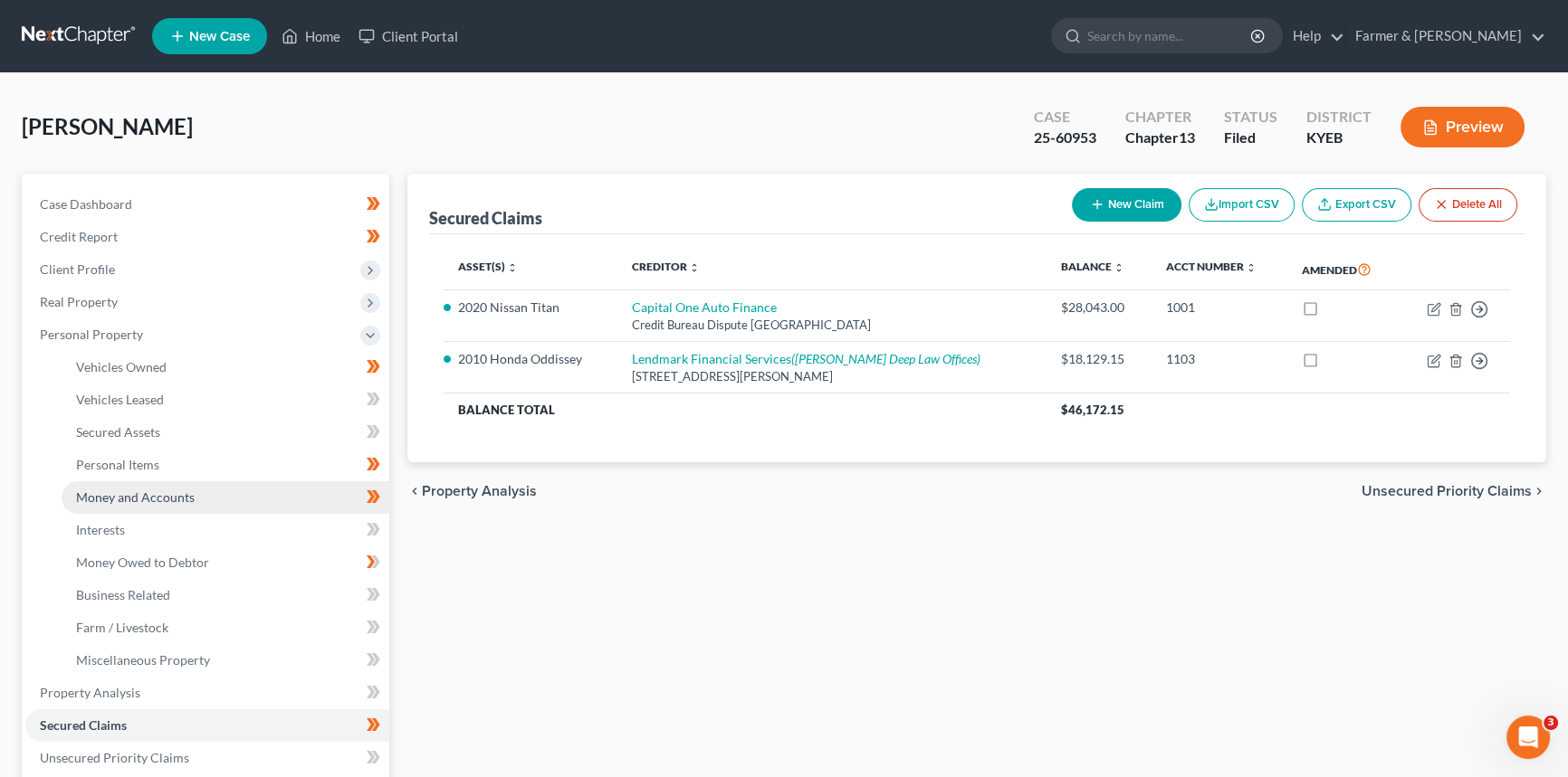
click at [154, 490] on span "Money and Accounts" at bounding box center [135, 497] width 118 height 15
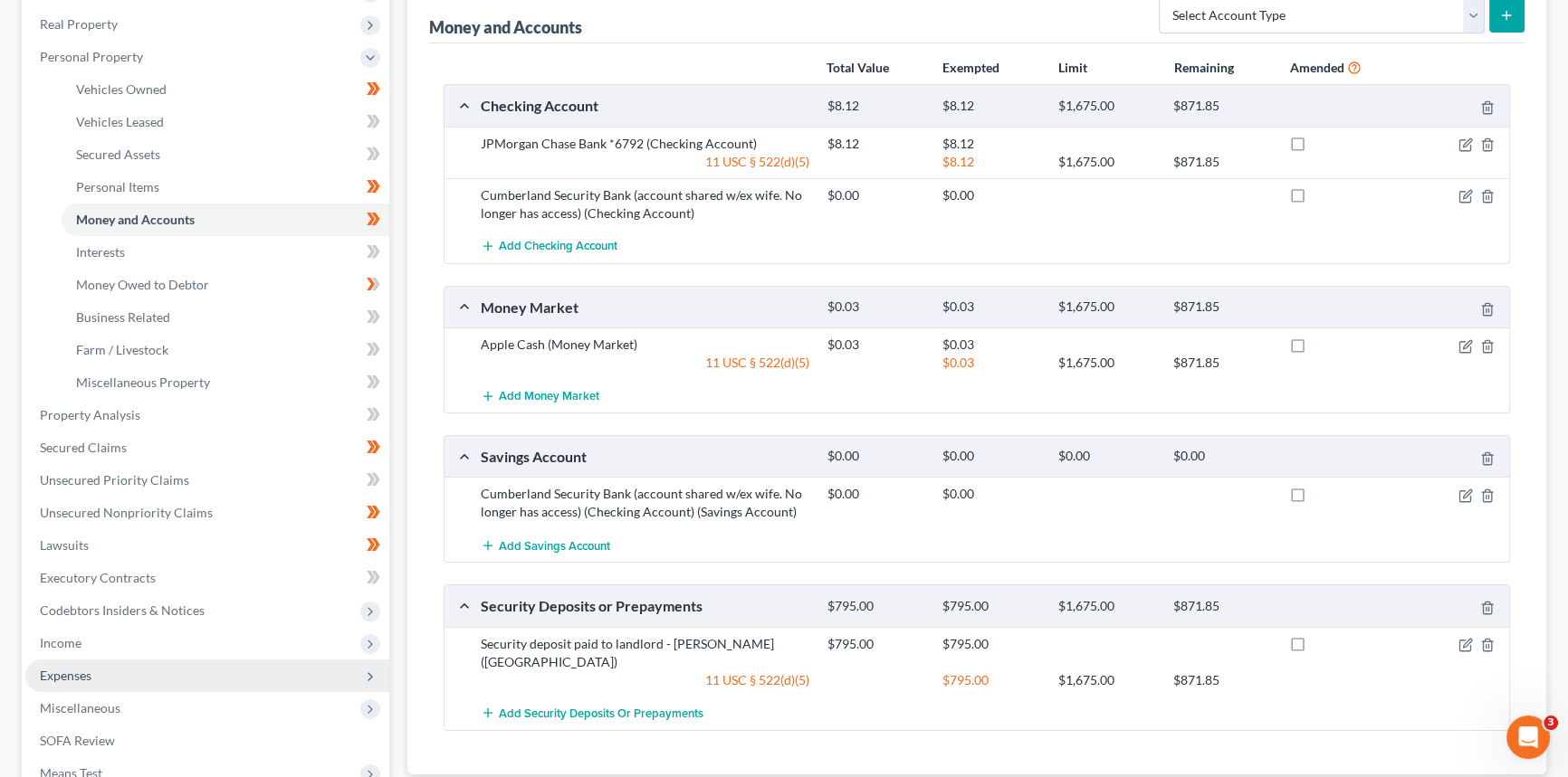
scroll to position [493, 0]
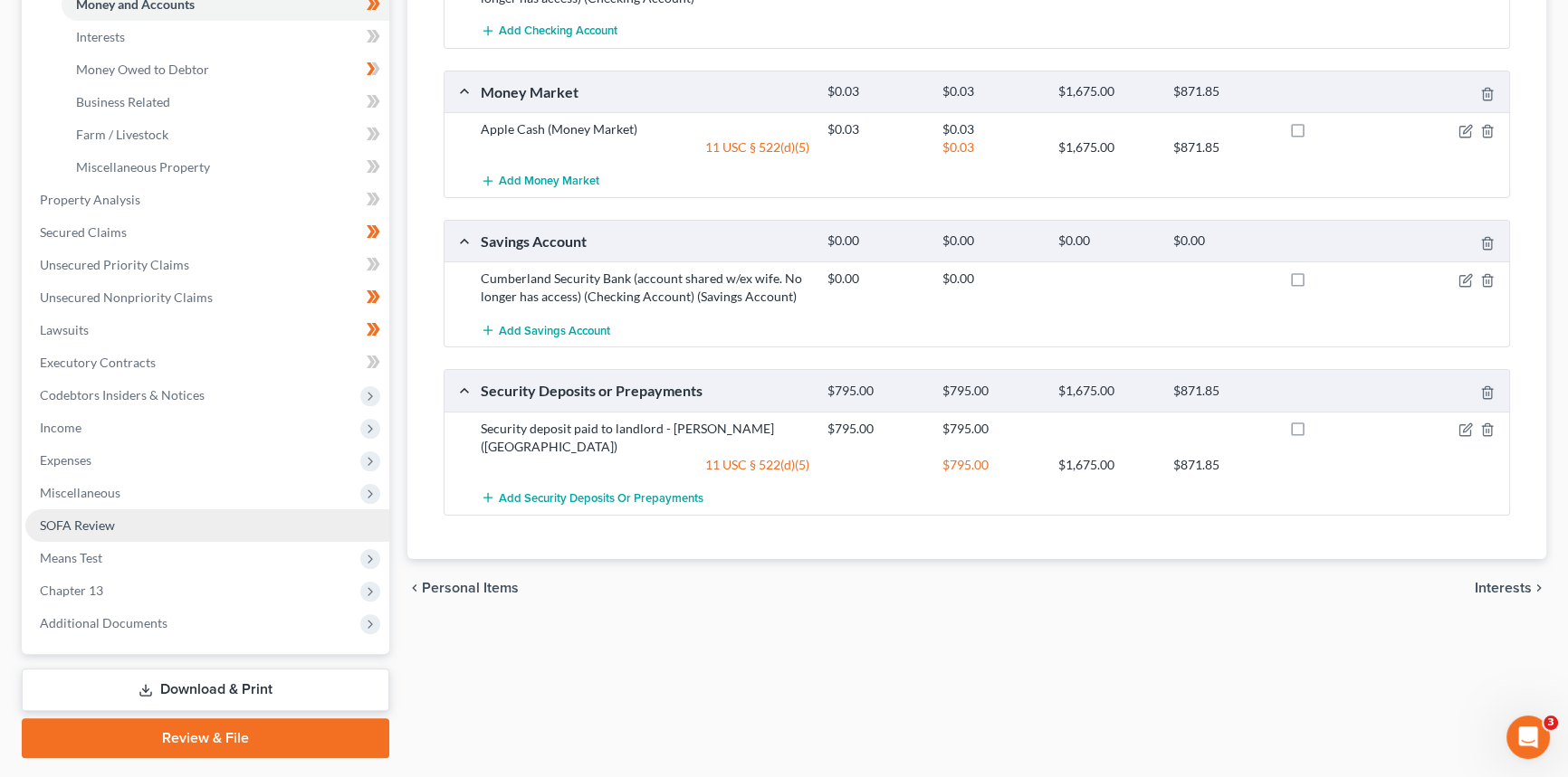
click at [91, 518] on span "SOFA Review" at bounding box center [77, 525] width 75 height 15
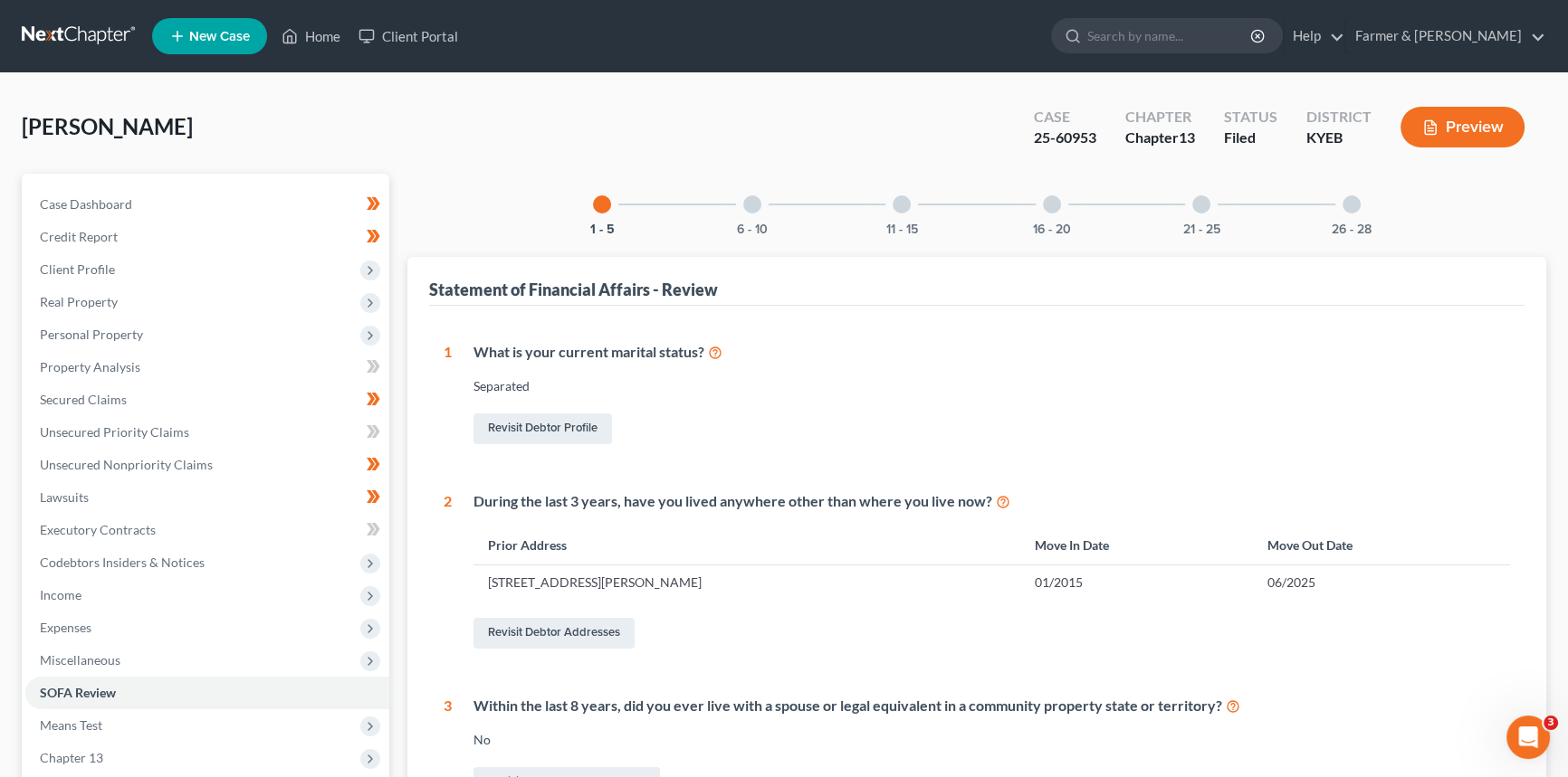
click at [746, 199] on div at bounding box center [751, 204] width 18 height 18
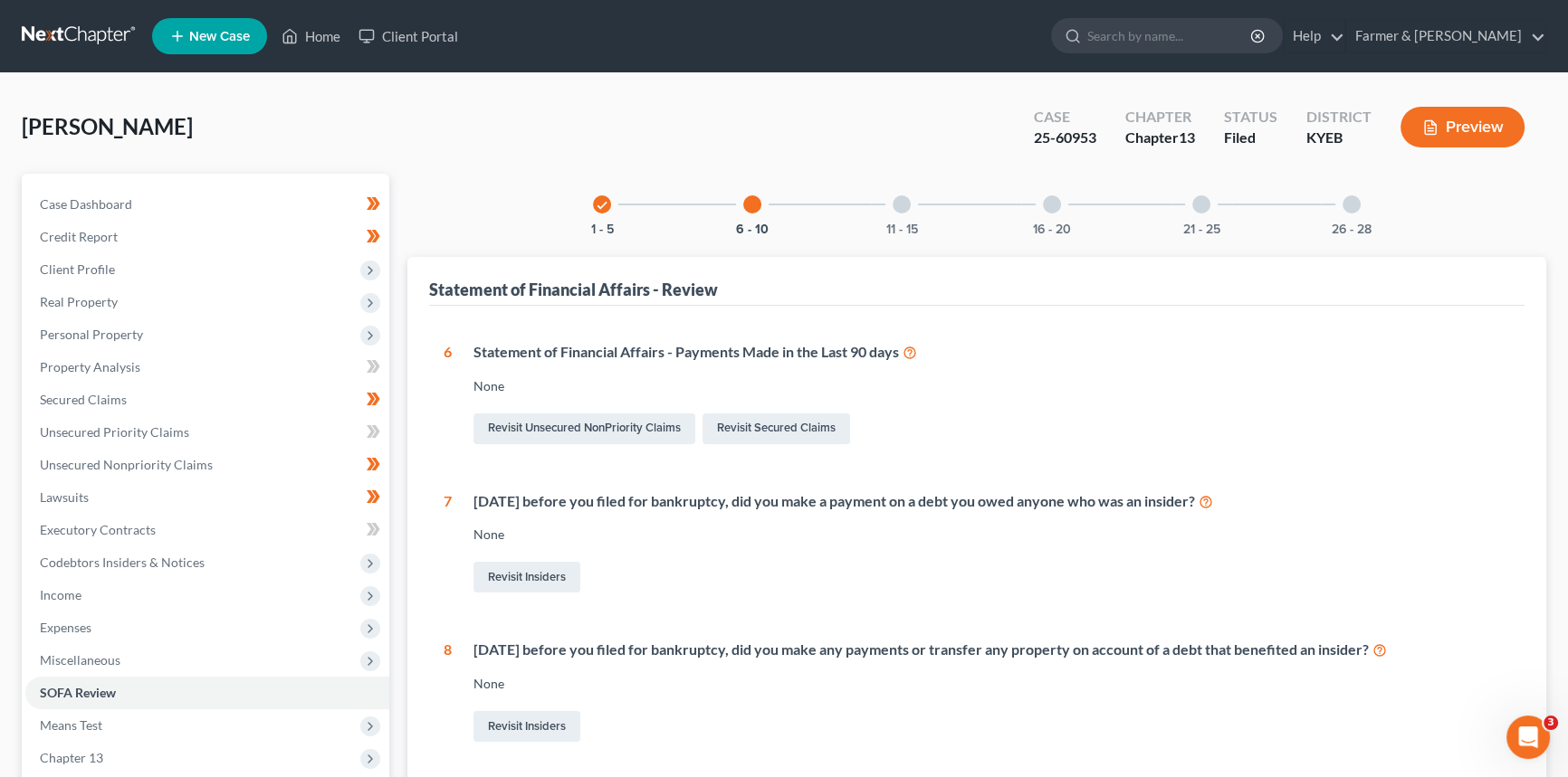
click at [903, 206] on div at bounding box center [901, 204] width 18 height 18
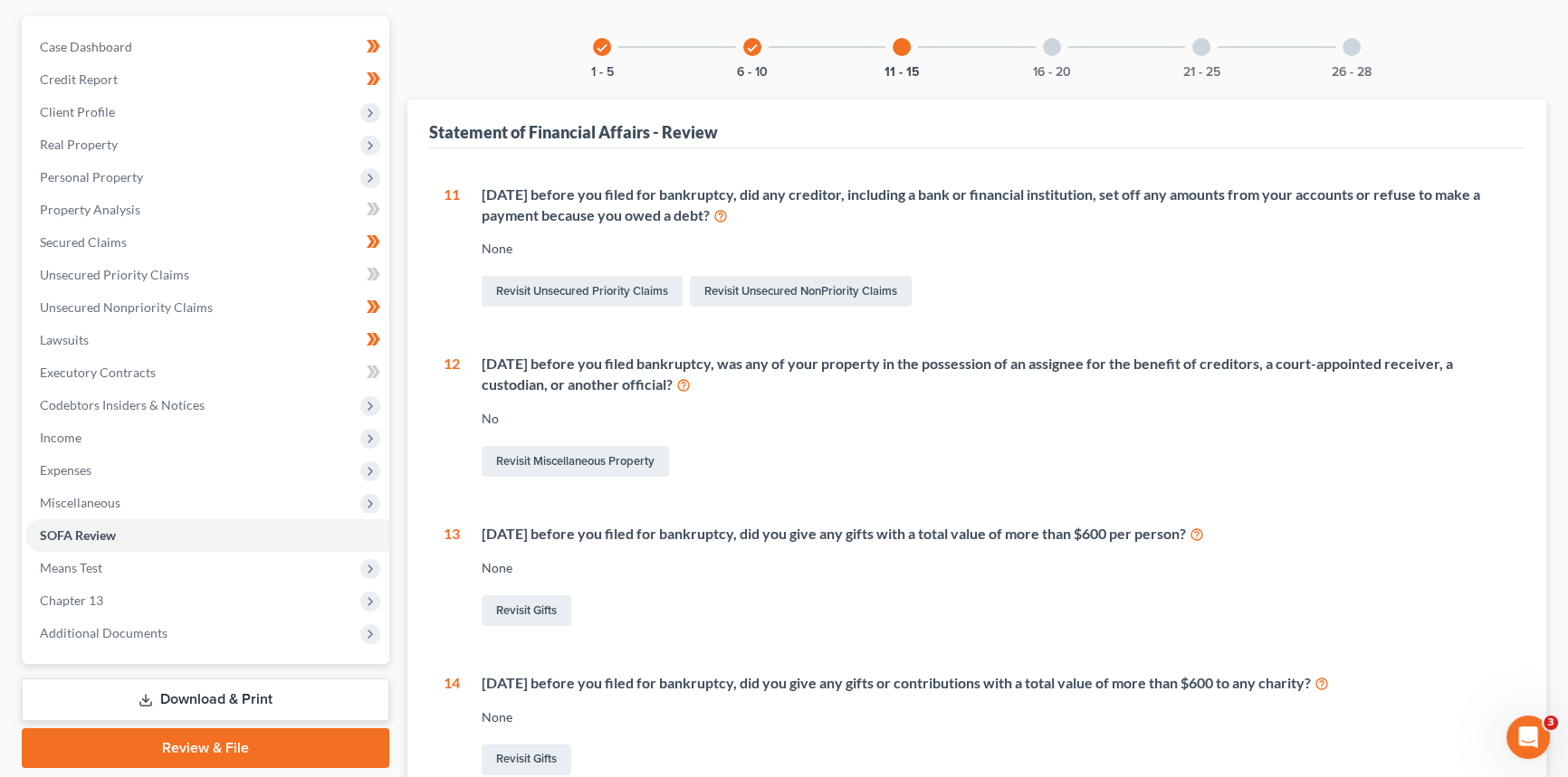
scroll to position [5, 0]
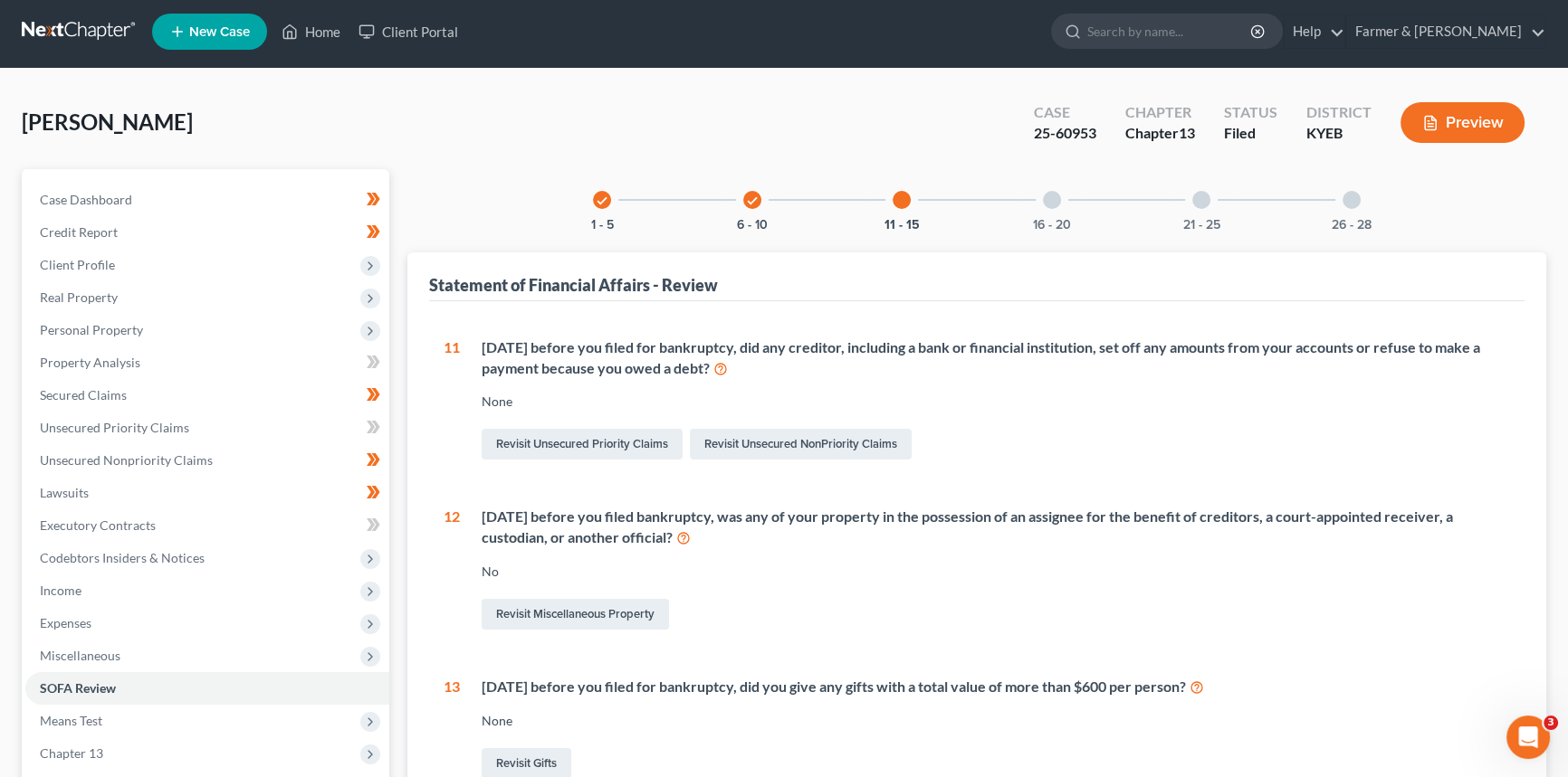
click at [1051, 199] on div at bounding box center [1052, 199] width 18 height 18
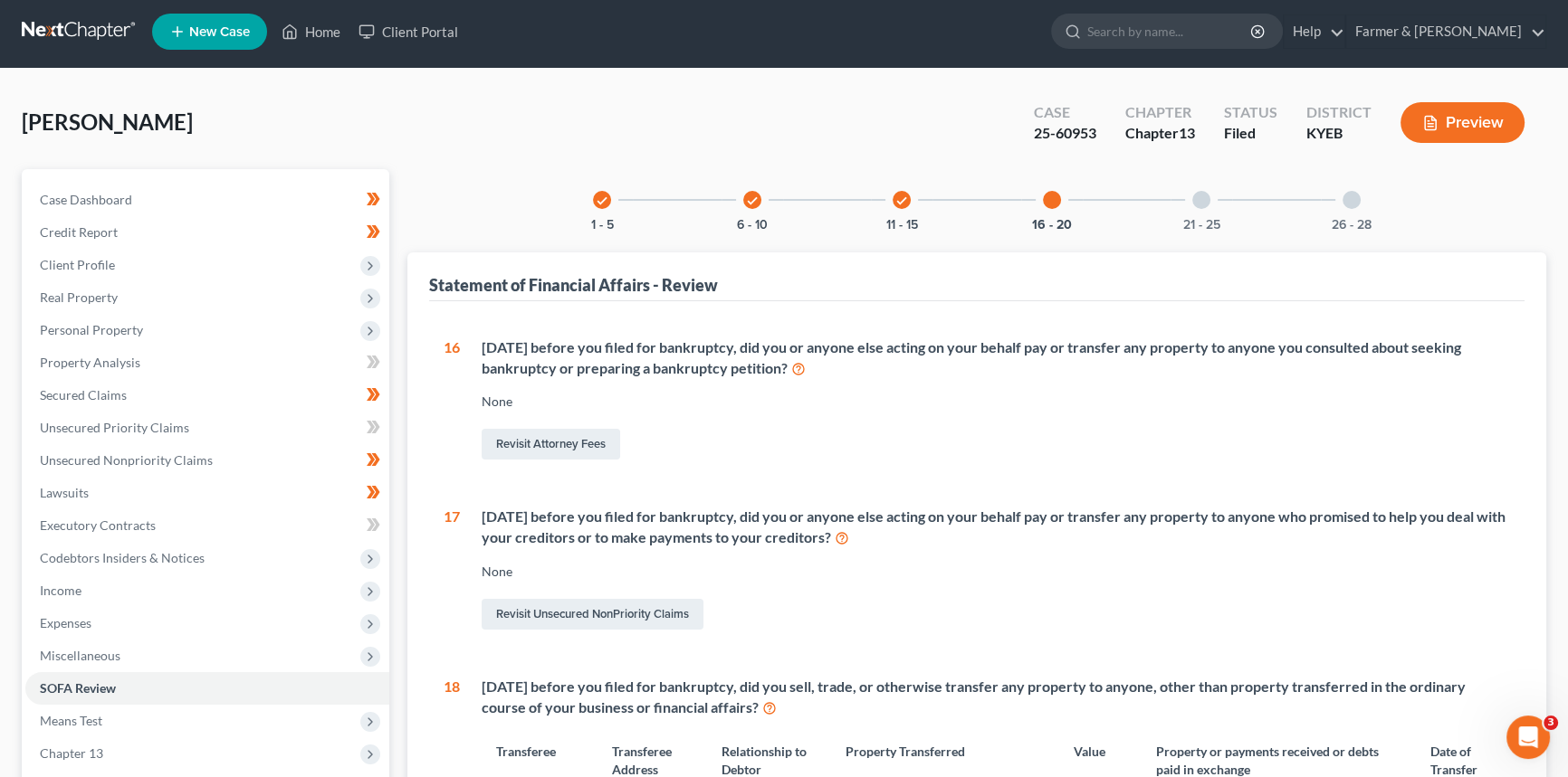
scroll to position [251, 0]
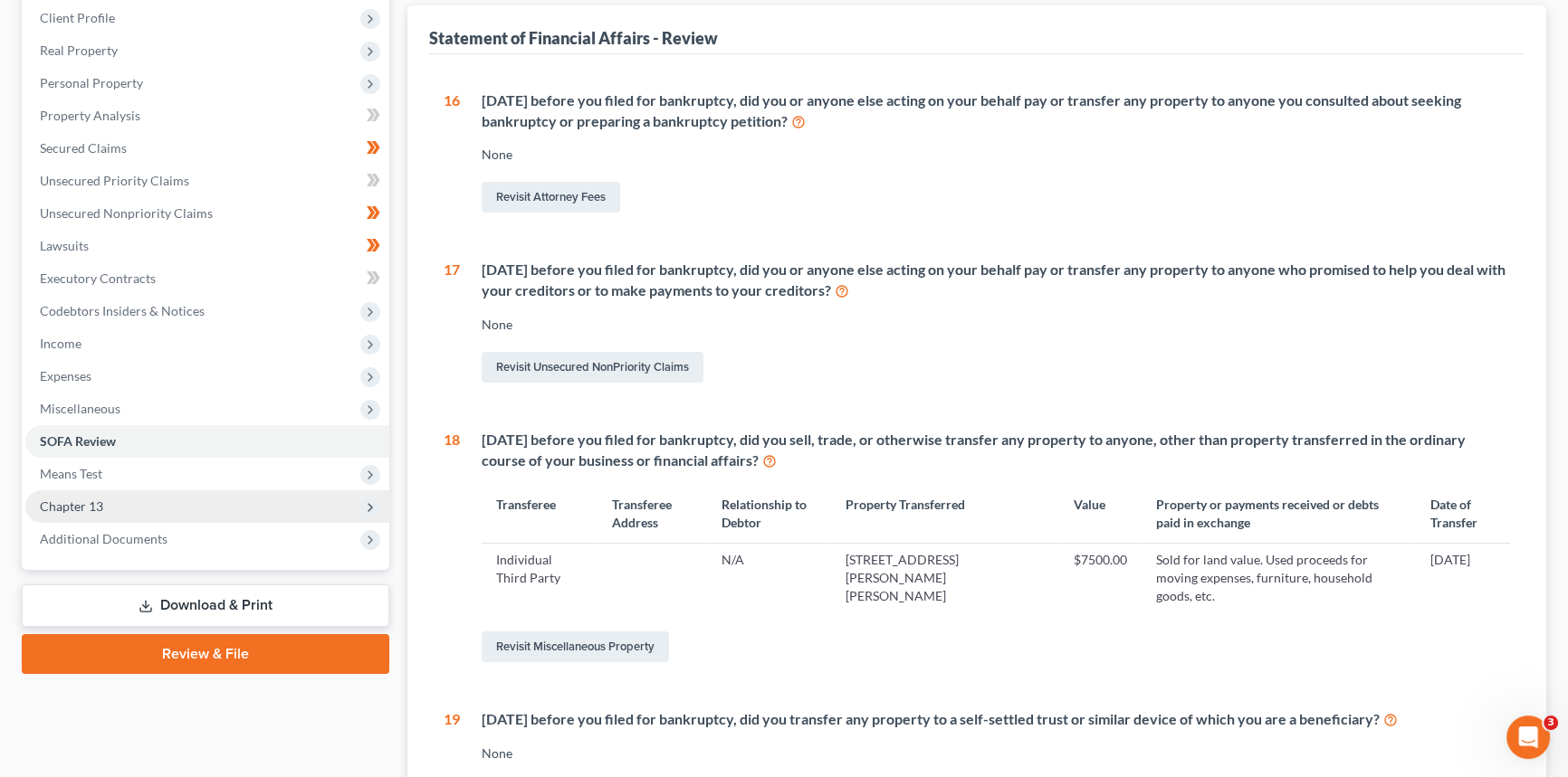
click at [96, 503] on span "Chapter 13" at bounding box center [70, 506] width 63 height 15
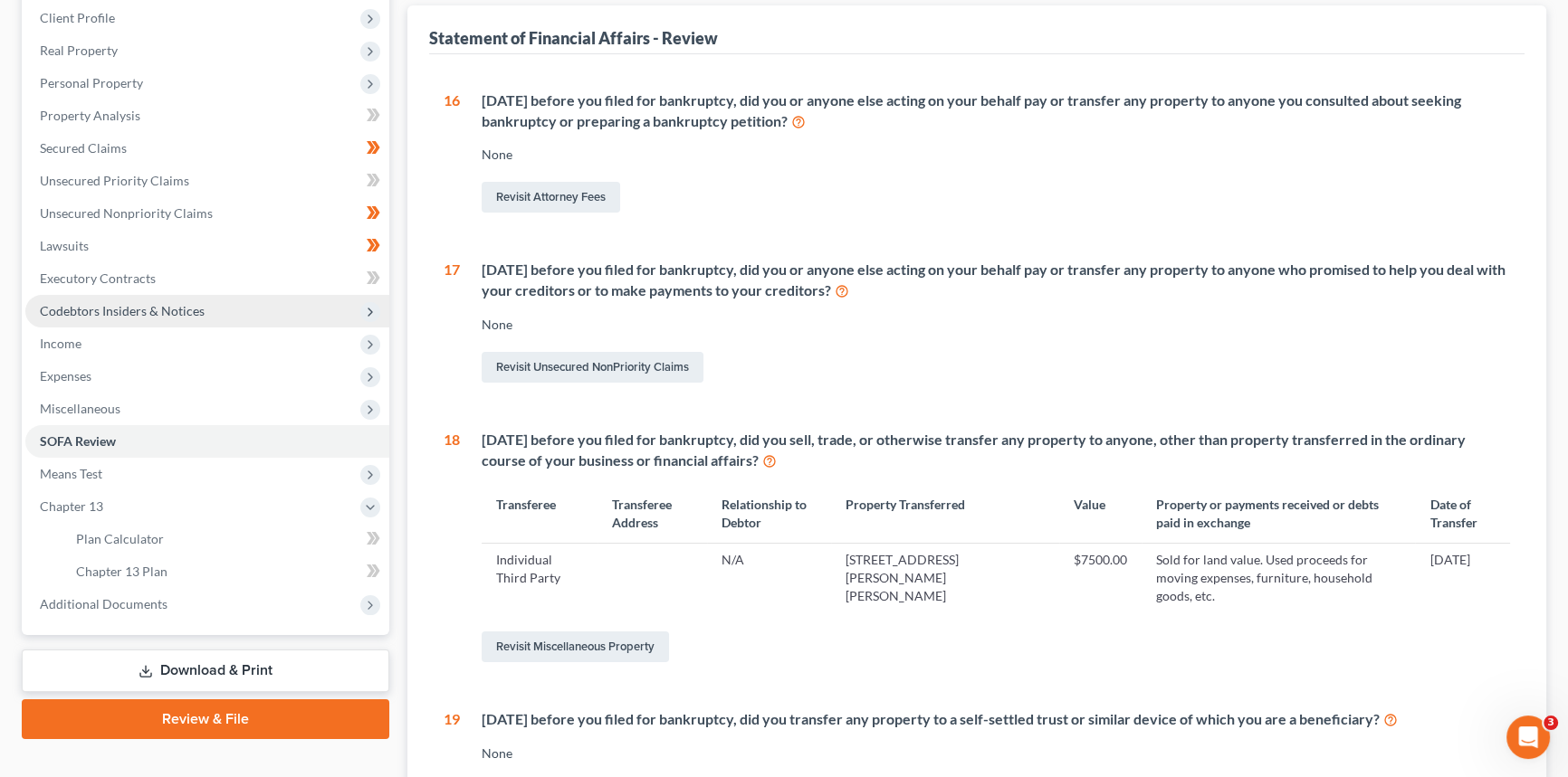
scroll to position [87, 0]
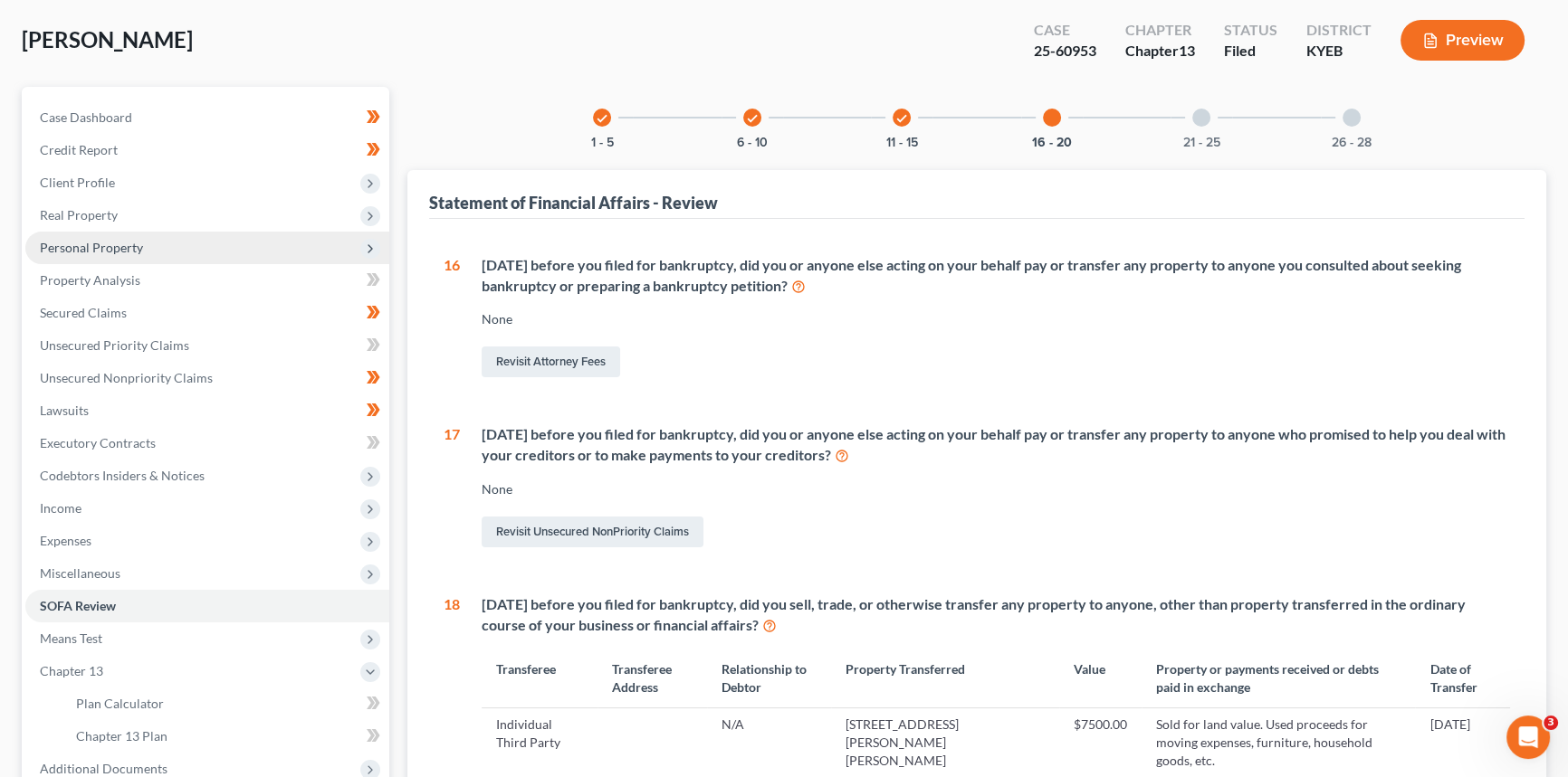
click at [120, 248] on span "Personal Property" at bounding box center [91, 247] width 103 height 15
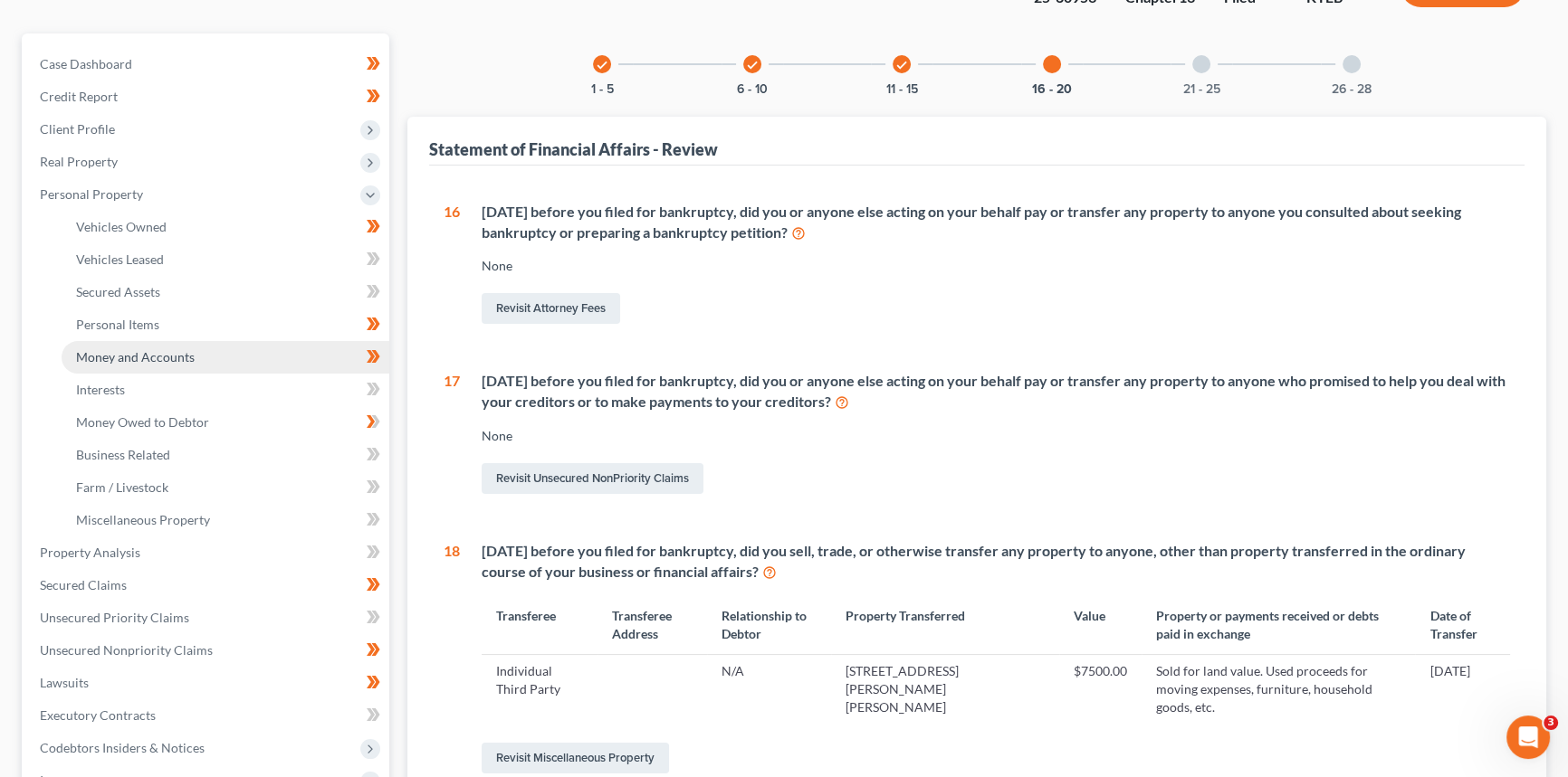
scroll to position [169, 0]
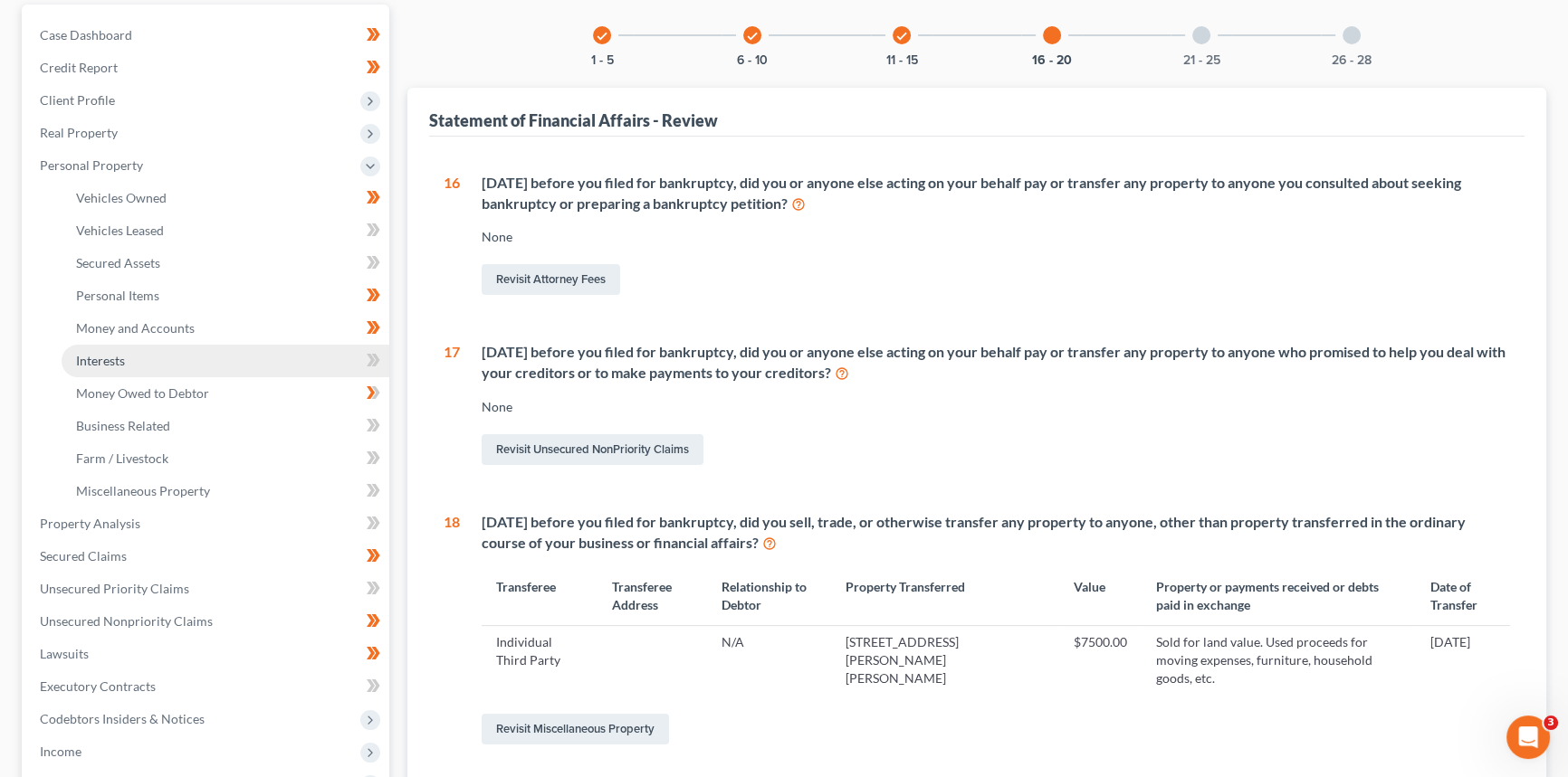
click at [132, 364] on link "Interests" at bounding box center [225, 360] width 328 height 33
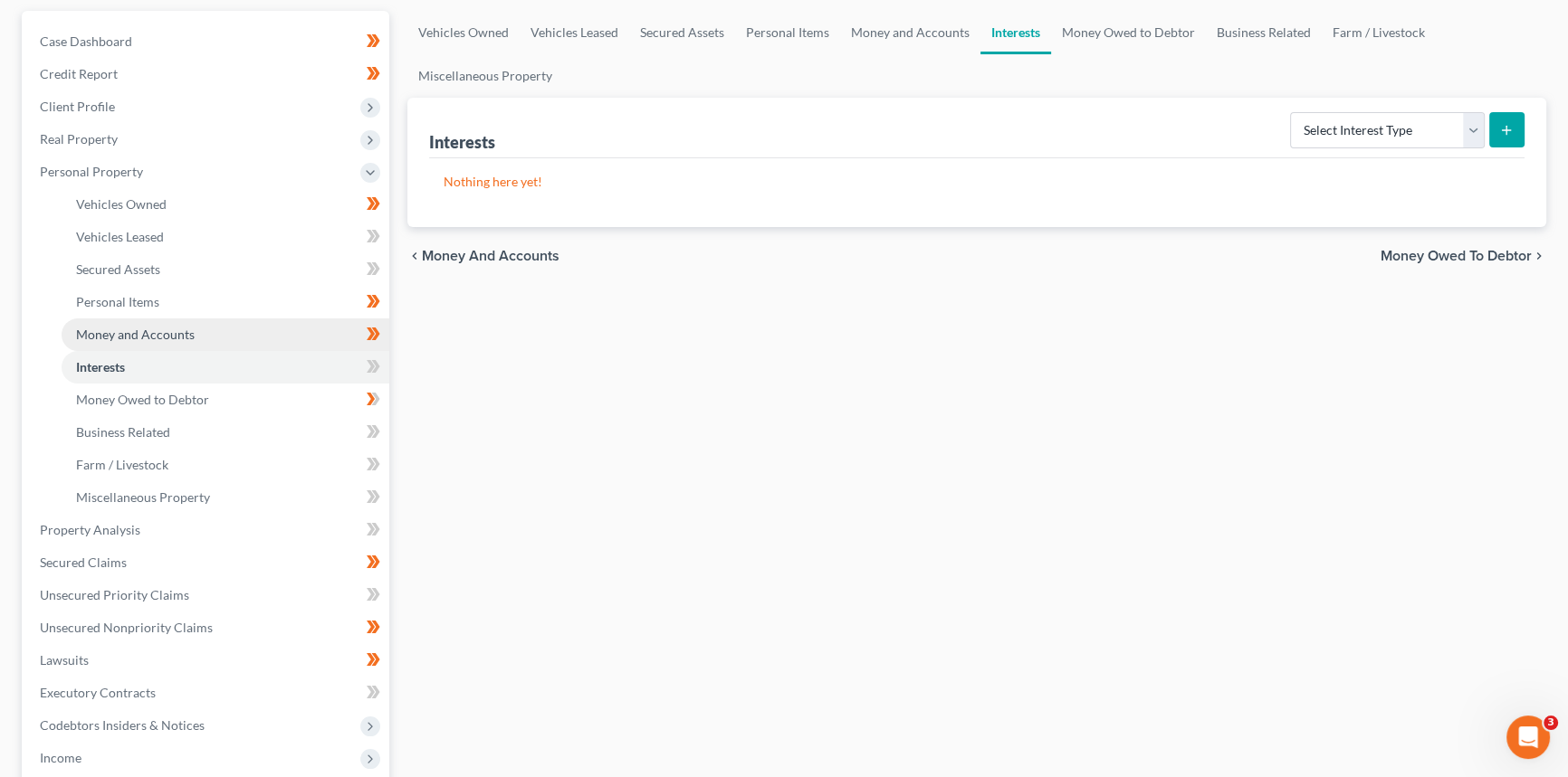
scroll to position [163, 0]
click at [146, 338] on span "Money and Accounts" at bounding box center [135, 333] width 118 height 15
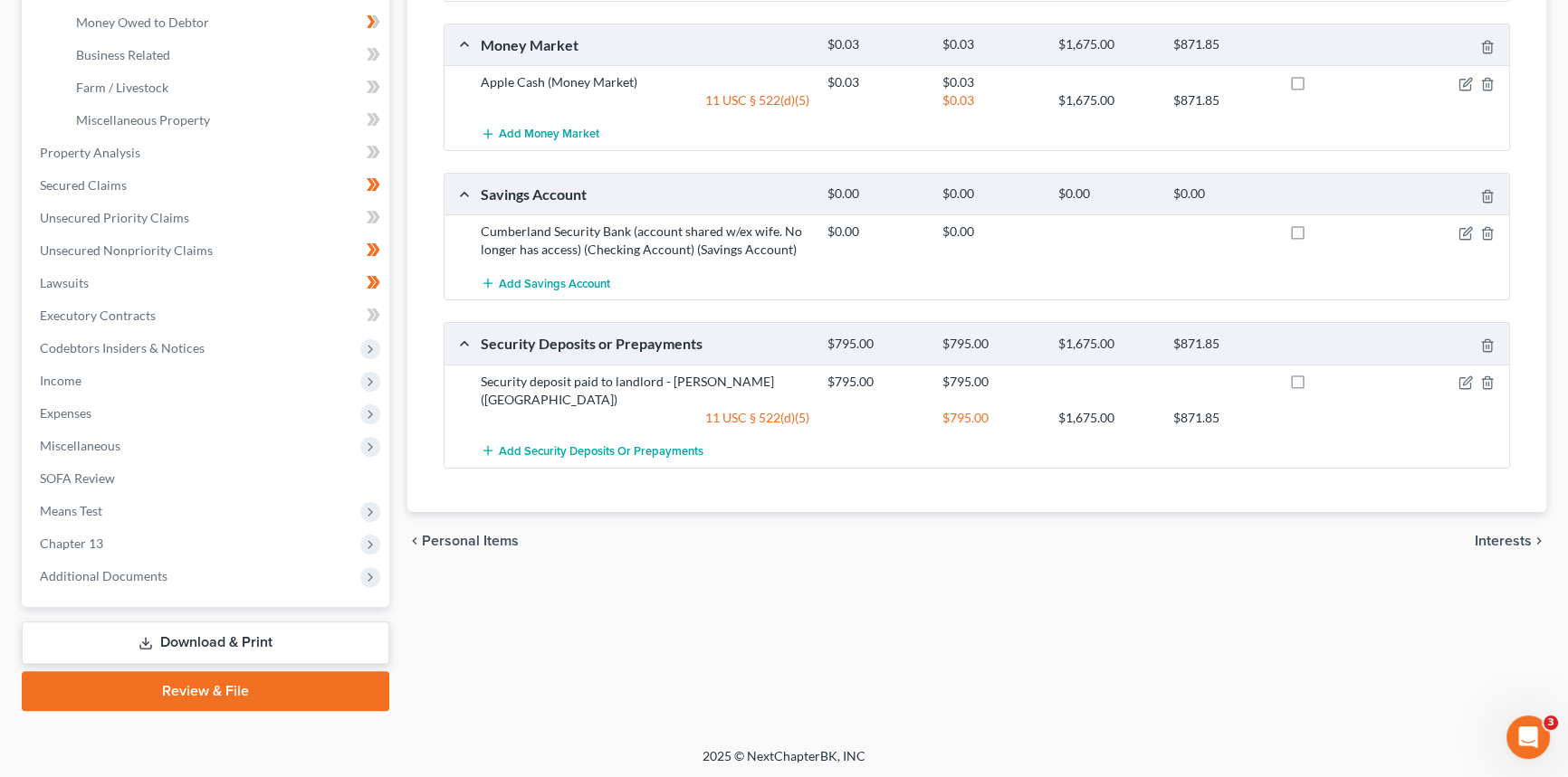
scroll to position [458, 0]
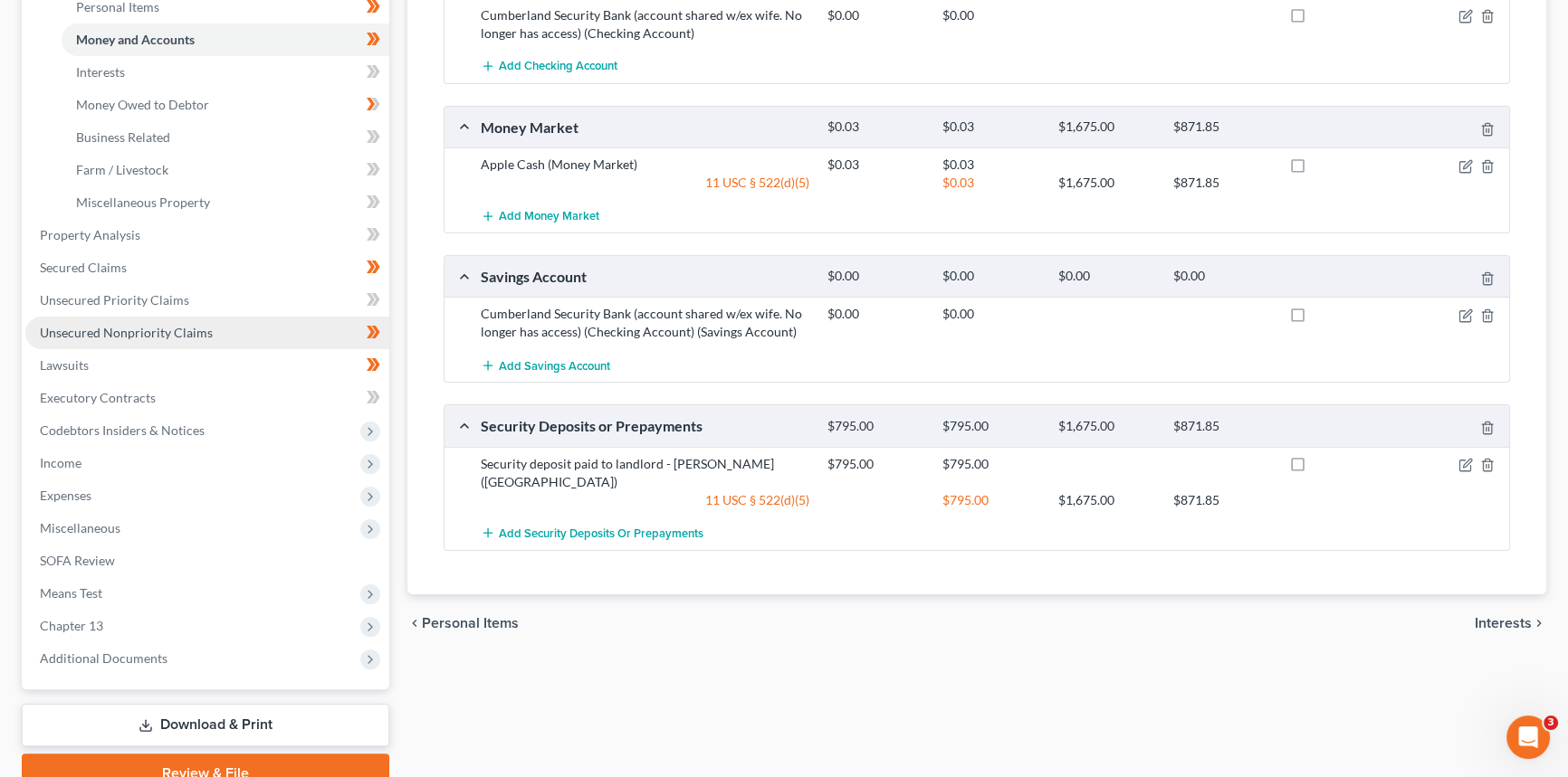
click at [135, 325] on span "Unsecured Nonpriority Claims" at bounding box center [126, 332] width 173 height 15
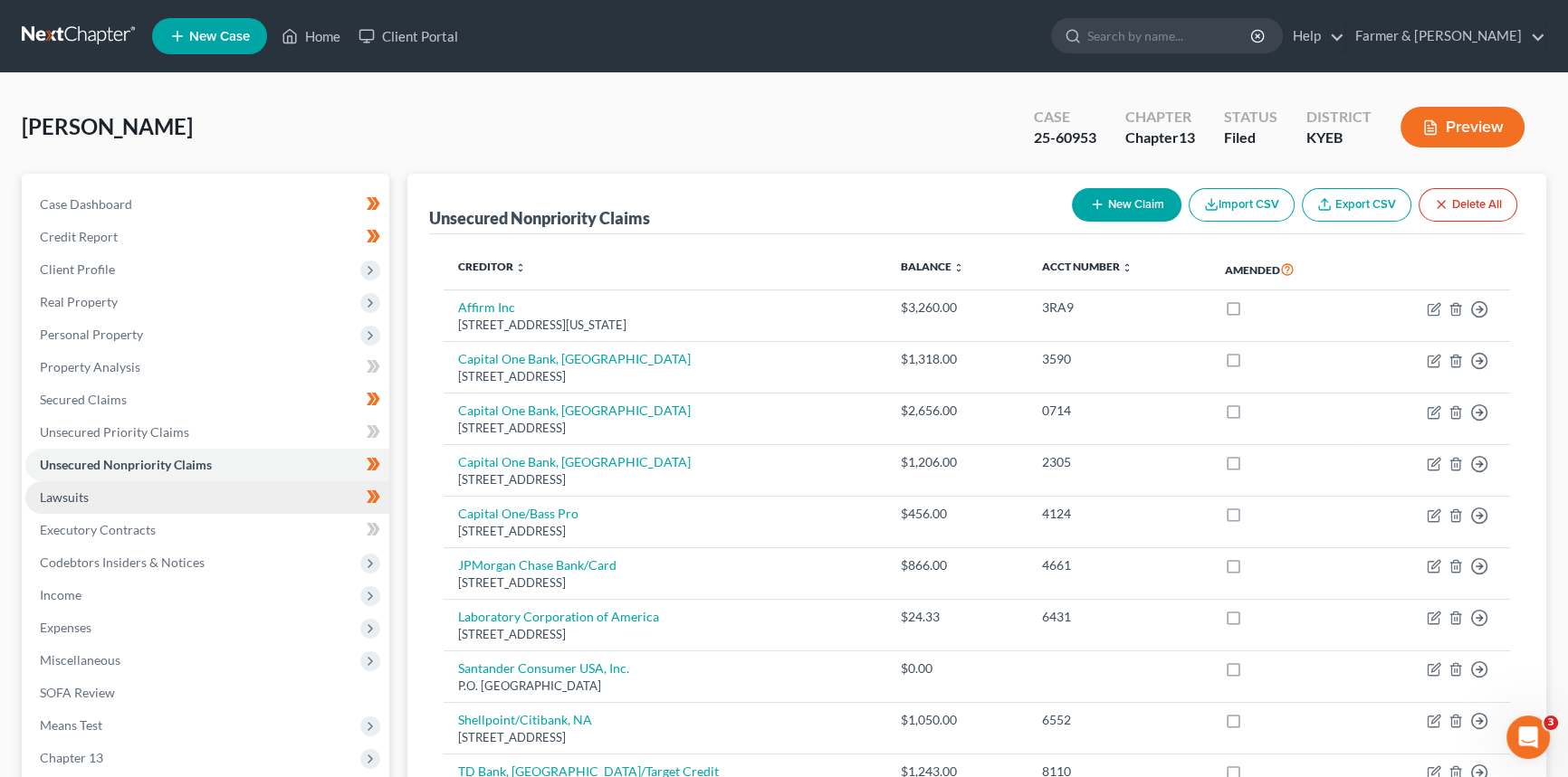
click at [68, 495] on span "Lawsuits" at bounding box center [64, 497] width 49 height 15
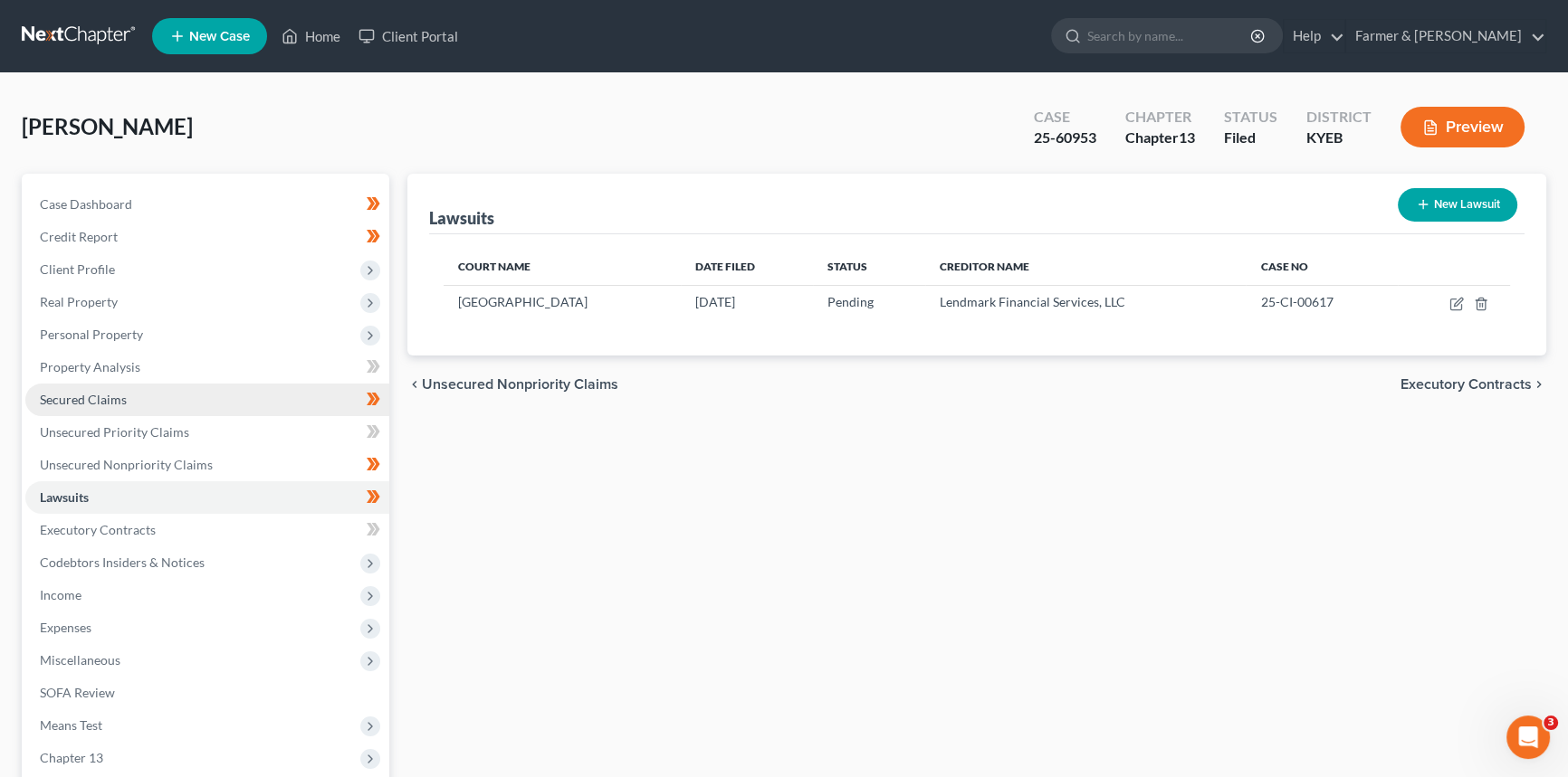
click at [123, 384] on link "Secured Claims" at bounding box center [208, 400] width 364 height 33
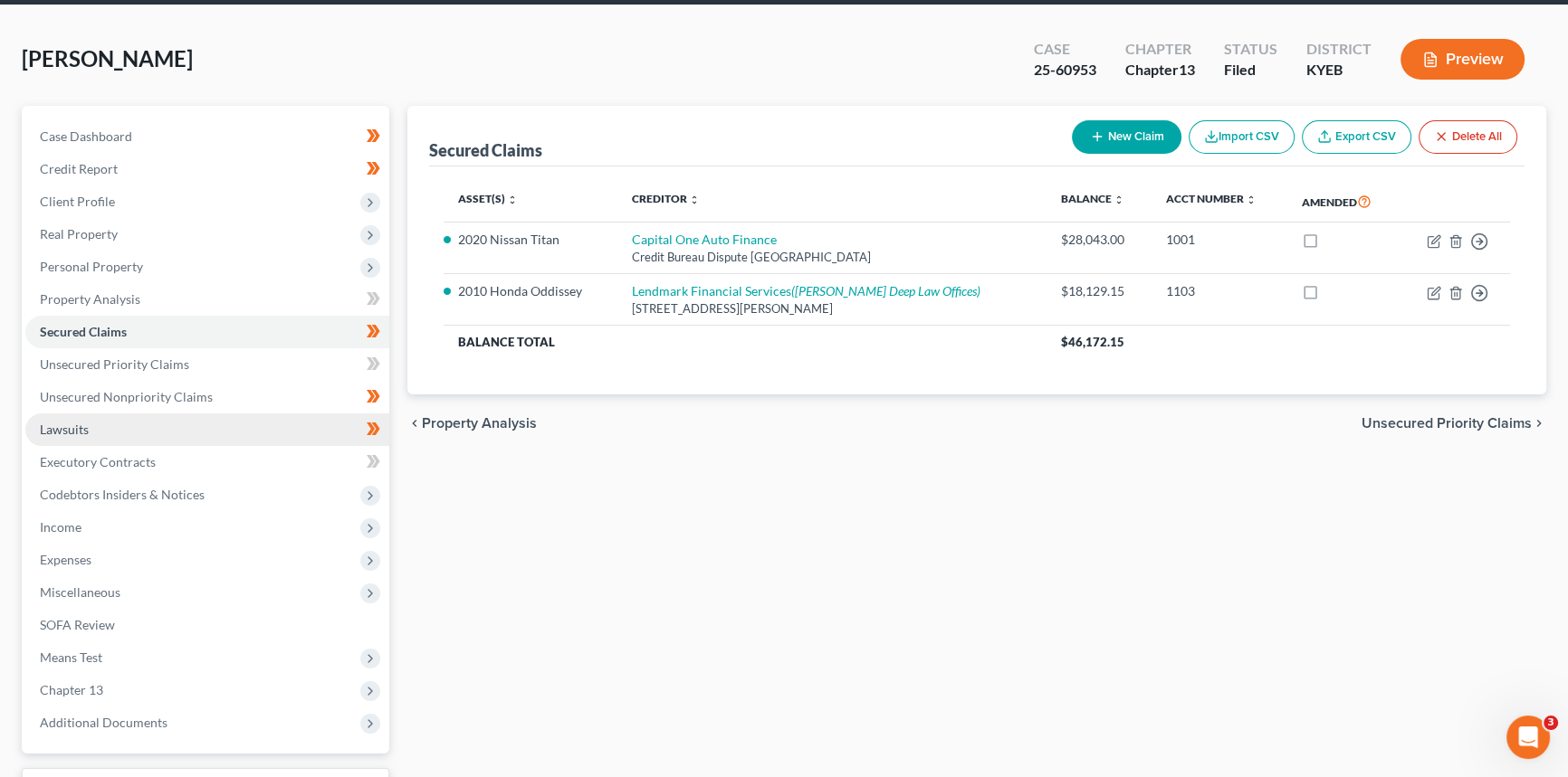
scroll to position [163, 0]
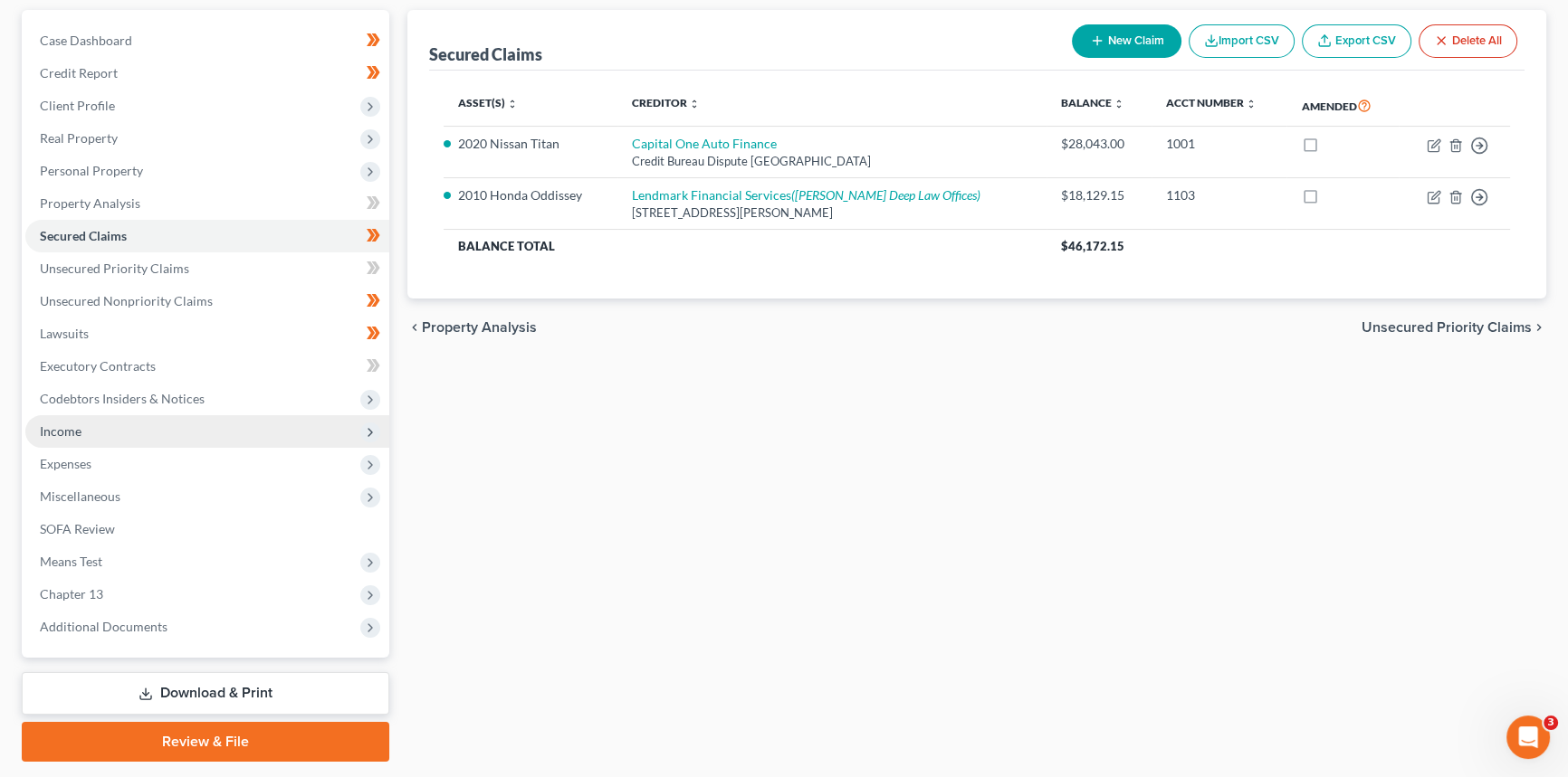
click at [71, 424] on span "Income" at bounding box center [60, 431] width 41 height 15
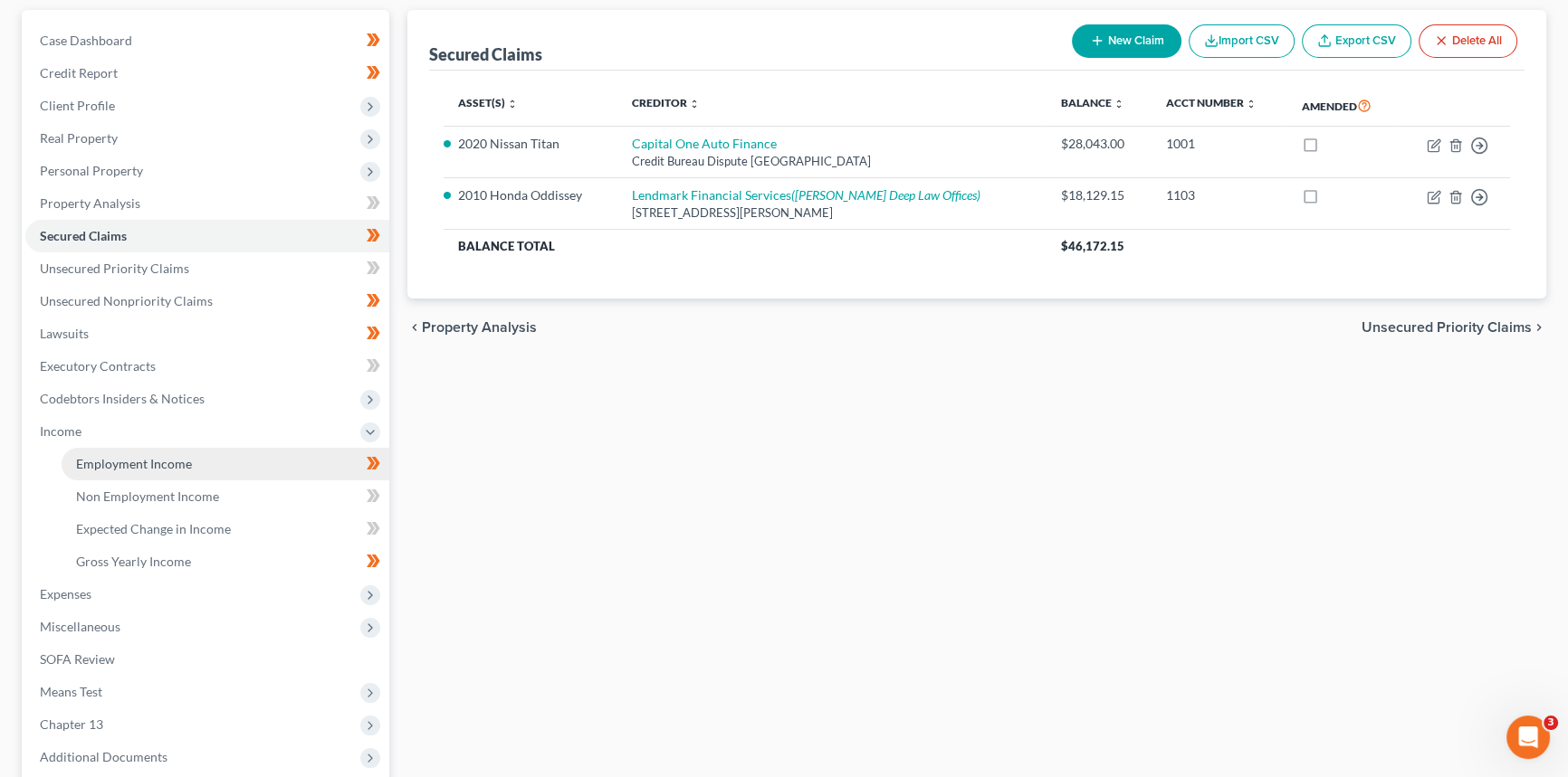
click at [136, 461] on span "Employment Income" at bounding box center [133, 464] width 115 height 15
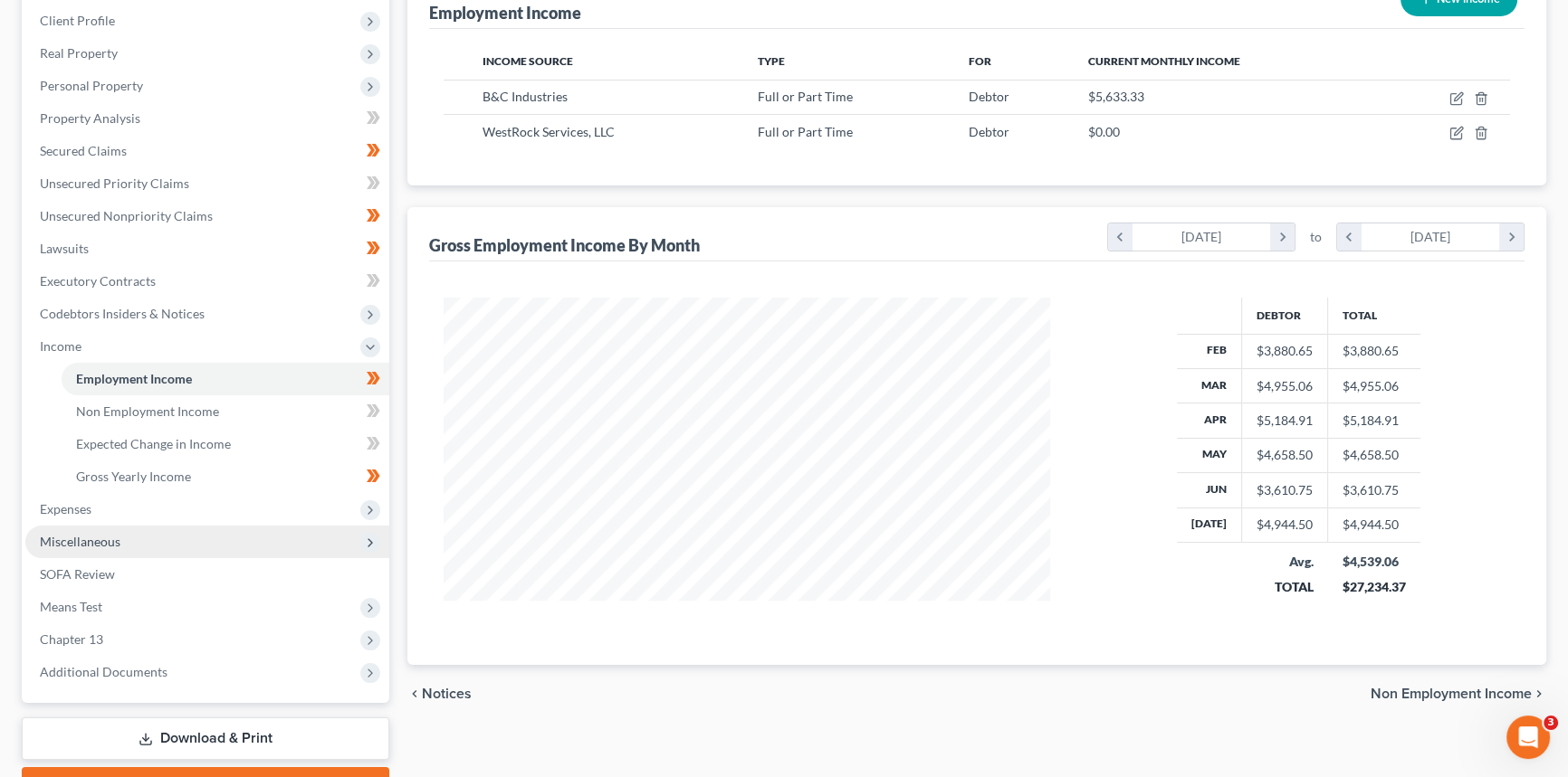
scroll to position [328, 0]
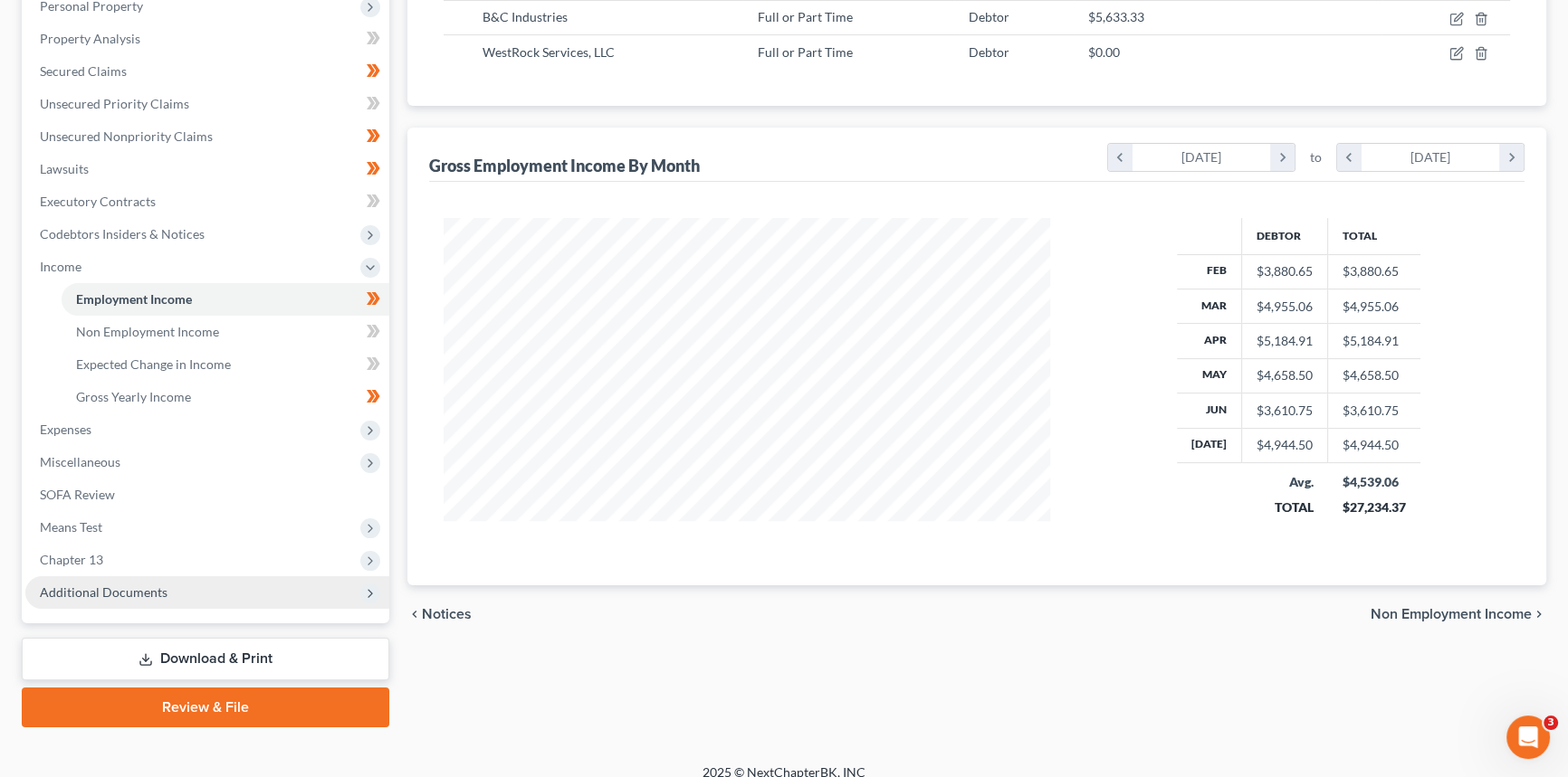
click at [114, 596] on span "Additional Documents" at bounding box center [103, 592] width 128 height 15
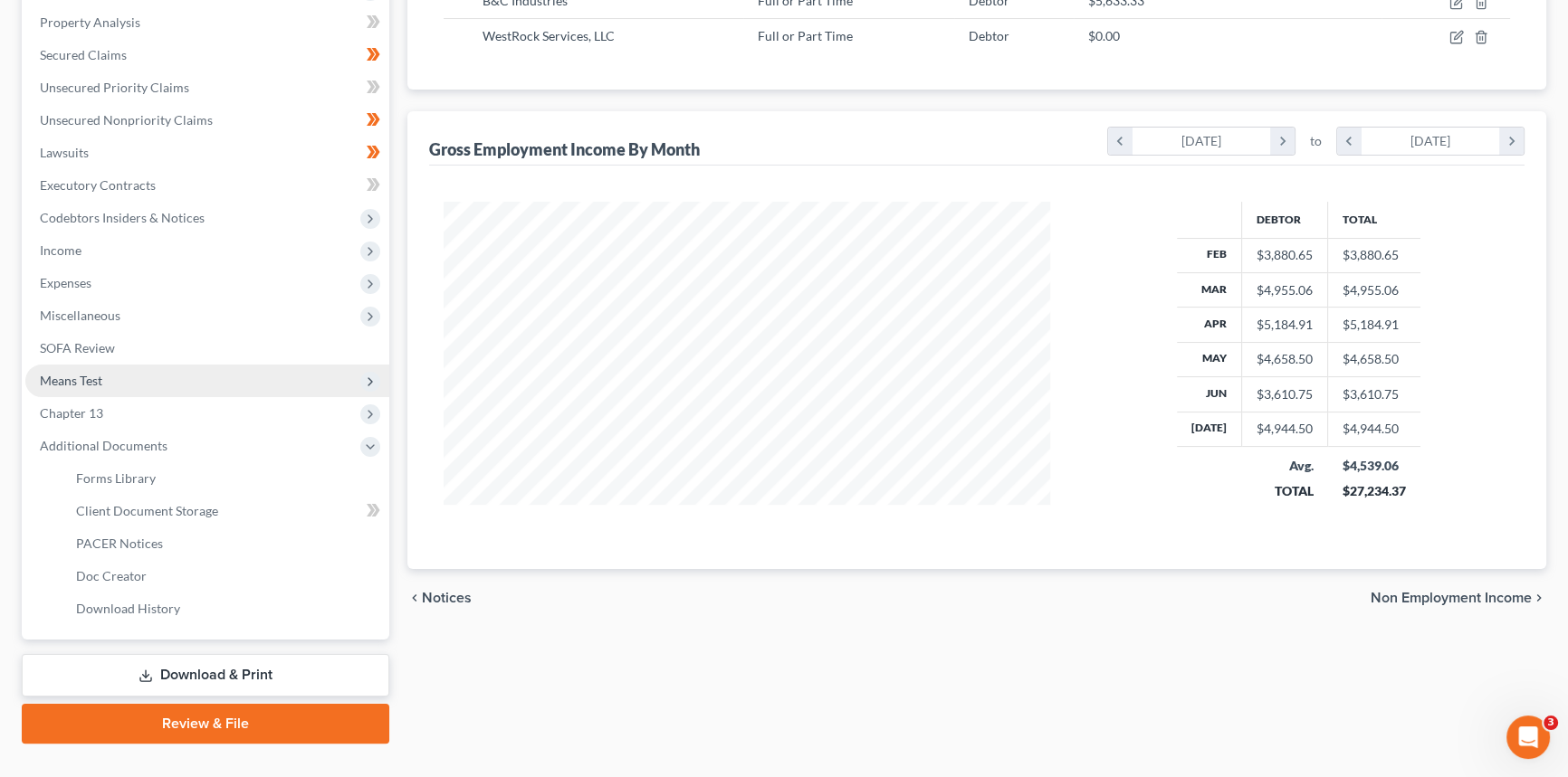
scroll to position [365, 0]
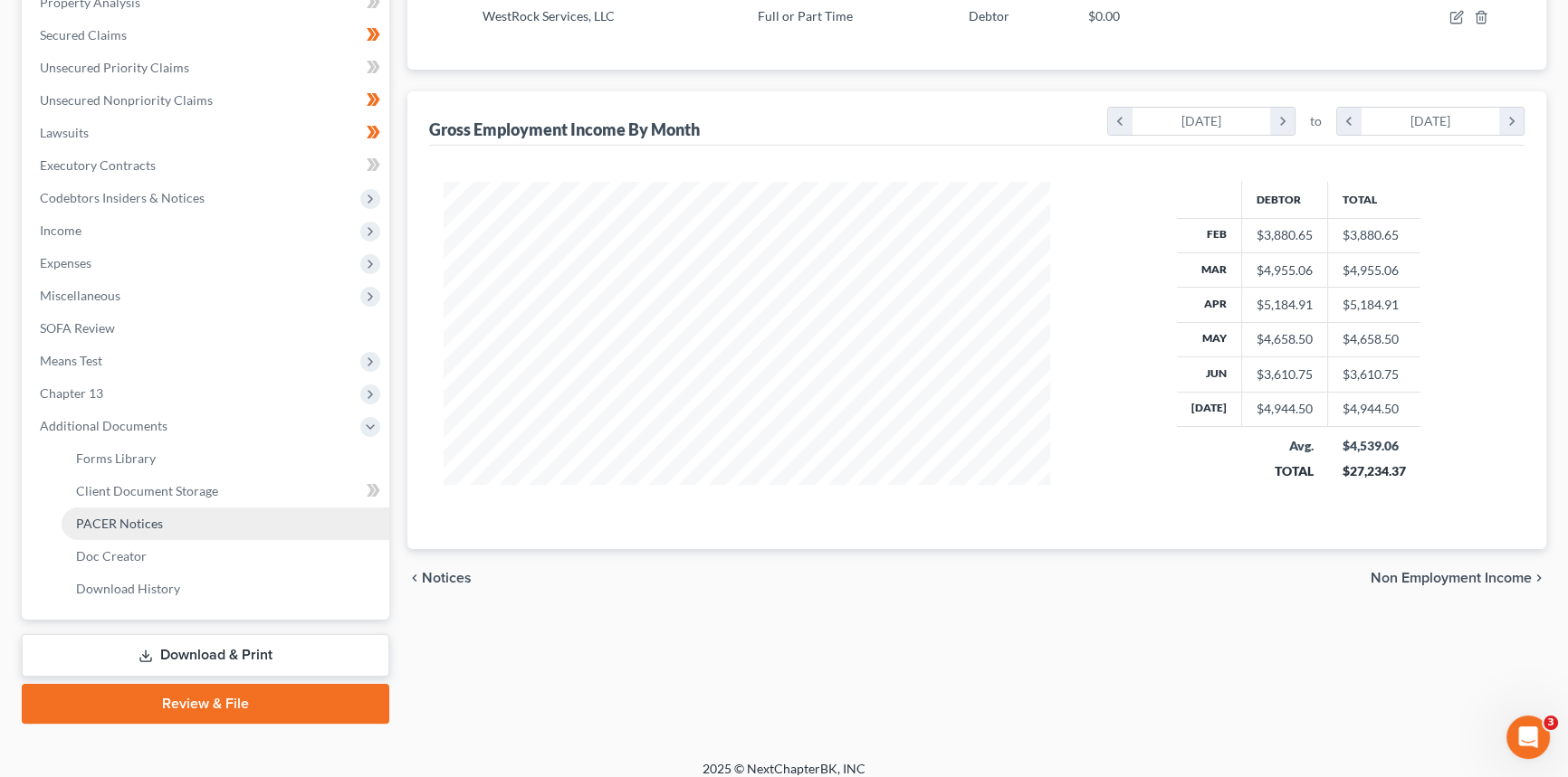
click at [117, 525] on span "PACER Notices" at bounding box center [119, 523] width 87 height 15
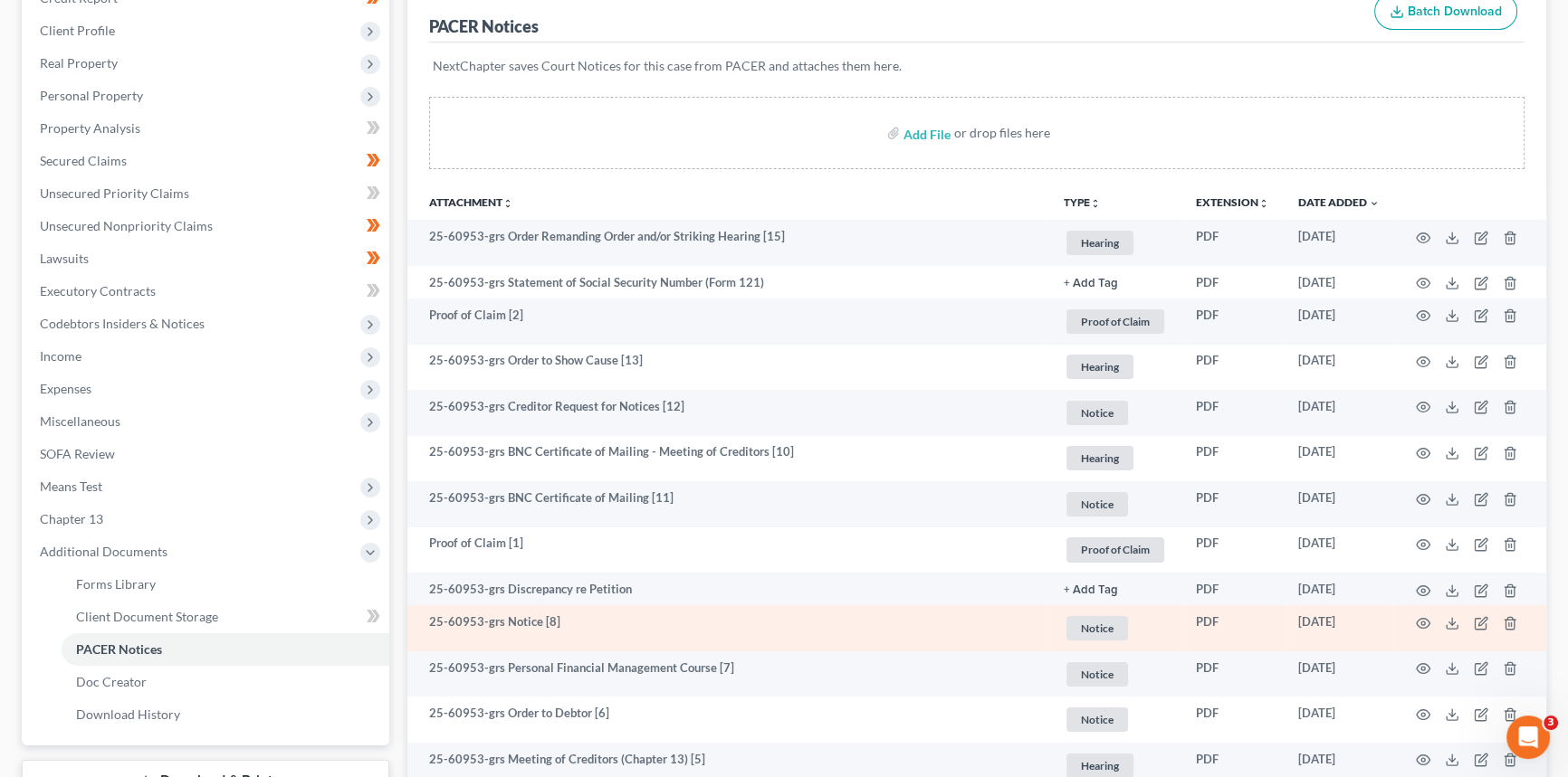
scroll to position [493, 0]
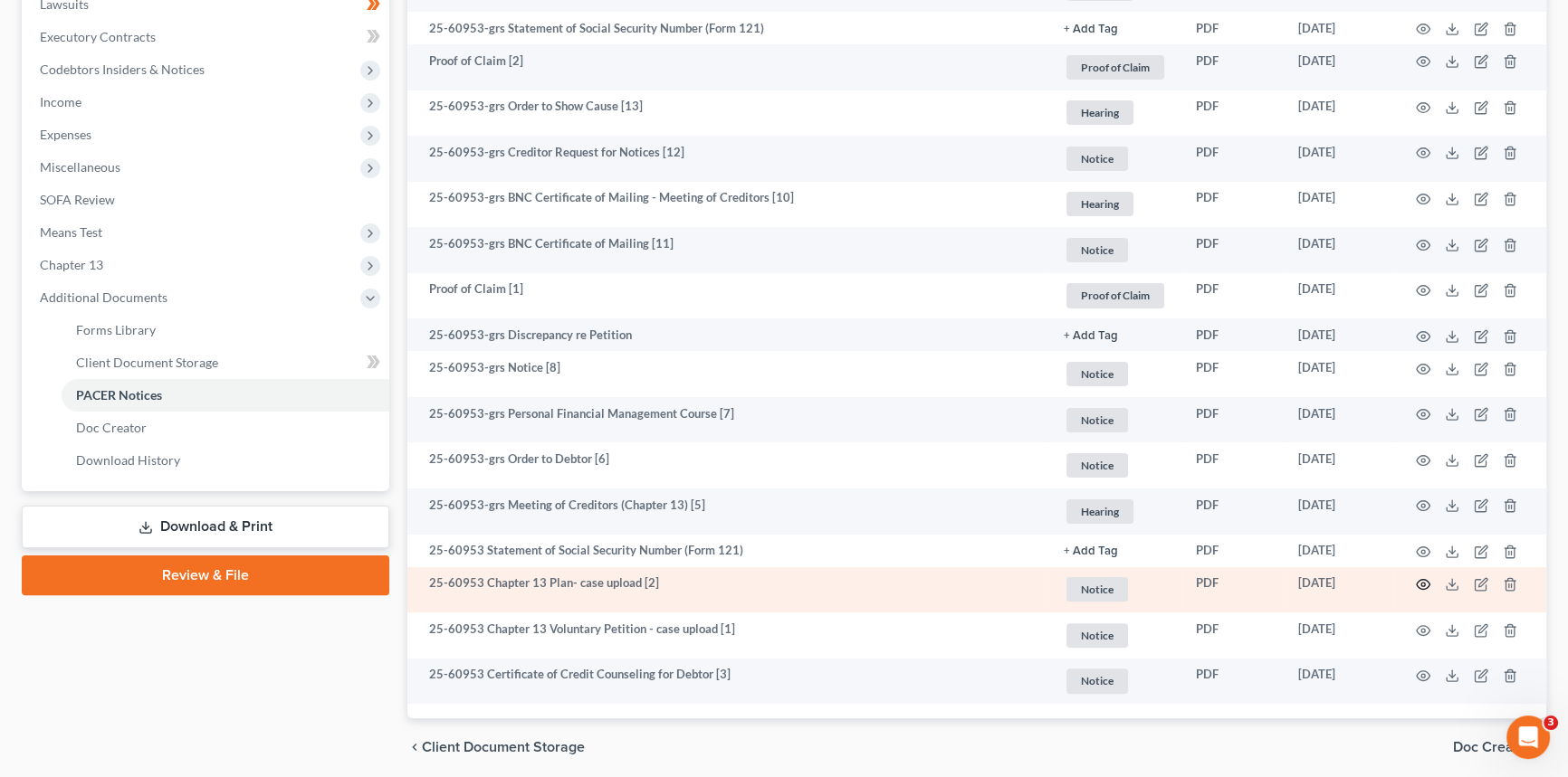
click at [1422, 584] on icon "button" at bounding box center [1422, 584] width 14 height 14
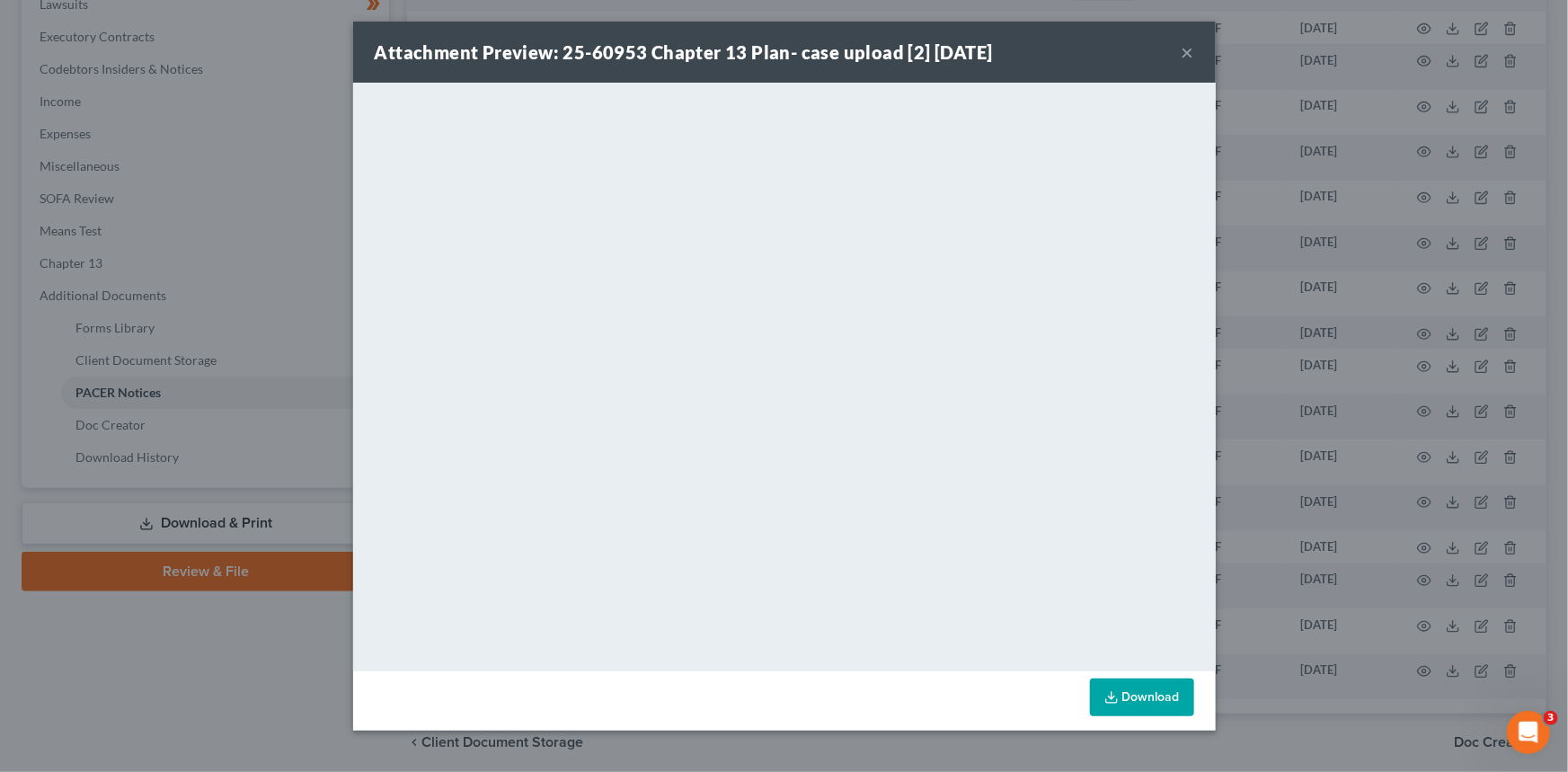
click at [1182, 55] on button "×" at bounding box center [1188, 51] width 12 height 21
